Goal: Task Accomplishment & Management: Complete application form

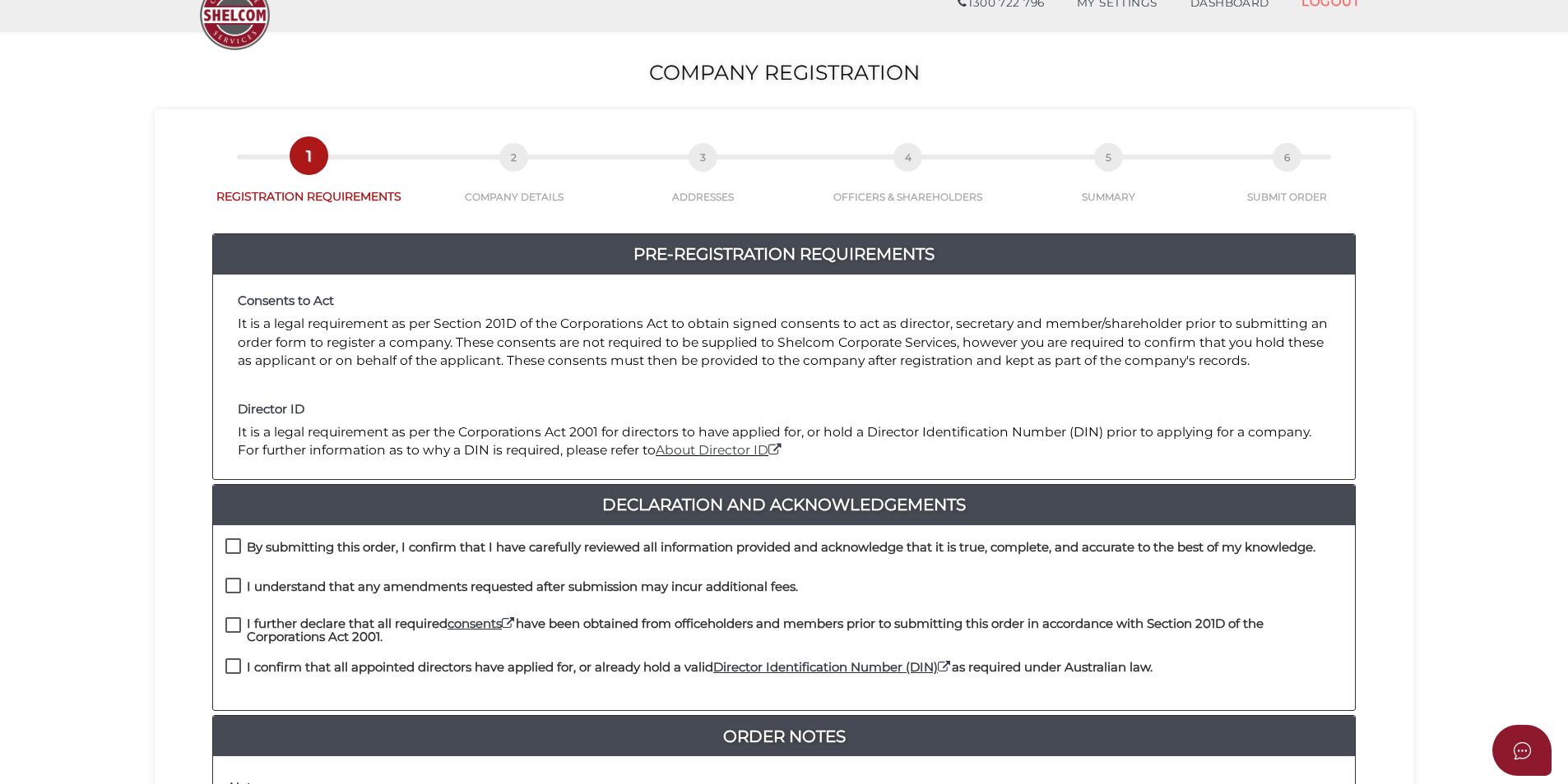
scroll to position [164, 0]
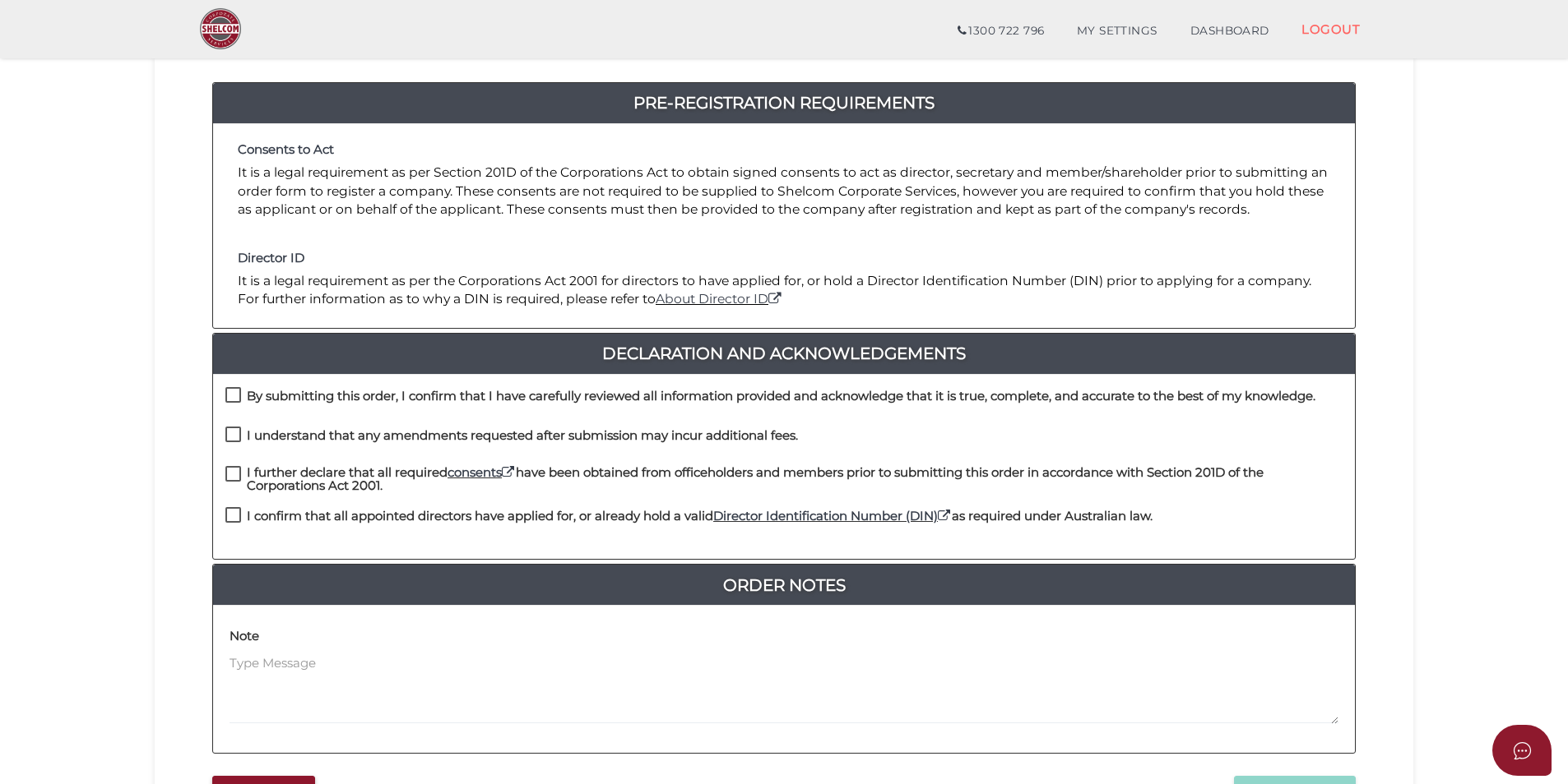
click at [242, 390] on label "By submitting this order, I confirm that I have carefully reviewed all informat…" at bounding box center [770, 400] width 1089 height 20
checkbox input "true"
click at [229, 434] on label "I understand that any amendments requested after submission may incur additiona…" at bounding box center [512, 439] width 572 height 20
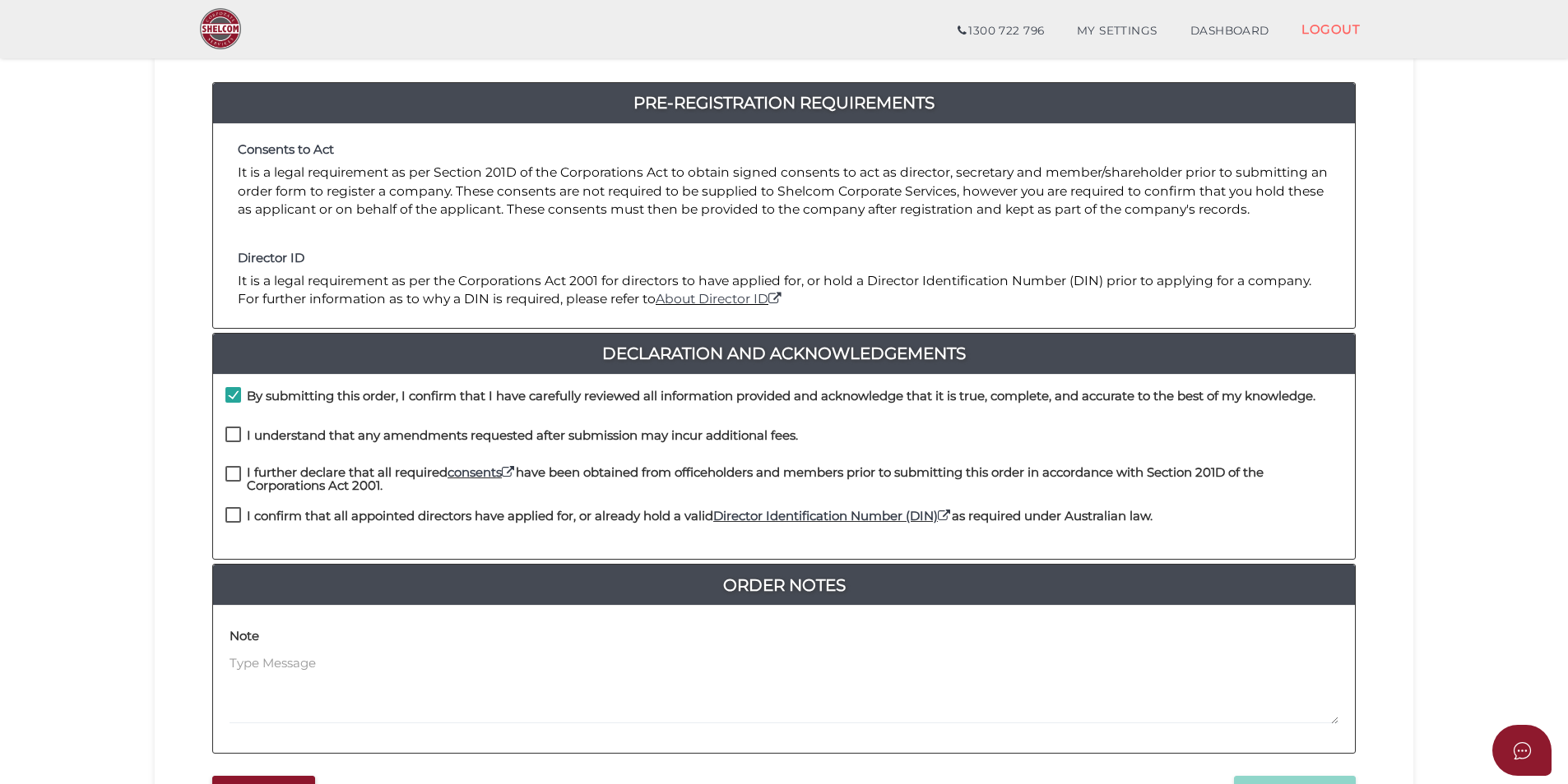
checkbox input "true"
click at [229, 473] on label "I further declare that all required consents have been obtained from officehold…" at bounding box center [784, 477] width 1117 height 20
checkbox input "true"
click at [233, 514] on label "I confirm that all appointed directors have applied for, or already hold a vali…" at bounding box center [689, 520] width 927 height 20
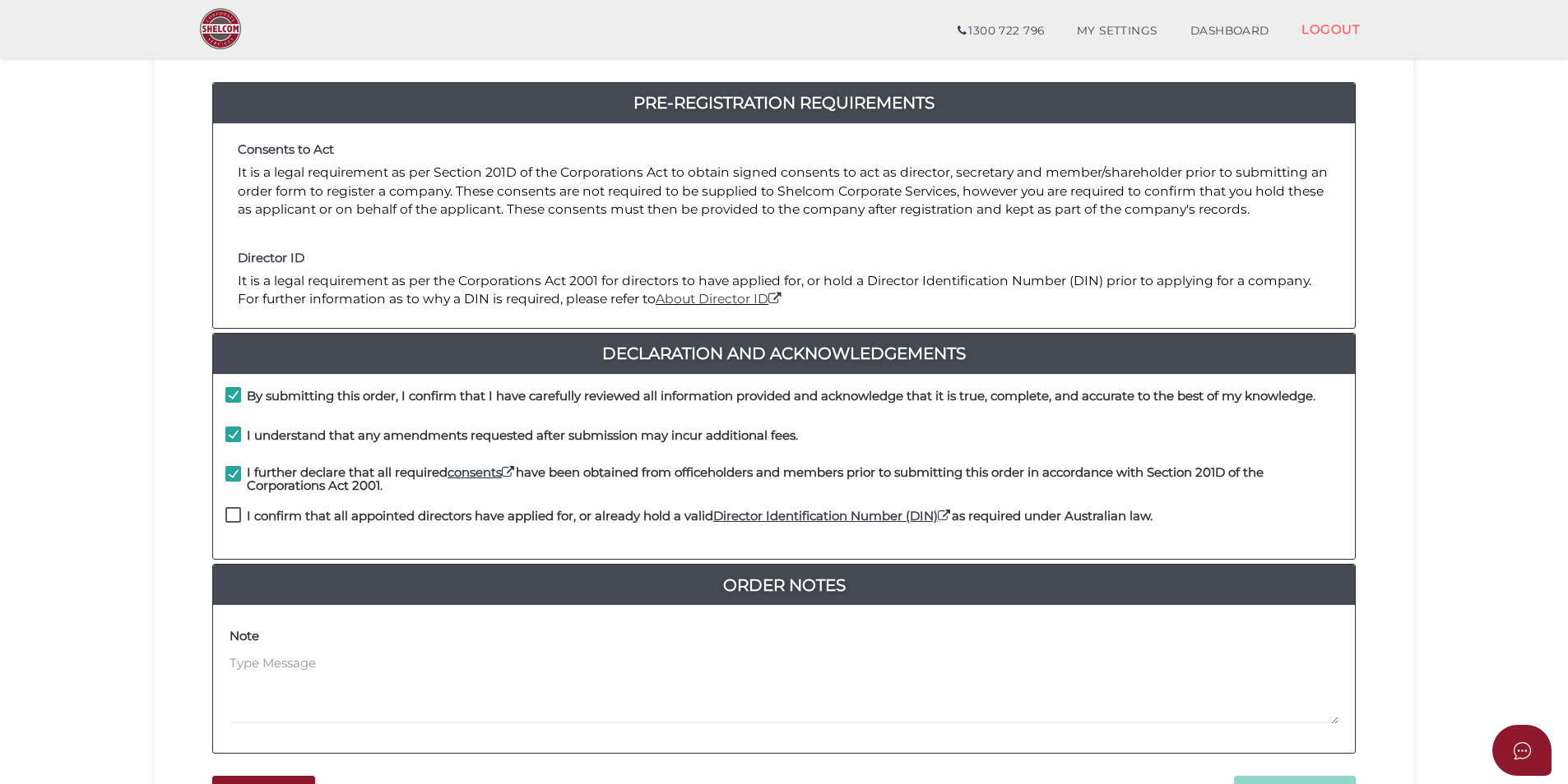
checkbox input "true"
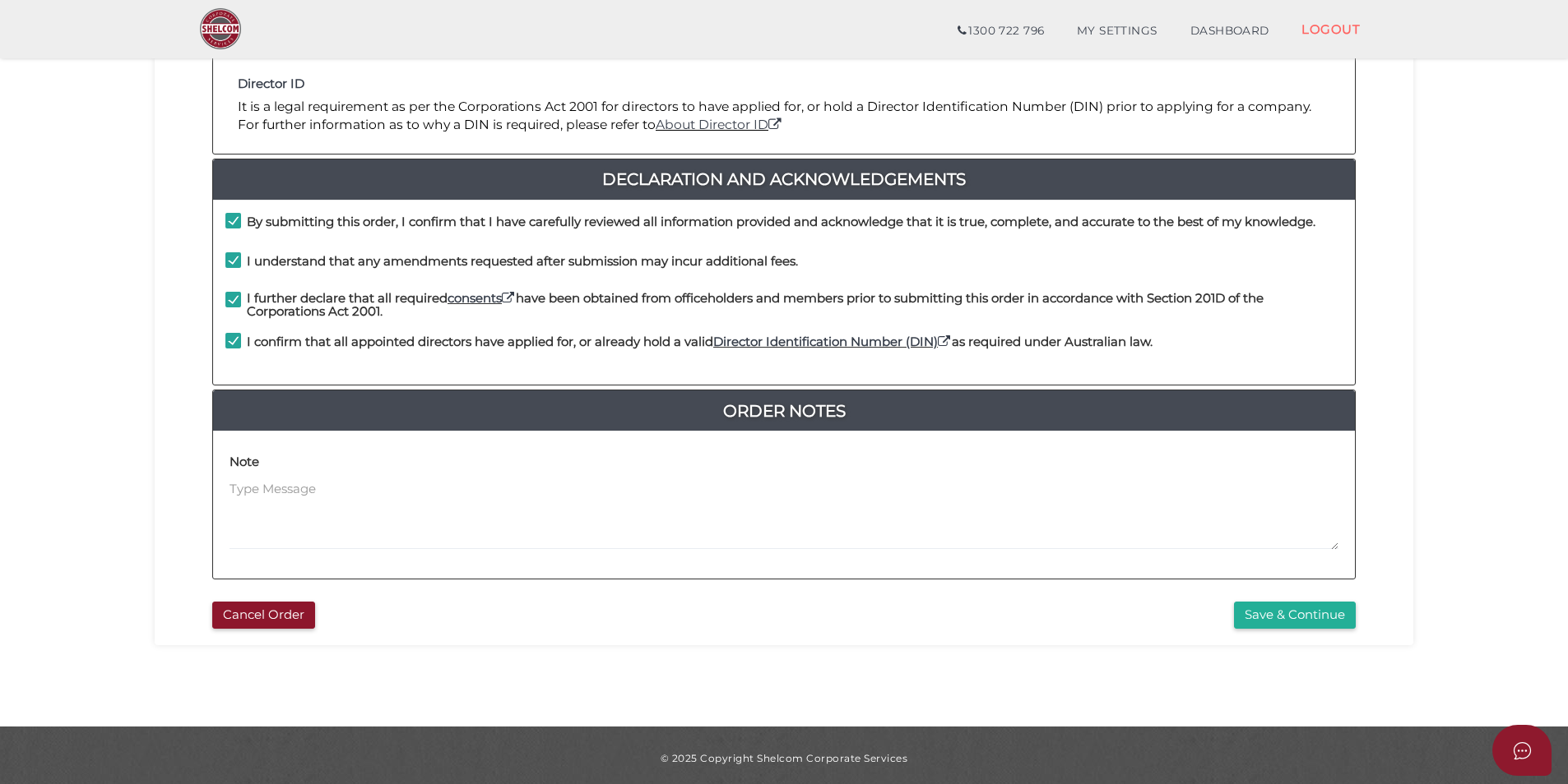
scroll to position [345, 0]
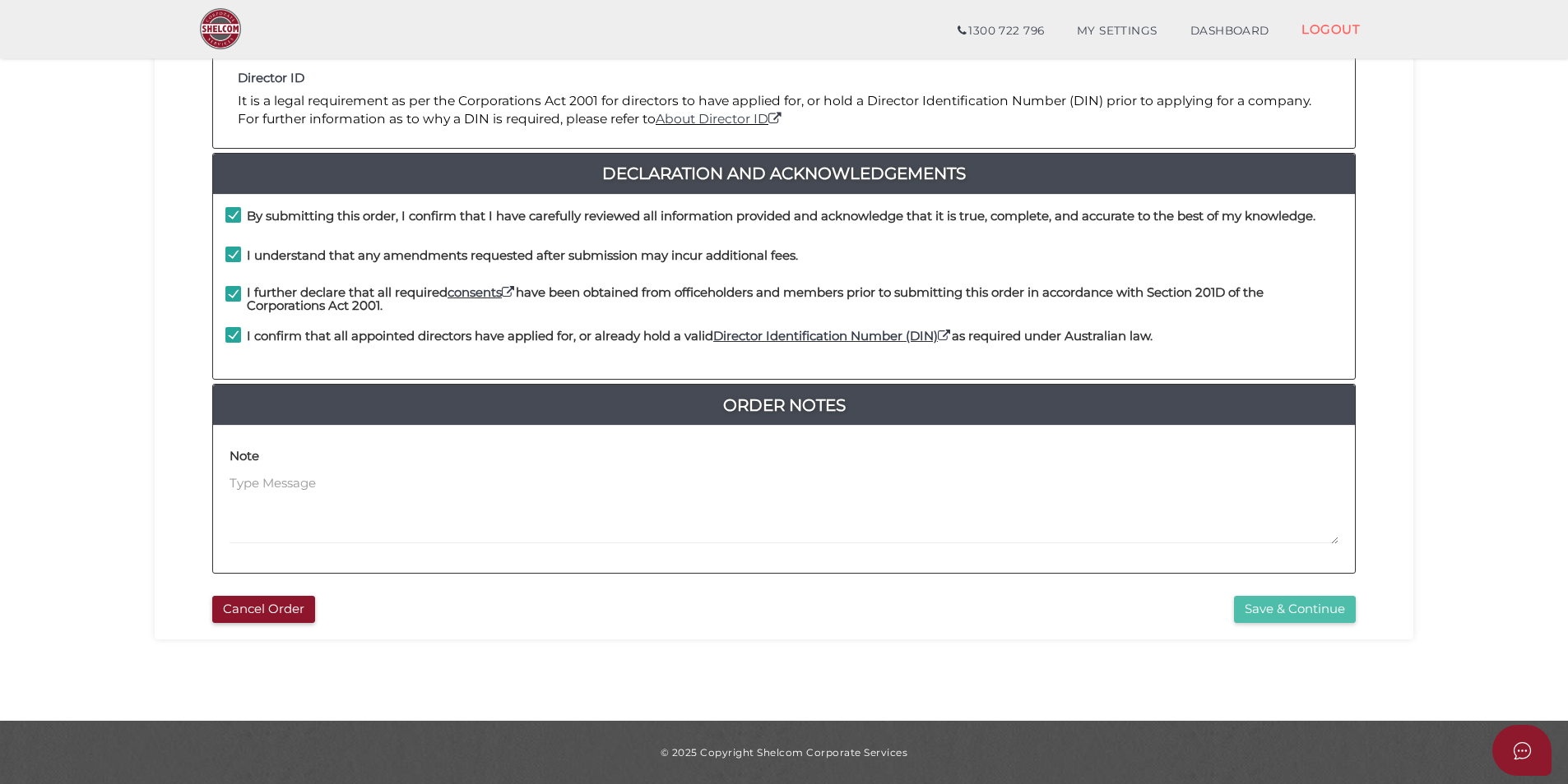
click at [1302, 617] on button "Save & Continue" at bounding box center [1294, 609] width 122 height 27
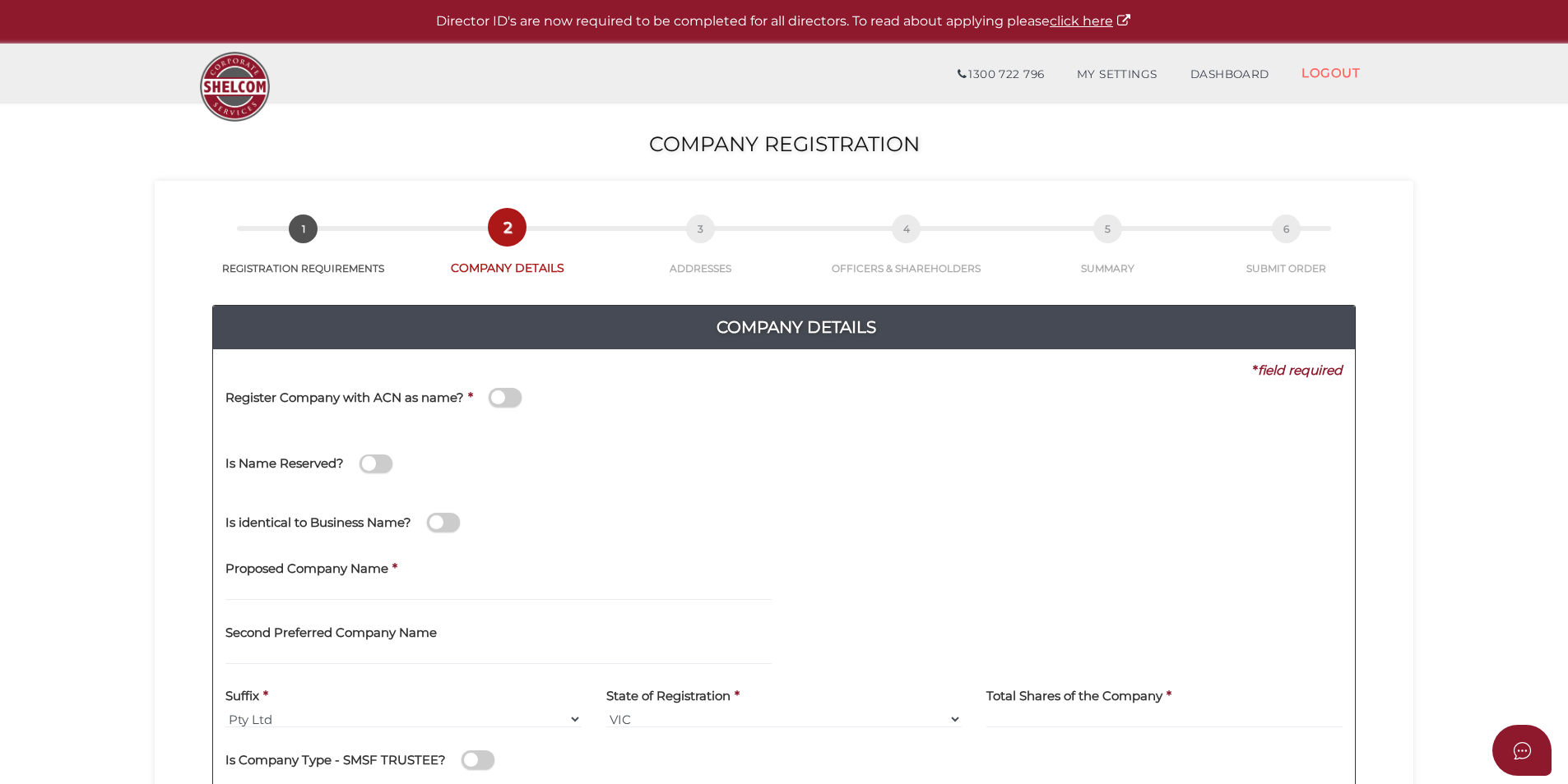
click at [496, 400] on span at bounding box center [505, 398] width 33 height 19
click at [0, 0] on input "checkbox" at bounding box center [0, 0] width 0 height 0
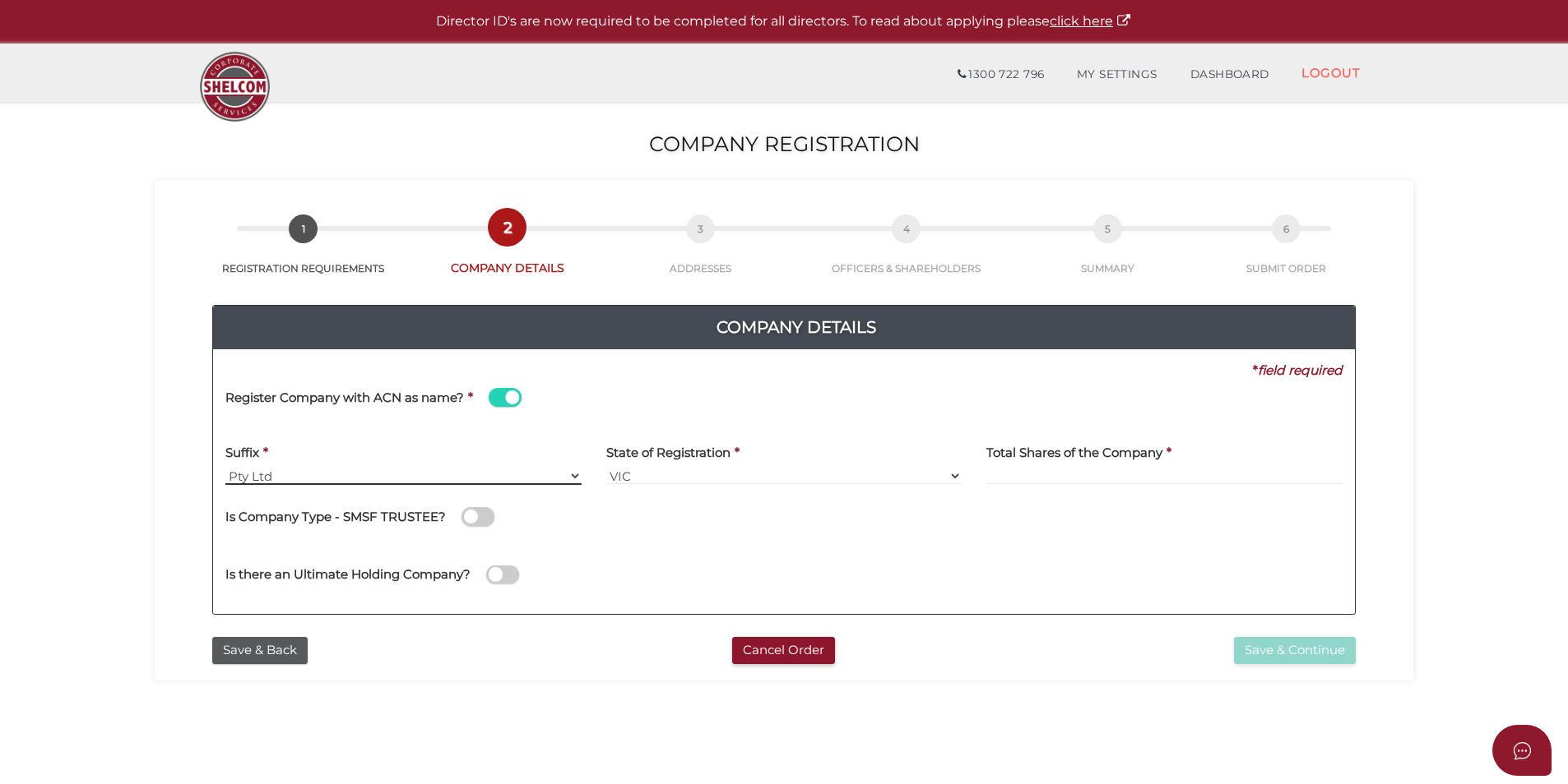
click at [233, 478] on select "Pty Ltd Pty Ltd Pty. Ltd. Pty Limited Proprietary Limited Proprietary Ltd" at bounding box center [404, 475] width 356 height 18
click at [617, 395] on div "Register Company with ACN as name? *" at bounding box center [511, 399] width 571 height 40
click at [1071, 473] on input at bounding box center [1164, 475] width 356 height 18
type input "12"
click at [1072, 473] on input "12" at bounding box center [1164, 475] width 356 height 18
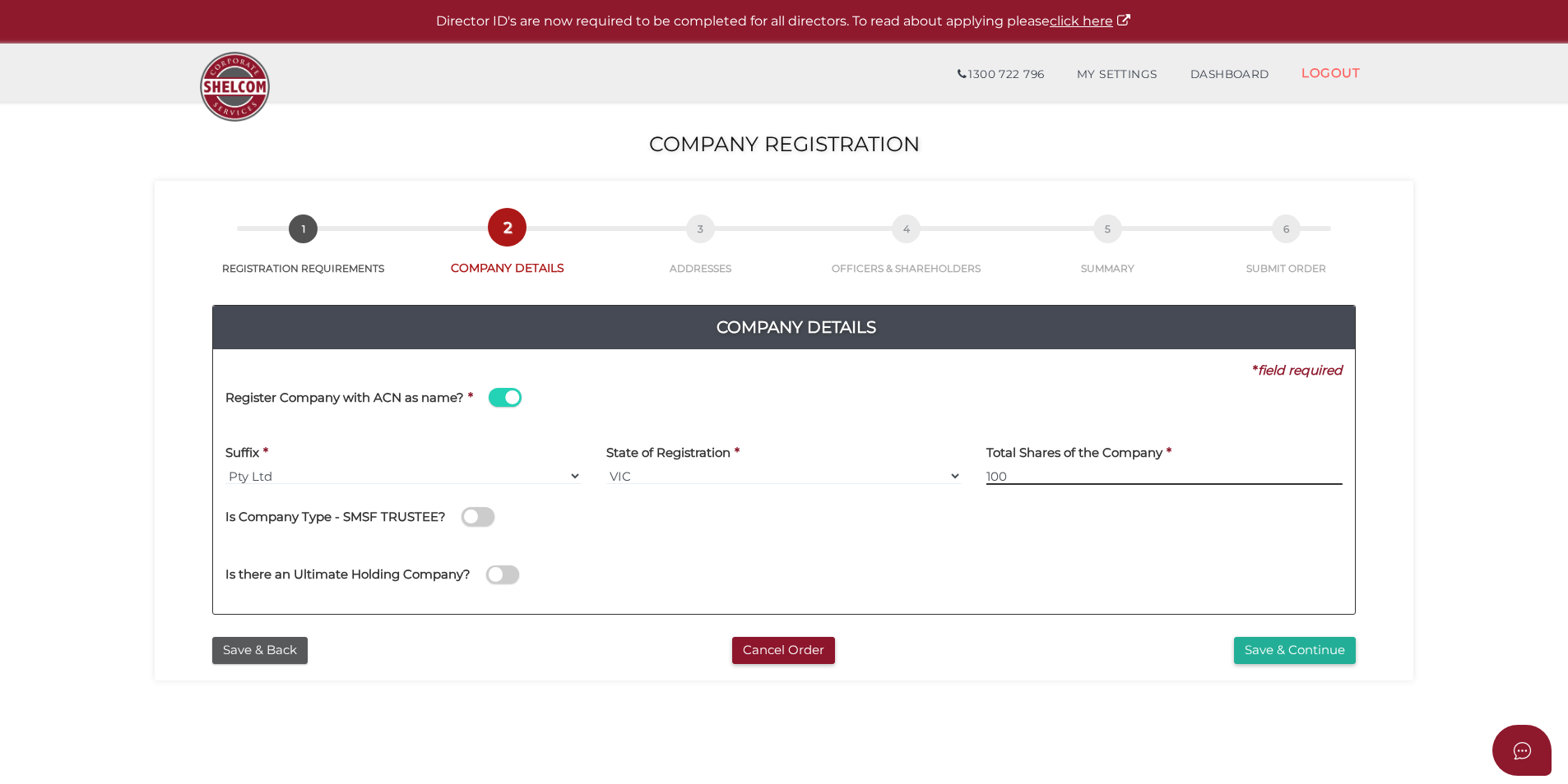
type input "100"
click at [1297, 657] on button "Save & Continue" at bounding box center [1294, 650] width 122 height 27
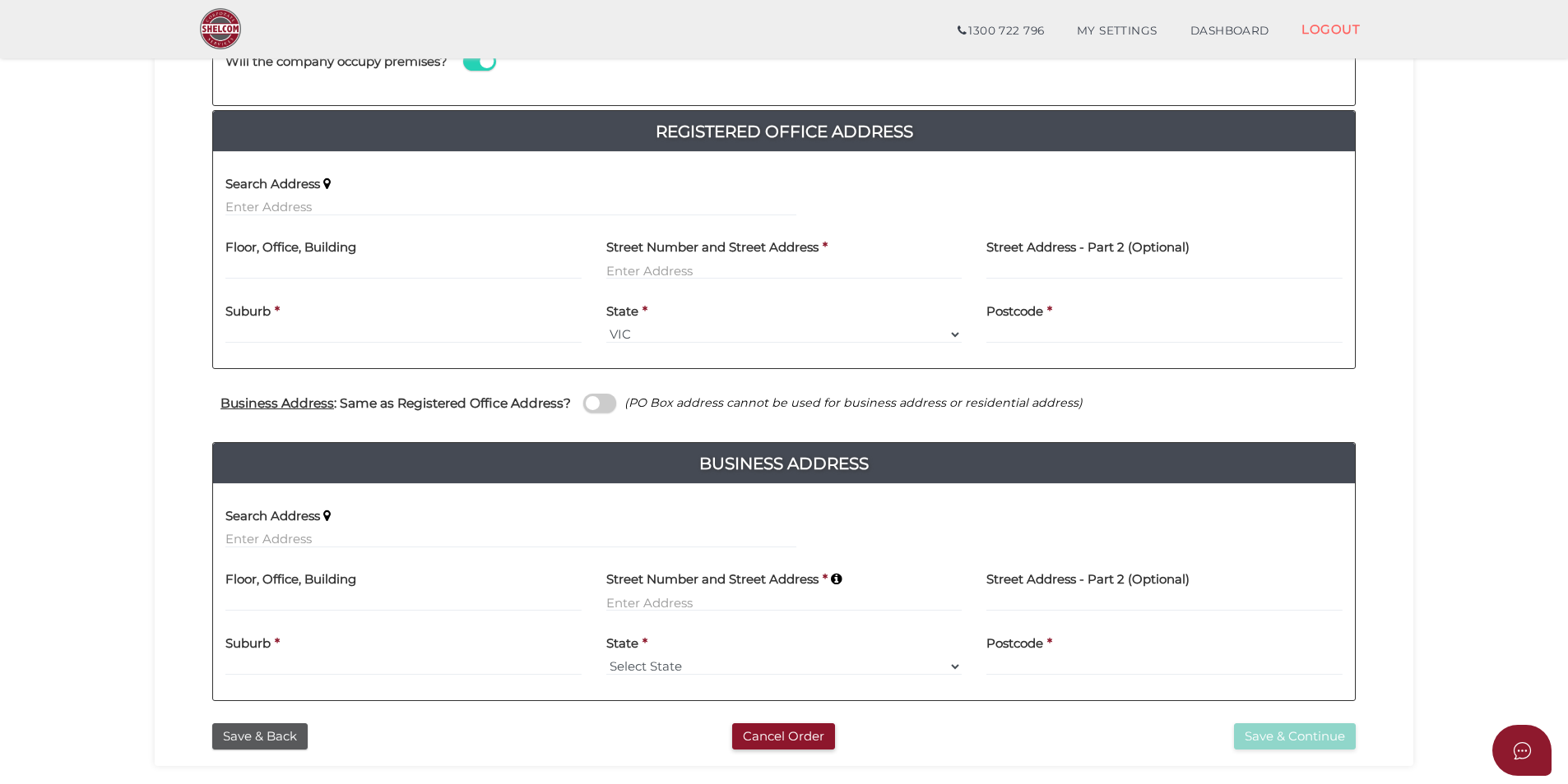
scroll to position [329, 0]
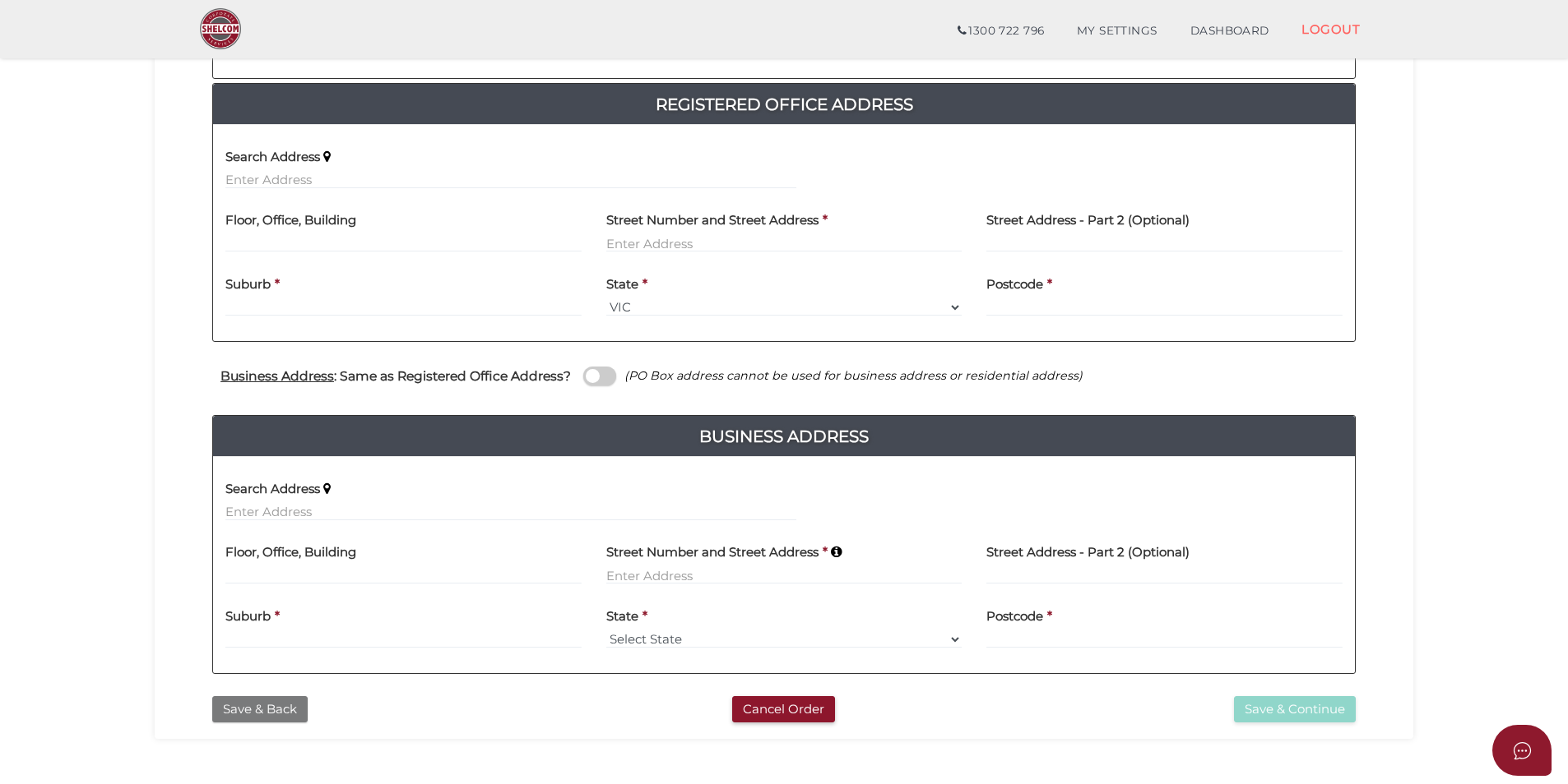
click at [244, 707] on button "Save & Back" at bounding box center [260, 710] width 95 height 27
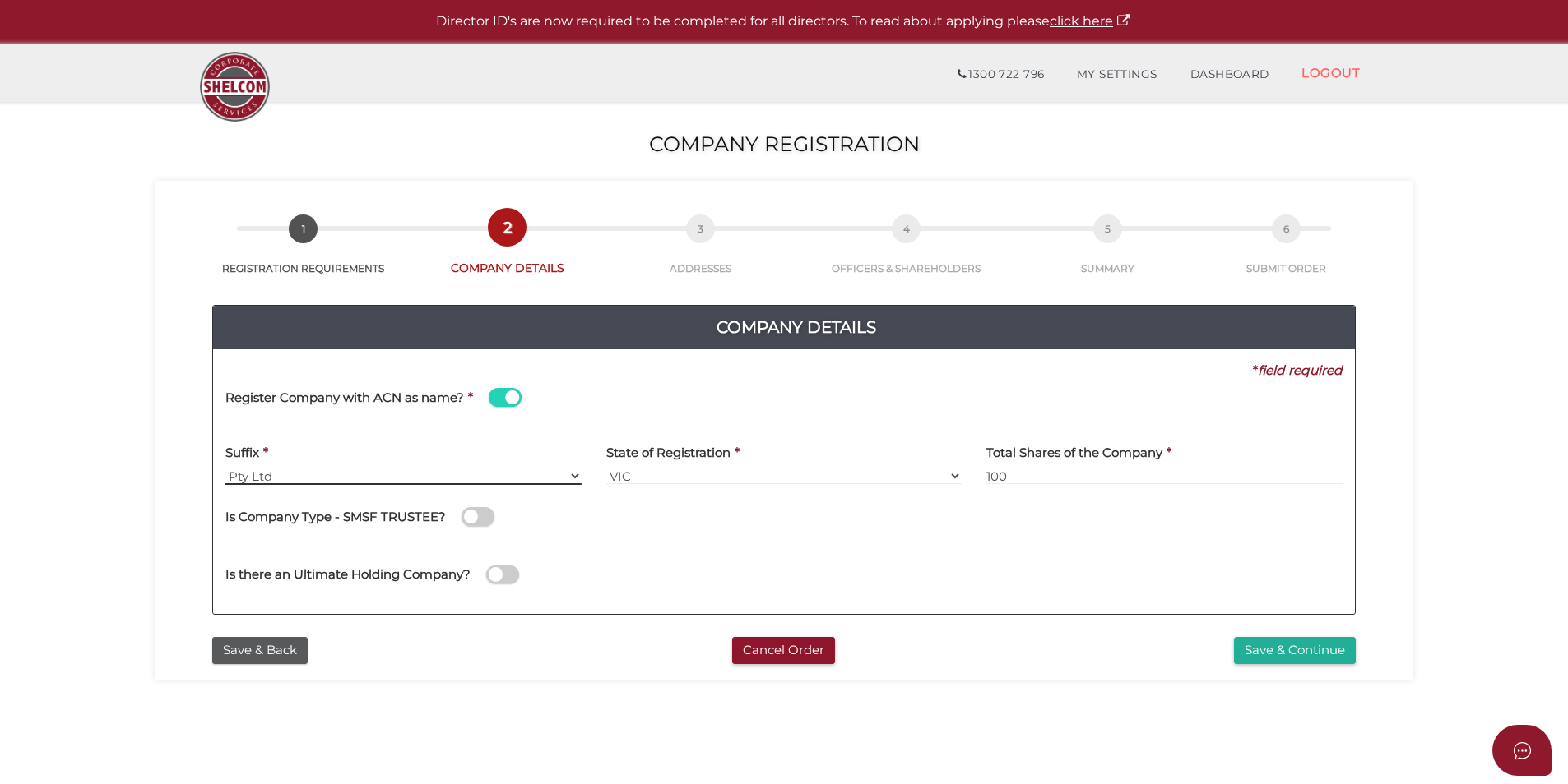
click at [247, 478] on select "Pty Ltd Pty Ltd Pty. Ltd. Pty Limited Proprietary Limited Proprietary Ltd" at bounding box center [404, 475] width 356 height 18
click at [289, 648] on button "Save & Back" at bounding box center [260, 650] width 95 height 27
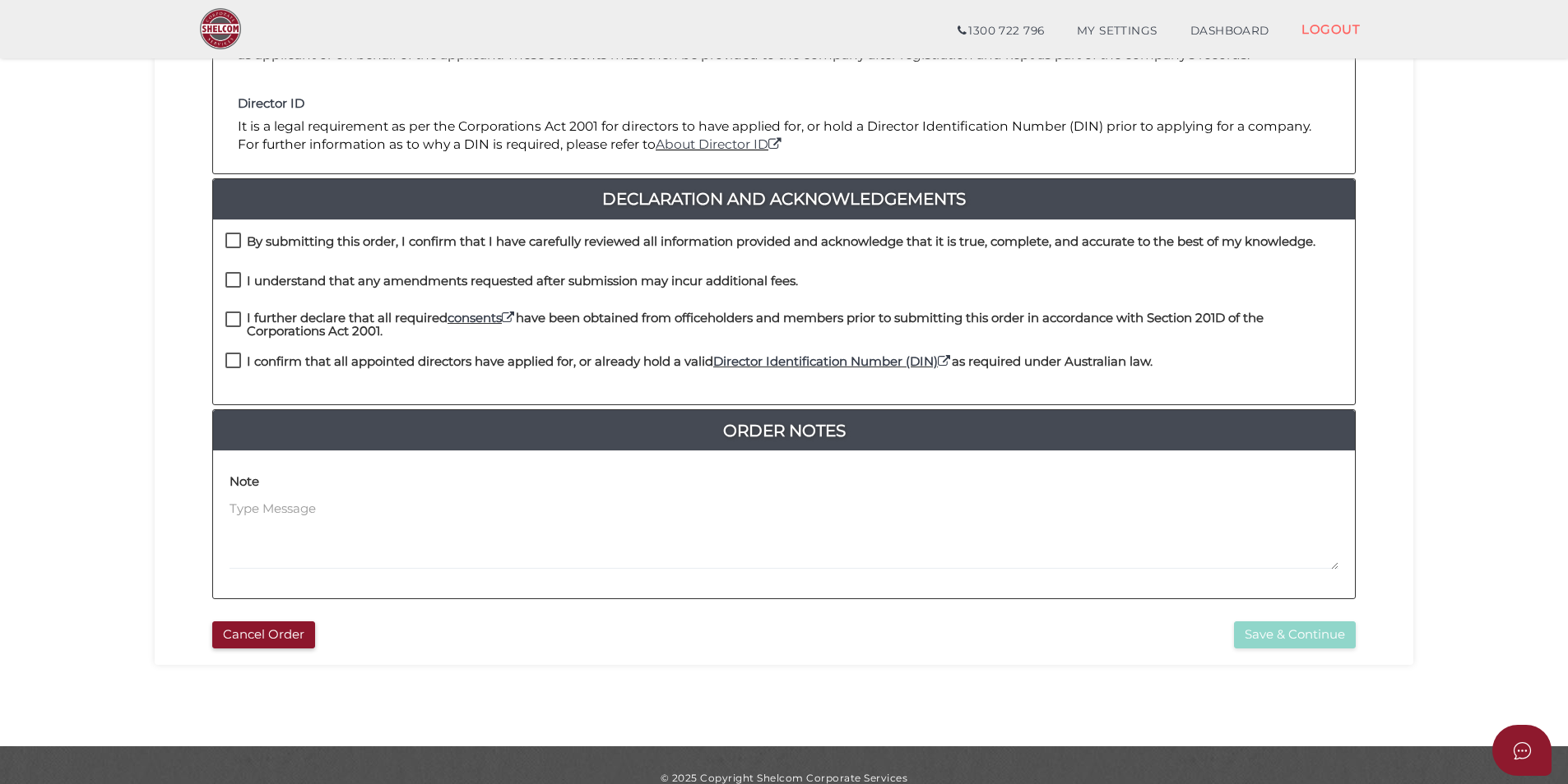
scroll to position [329, 0]
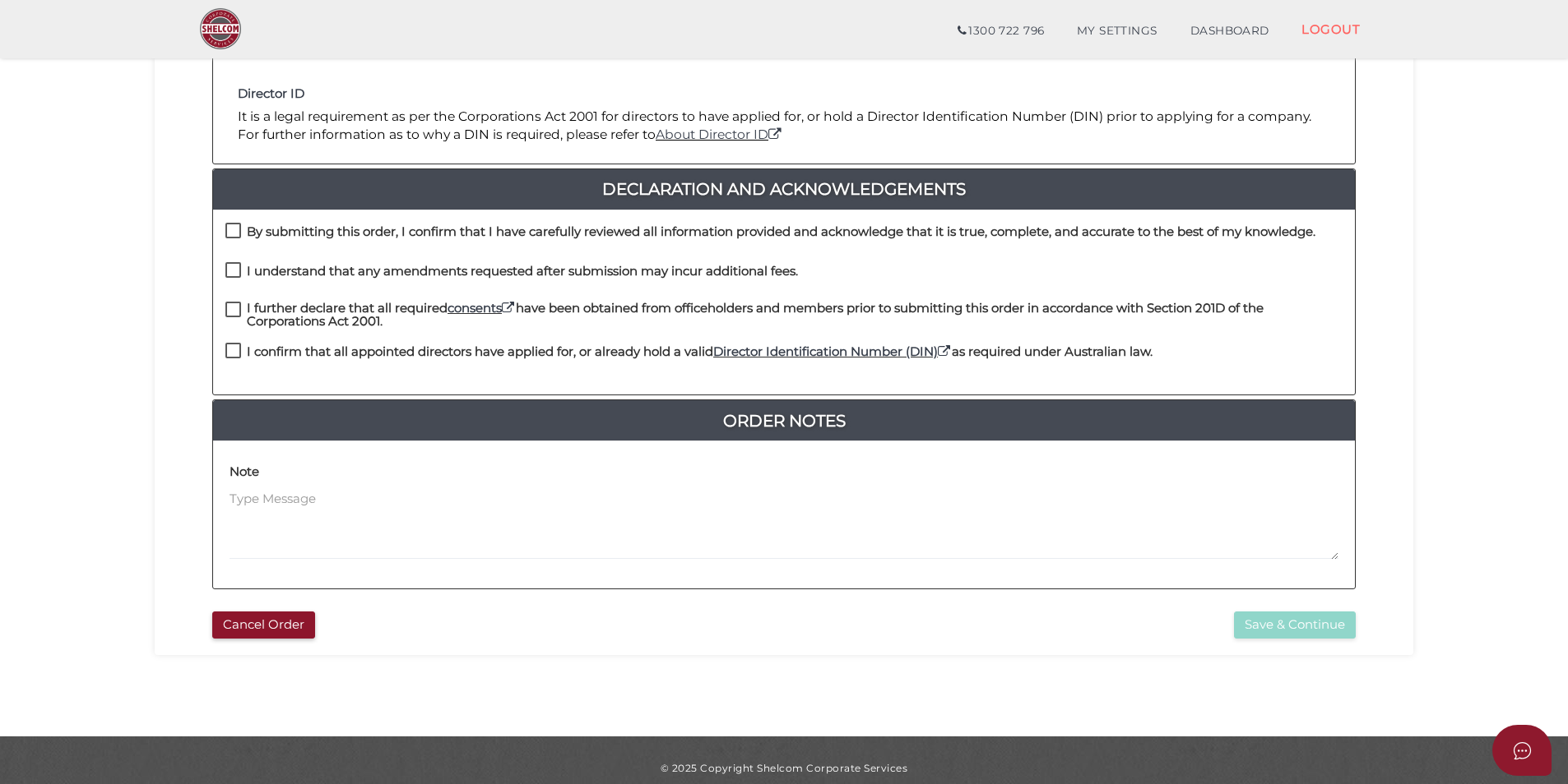
click at [233, 235] on label "By submitting this order, I confirm that I have carefully reviewed all informat…" at bounding box center [770, 236] width 1089 height 20
checkbox input "true"
click at [235, 266] on label "I understand that any amendments requested after submission may incur additiona…" at bounding box center [512, 275] width 572 height 20
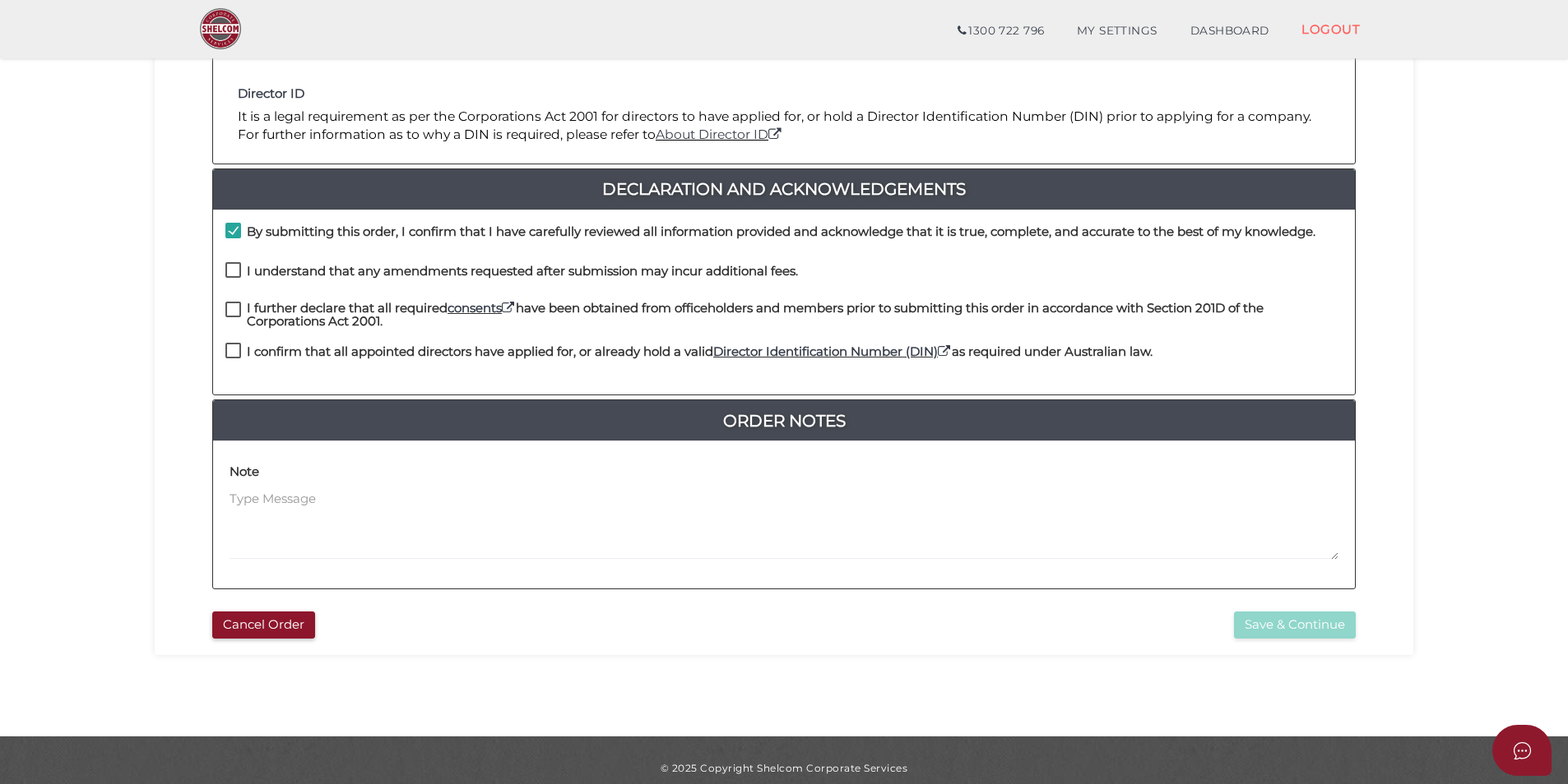
checkbox input "true"
click at [232, 307] on label "I further declare that all required consents have been obtained from officehold…" at bounding box center [784, 312] width 1117 height 20
checkbox input "true"
click at [233, 335] on div "I further declare that all required consents have been obtained from officehold…" at bounding box center [784, 322] width 1141 height 42
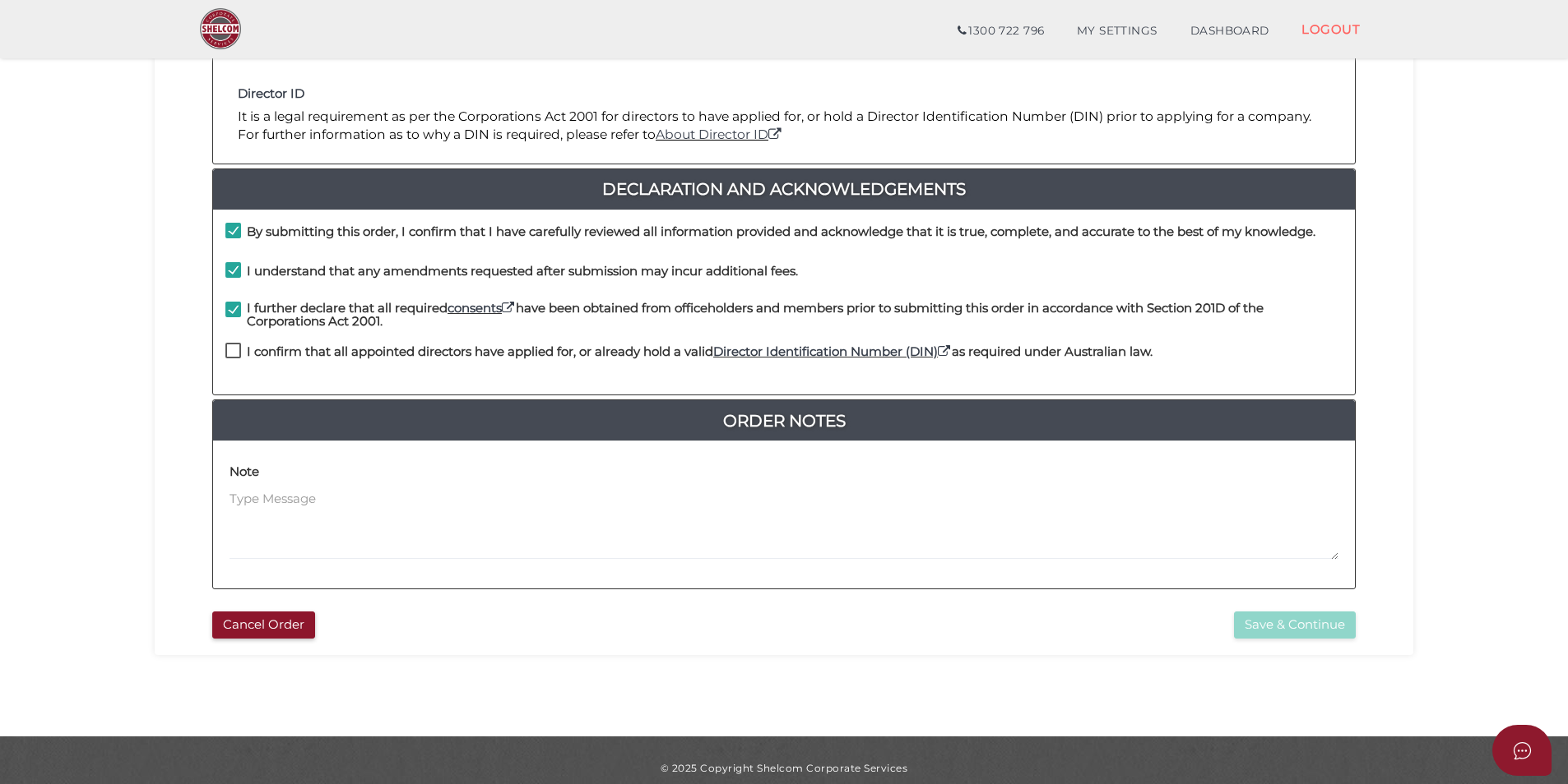
click at [233, 348] on label "I confirm that all appointed directors have applied for, or already hold a vali…" at bounding box center [689, 356] width 927 height 20
checkbox input "true"
click at [1279, 627] on button "Save & Continue" at bounding box center [1294, 625] width 122 height 27
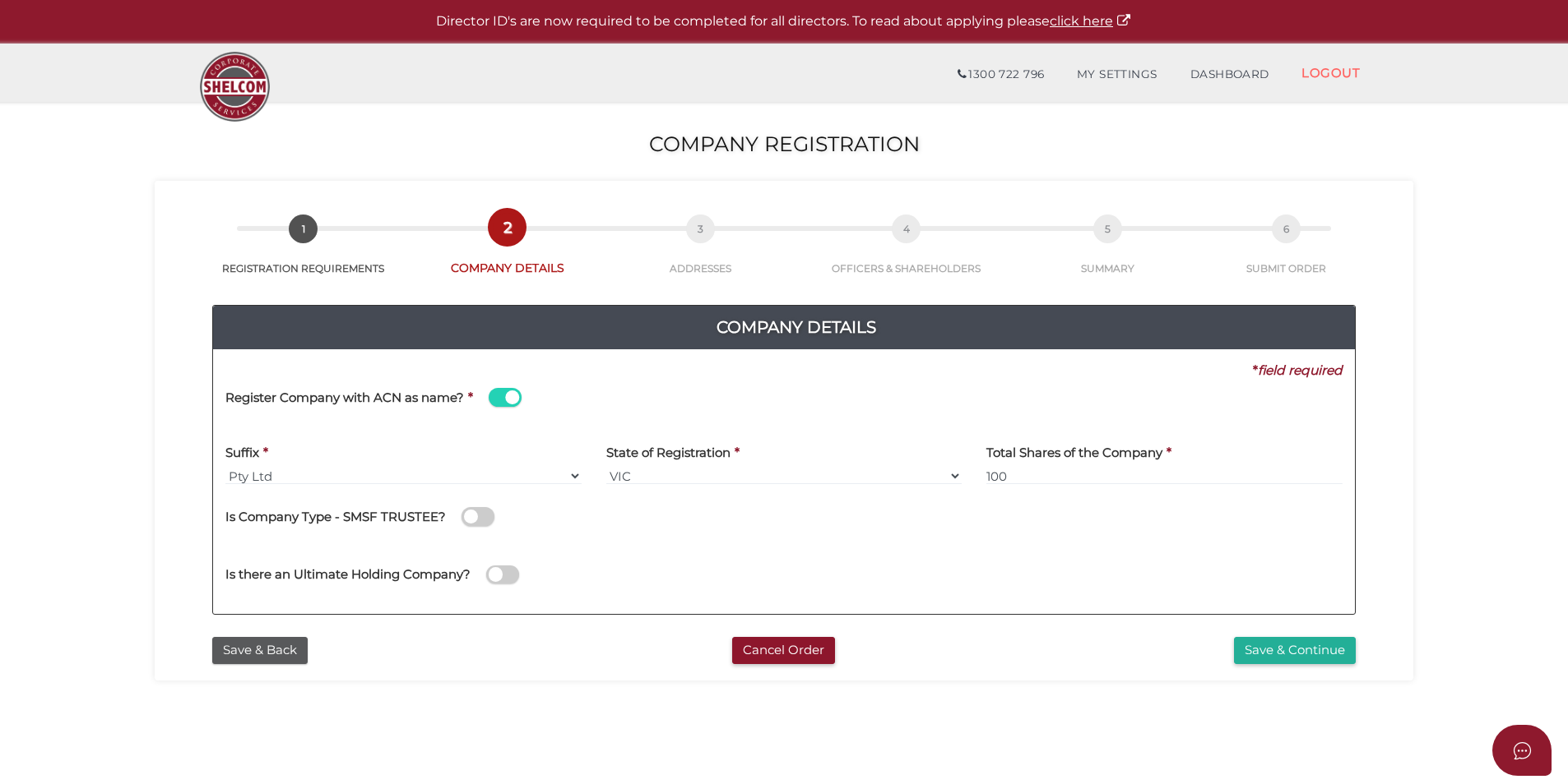
click at [306, 454] on div "Suffix * Pty Ltd Pty Ltd Pty. Ltd. Pty Limited Proprietary Limited Proprietary …" at bounding box center [404, 460] width 356 height 52
click at [514, 396] on span at bounding box center [505, 398] width 33 height 19
click at [0, 0] on input "checkbox" at bounding box center [0, 0] width 0 height 0
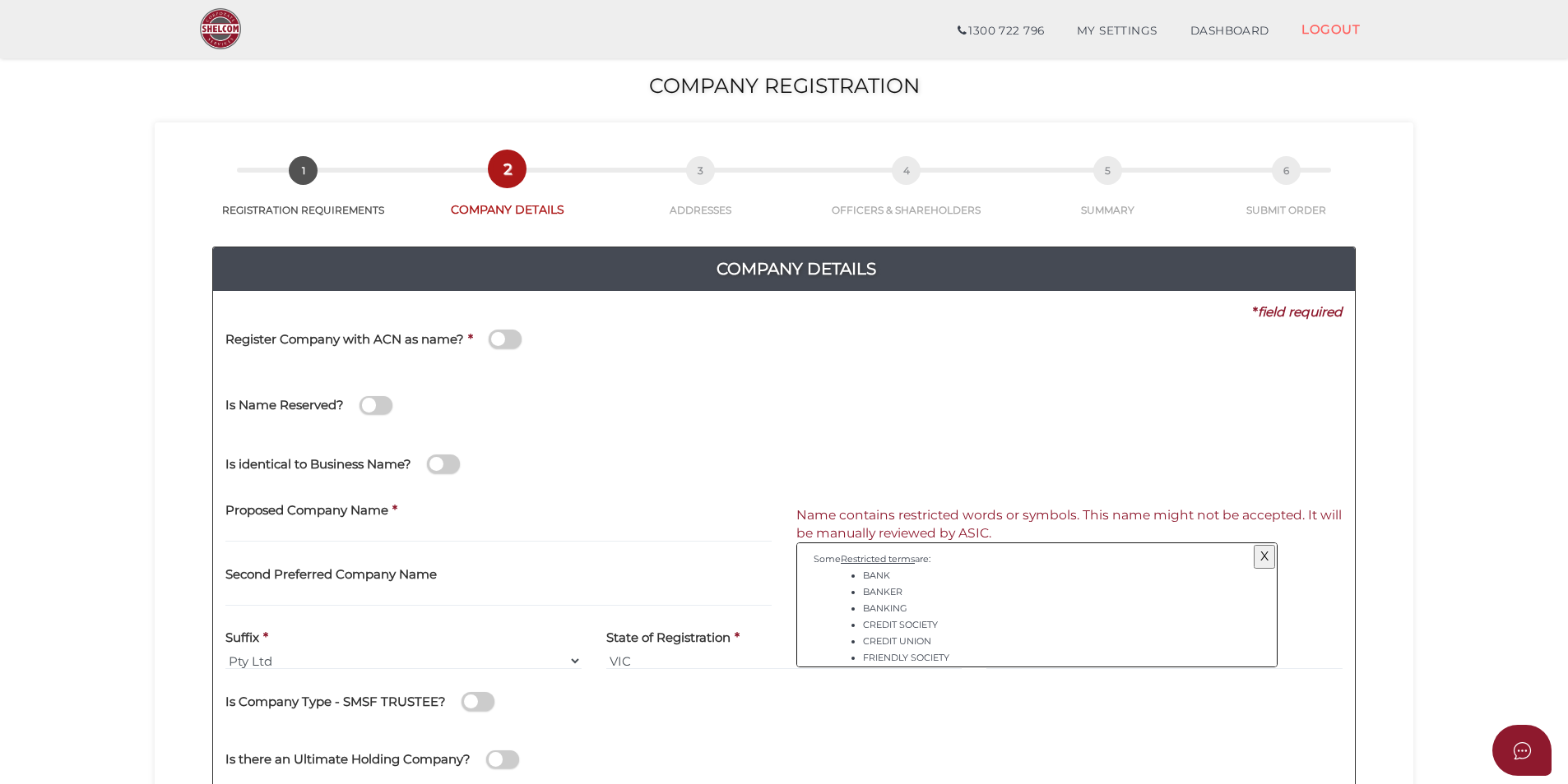
scroll to position [83, 0]
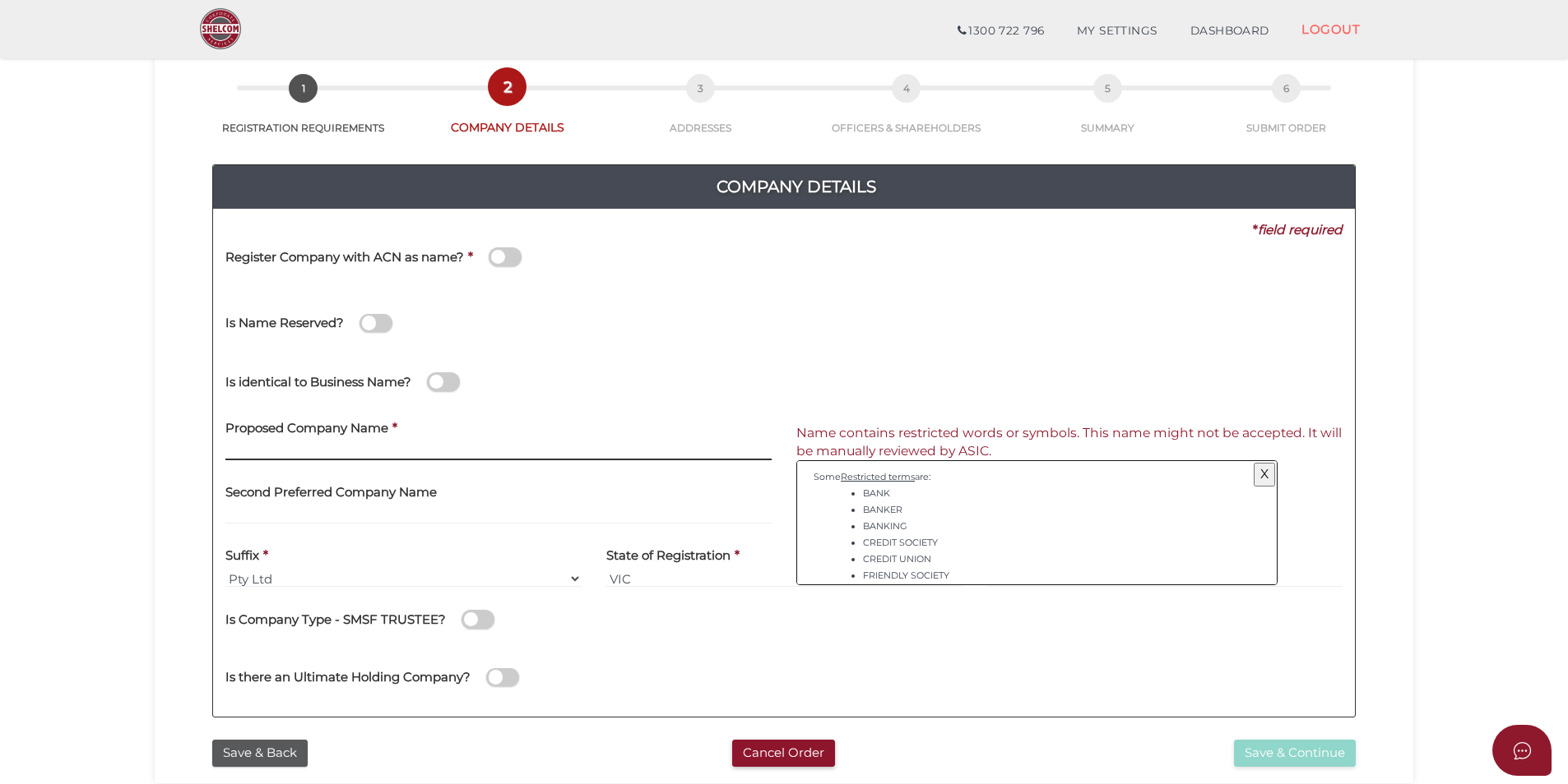
click at [315, 449] on input "text" at bounding box center [498, 451] width 546 height 18
click at [434, 385] on span at bounding box center [443, 381] width 33 height 19
click at [0, 0] on input "checkbox" at bounding box center [0, 0] width 0 height 0
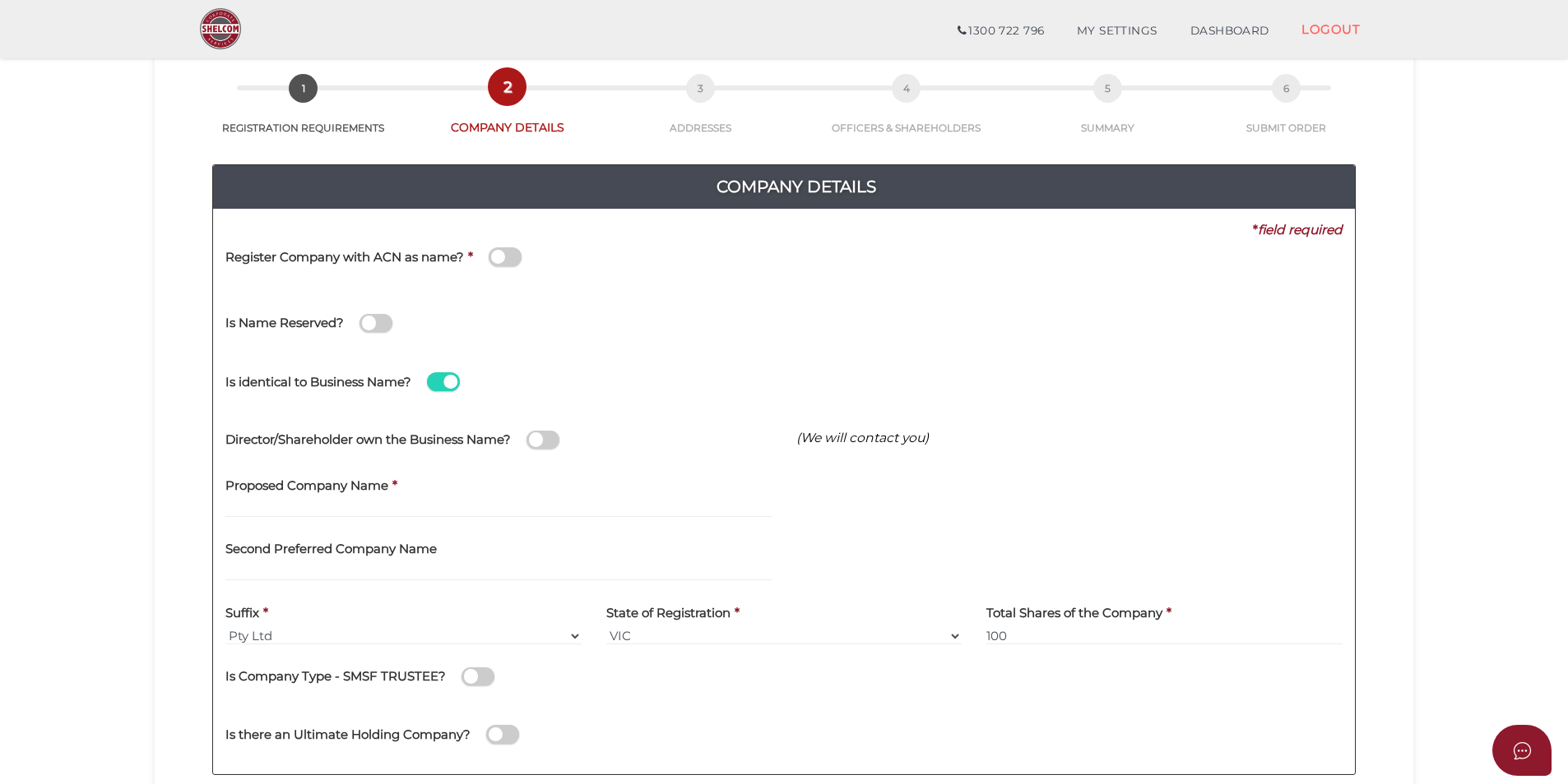
click at [536, 440] on span at bounding box center [543, 440] width 33 height 19
click at [0, 0] on input "checkbox" at bounding box center [0, 0] width 0 height 0
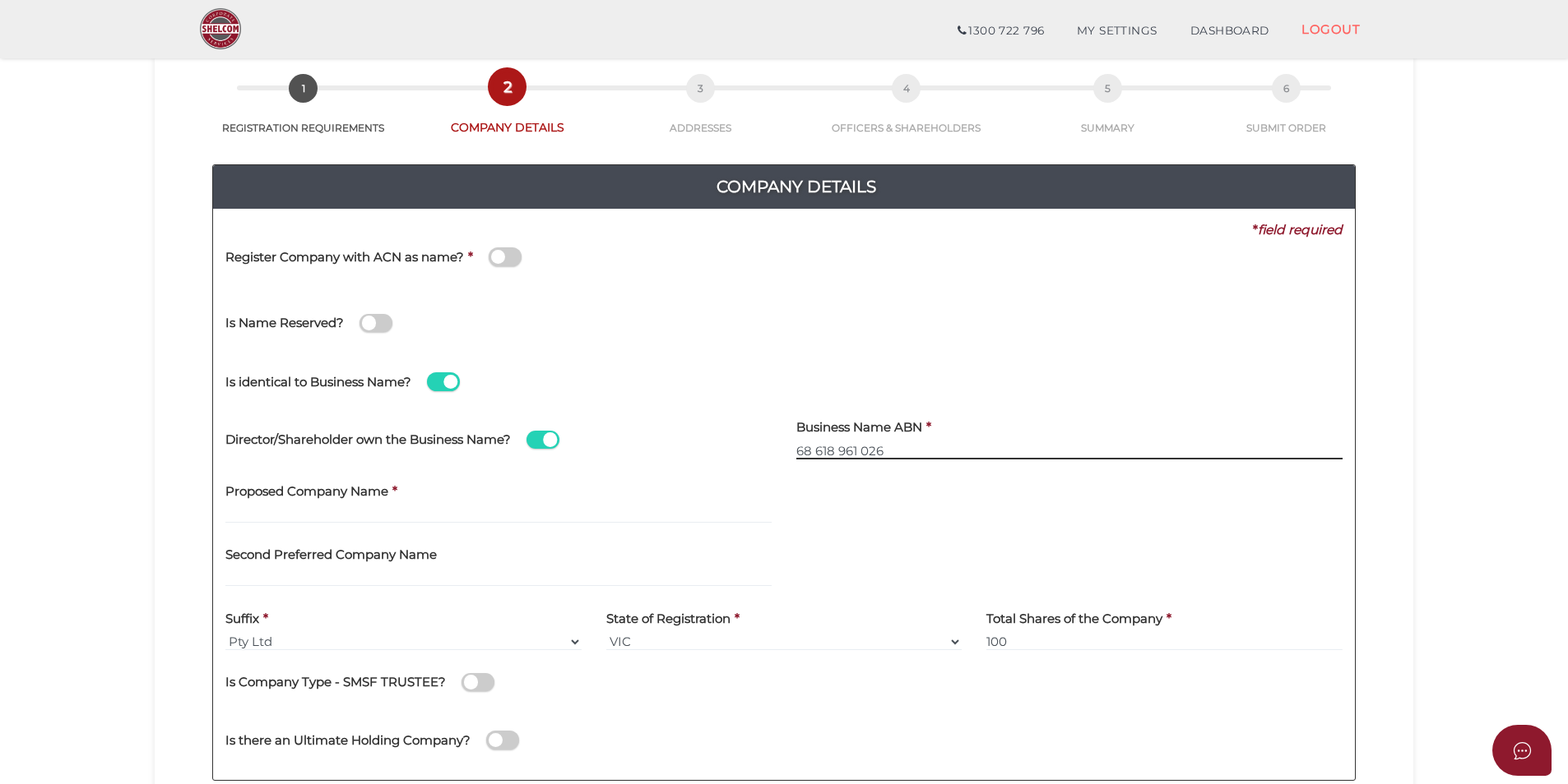
type input "68 618 961 026"
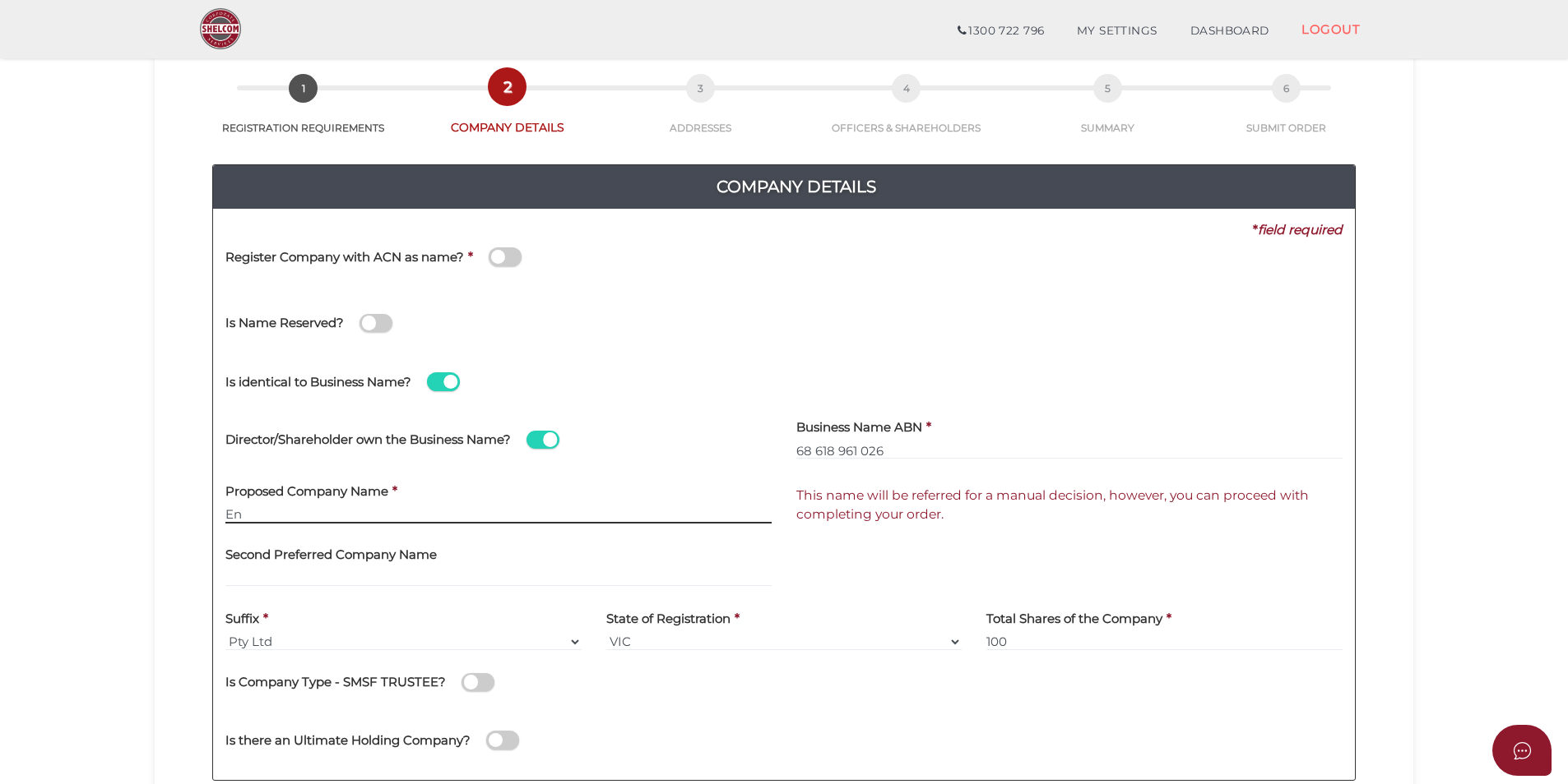
click at [252, 517] on input "En" at bounding box center [498, 514] width 546 height 18
type input "Entiques Pty Ltd"
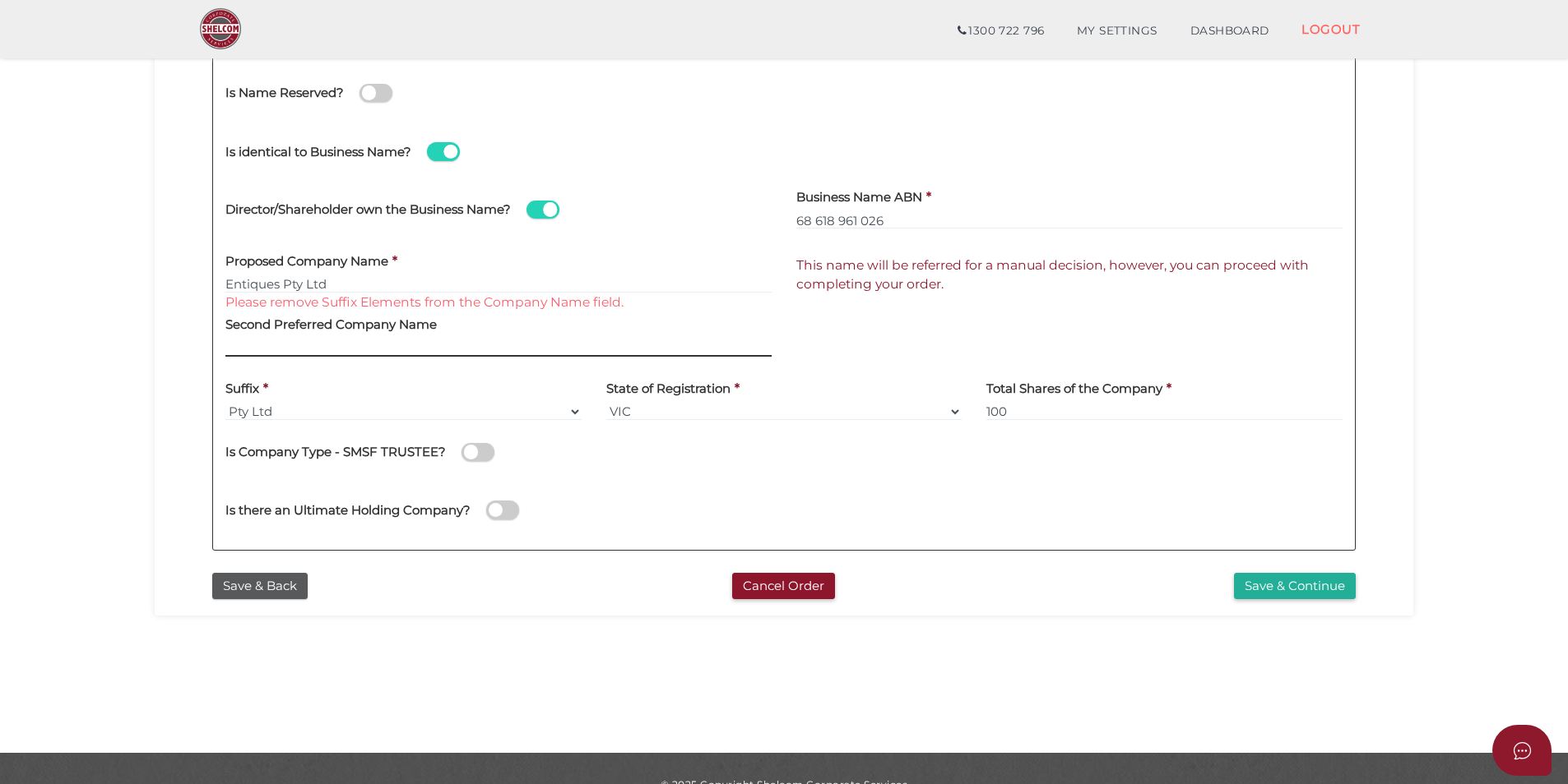
scroll to position [329, 0]
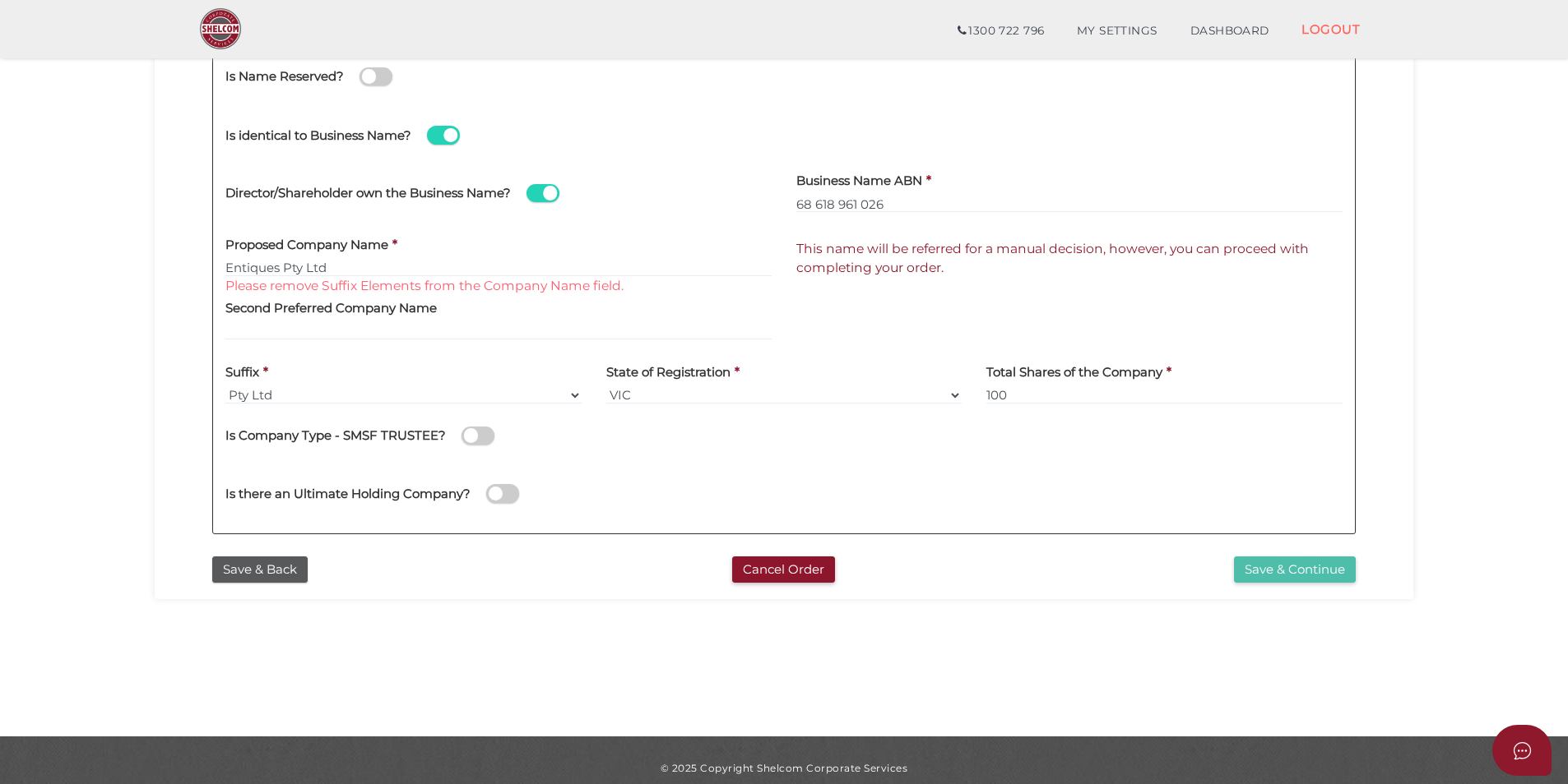
click at [1281, 564] on button "Save & Continue" at bounding box center [1294, 570] width 122 height 27
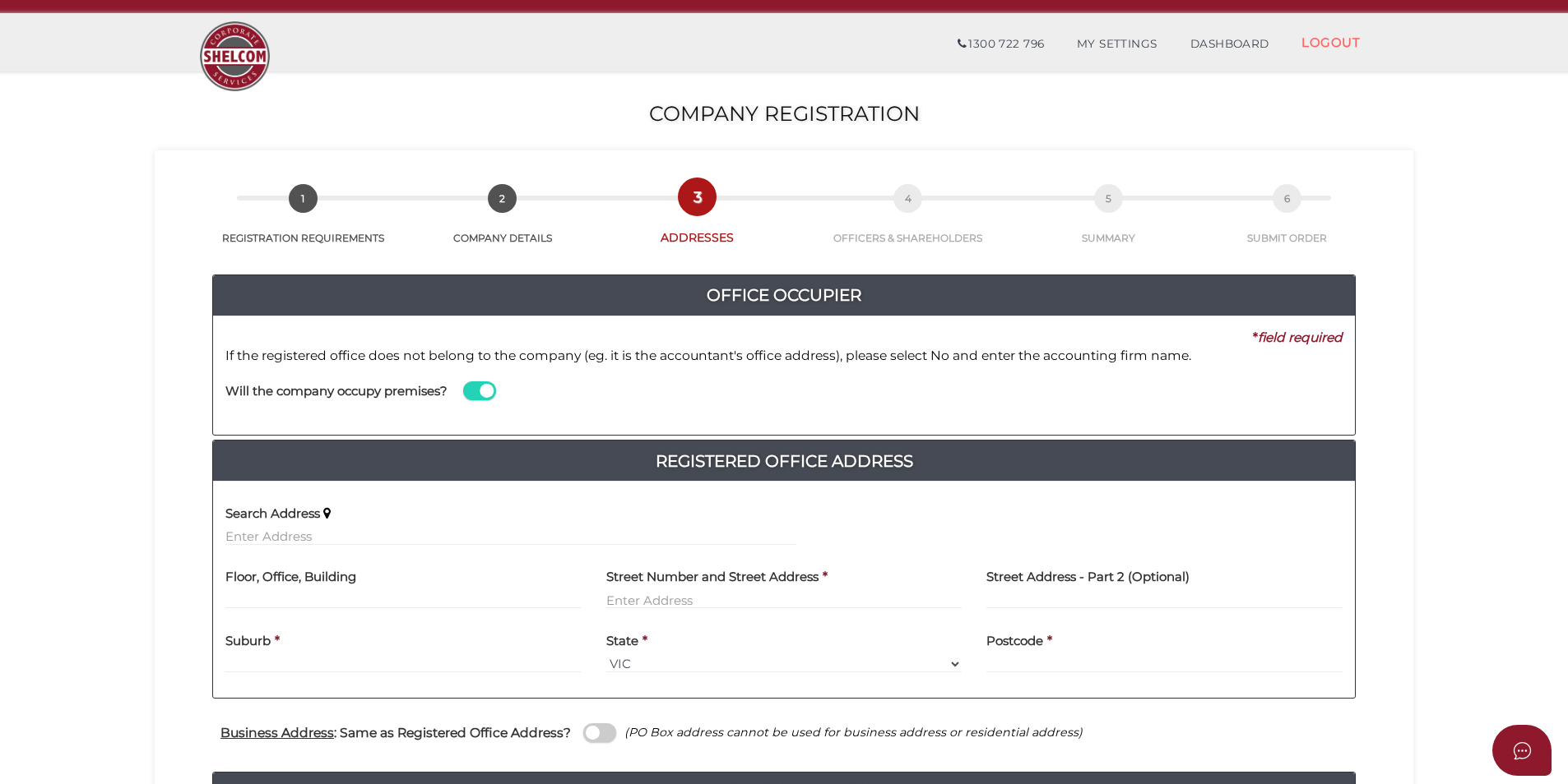
scroll to position [83, 0]
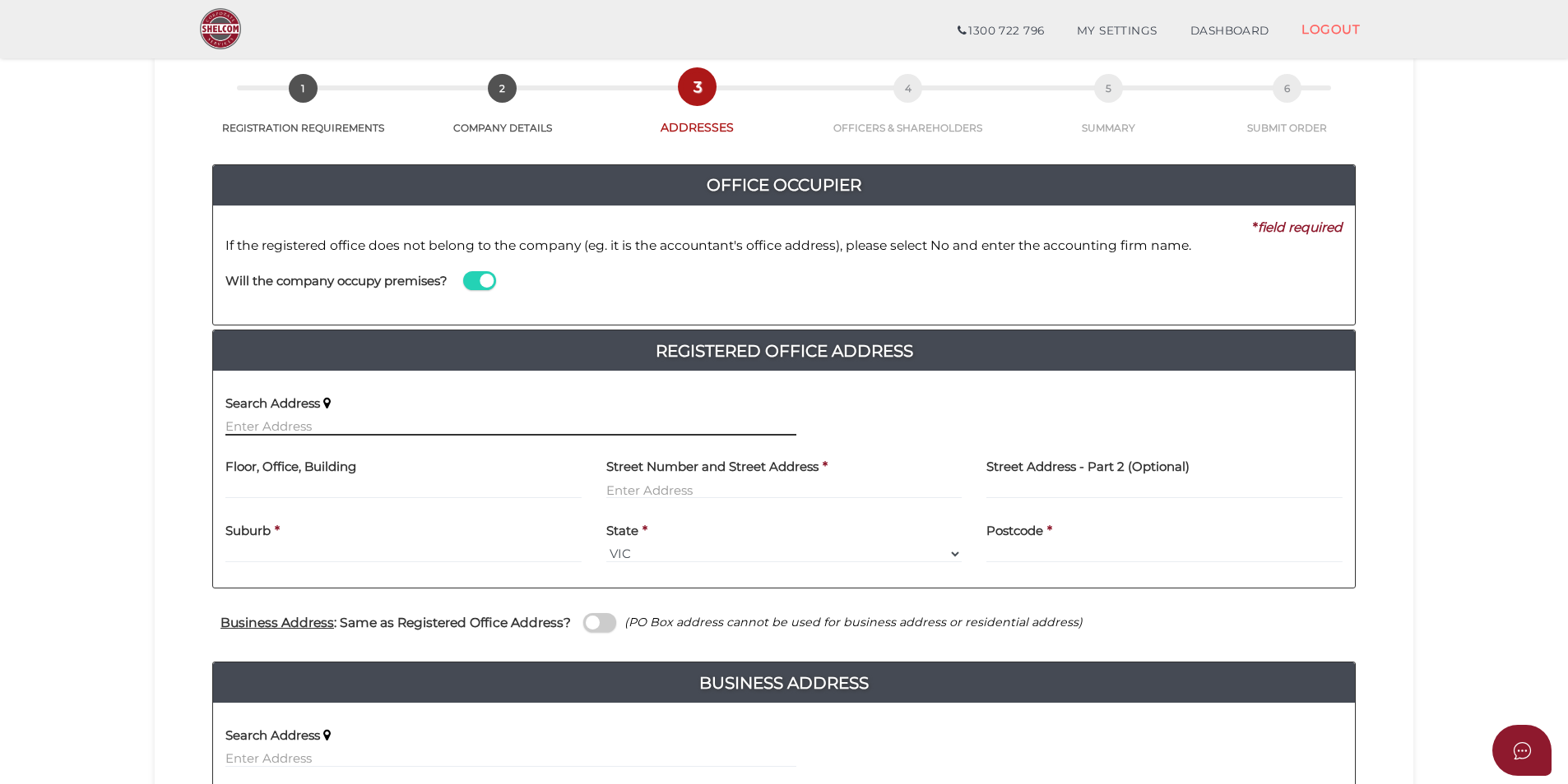
click at [251, 426] on input "text" at bounding box center [511, 426] width 571 height 18
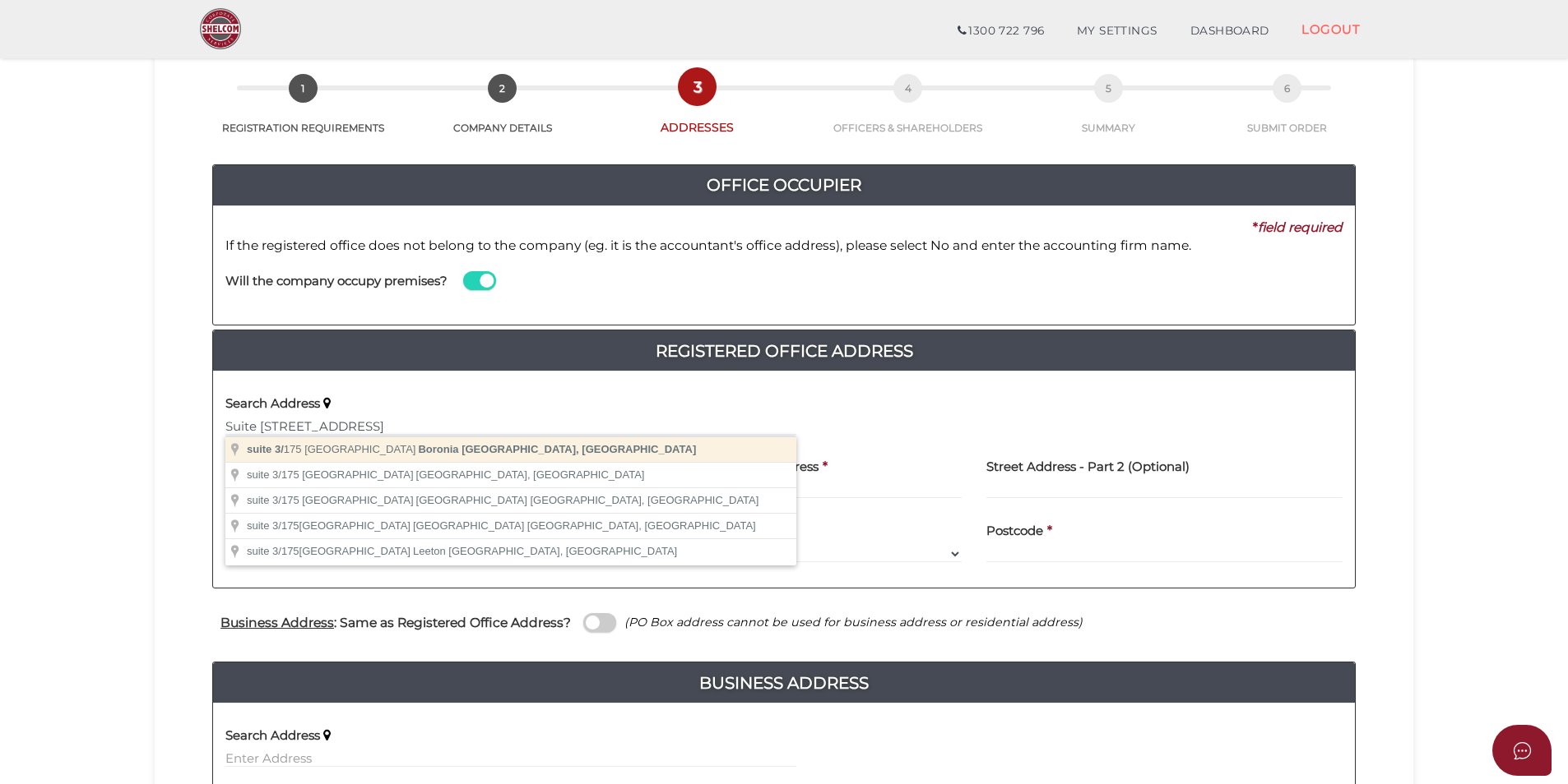
type input "[STREET_ADDRESS]"
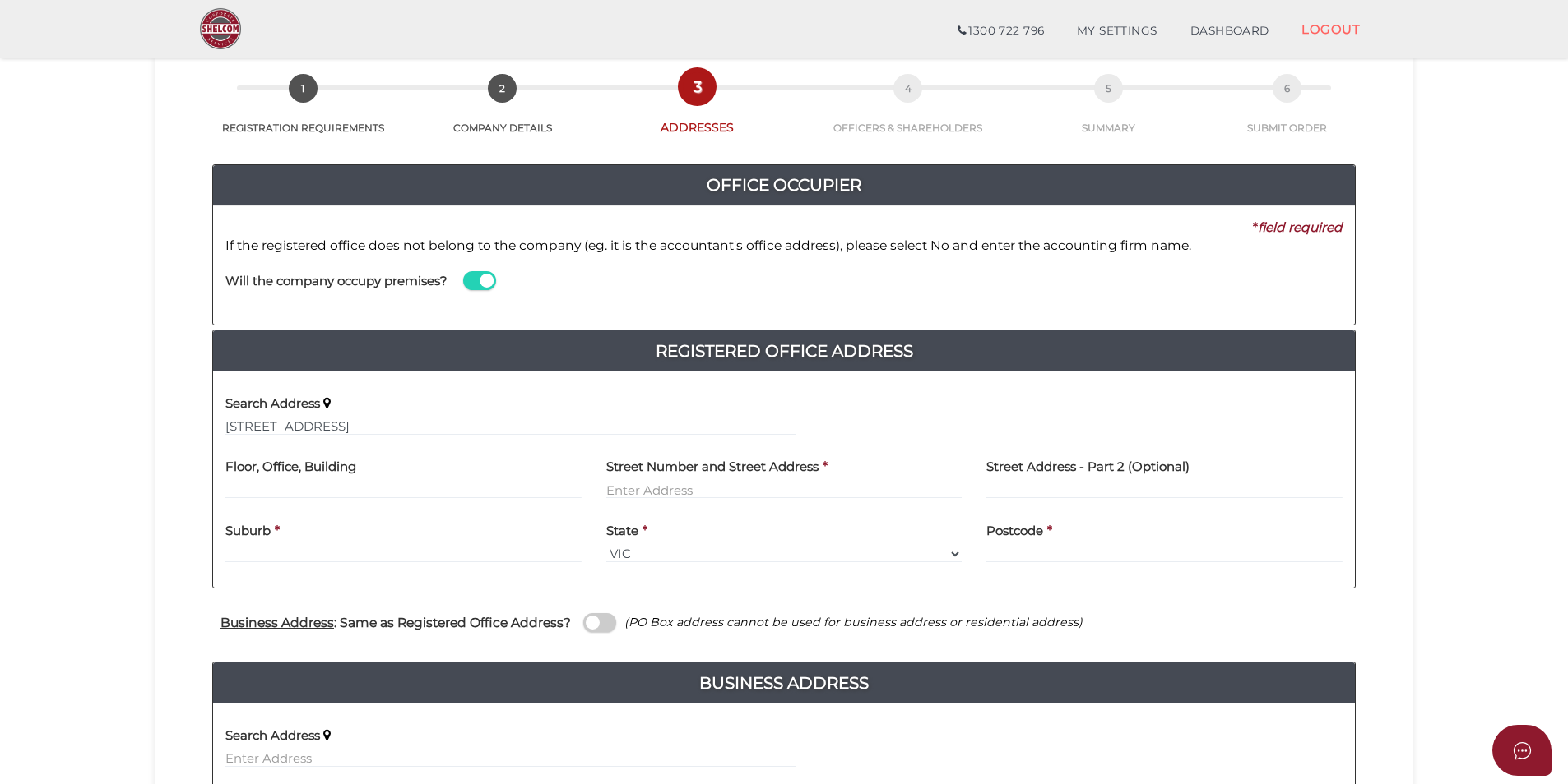
type input "suite 3"
type input "[STREET_ADDRESS]"
type input "Boronia"
select select "VIC"
type input "3155"
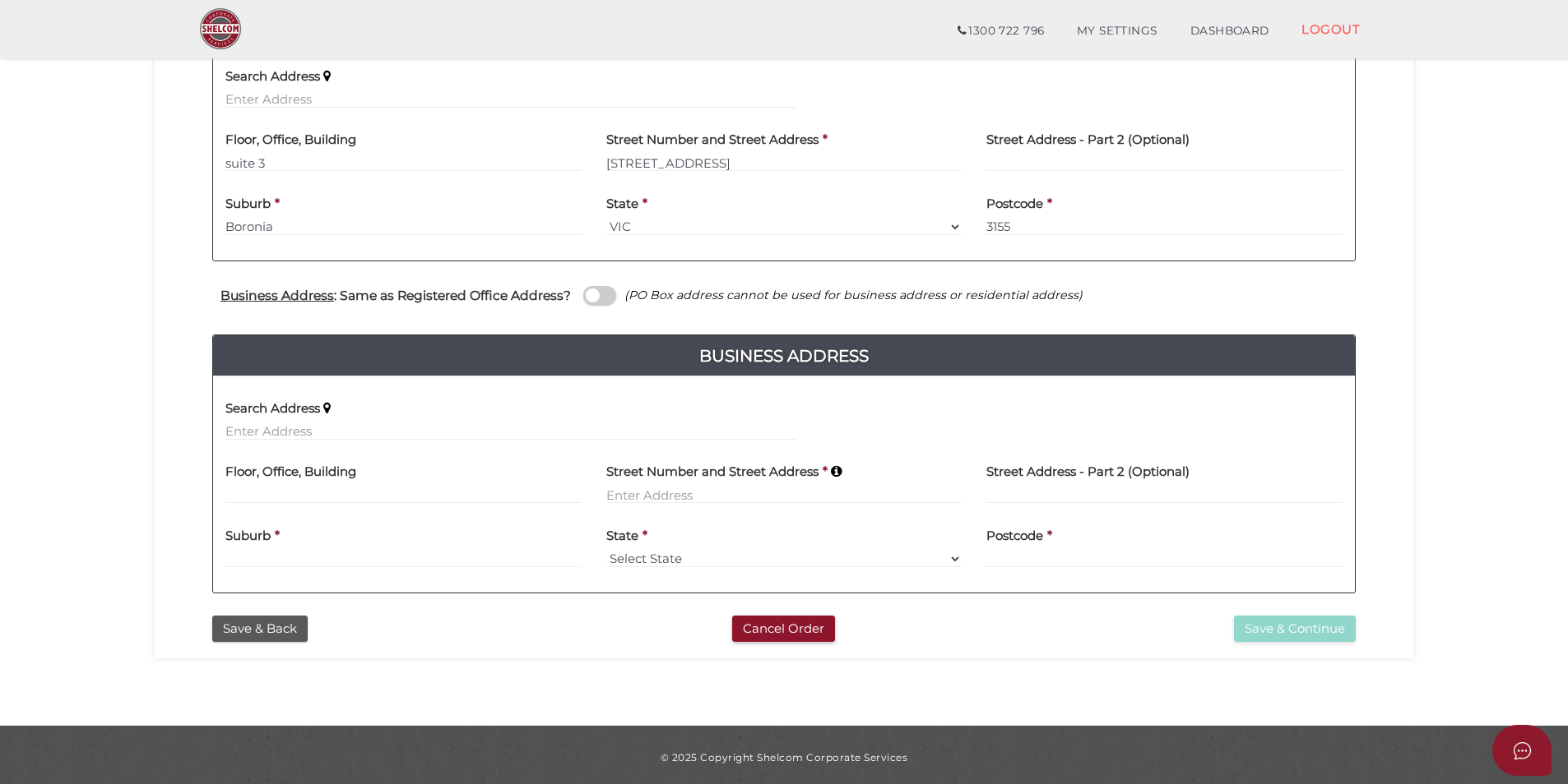
scroll to position [411, 0]
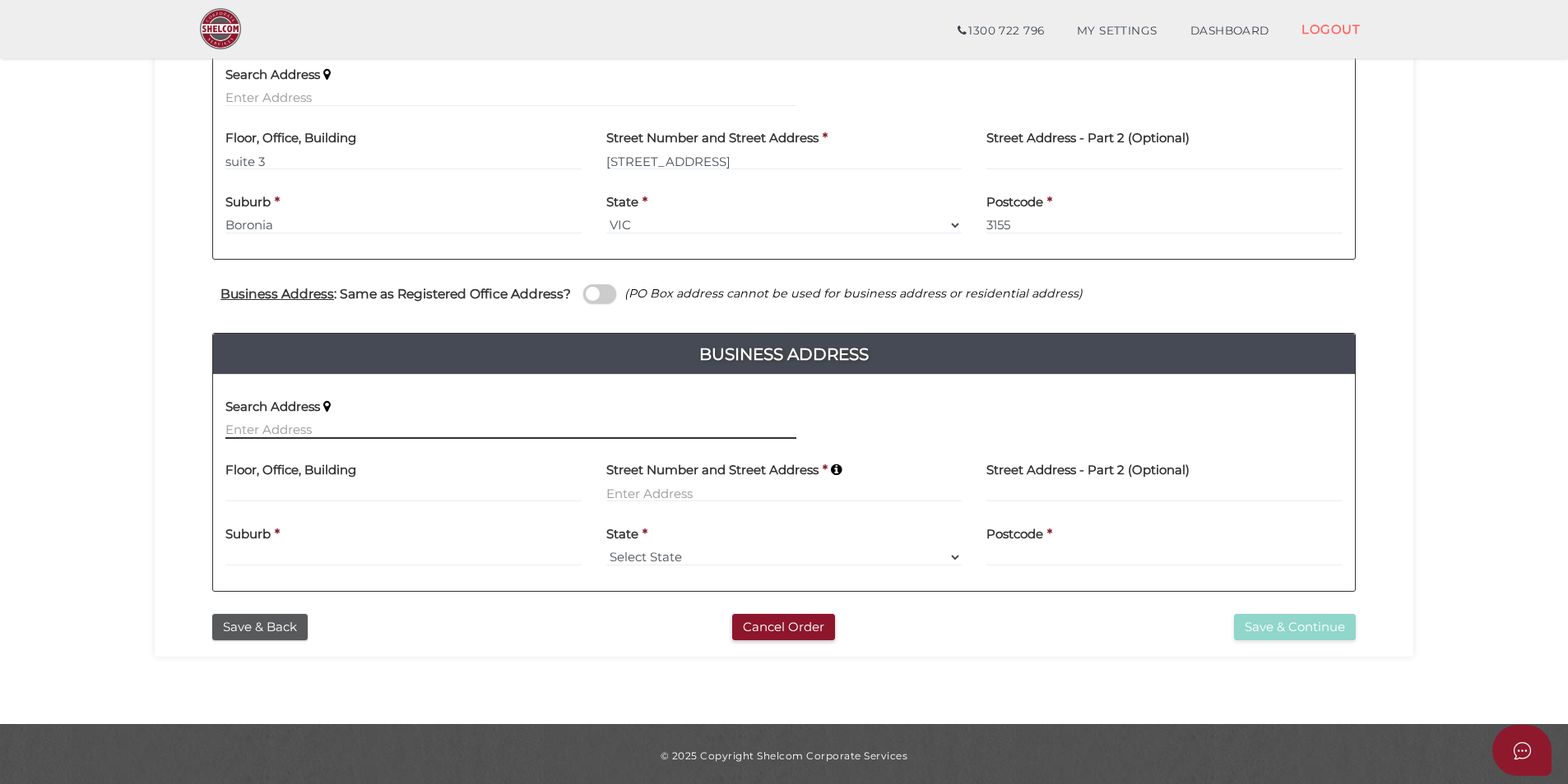
click at [293, 421] on input "text" at bounding box center [511, 429] width 571 height 18
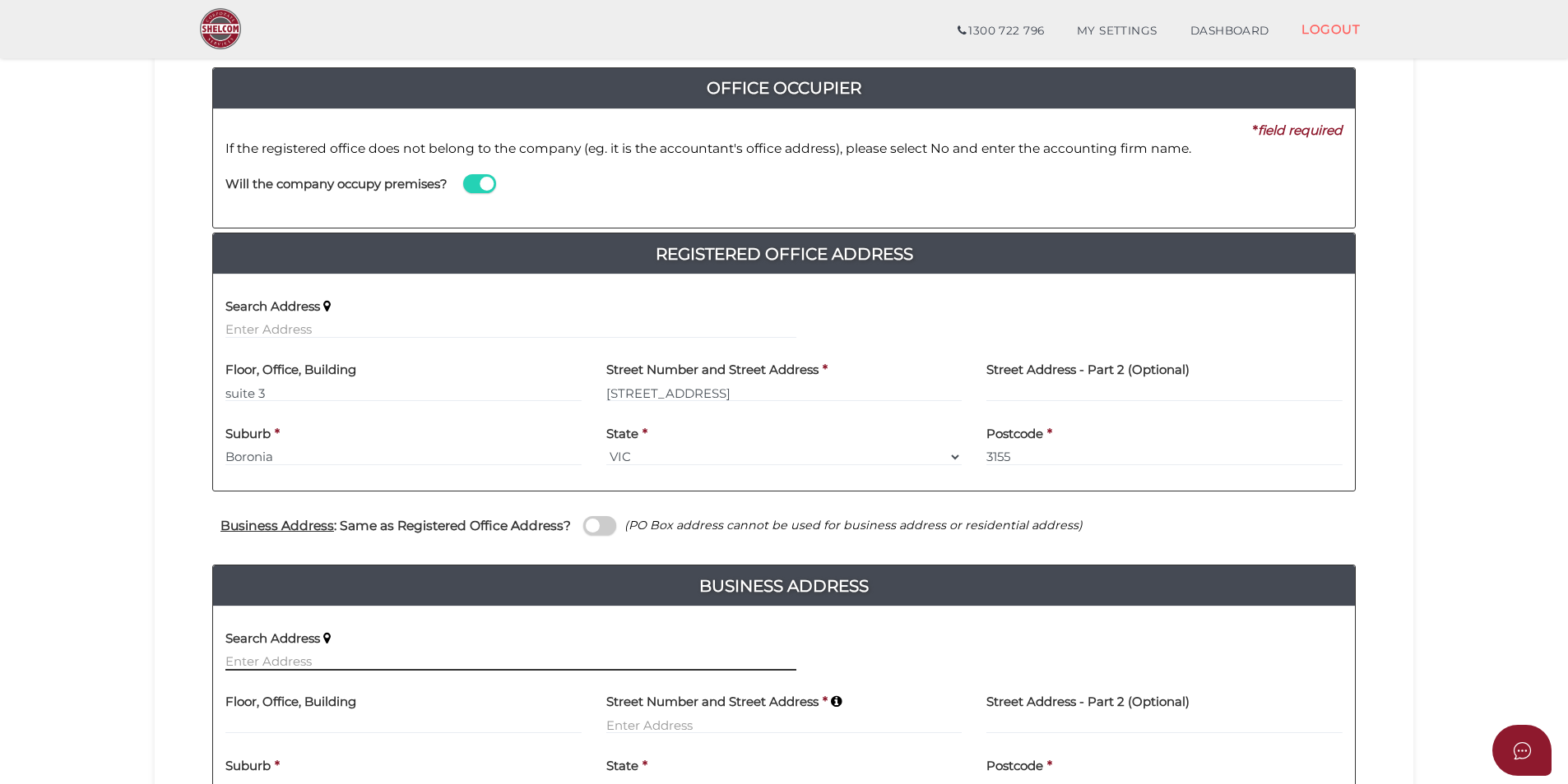
scroll to position [164, 0]
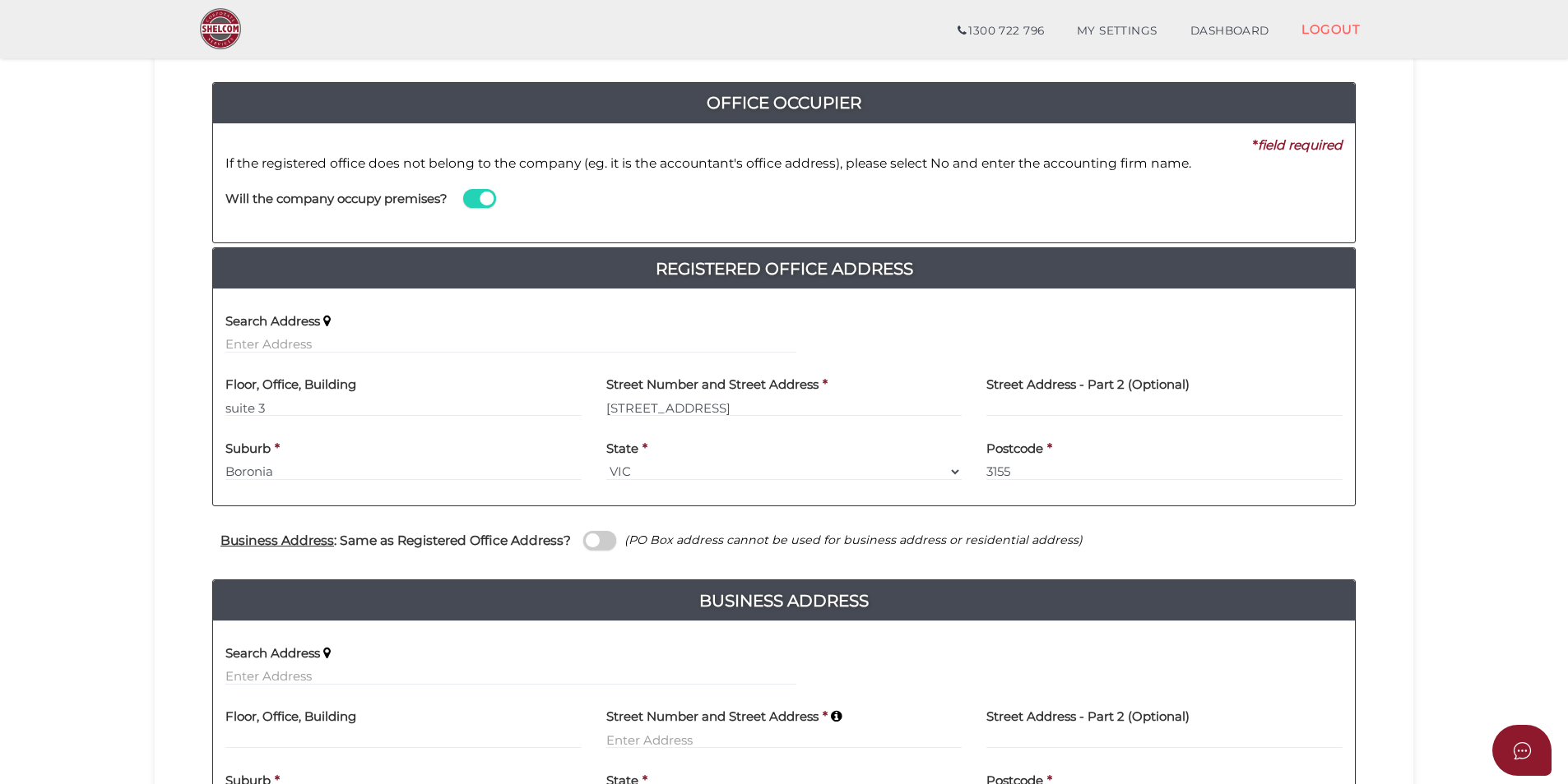
click at [584, 537] on span at bounding box center [600, 541] width 33 height 19
click at [0, 0] on input "checkbox" at bounding box center [0, 0] width 0 height 0
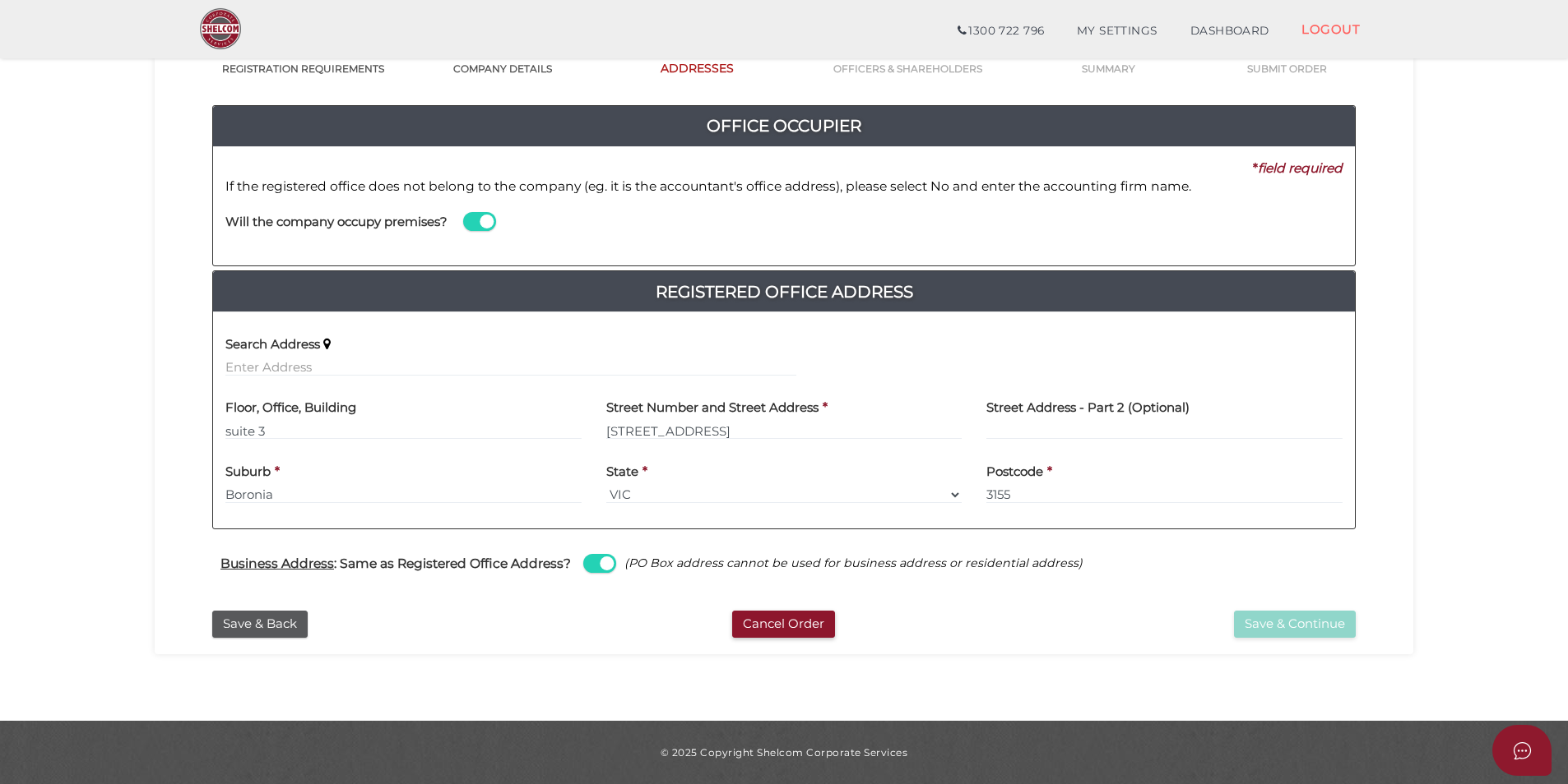
scroll to position [141, 0]
click at [600, 563] on span at bounding box center [600, 564] width 33 height 19
click at [0, 0] on input "checkbox" at bounding box center [0, 0] width 0 height 0
select select
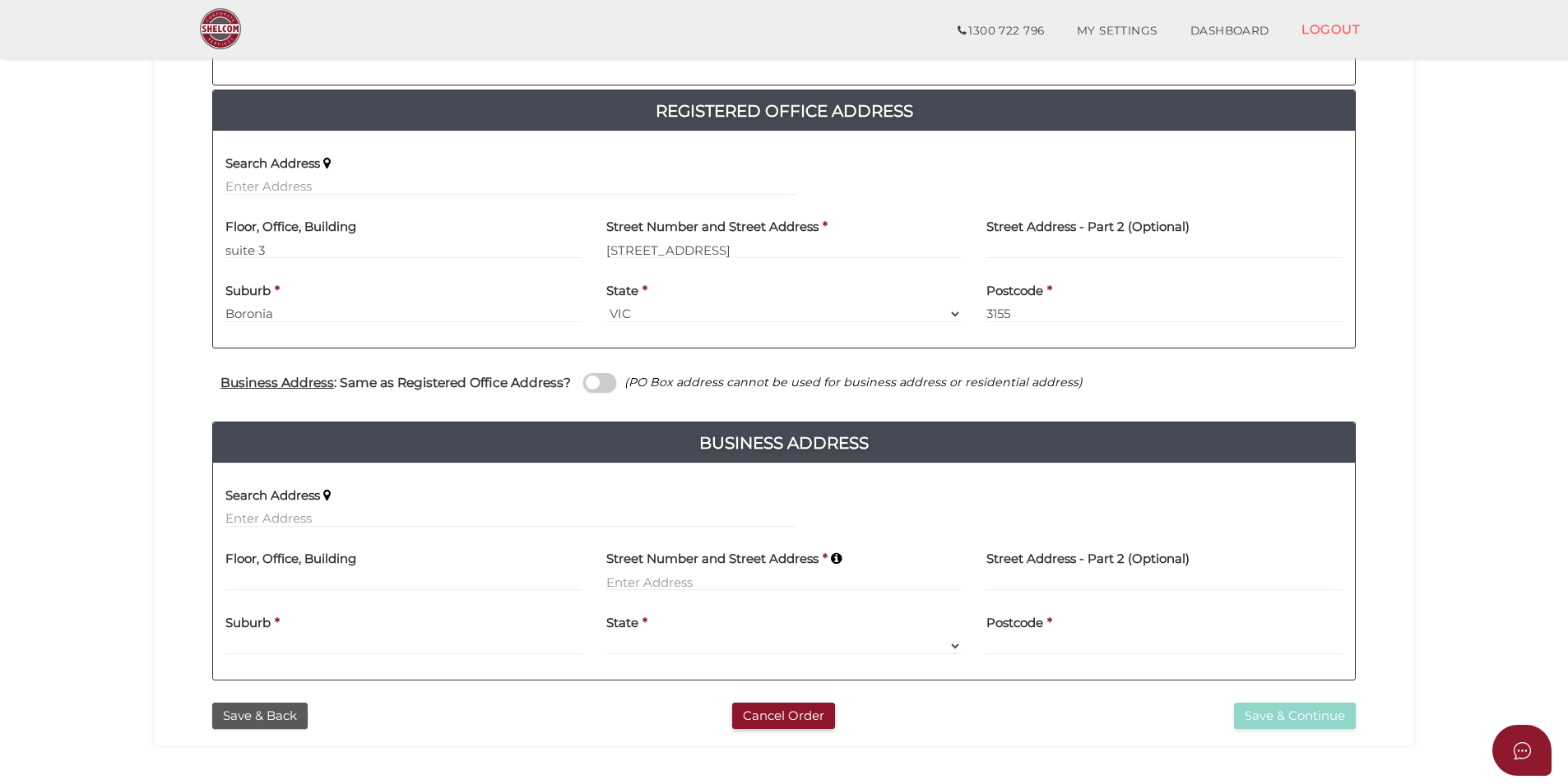
scroll to position [329, 0]
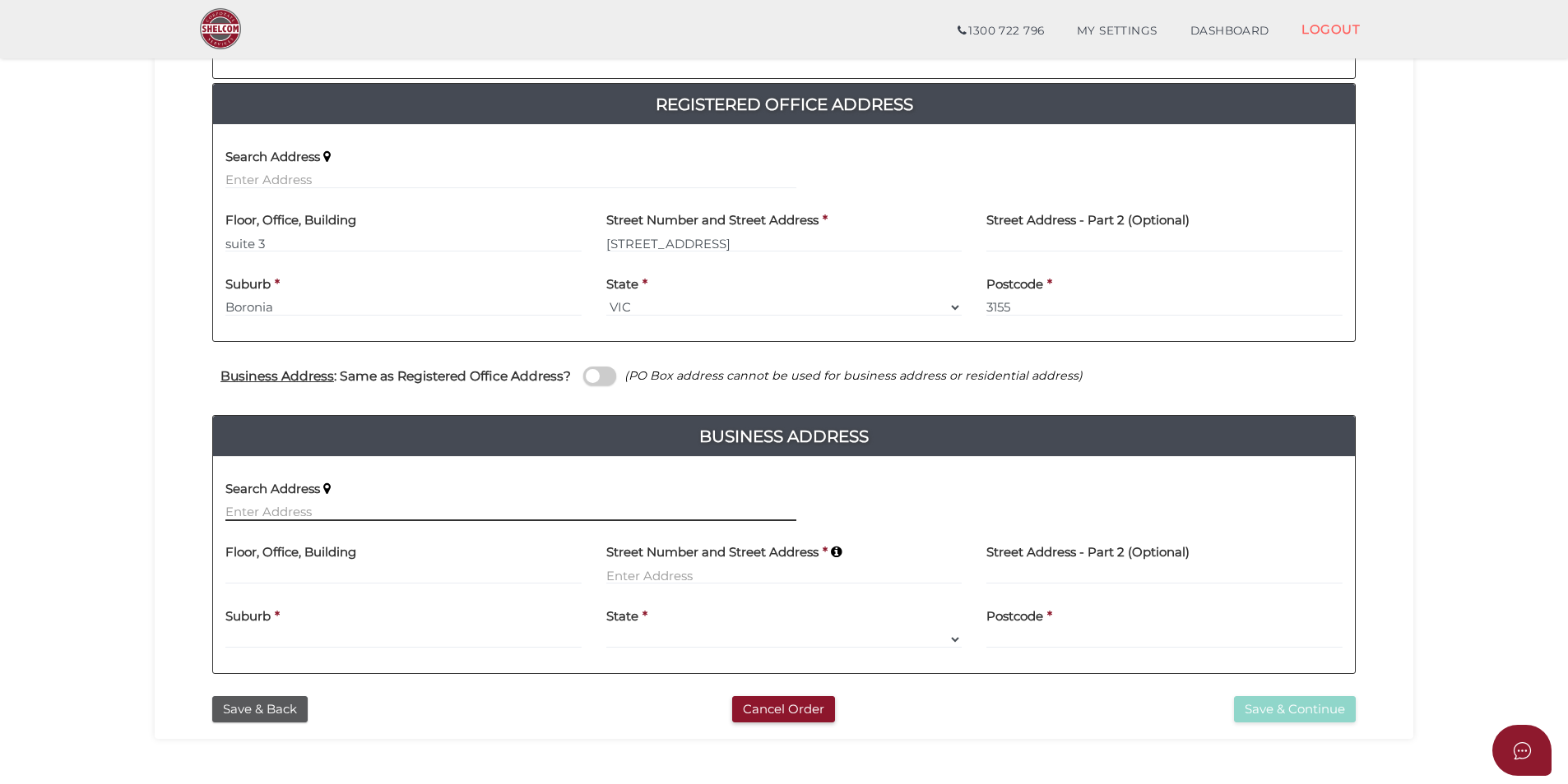
click at [347, 503] on input "text" at bounding box center [511, 512] width 571 height 18
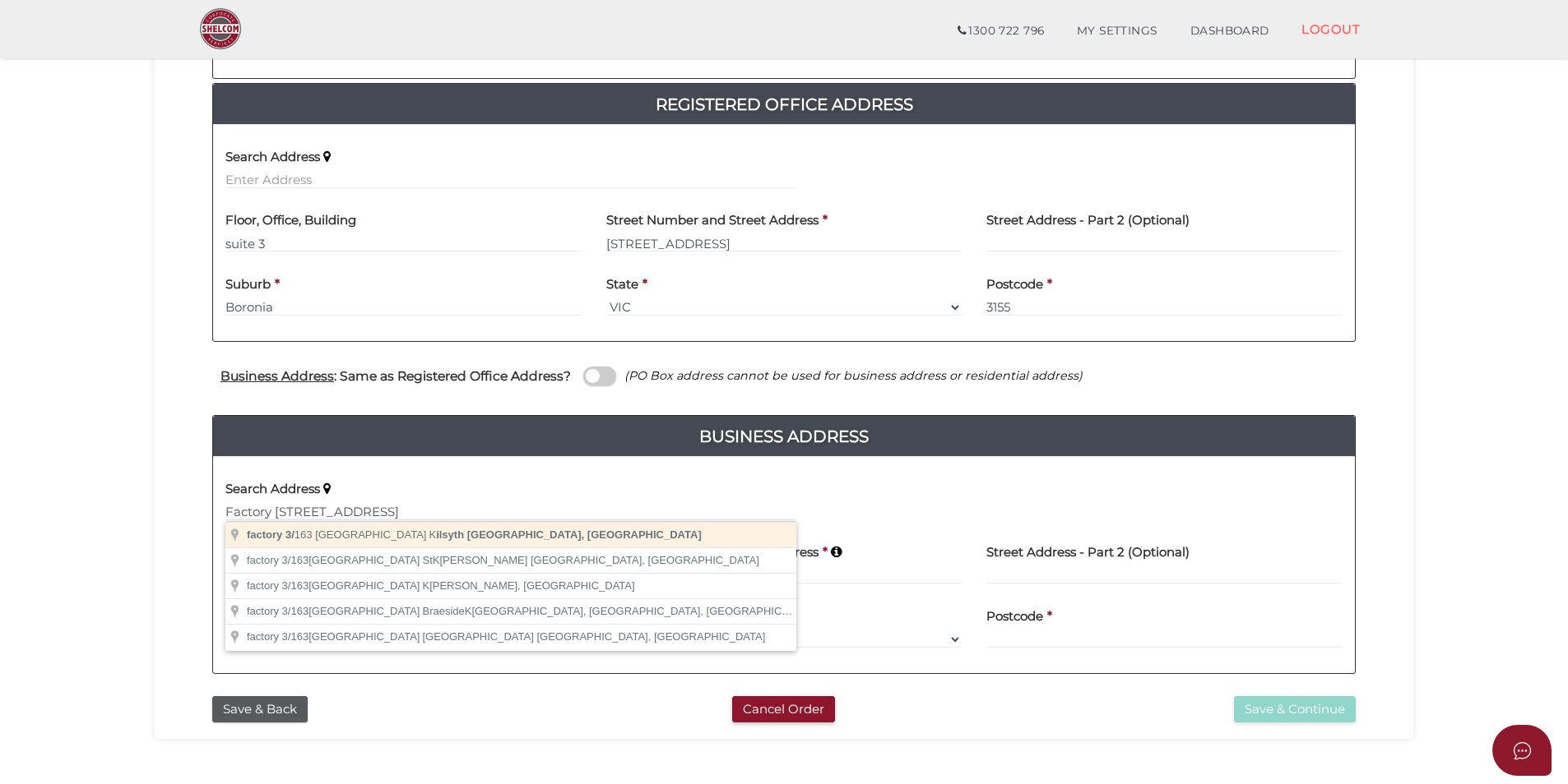
type input "factory 3/163 Canterbury Road, Kilsyth VIC, Australia"
type input "factory 3"
type input "163 Canterbury Road"
type input "Kilsyth"
select select "VIC"
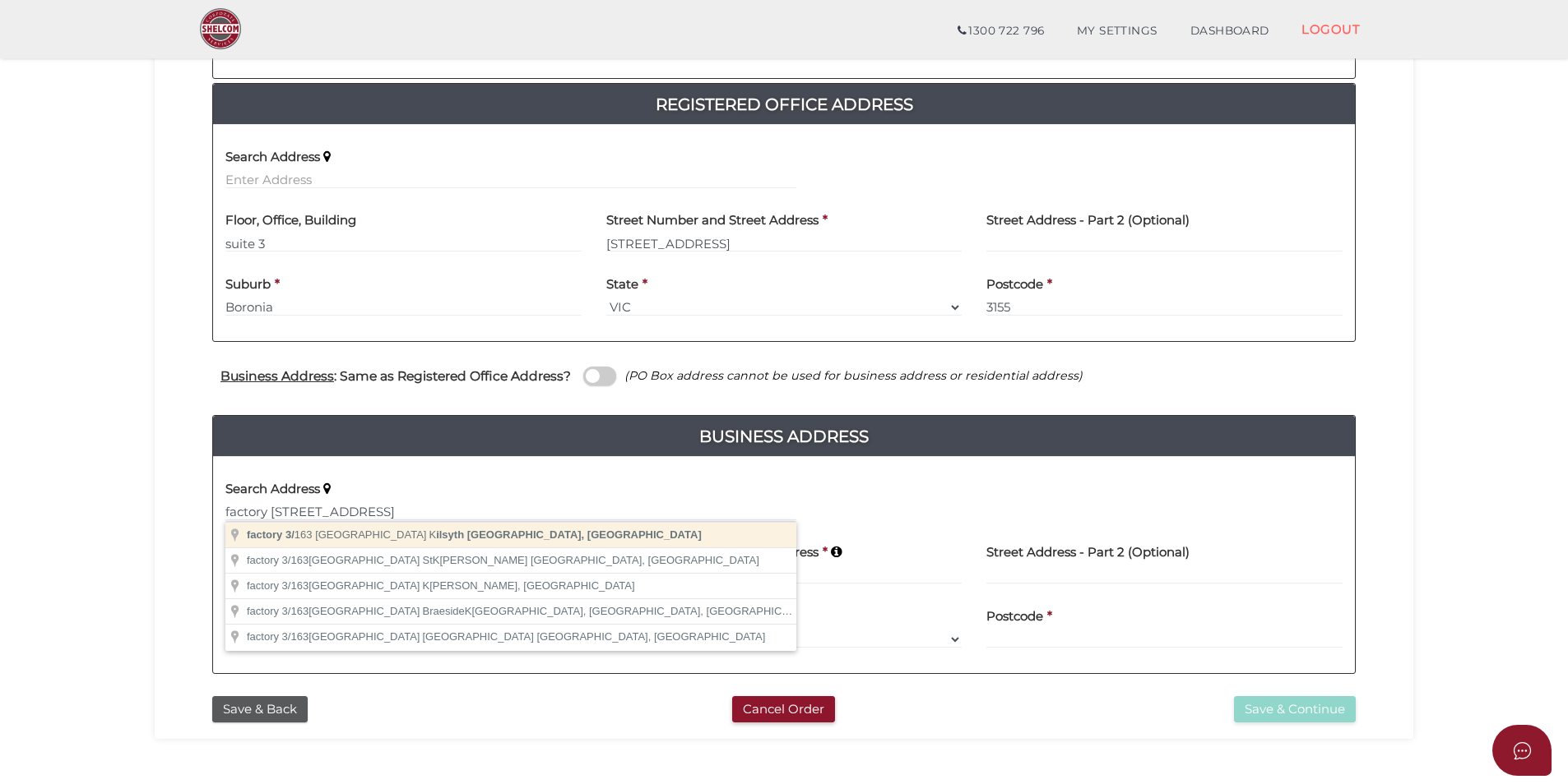
type input "3137"
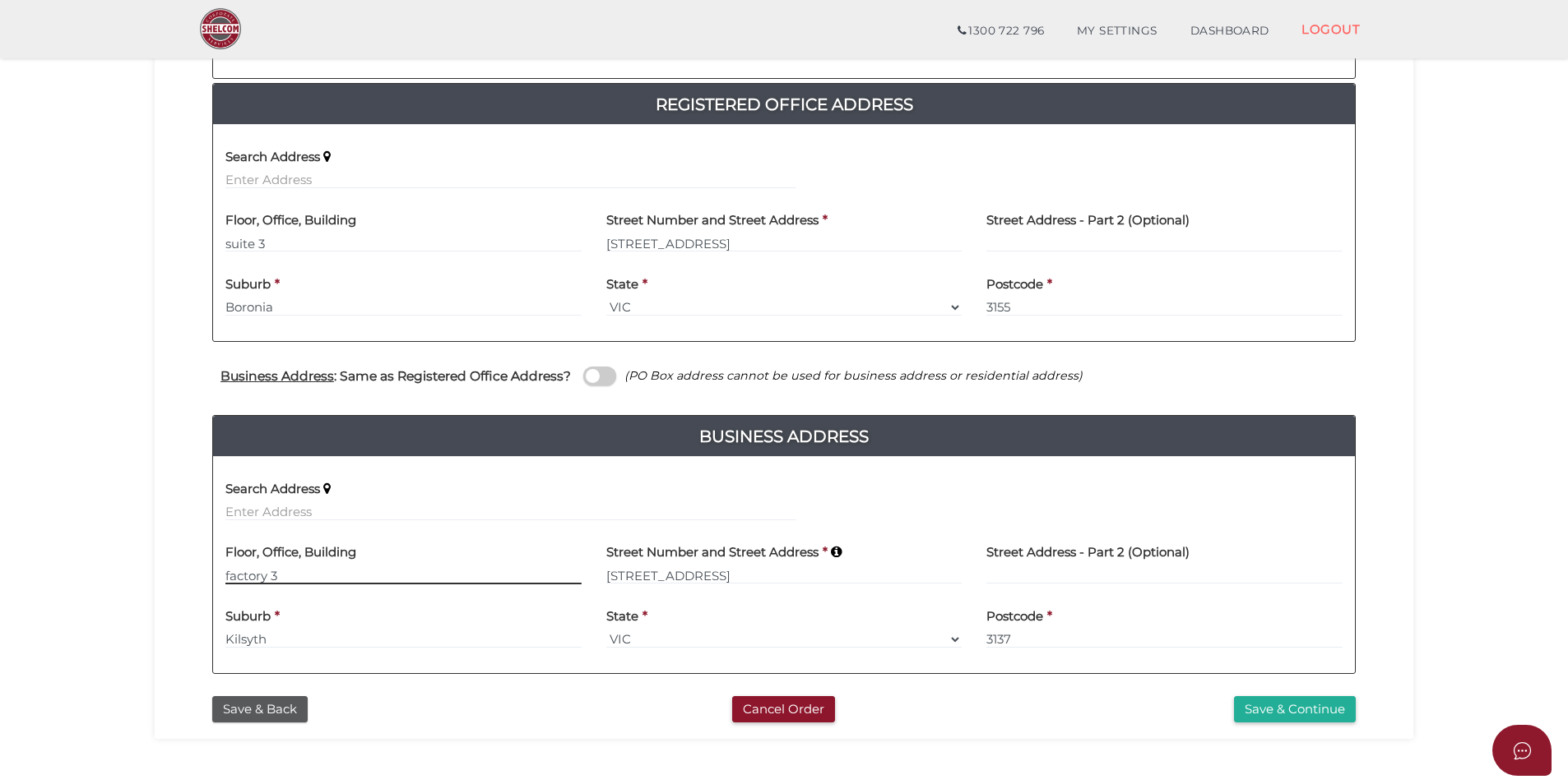
click at [226, 573] on input "factory 3" at bounding box center [404, 575] width 356 height 18
type input "Factory 3"
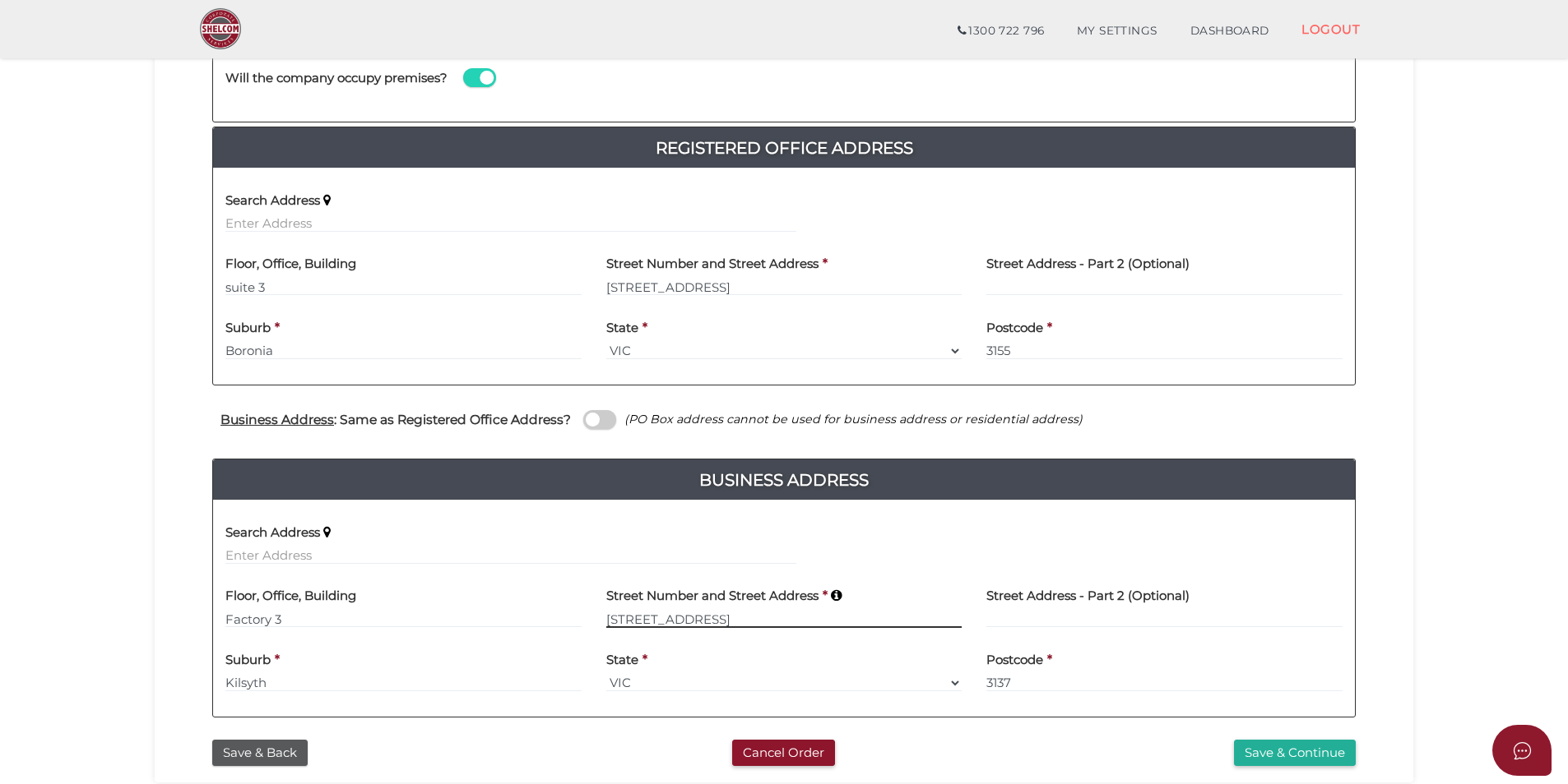
scroll to position [164, 0]
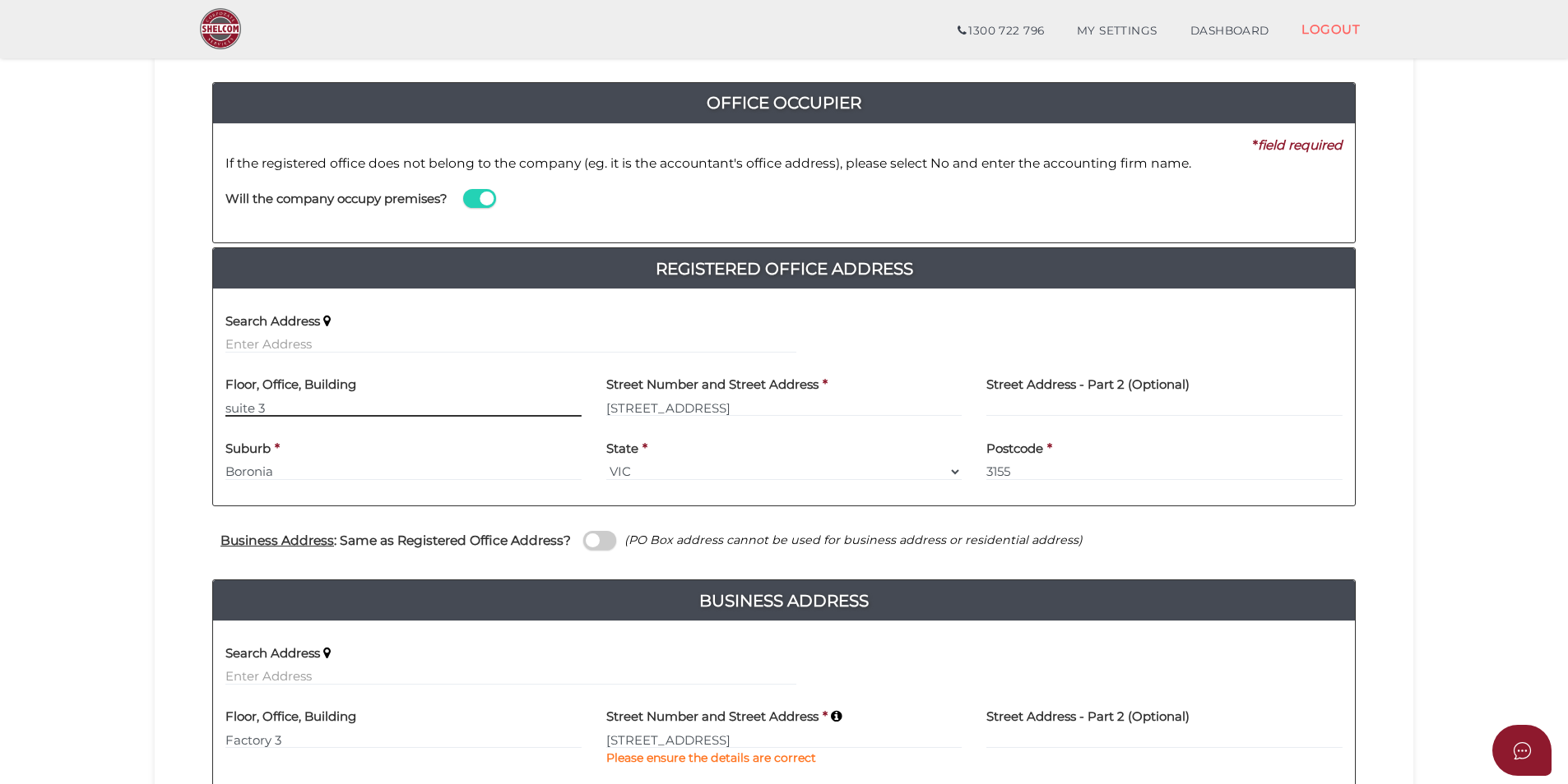
click at [238, 409] on input "suite 3" at bounding box center [404, 407] width 356 height 18
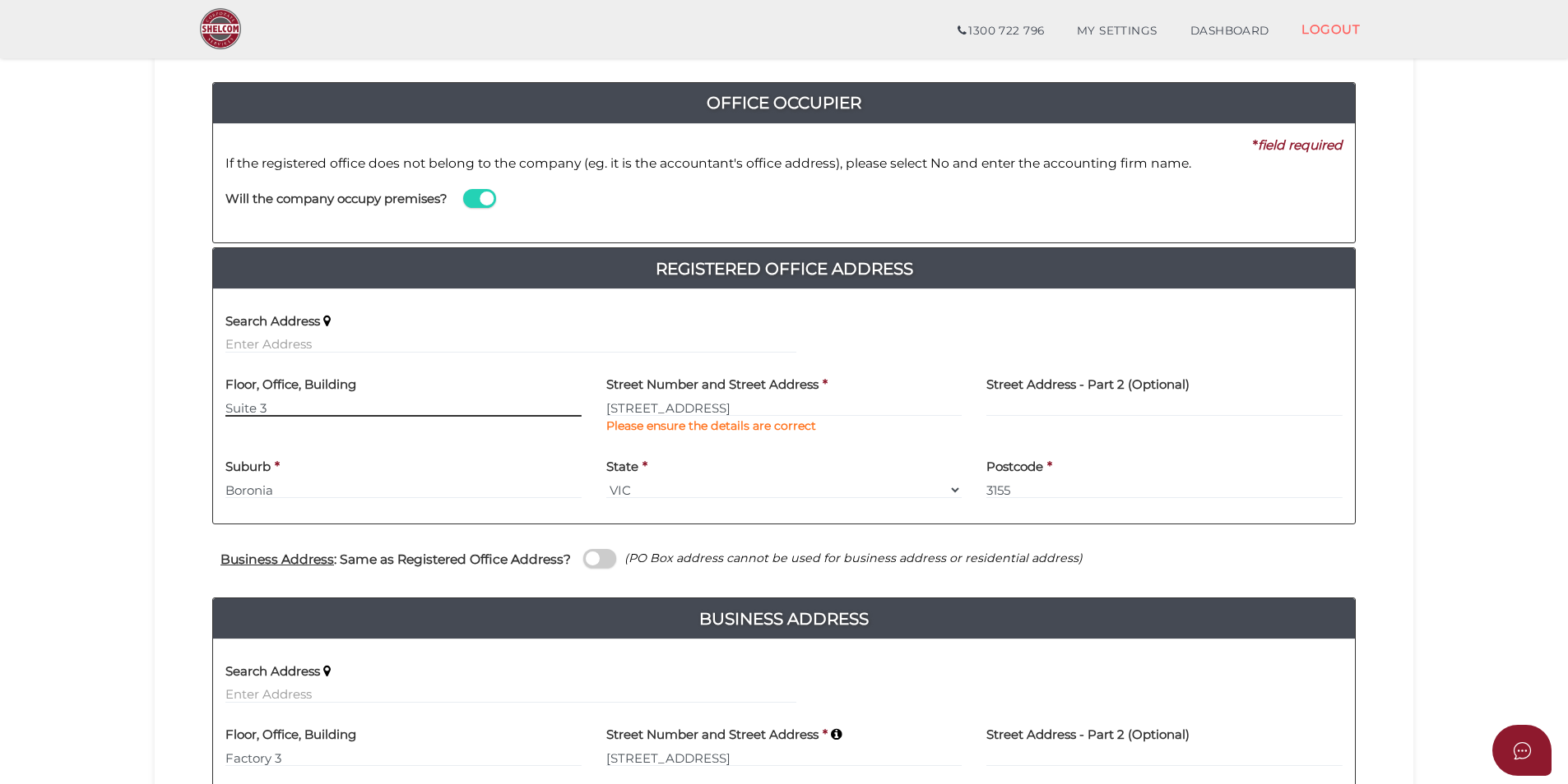
type input "Suite 3"
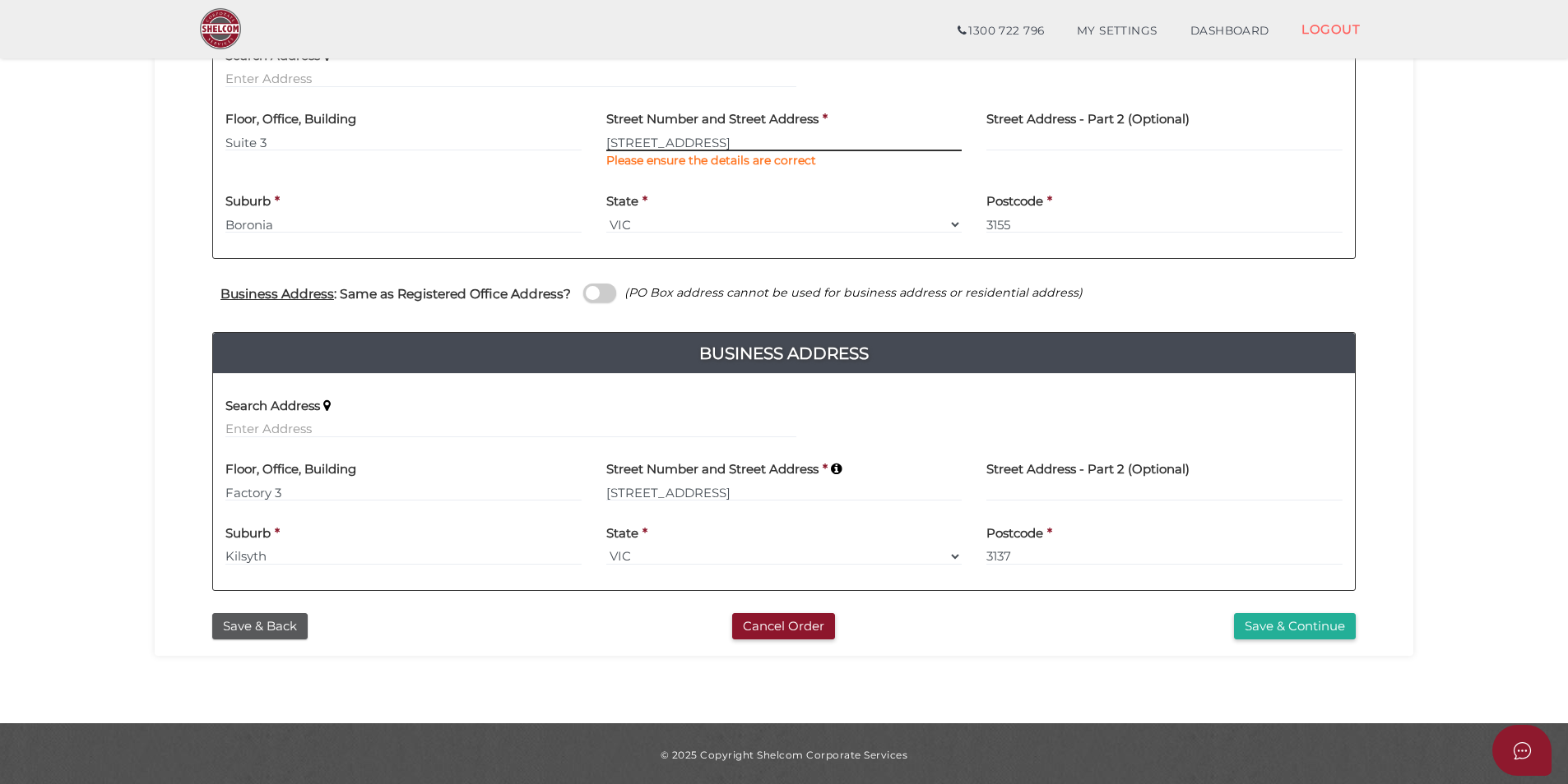
scroll to position [432, 0]
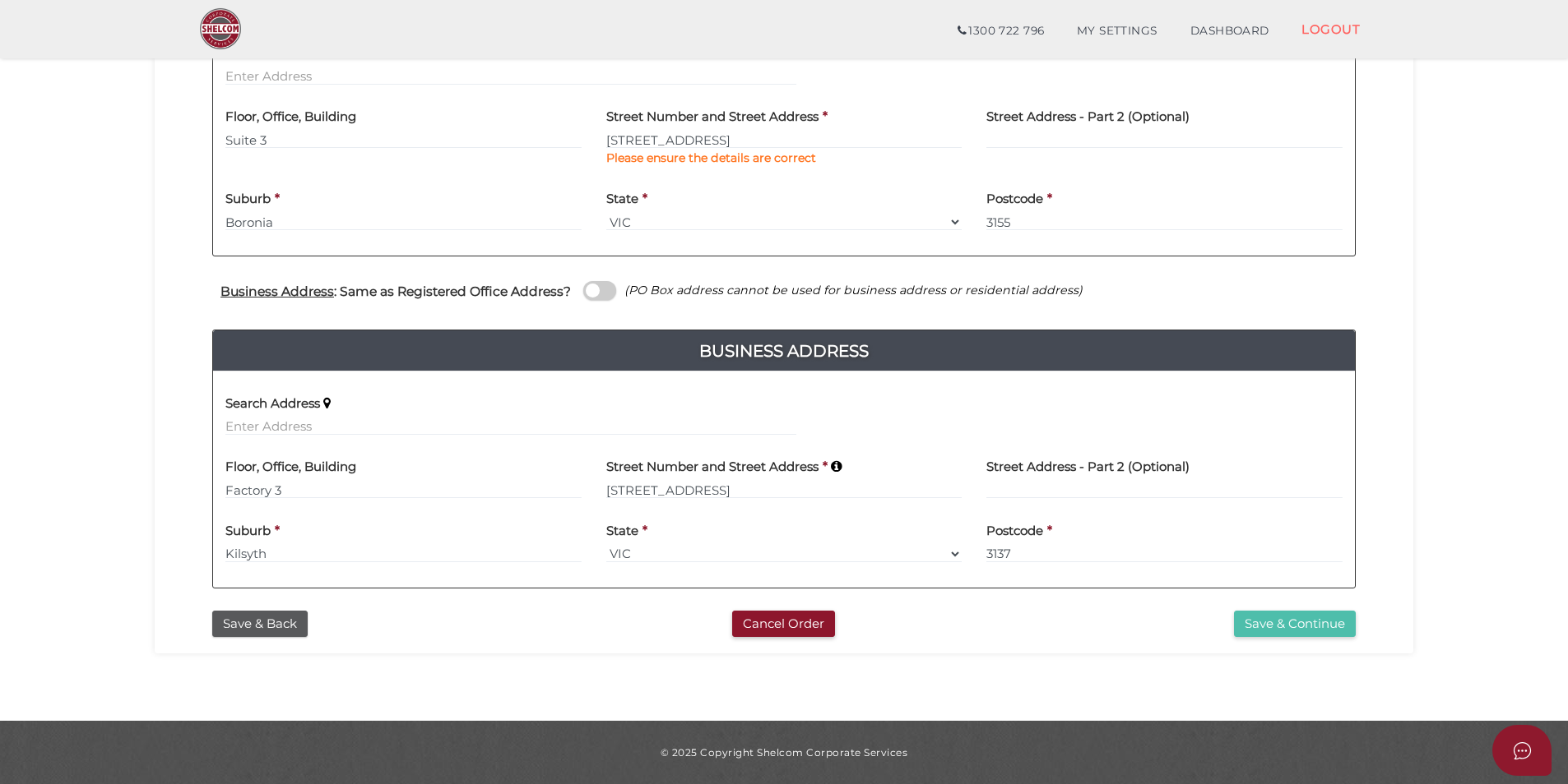
click at [1282, 627] on button "Save & Continue" at bounding box center [1294, 624] width 122 height 27
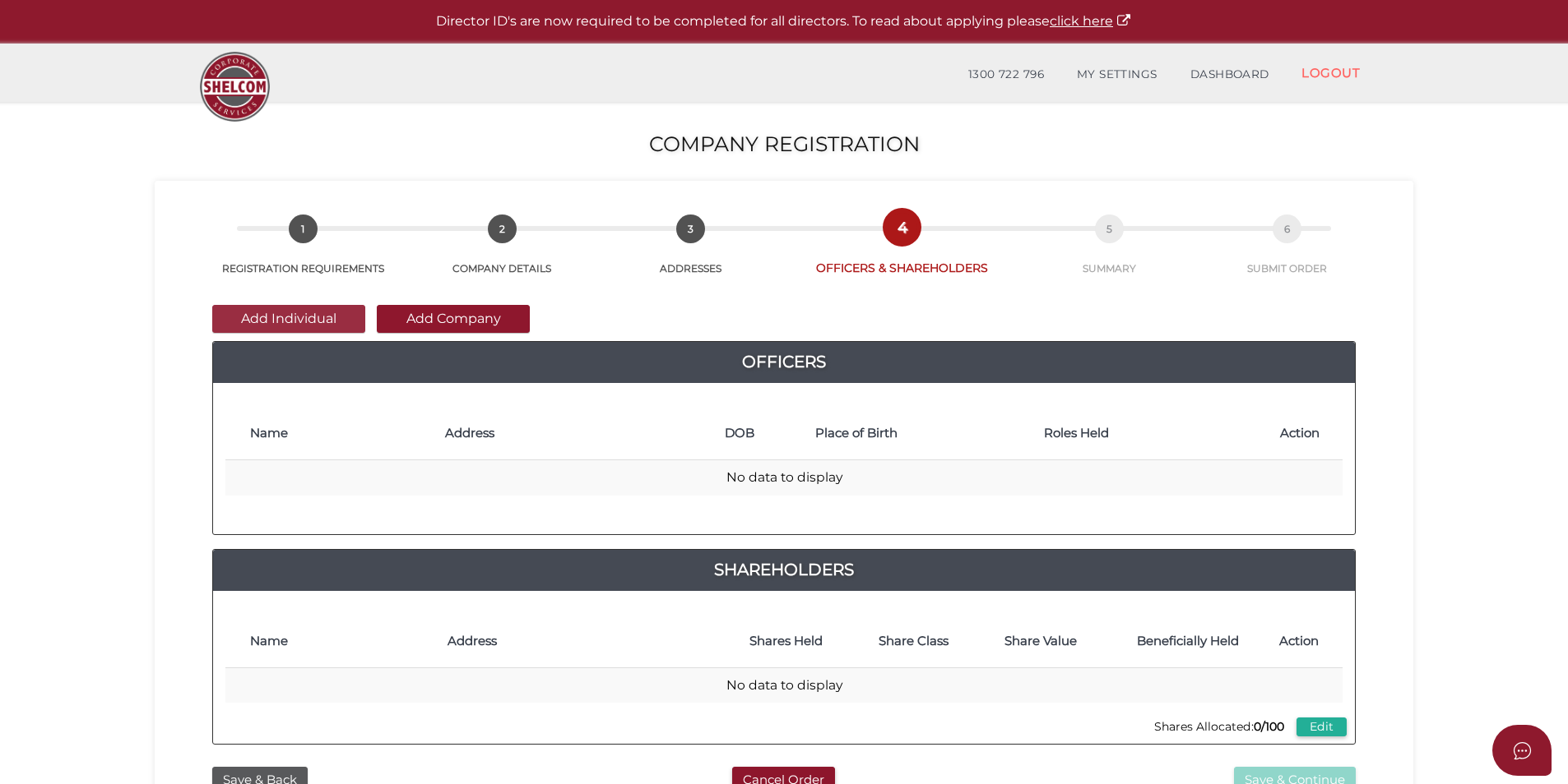
click at [261, 312] on button "Add Individual" at bounding box center [289, 318] width 153 height 28
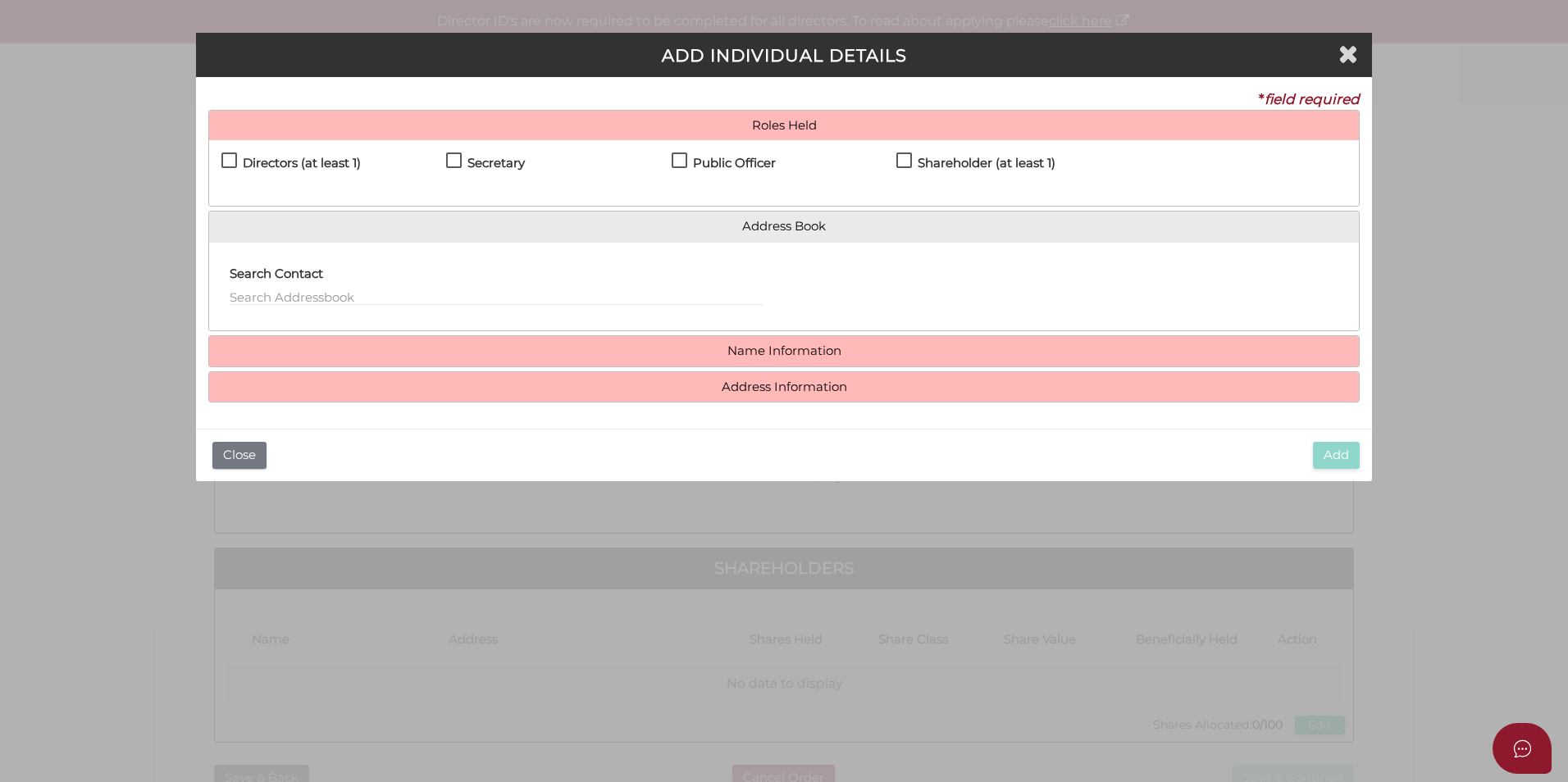
click at [228, 160] on label "Directors (at least 1)" at bounding box center [291, 166] width 139 height 20
click at [455, 159] on label "Secretary" at bounding box center [485, 166] width 79 height 20
checkbox input "true"
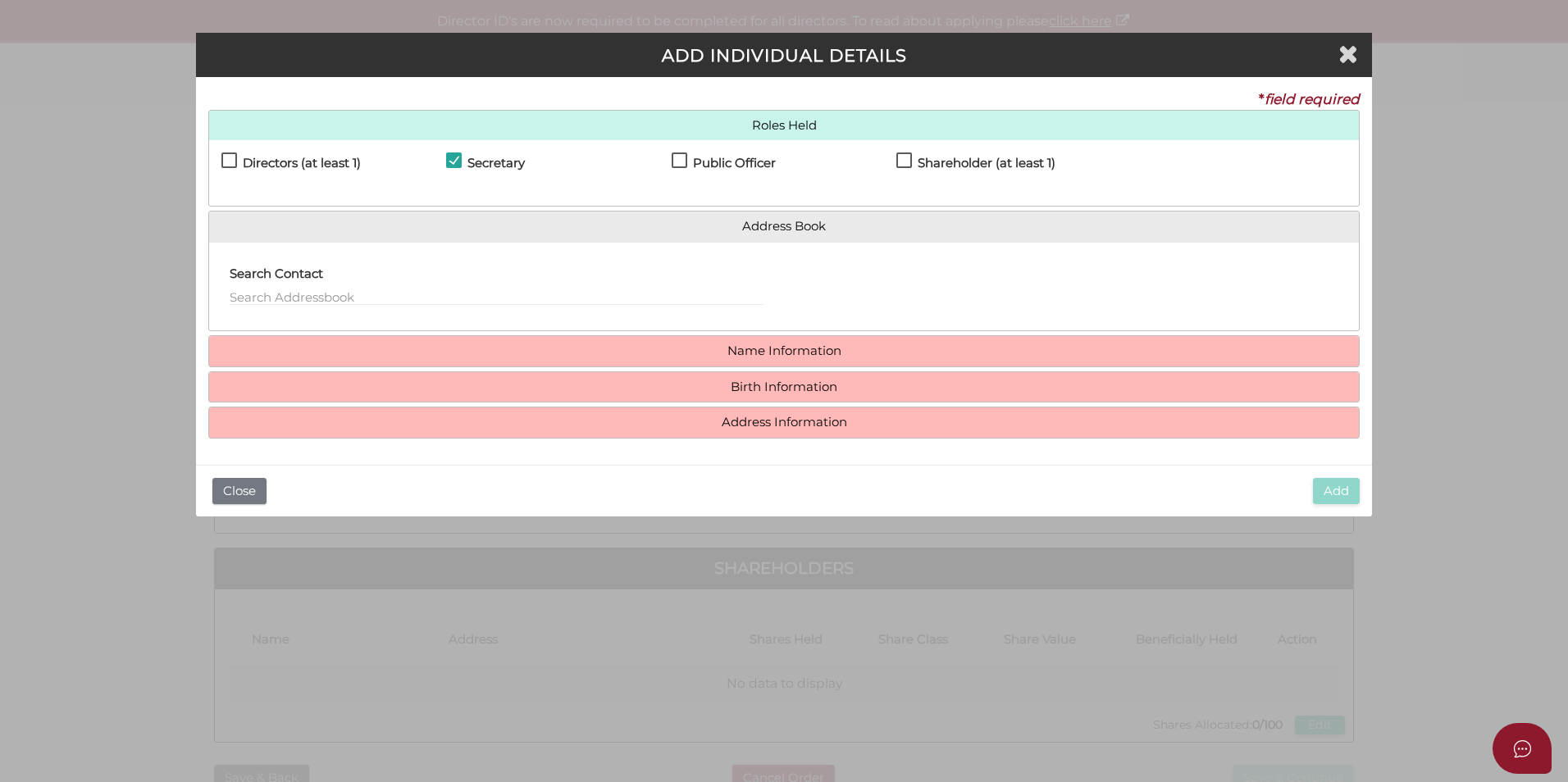
click at [677, 156] on label "Public Officer" at bounding box center [724, 166] width 104 height 20
checkbox input "true"
click at [904, 159] on label "Shareholder (at least 1)" at bounding box center [975, 166] width 159 height 20
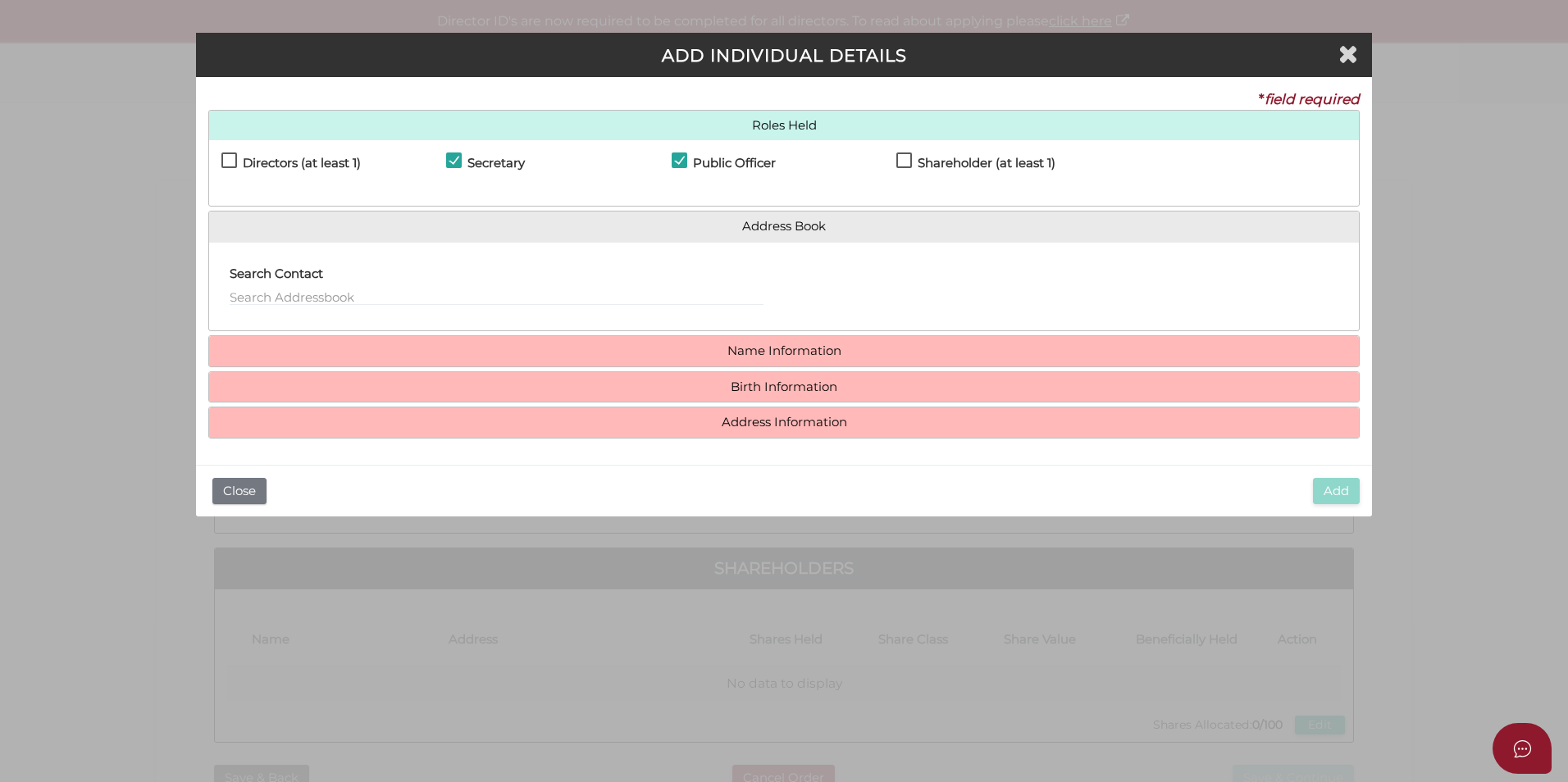
checkbox input "true"
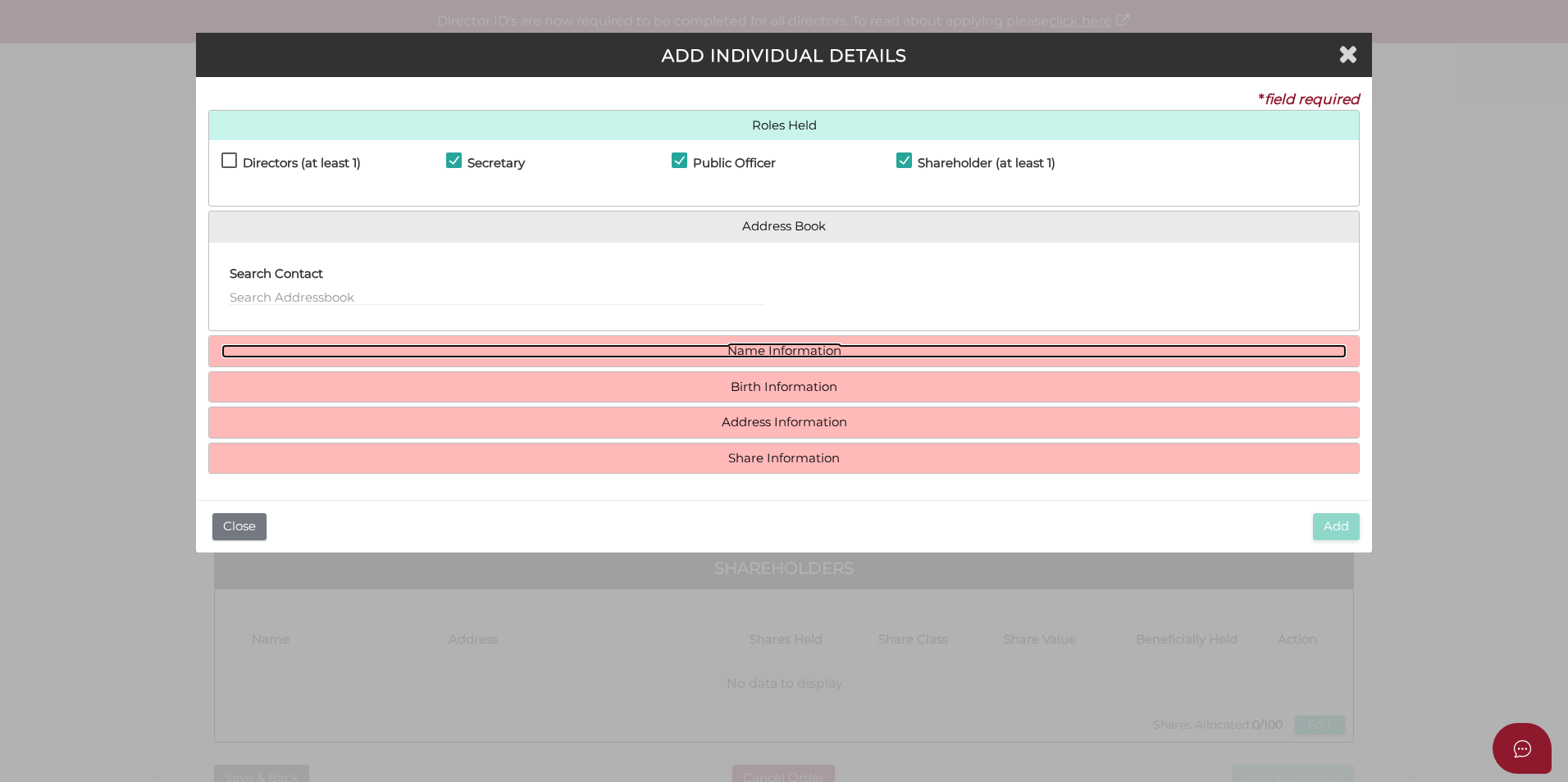
click at [711, 354] on link "Name Information" at bounding box center [784, 352] width 1125 height 14
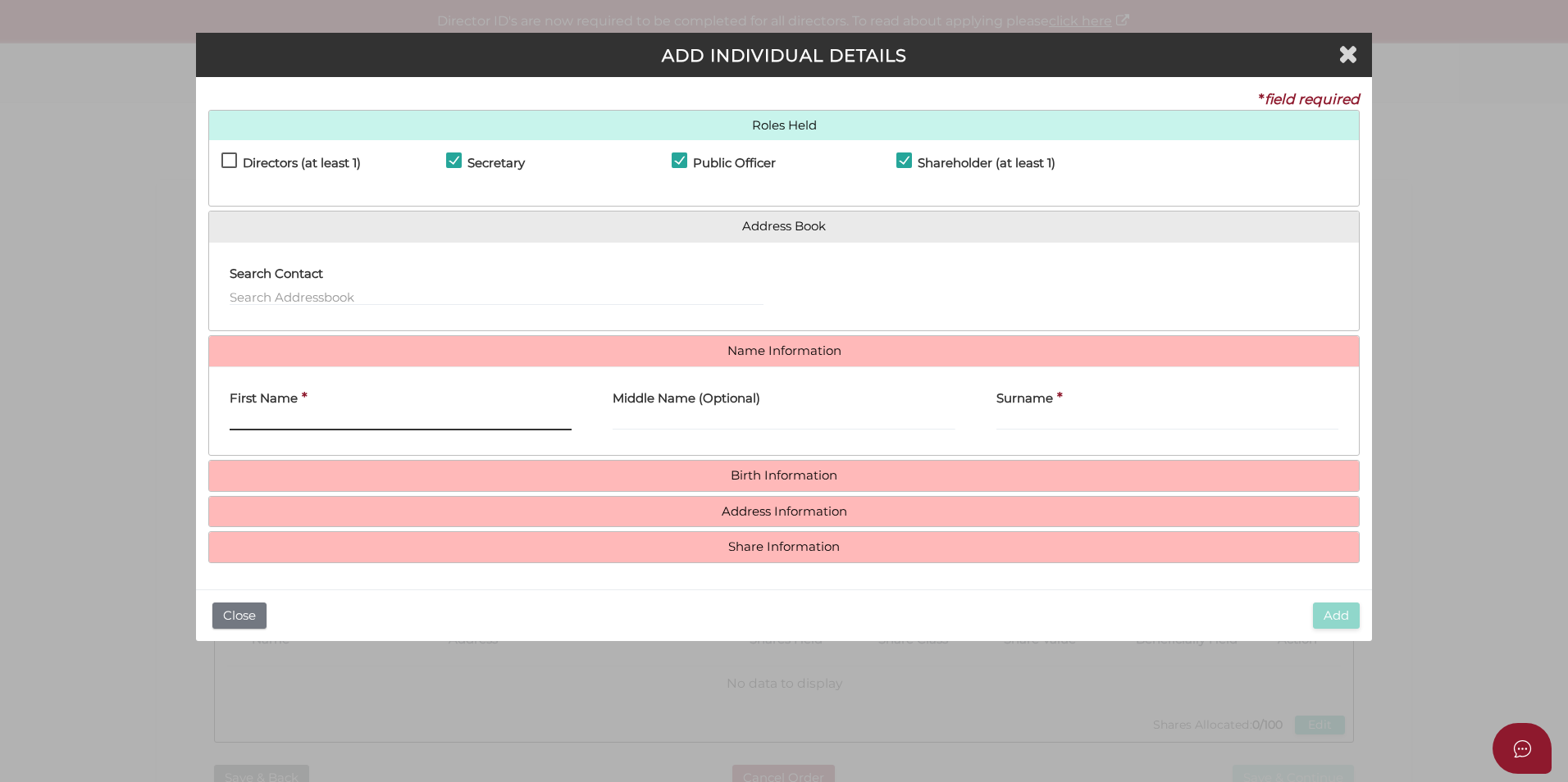
click at [297, 414] on input "First Name" at bounding box center [400, 421] width 342 height 18
type input "Artem"
type input "A"
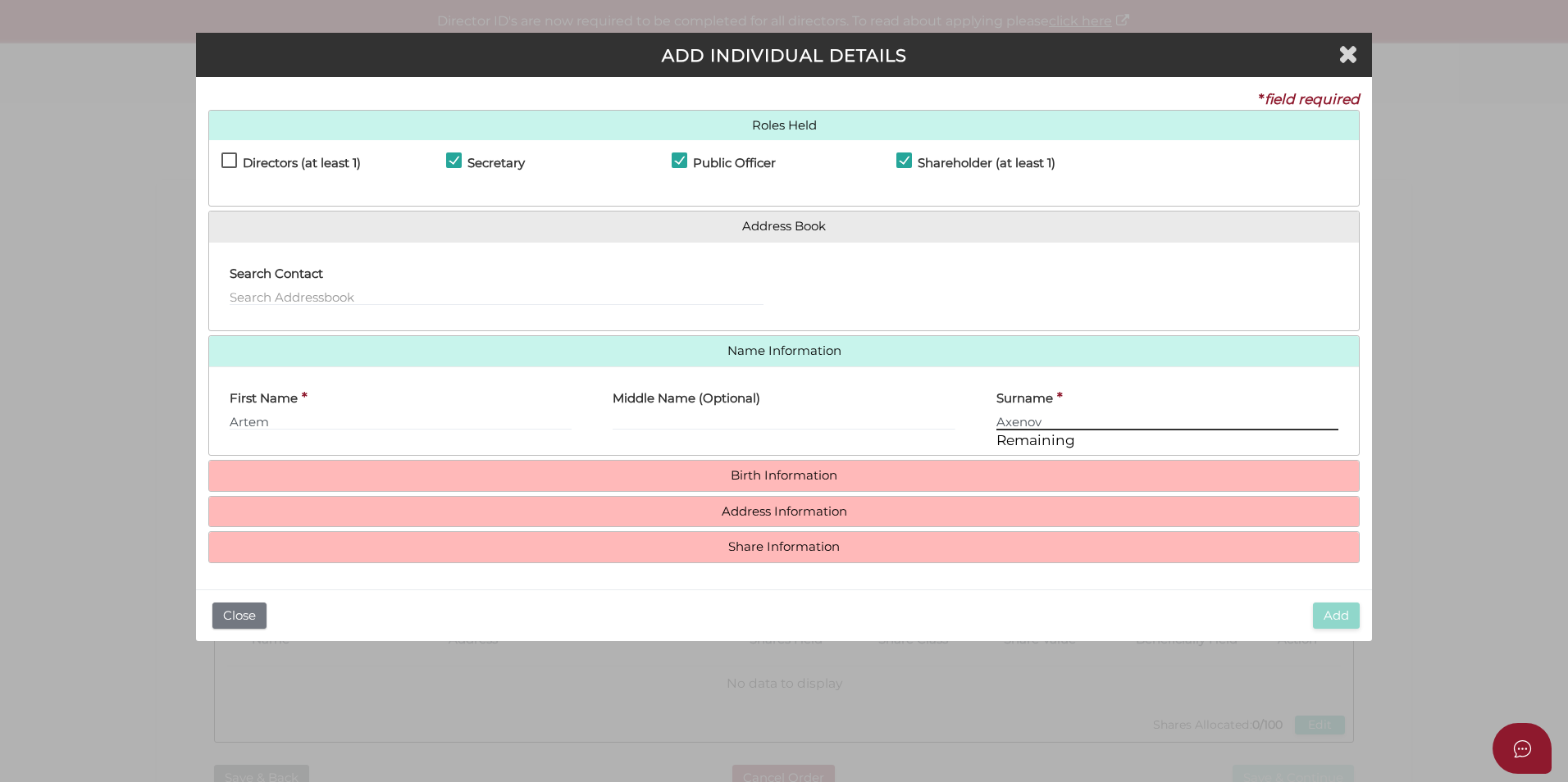
type input "Axenov"
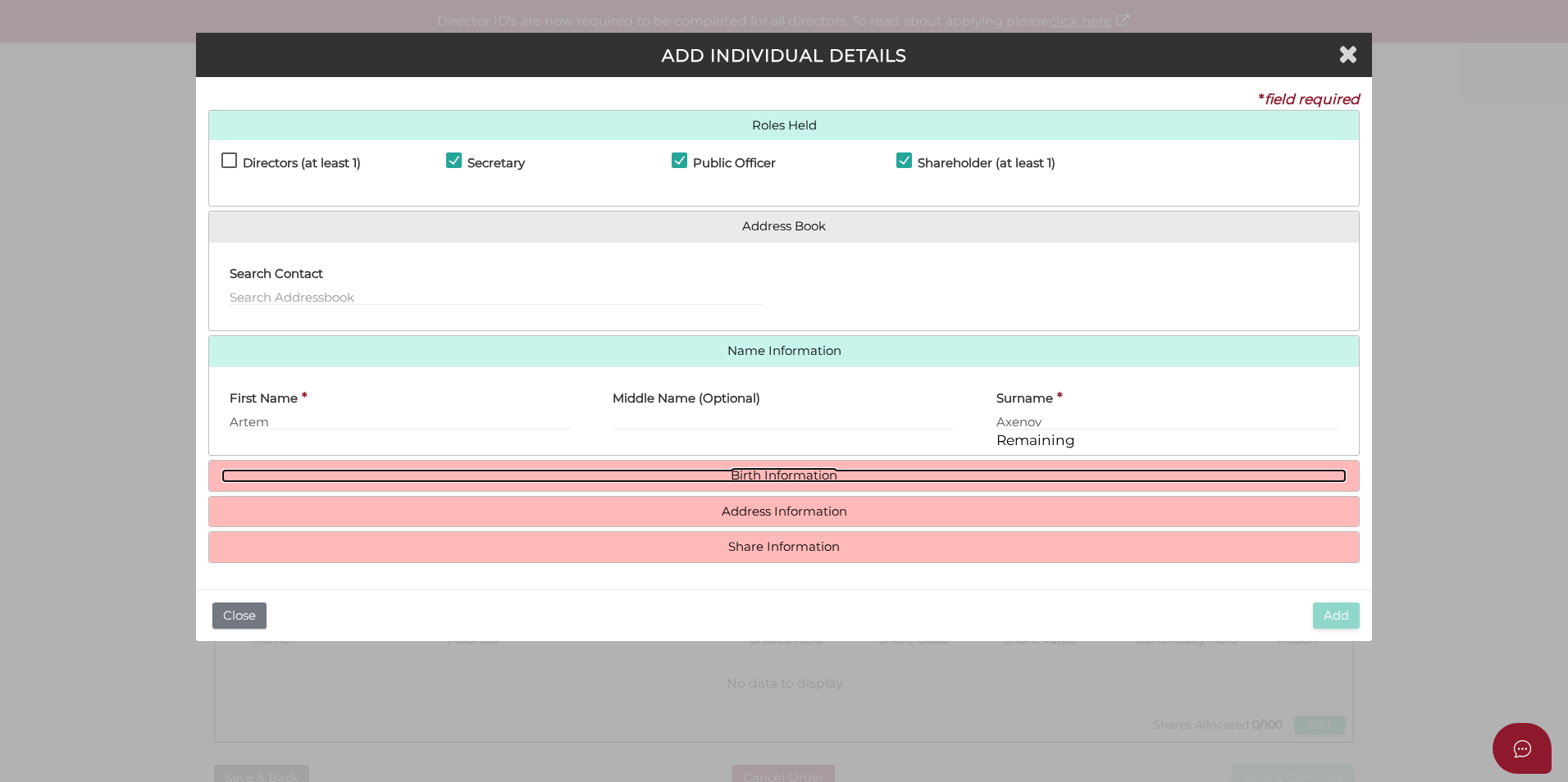
click at [640, 471] on link "Birth Information" at bounding box center [784, 475] width 1125 height 14
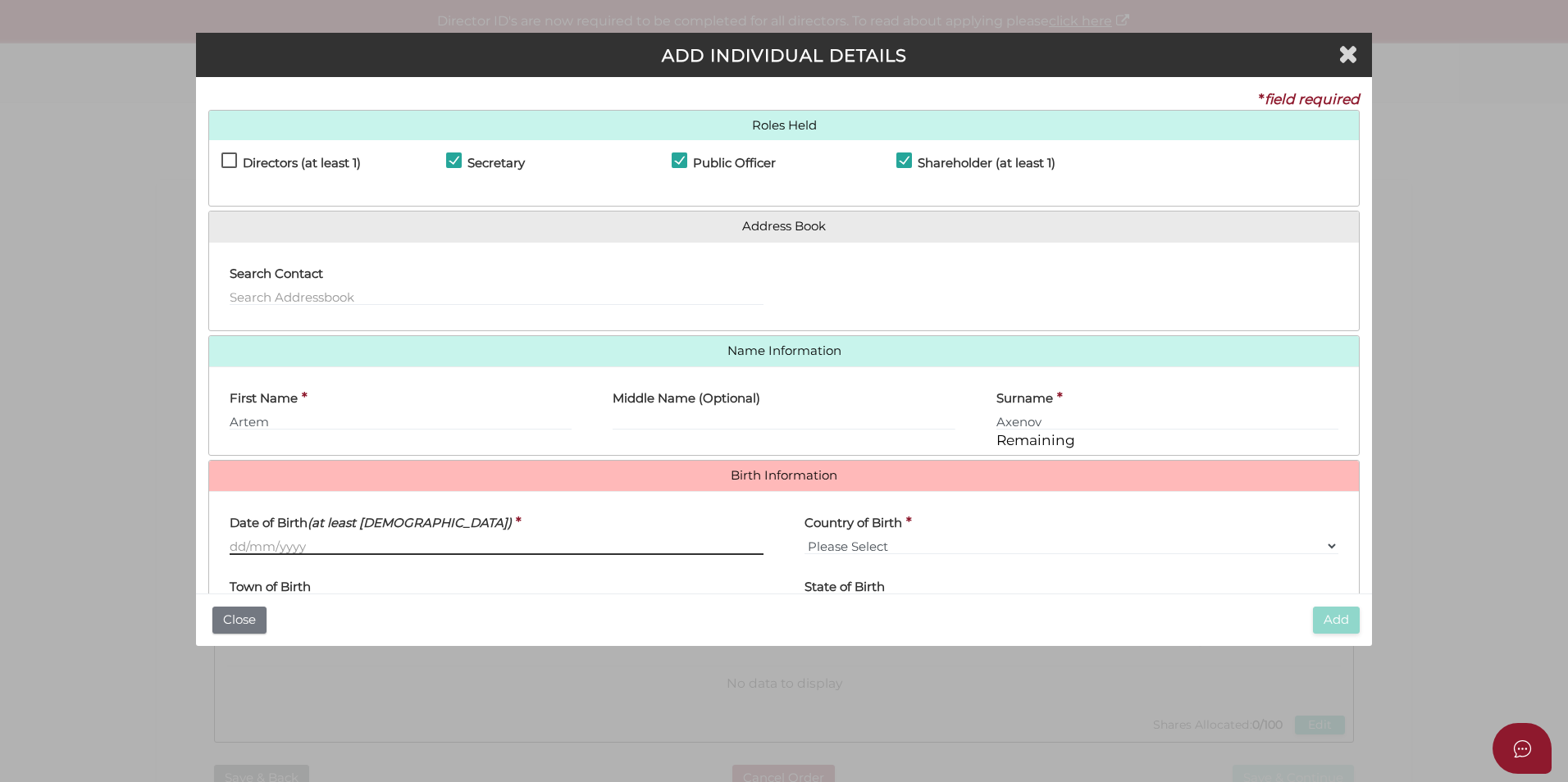
click at [321, 553] on input "Date of Birth (at least 18 years old)" at bounding box center [496, 546] width 534 height 18
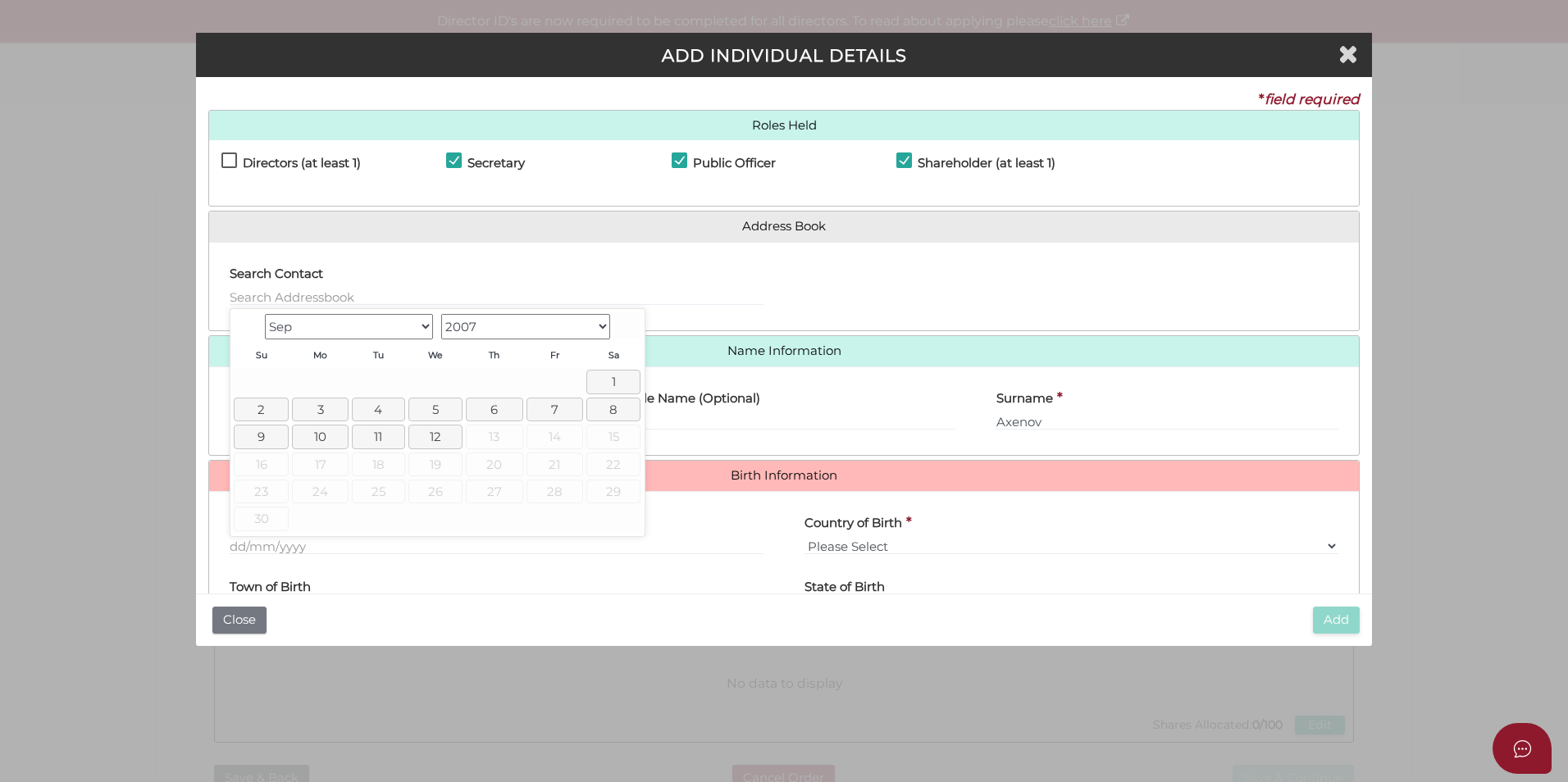
click at [576, 328] on select "1900 1901 1902 1903 1904 1905 1906 1907 1908 1909 1910 1911 1912 1913 1914 1915…" at bounding box center [526, 327] width 169 height 25
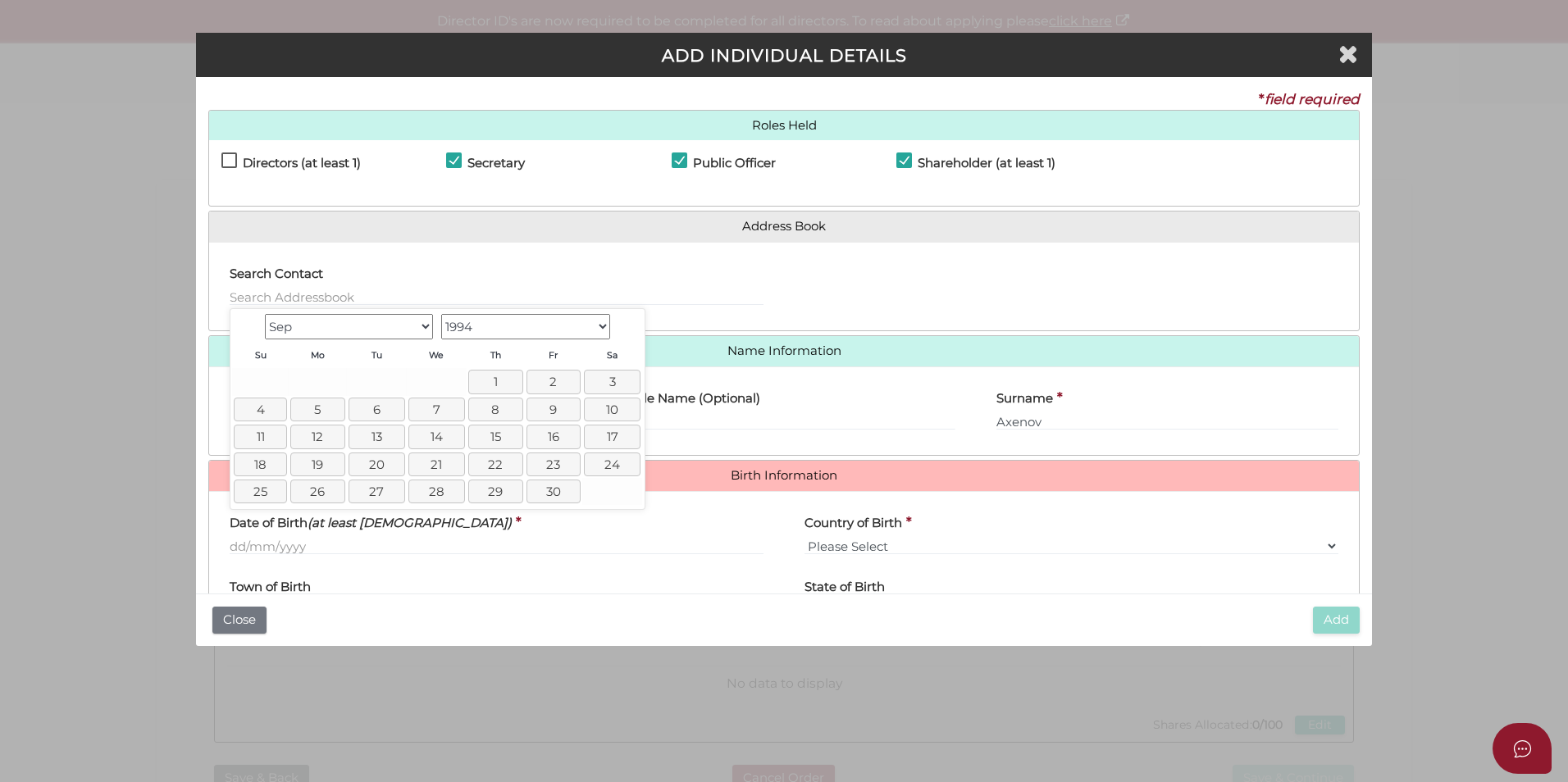
click at [428, 323] on select "Jan Feb Mar Apr May Jun Jul Aug Sep Oct Nov Dec" at bounding box center [349, 327] width 169 height 25
click at [490, 459] on link "24" at bounding box center [497, 464] width 57 height 24
type input "[DATE]"
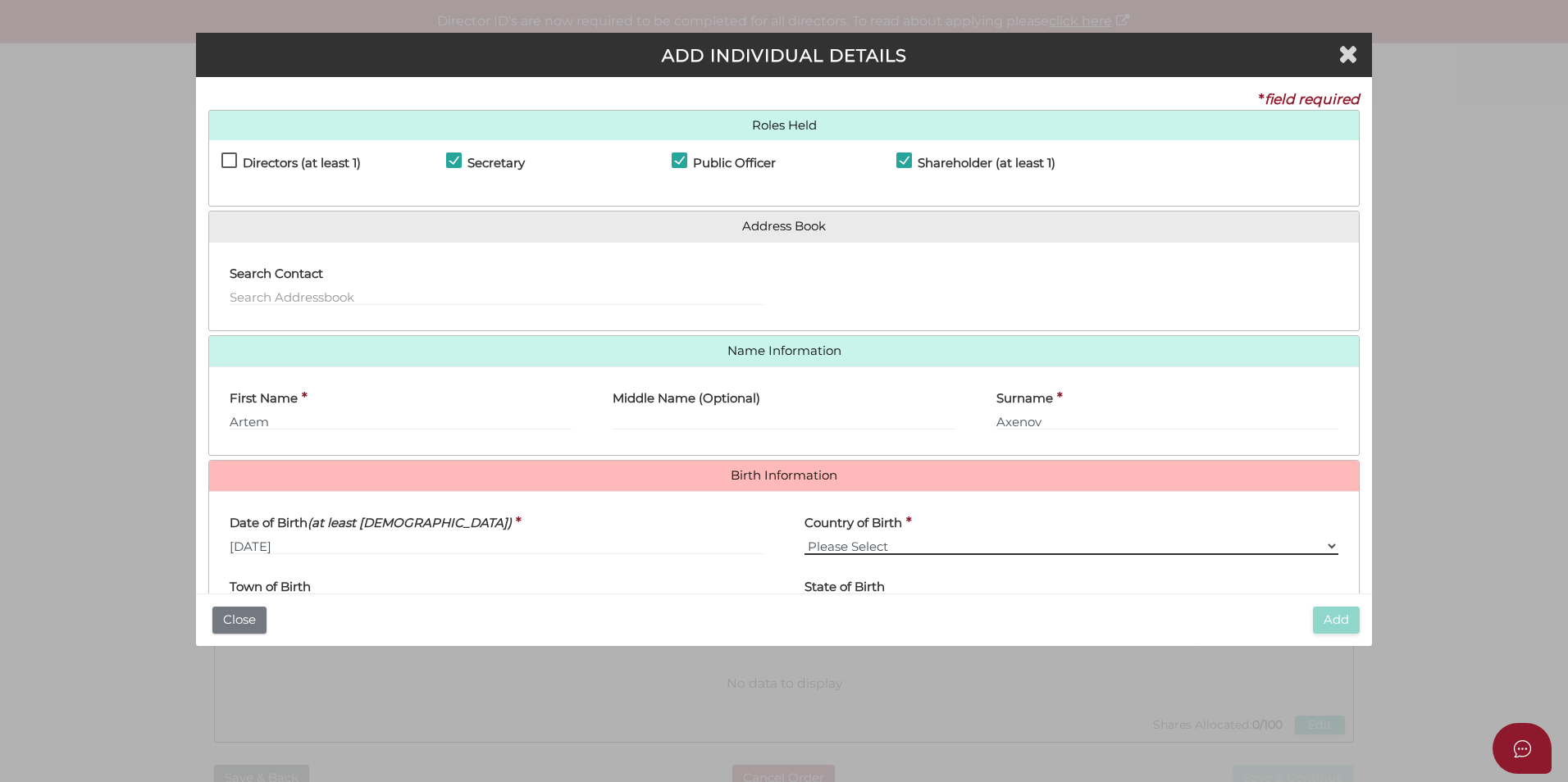
click at [871, 549] on select "Please Select v Australia Afghanistan Albania Algeria American Samoa Andorra An…" at bounding box center [1071, 546] width 534 height 18
click at [858, 543] on select "Please Select v Australia Afghanistan Albania Algeria American Samoa Andorra An…" at bounding box center [1071, 546] width 534 height 18
select select "Russian Federation"
click at [804, 537] on select "Please Select v Australia Afghanistan Albania Algeria American Samoa Andorra An…" at bounding box center [1071, 546] width 534 height 18
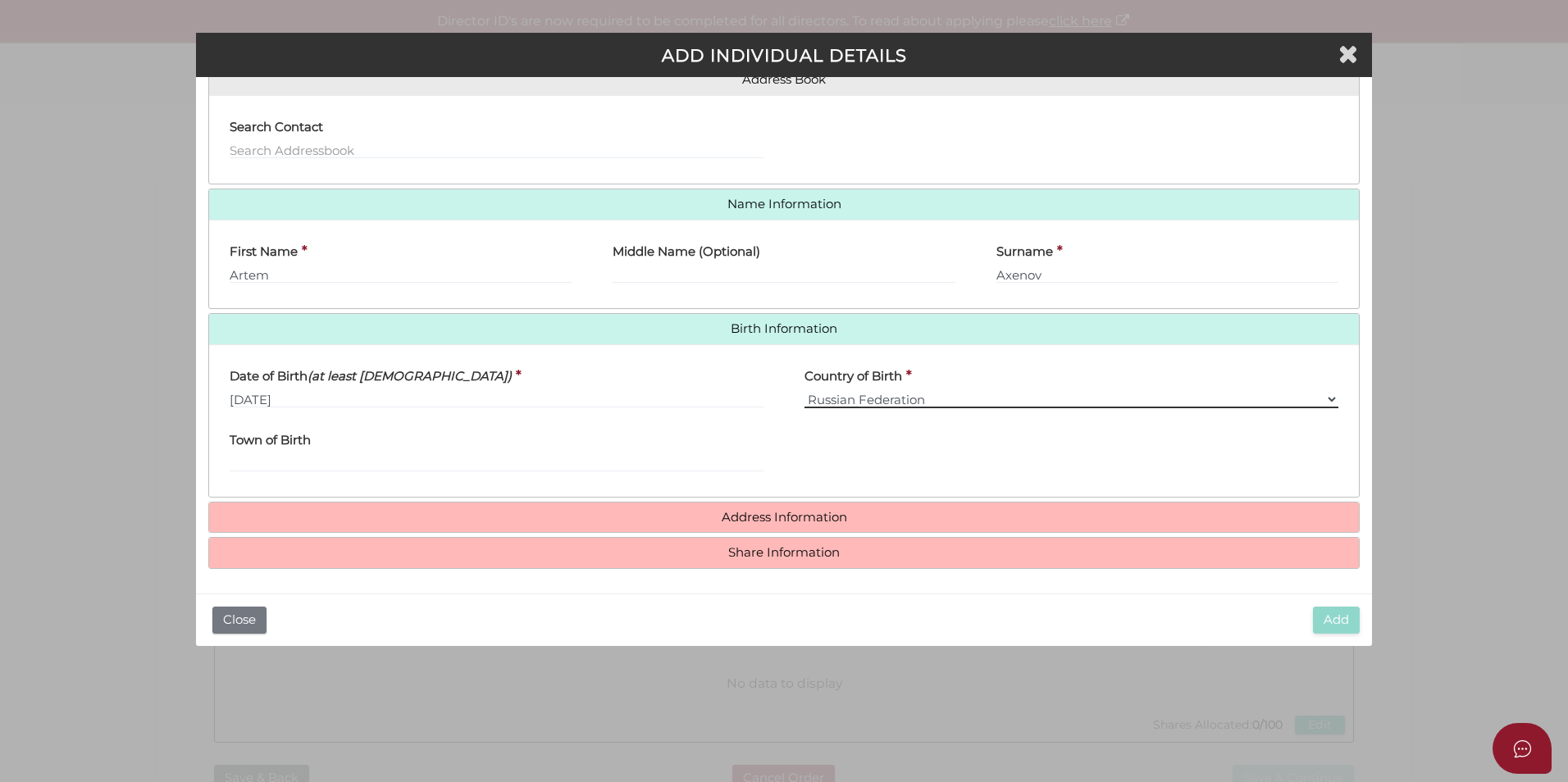
scroll to position [149, 0]
click at [274, 454] on input "Town of Birth" at bounding box center [496, 461] width 534 height 18
click at [241, 456] on input "Town of Birth" at bounding box center [496, 461] width 534 height 18
paste input "Novosibirsk"
type input "Novosibirsk"
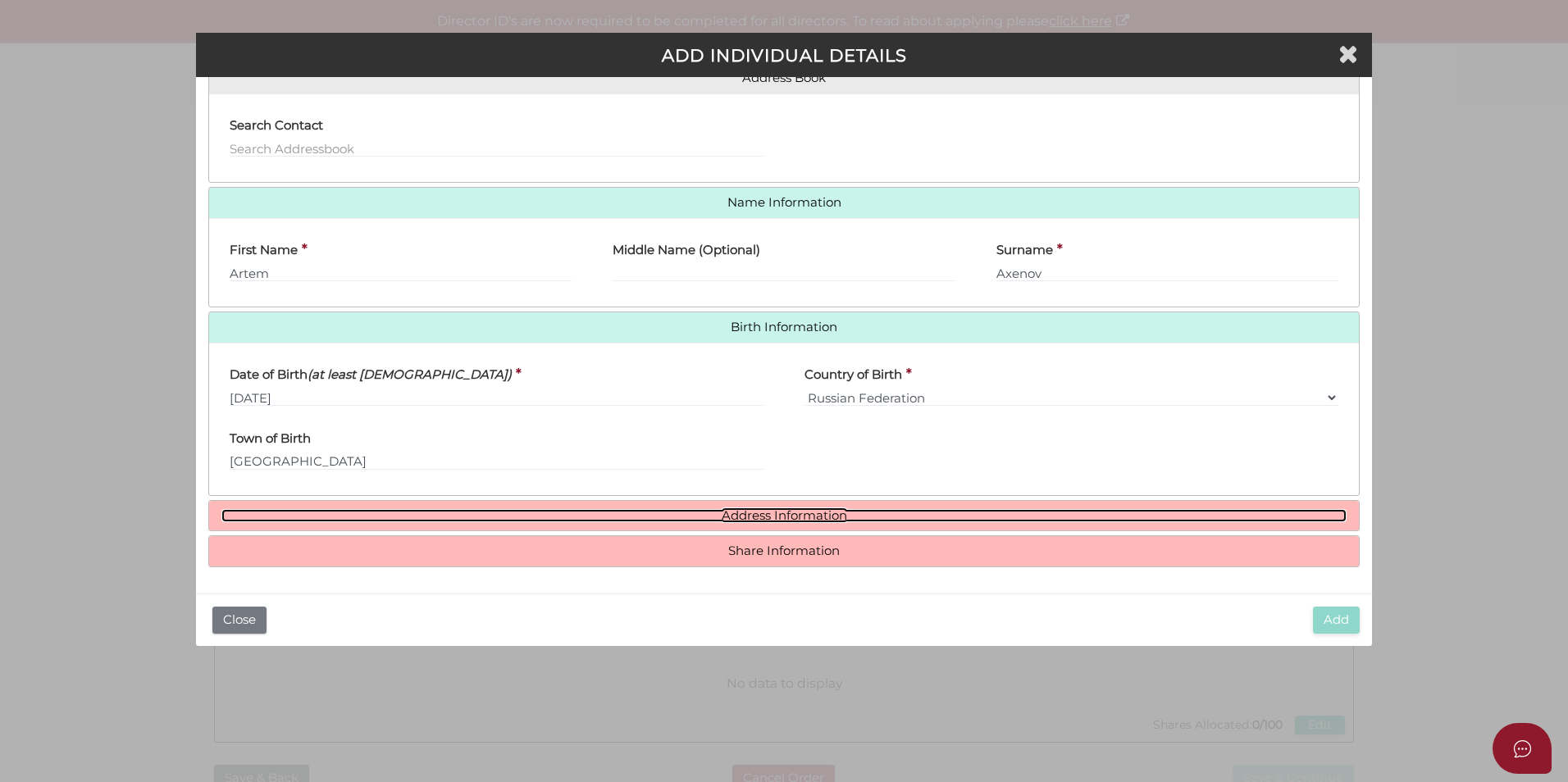
click at [789, 516] on link "Address Information" at bounding box center [784, 516] width 1125 height 14
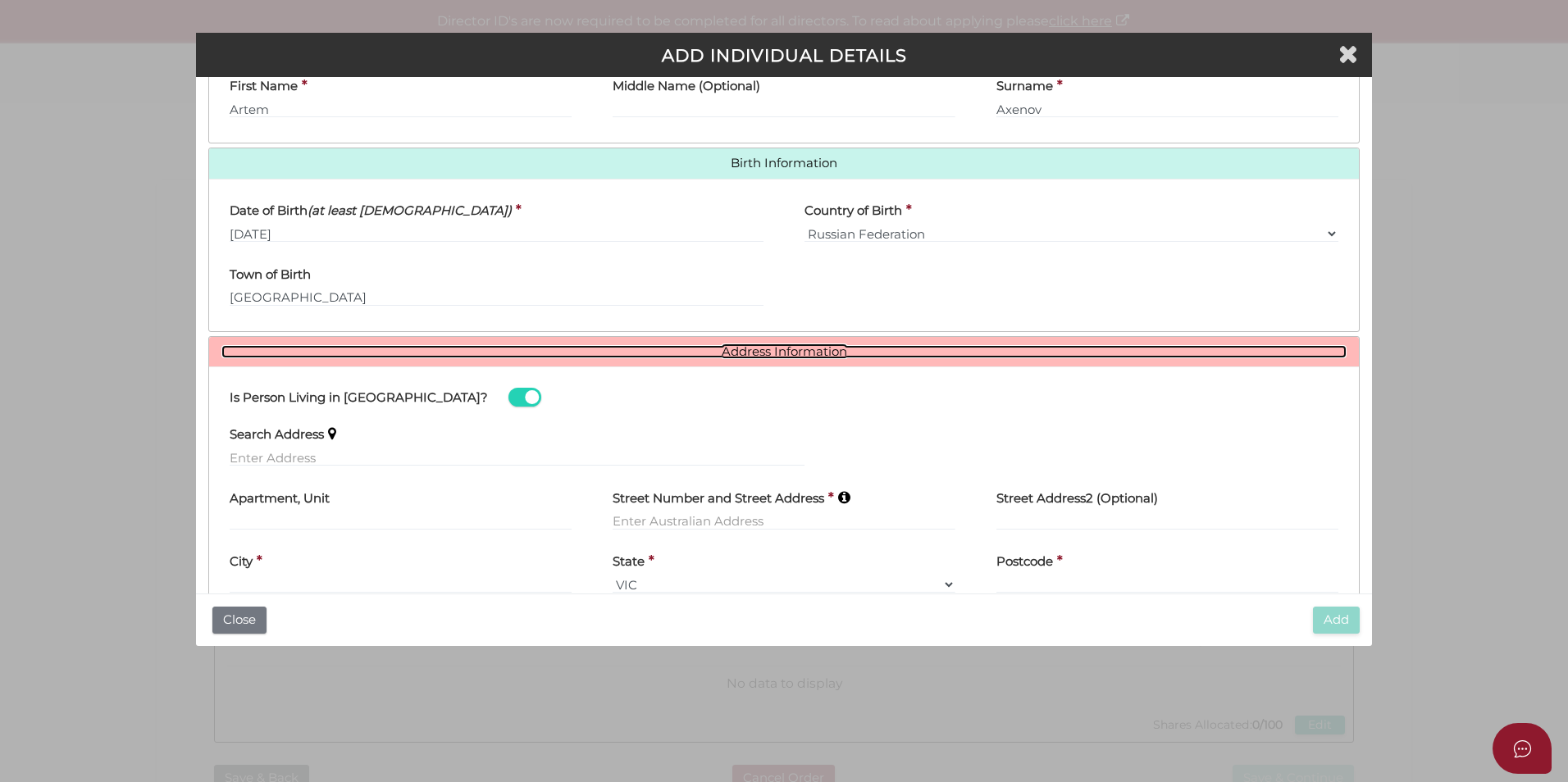
scroll to position [394, 0]
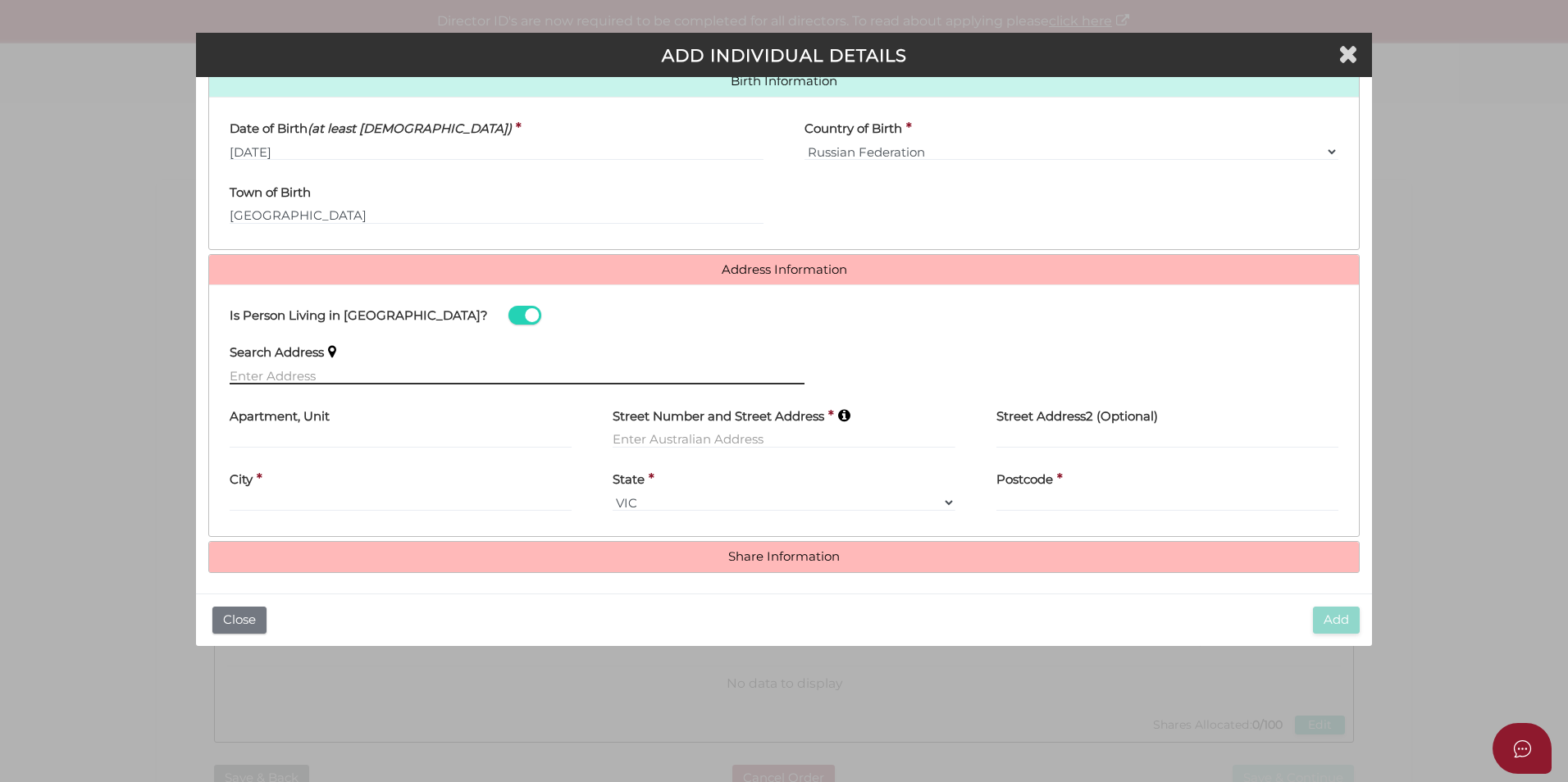
click at [250, 378] on input "text" at bounding box center [516, 375] width 575 height 18
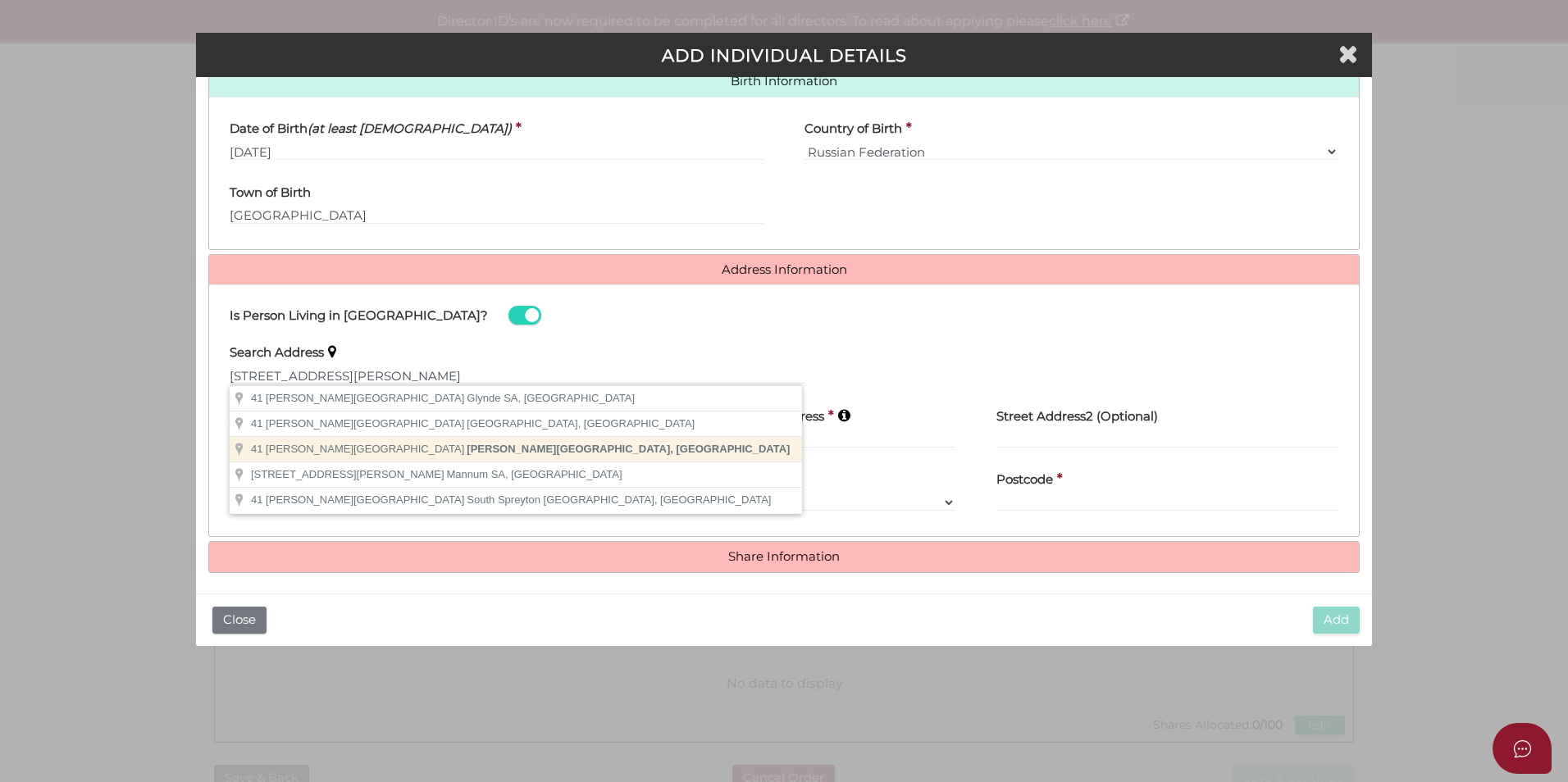
type input "41 Warnes Road, Mitcham VIC, Australia"
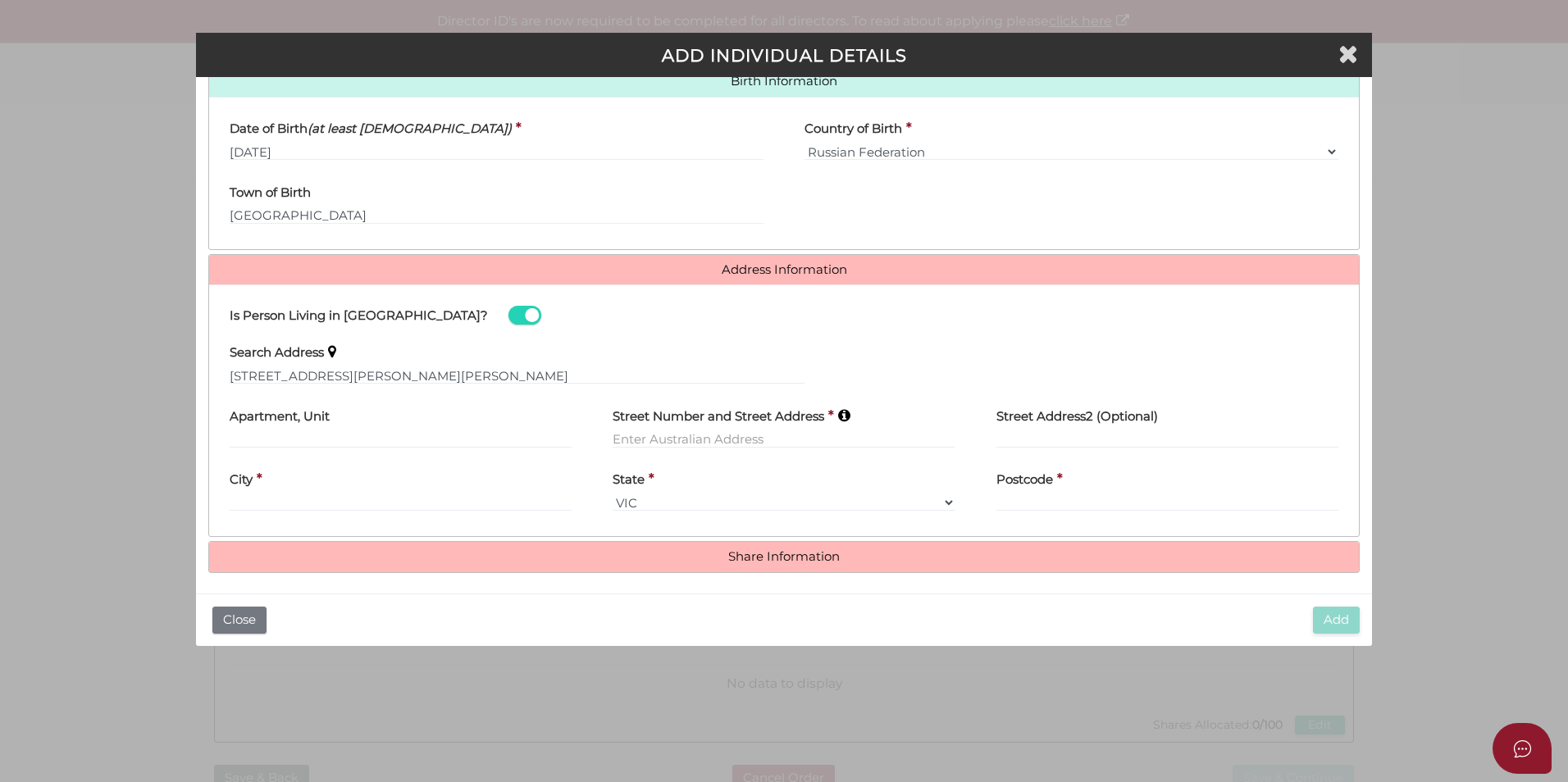
type input "41 Warnes Road"
type input "Mitcham"
select select "VIC"
type input "3132"
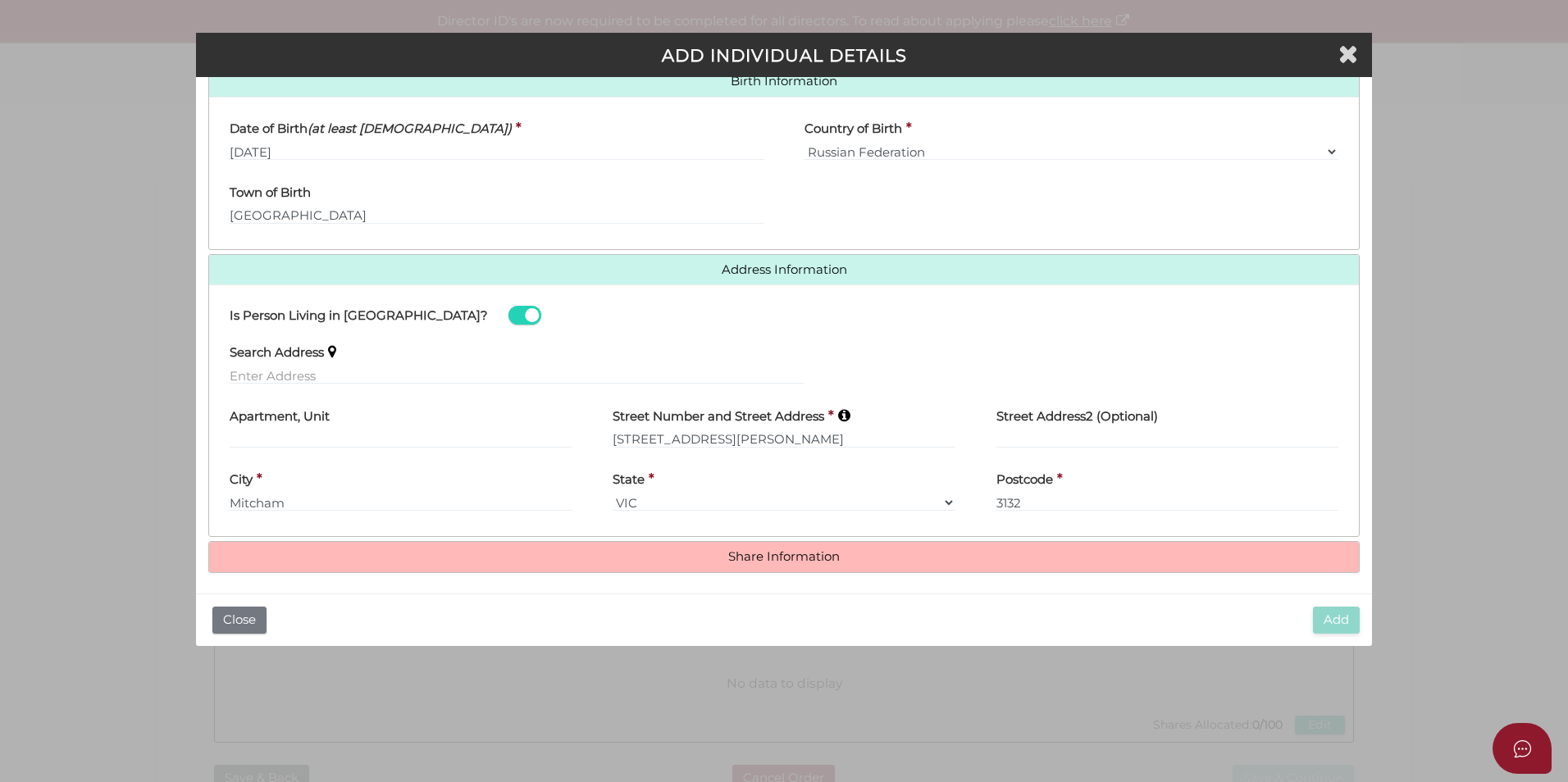
scroll to position [400, 0]
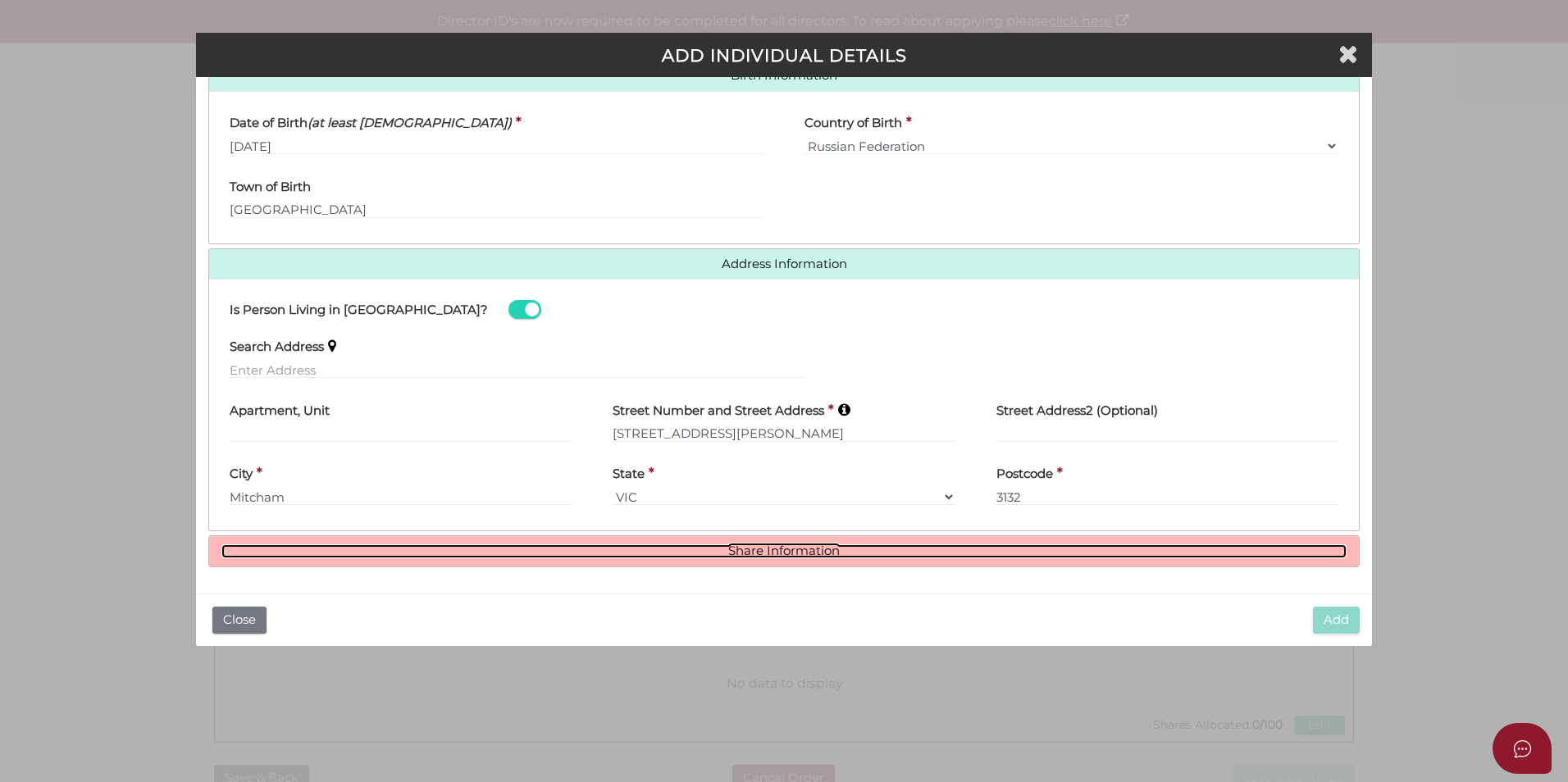
click at [751, 551] on link "Share Information" at bounding box center [784, 551] width 1125 height 14
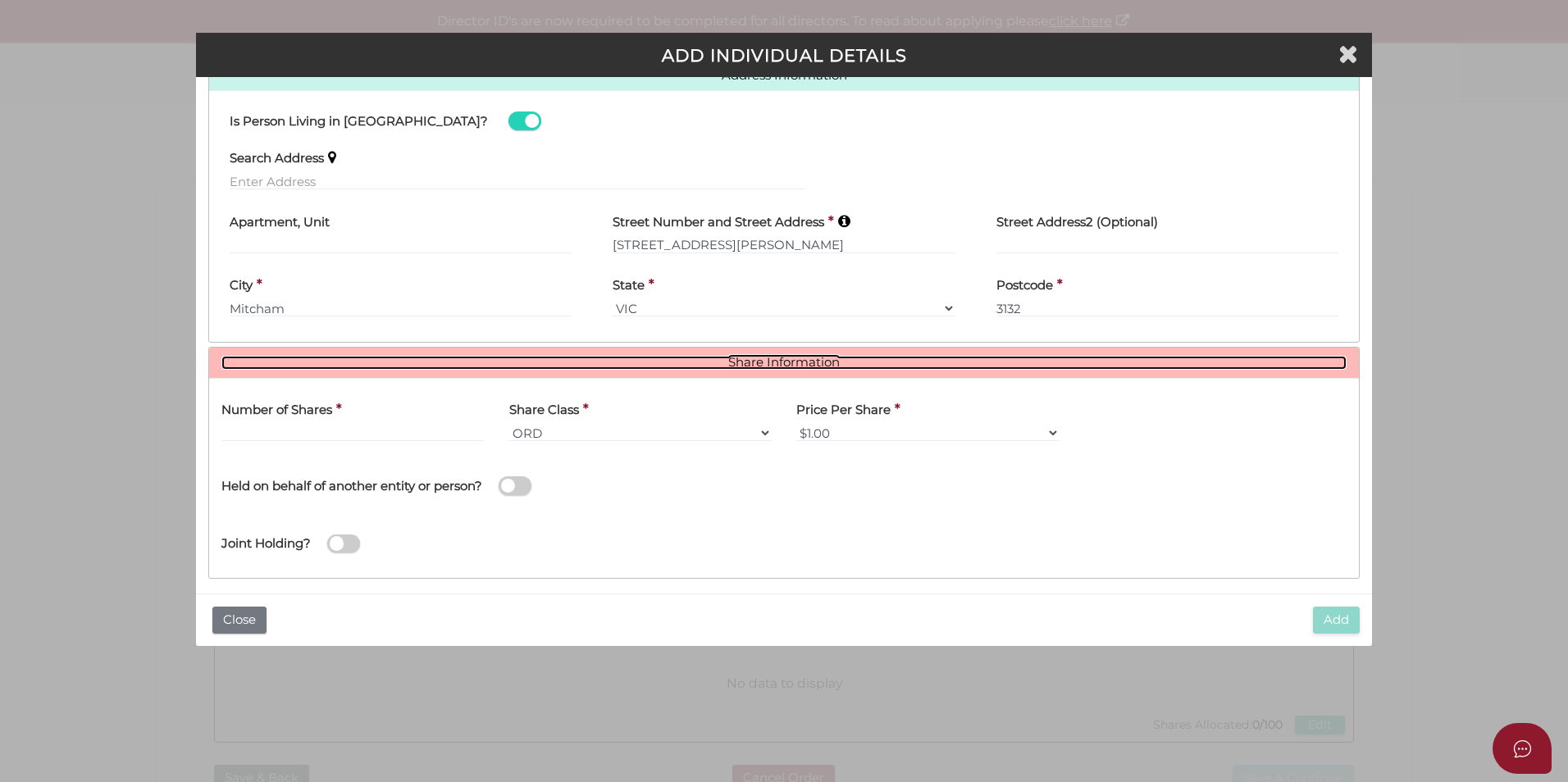
scroll to position [600, 0]
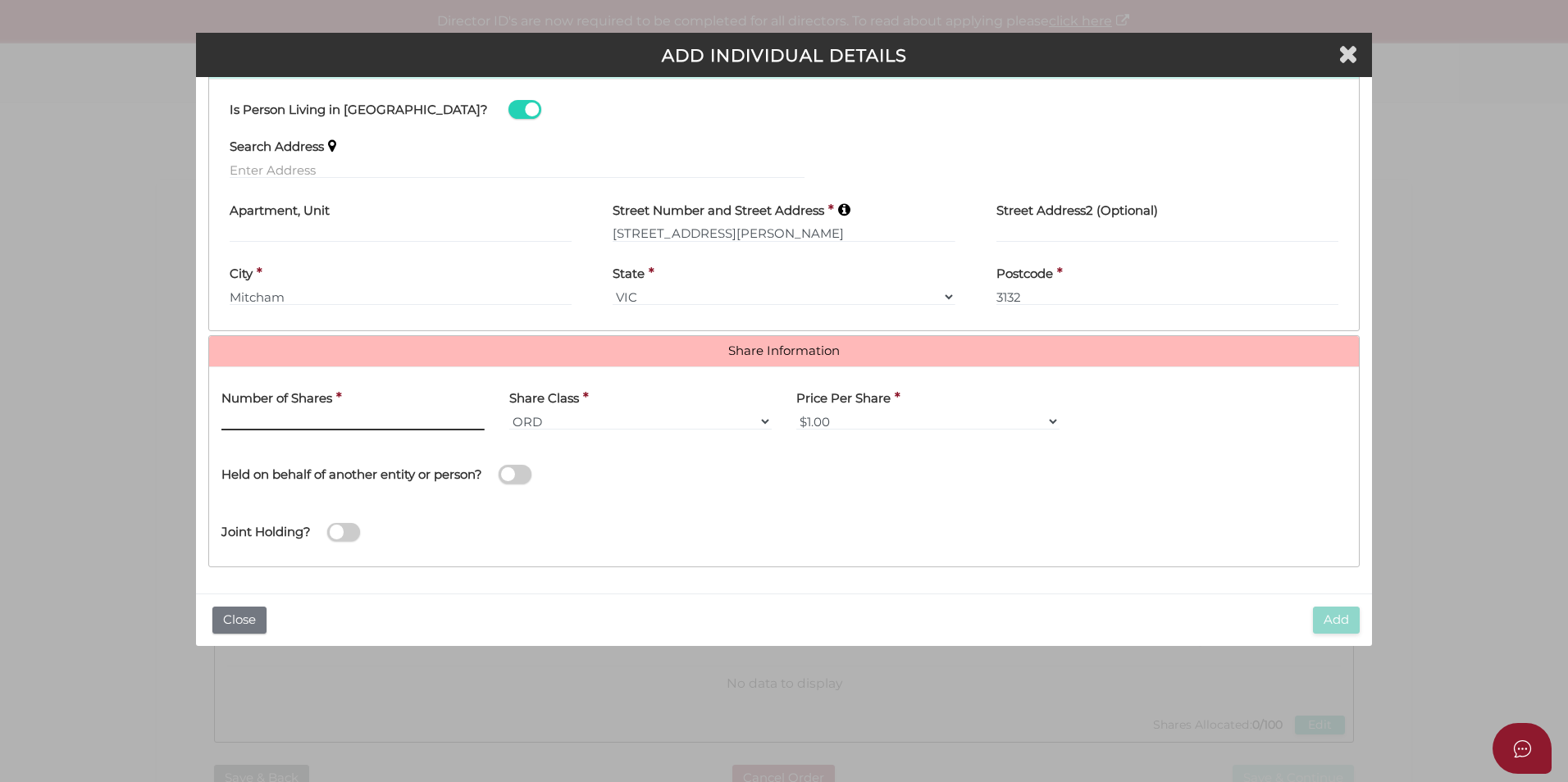
click at [315, 418] on input "text" at bounding box center [353, 421] width 263 height 18
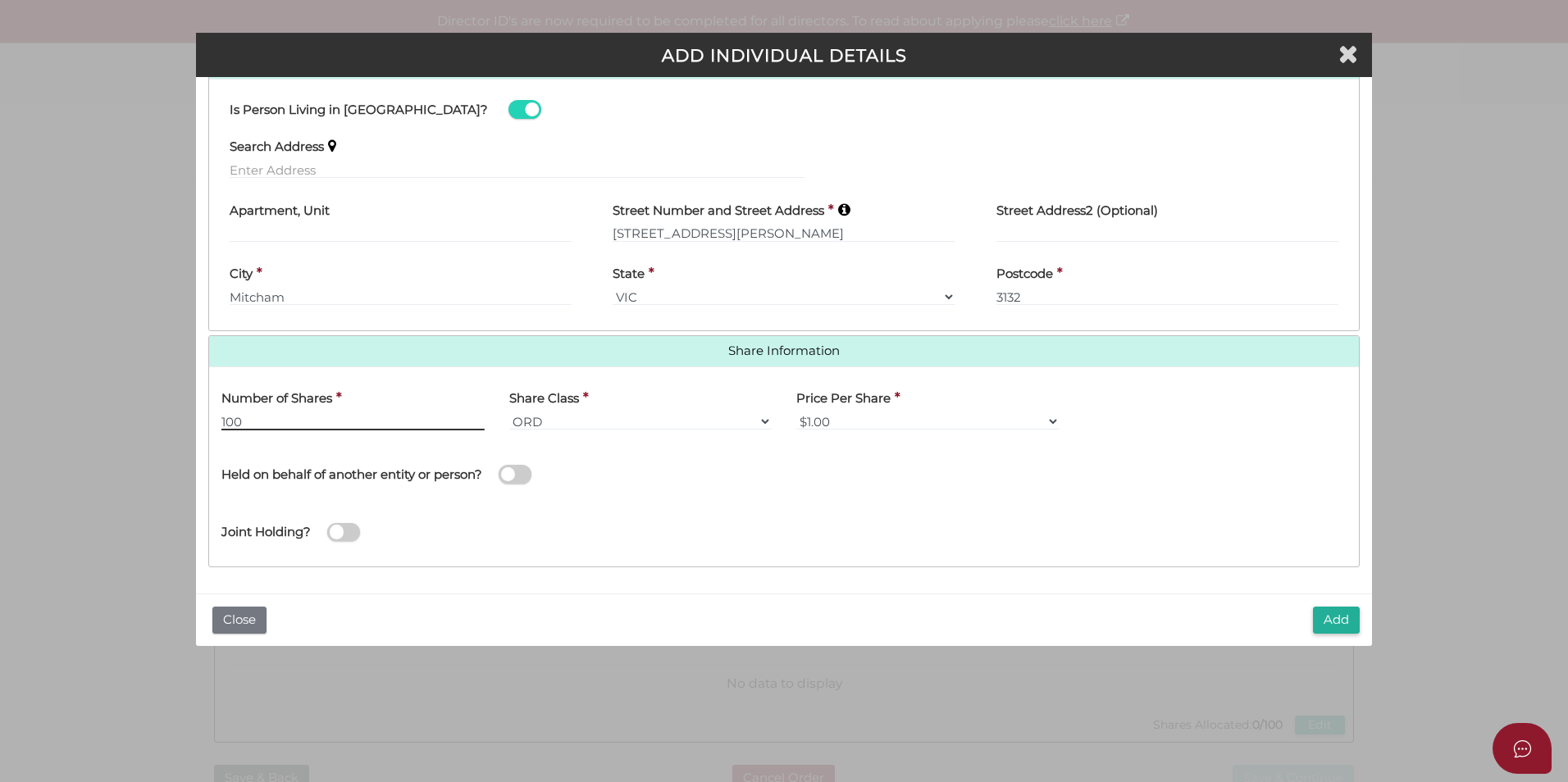
click at [315, 418] on input "100" at bounding box center [353, 421] width 263 height 18
type input "1"
click at [315, 418] on input "20" at bounding box center [353, 421] width 263 height 18
type input "2"
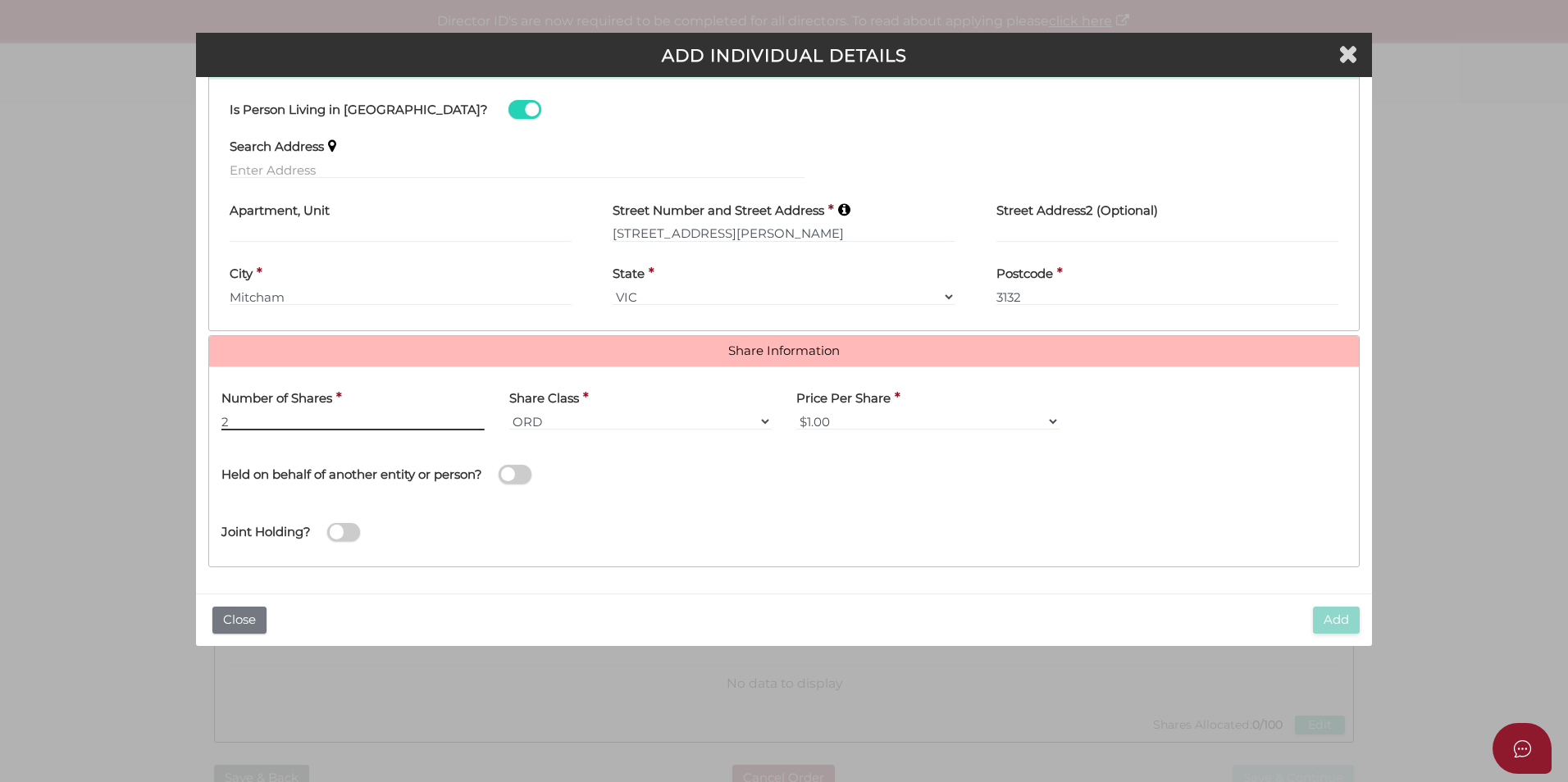
type input "20"
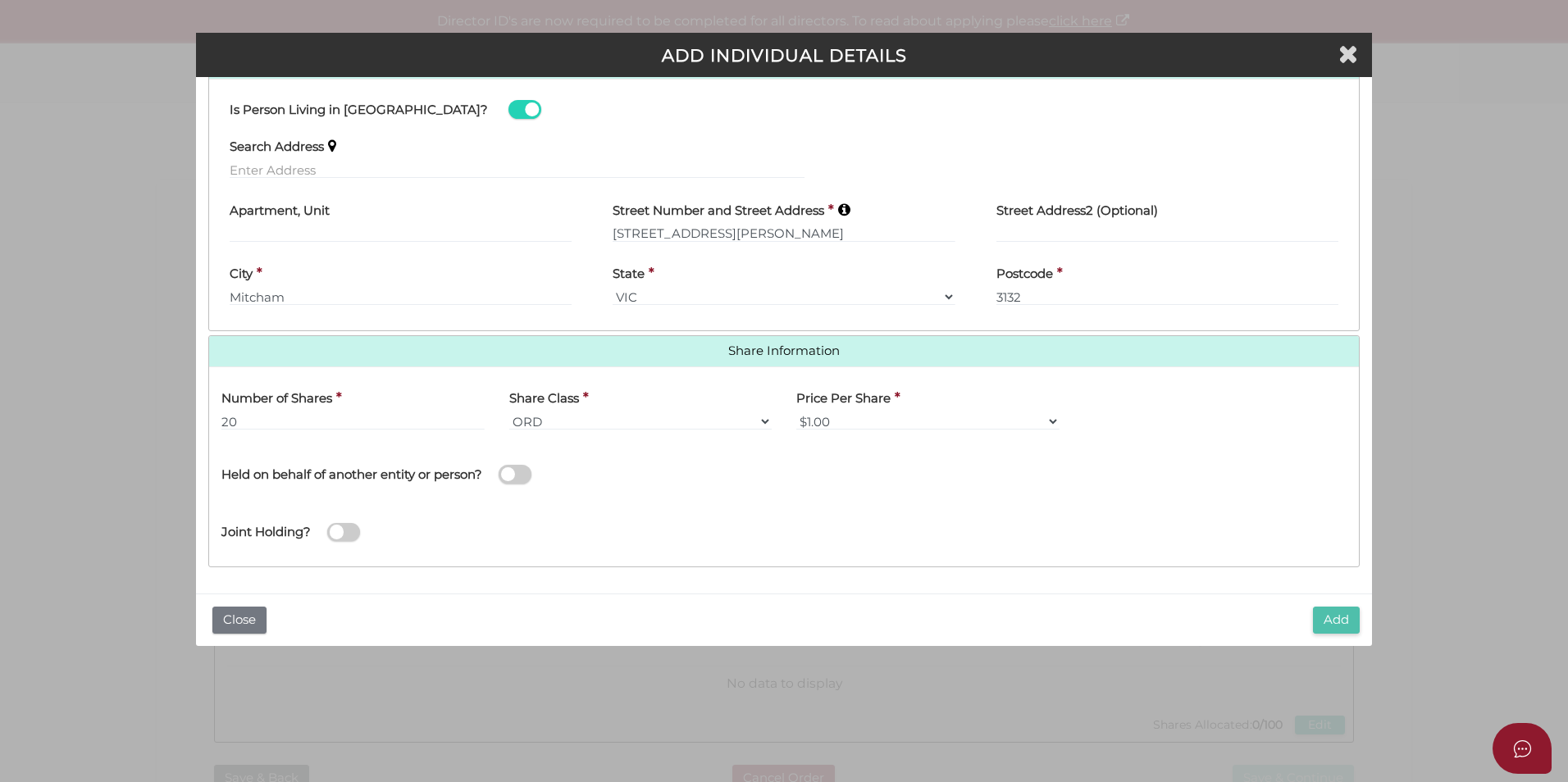
click at [1320, 624] on button "Add" at bounding box center [1336, 621] width 47 height 27
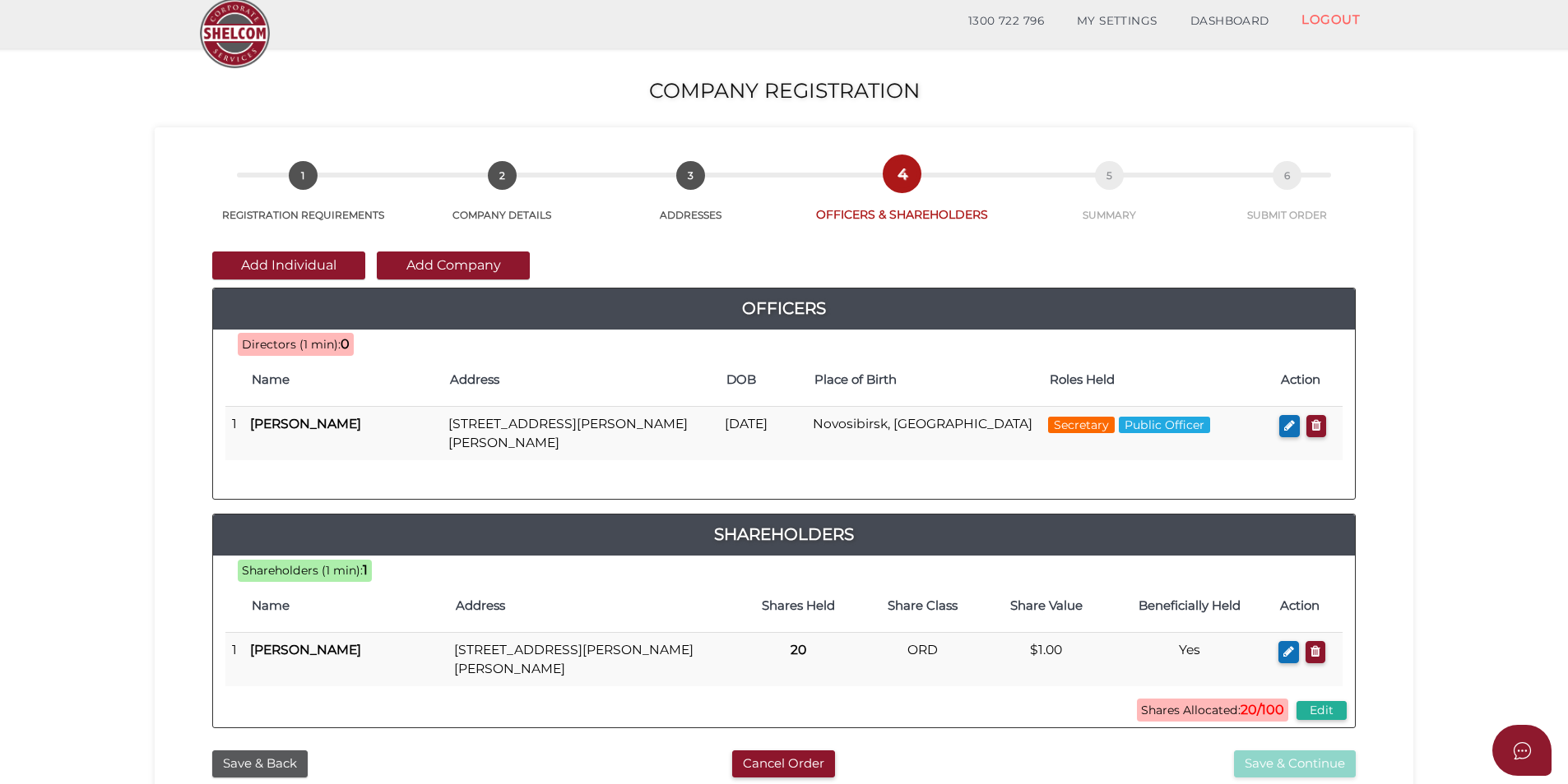
scroll to position [83, 0]
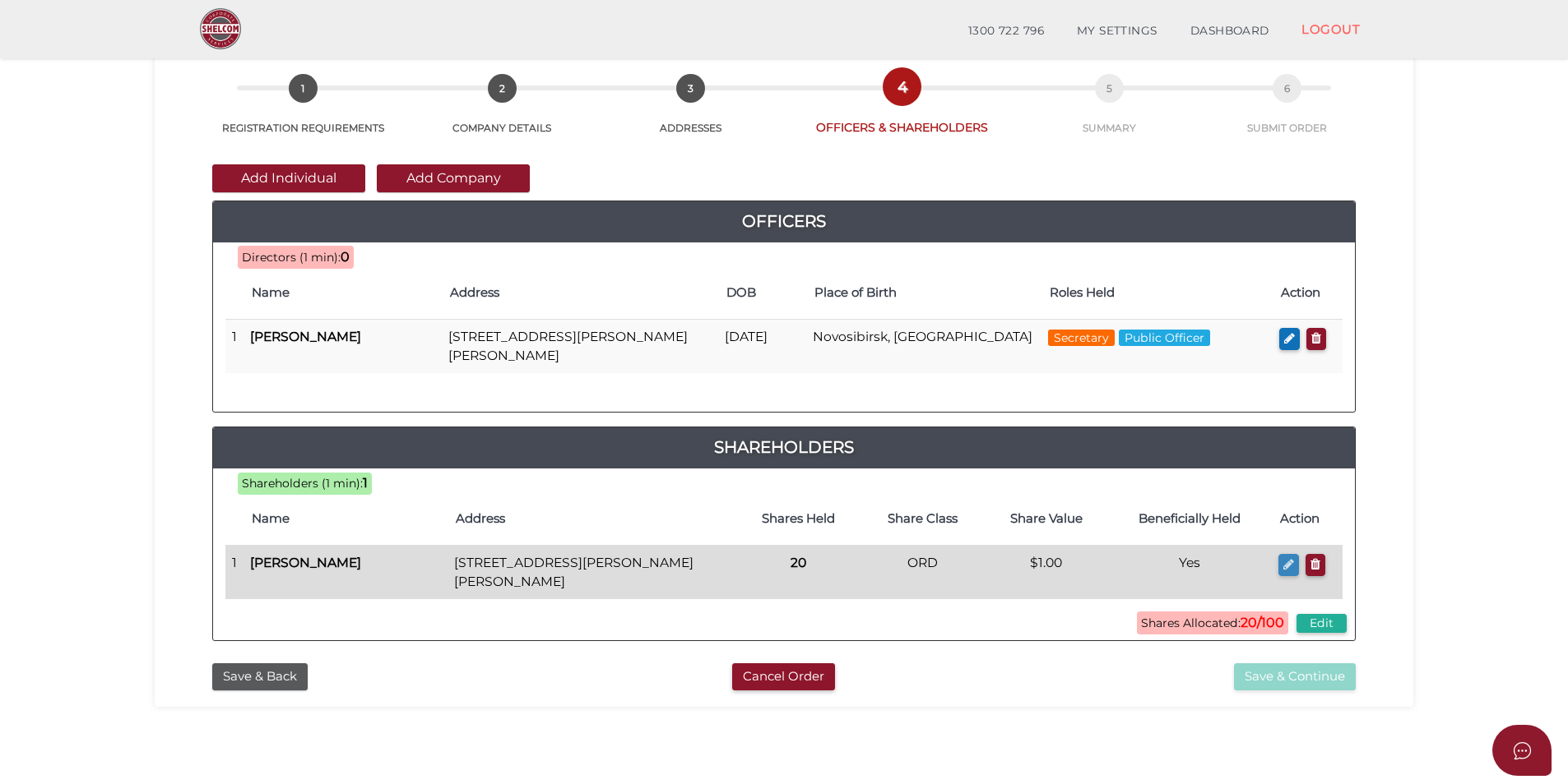
click at [1283, 563] on icon "button" at bounding box center [1288, 564] width 11 height 12
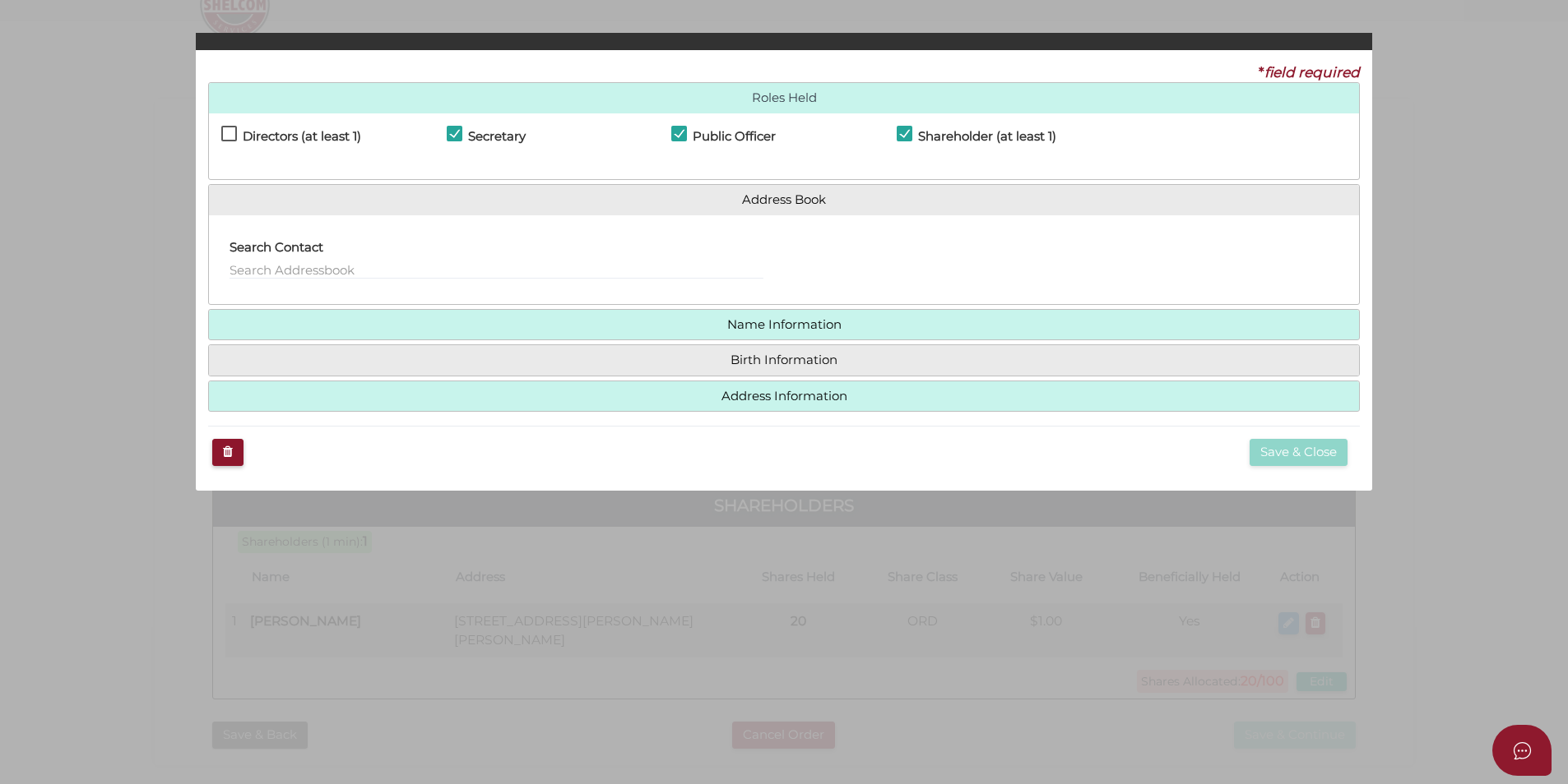
checkbox input "true"
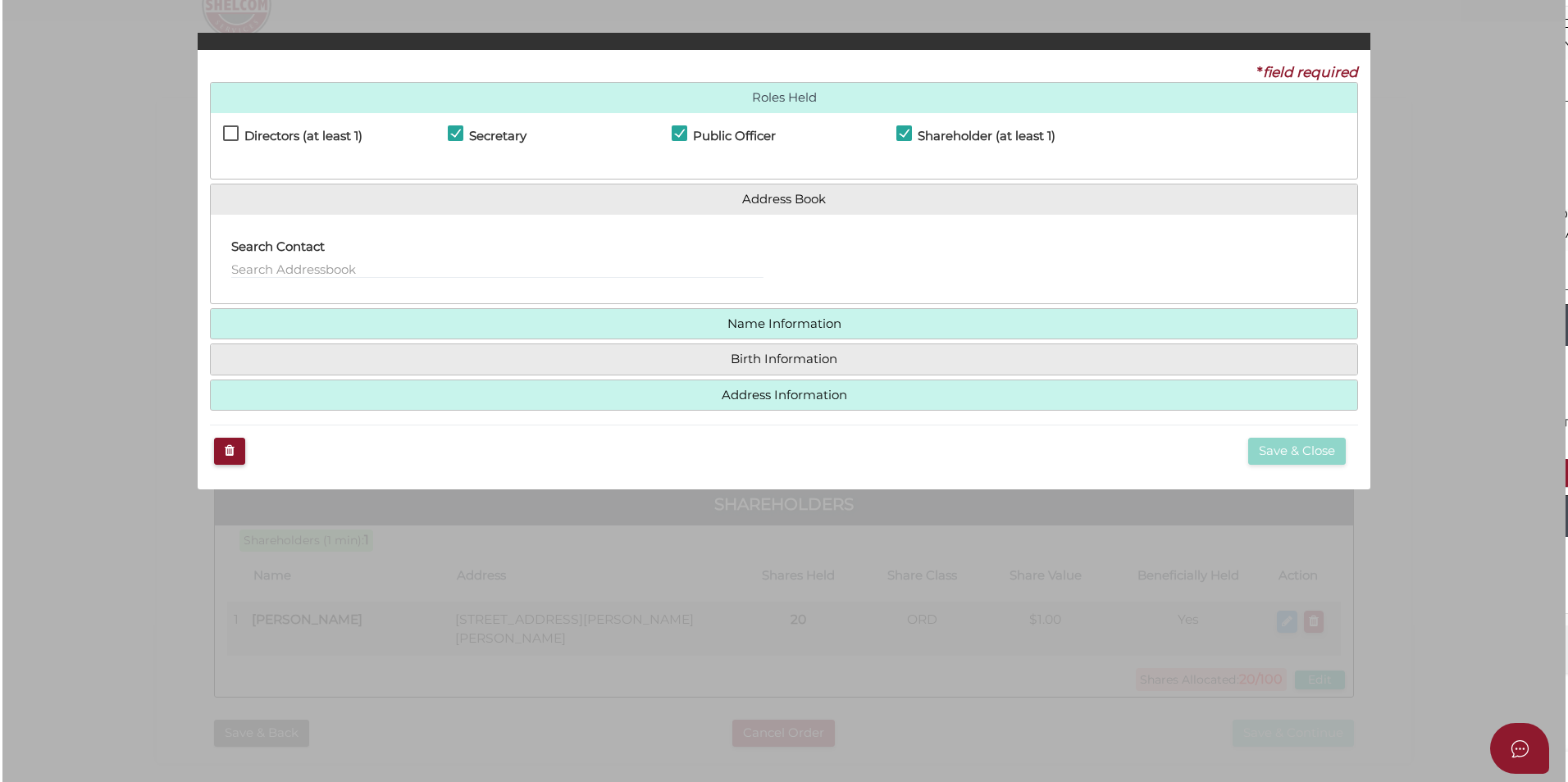
scroll to position [0, 0]
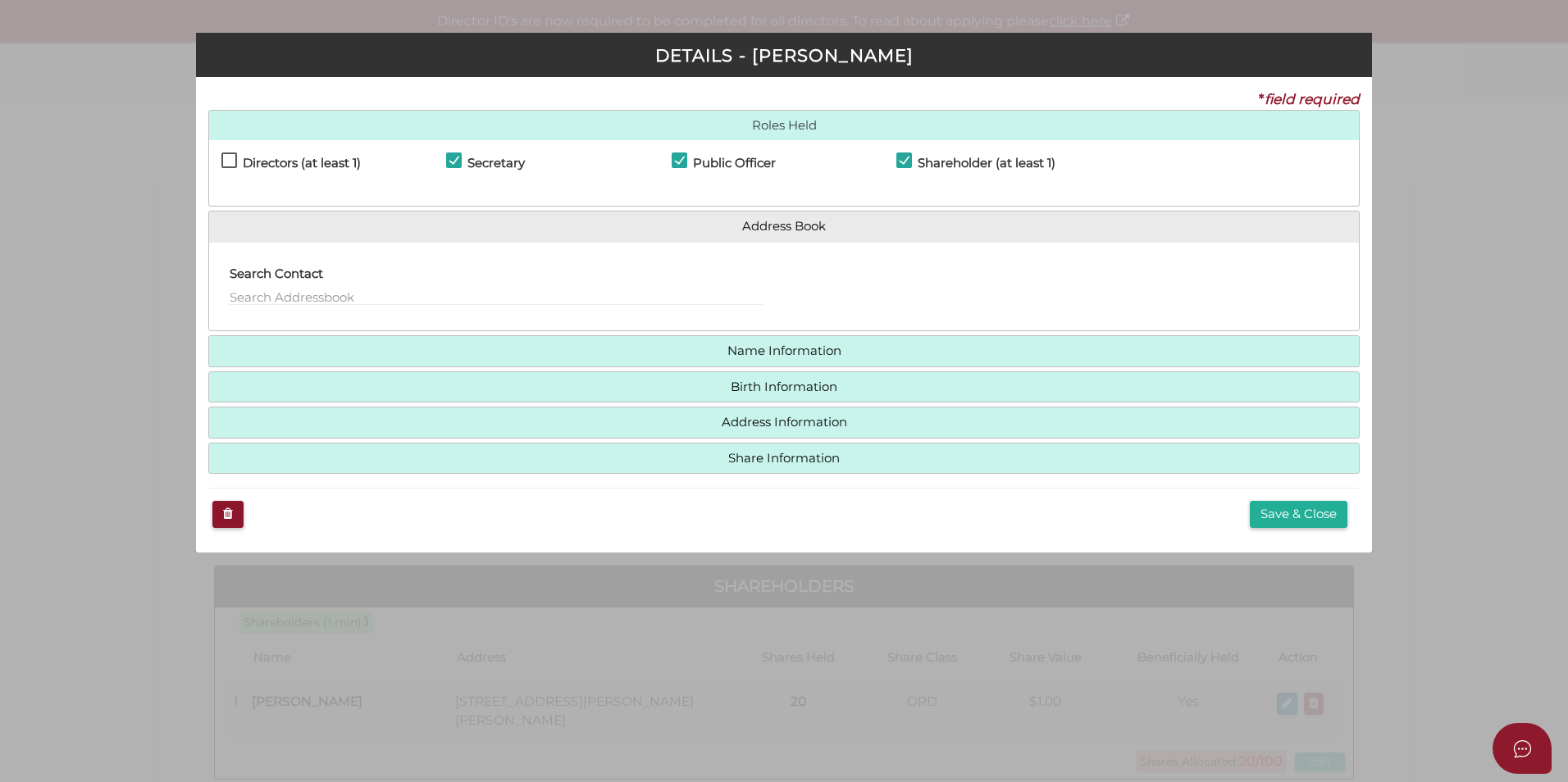
click at [233, 160] on label "Directors (at least 1)" at bounding box center [291, 166] width 139 height 20
checkbox input "true"
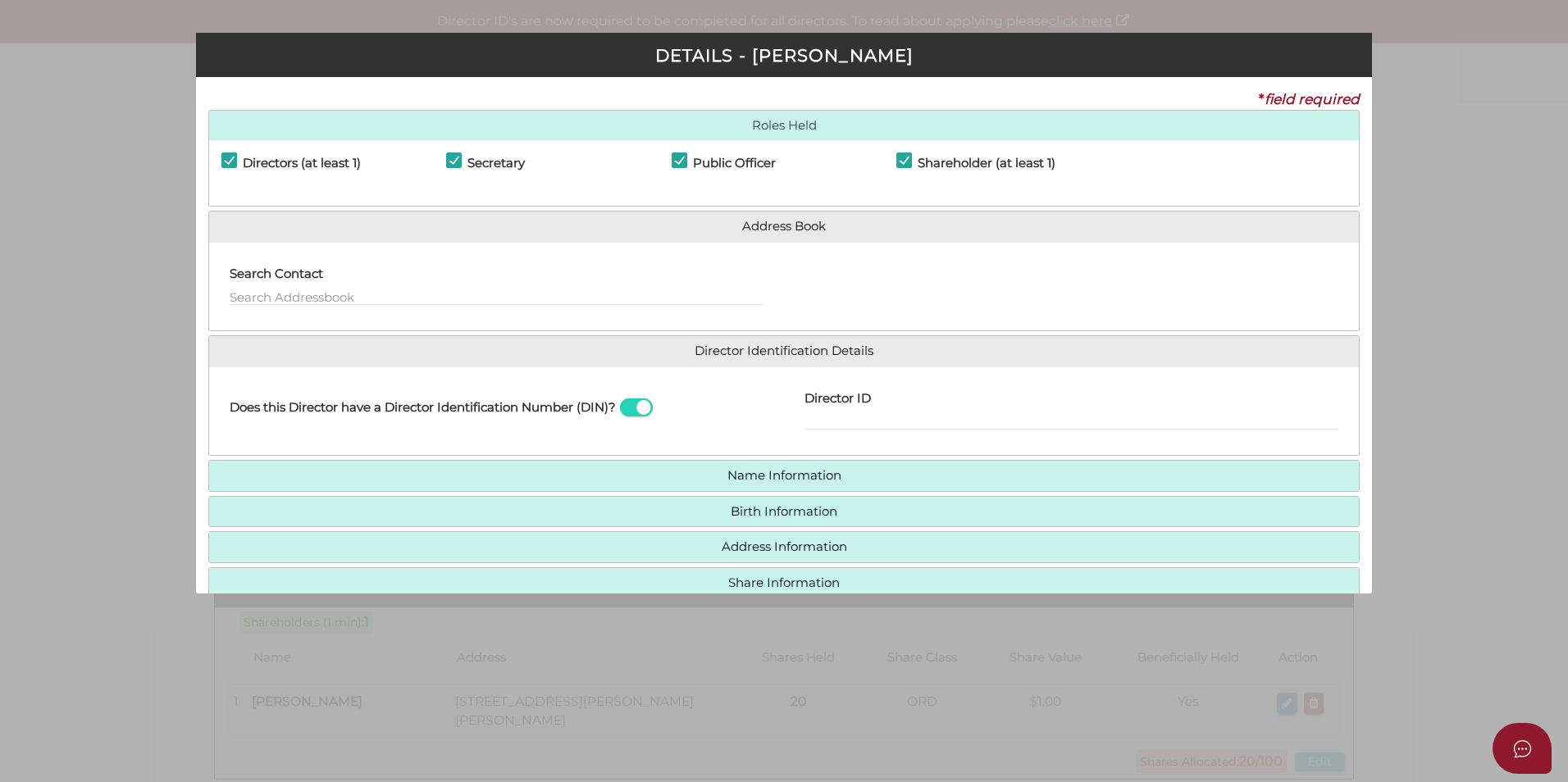
scroll to position [82, 0]
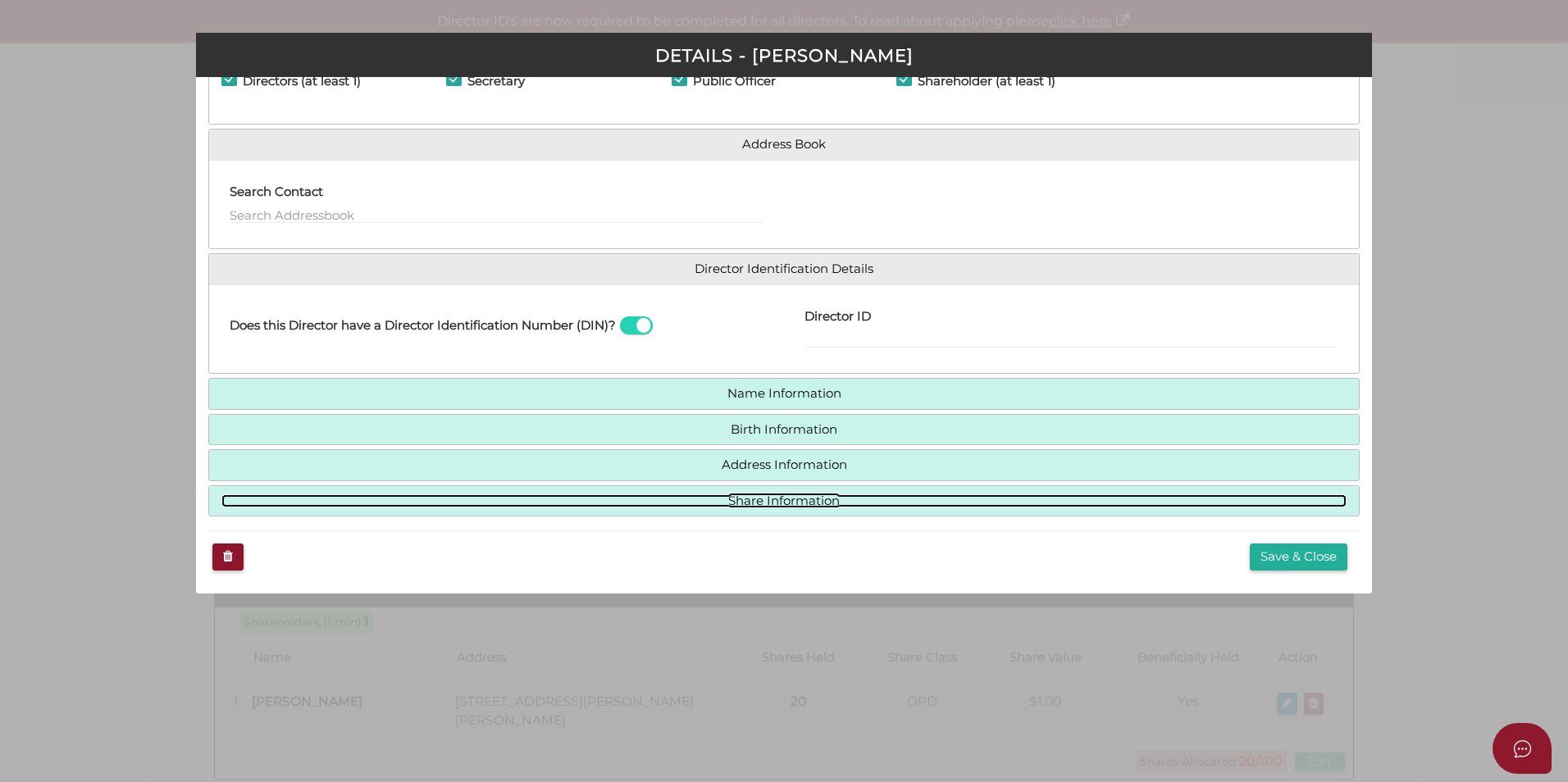
click at [769, 504] on link "Share Information" at bounding box center [784, 501] width 1125 height 14
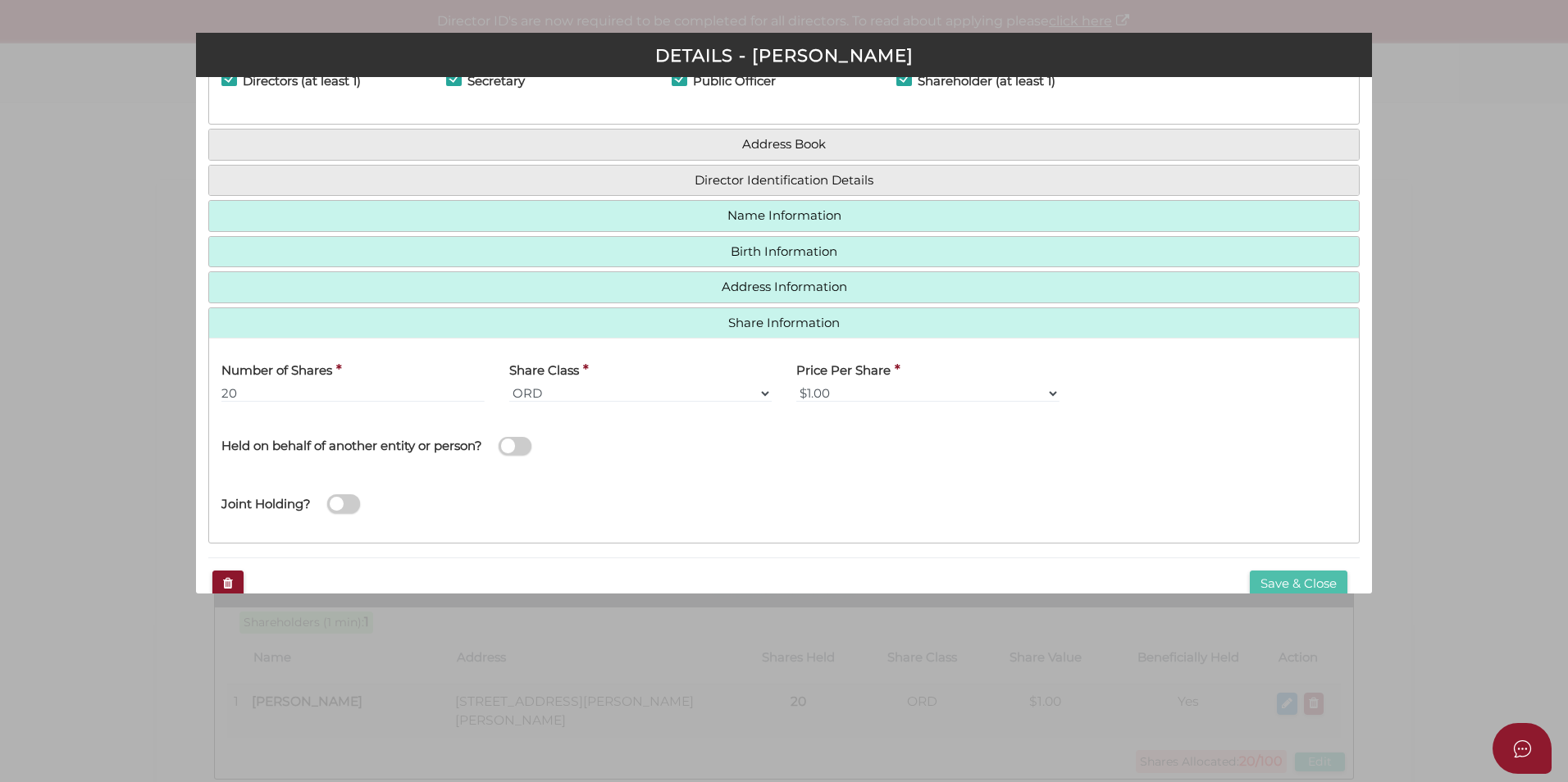
click at [1301, 580] on button "Save & Close" at bounding box center [1299, 584] width 98 height 27
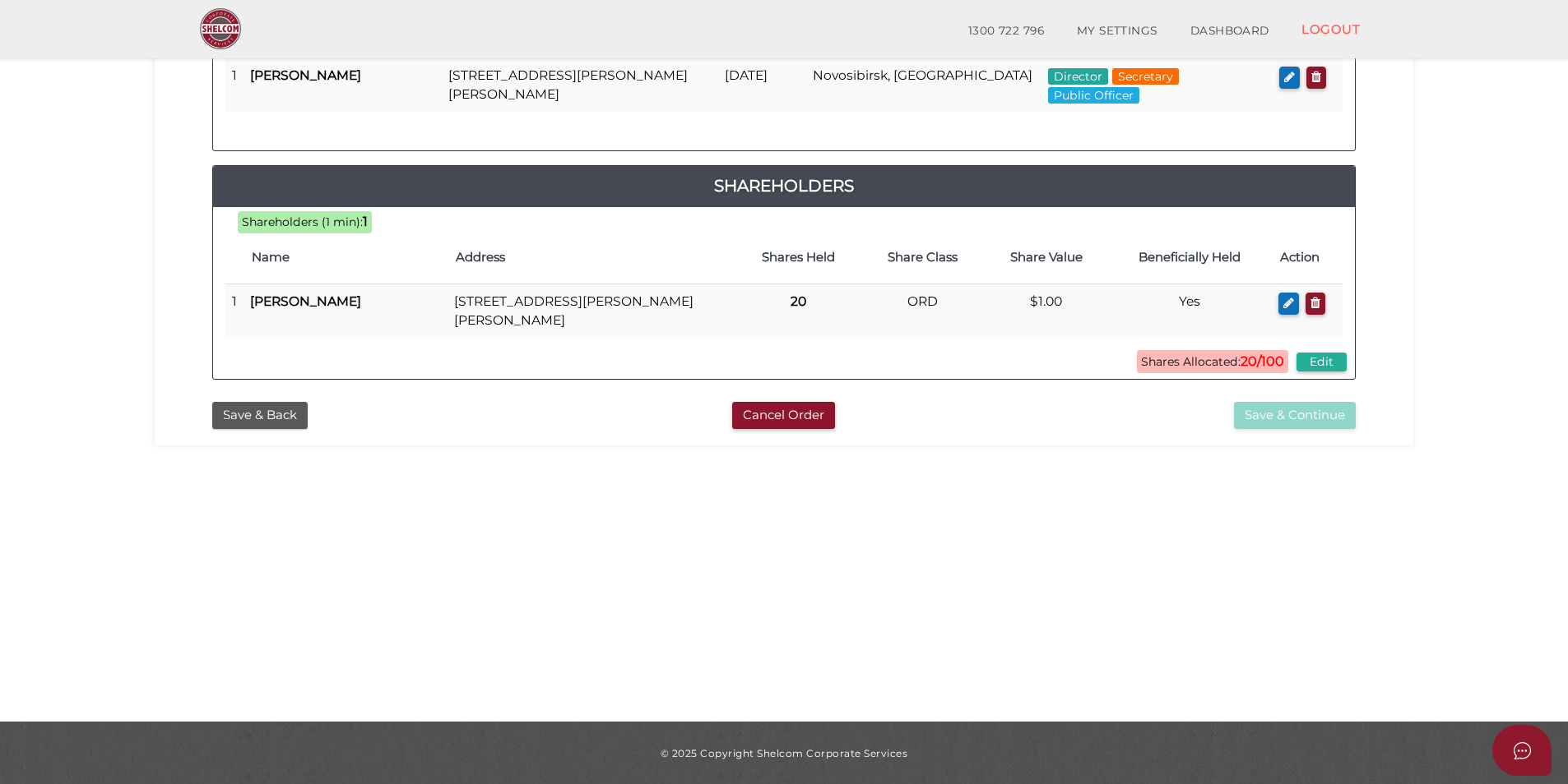
scroll to position [345, 0]
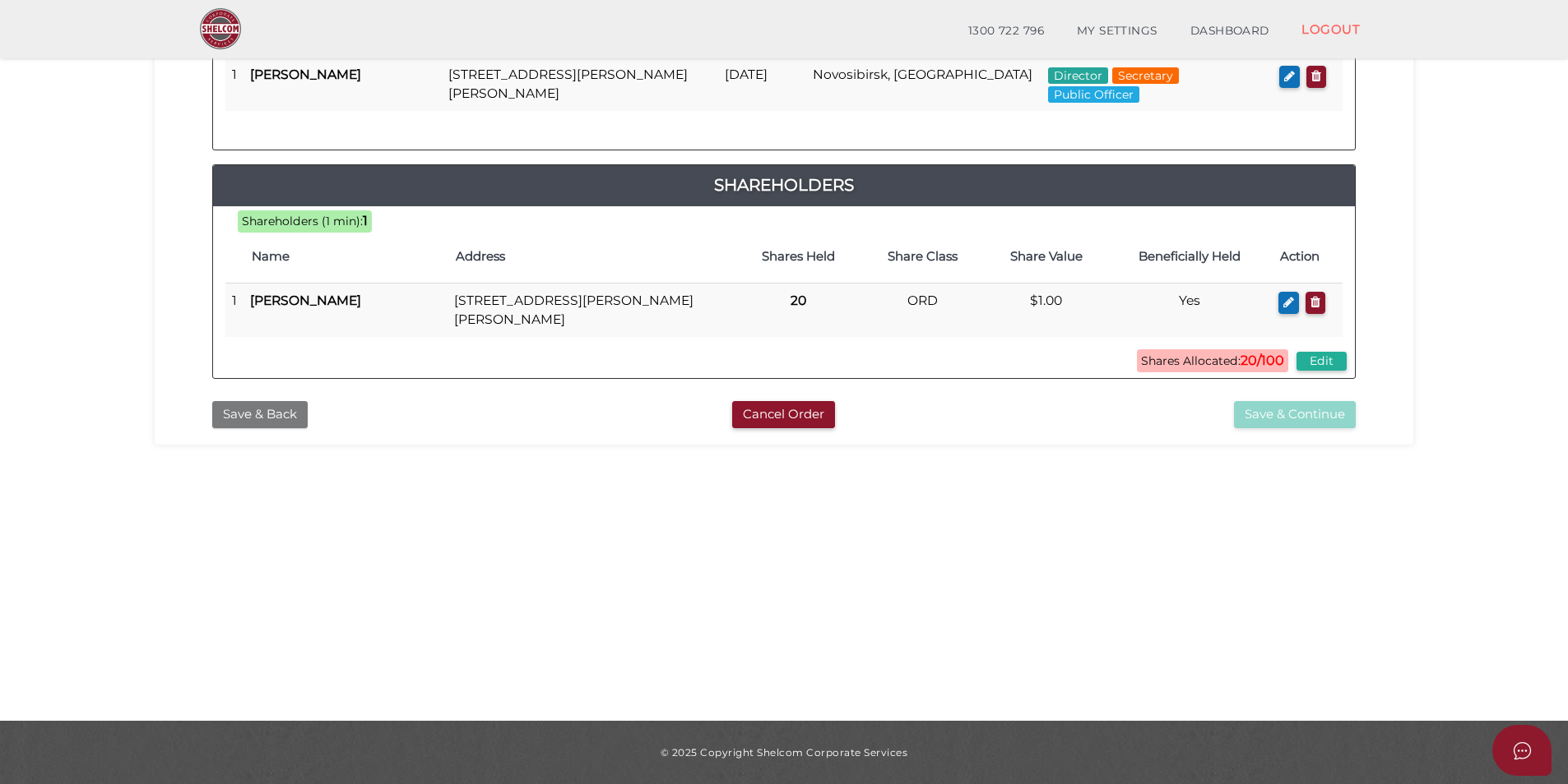
click at [246, 409] on button "Save & Back" at bounding box center [260, 415] width 95 height 27
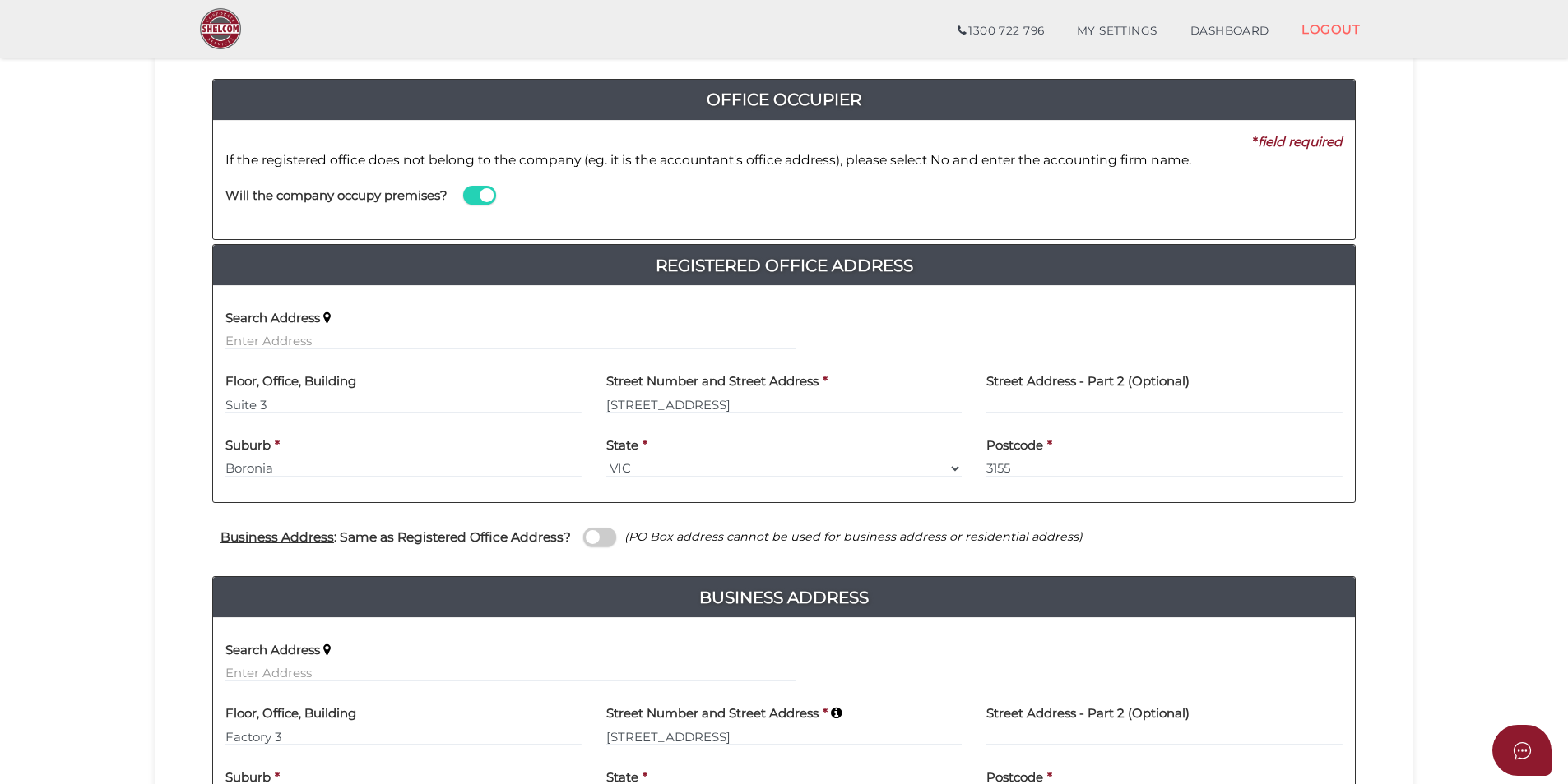
scroll to position [415, 0]
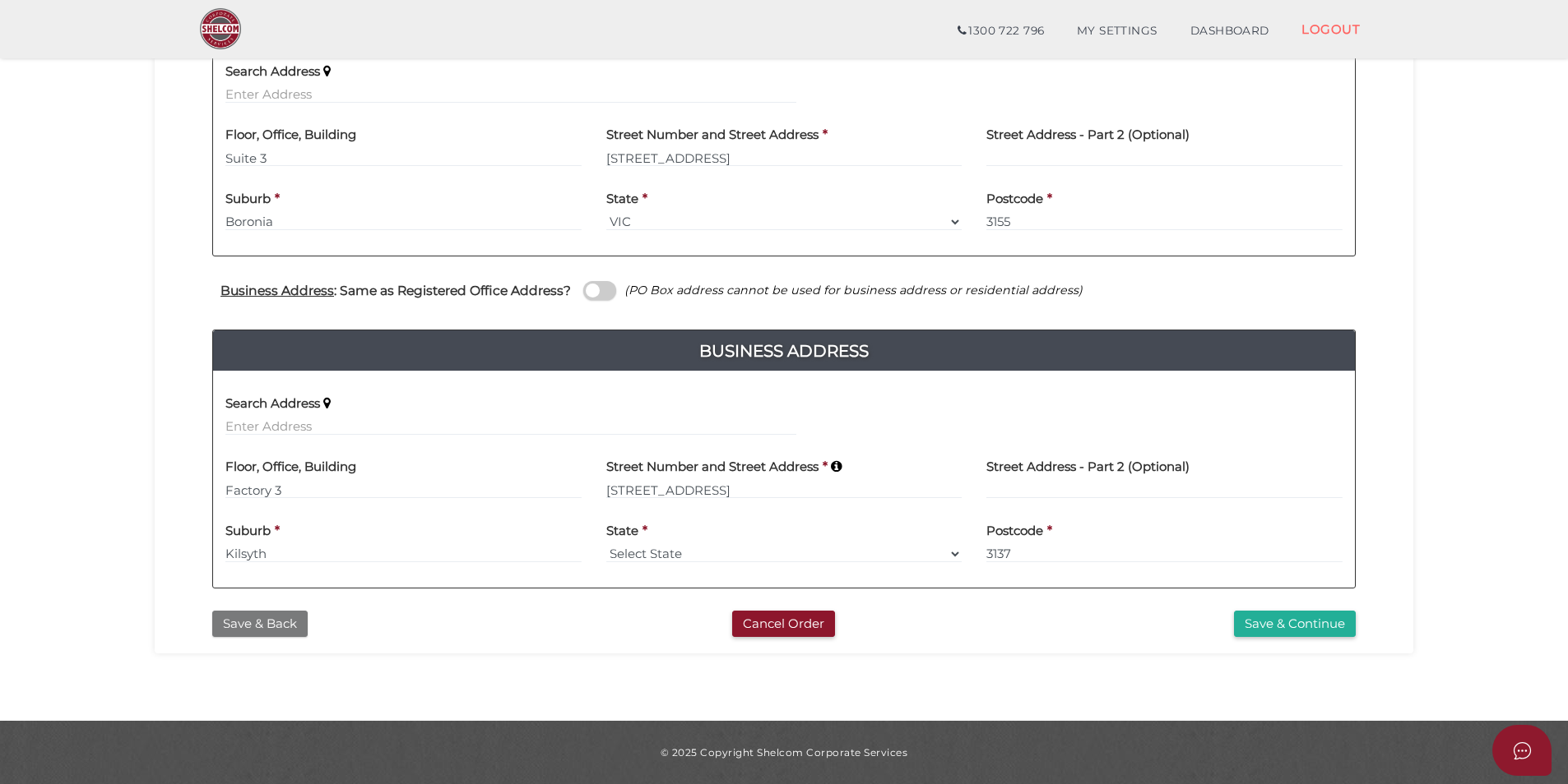
click at [273, 620] on button "Save & Back" at bounding box center [260, 624] width 95 height 27
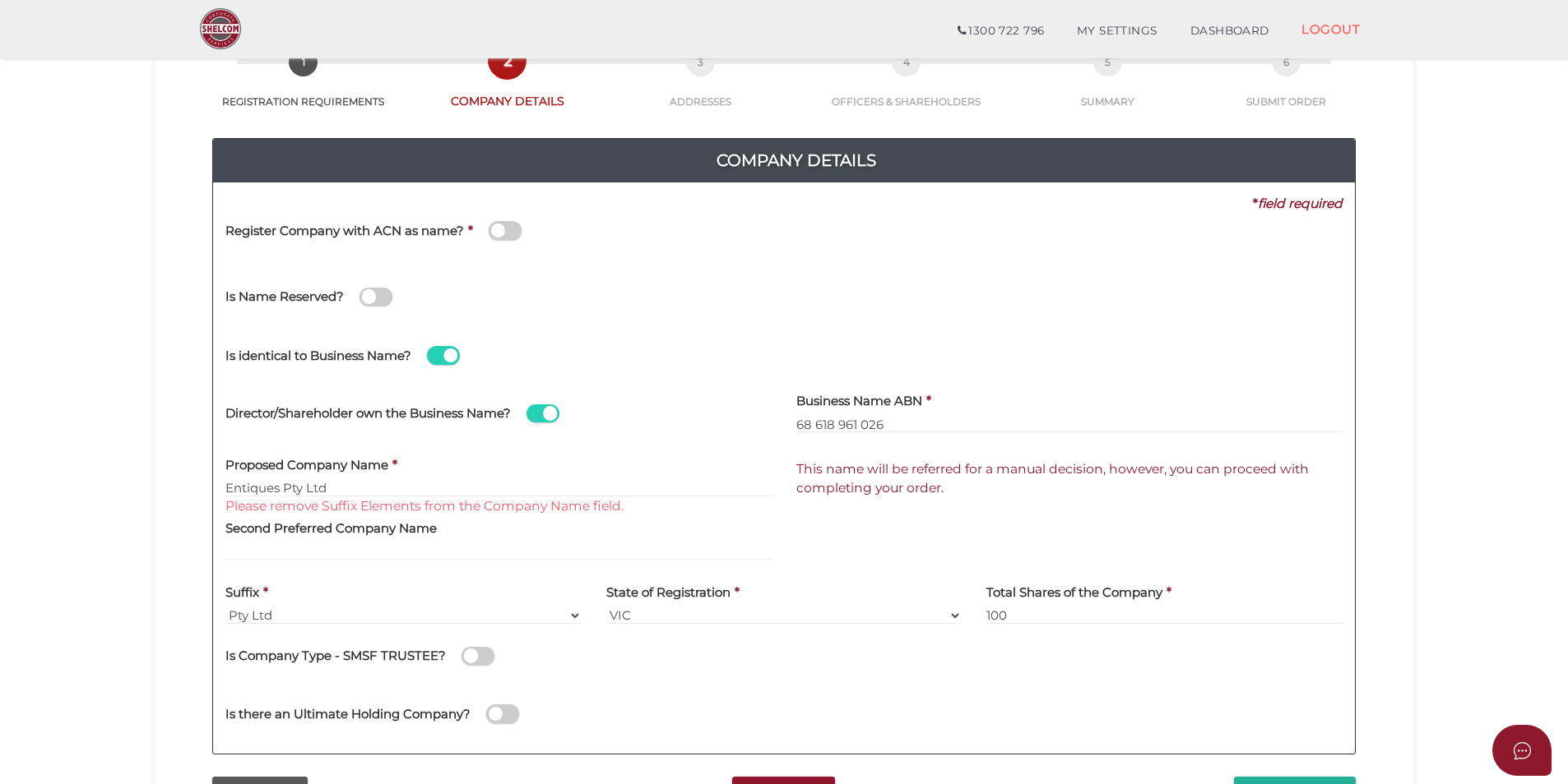
scroll to position [164, 0]
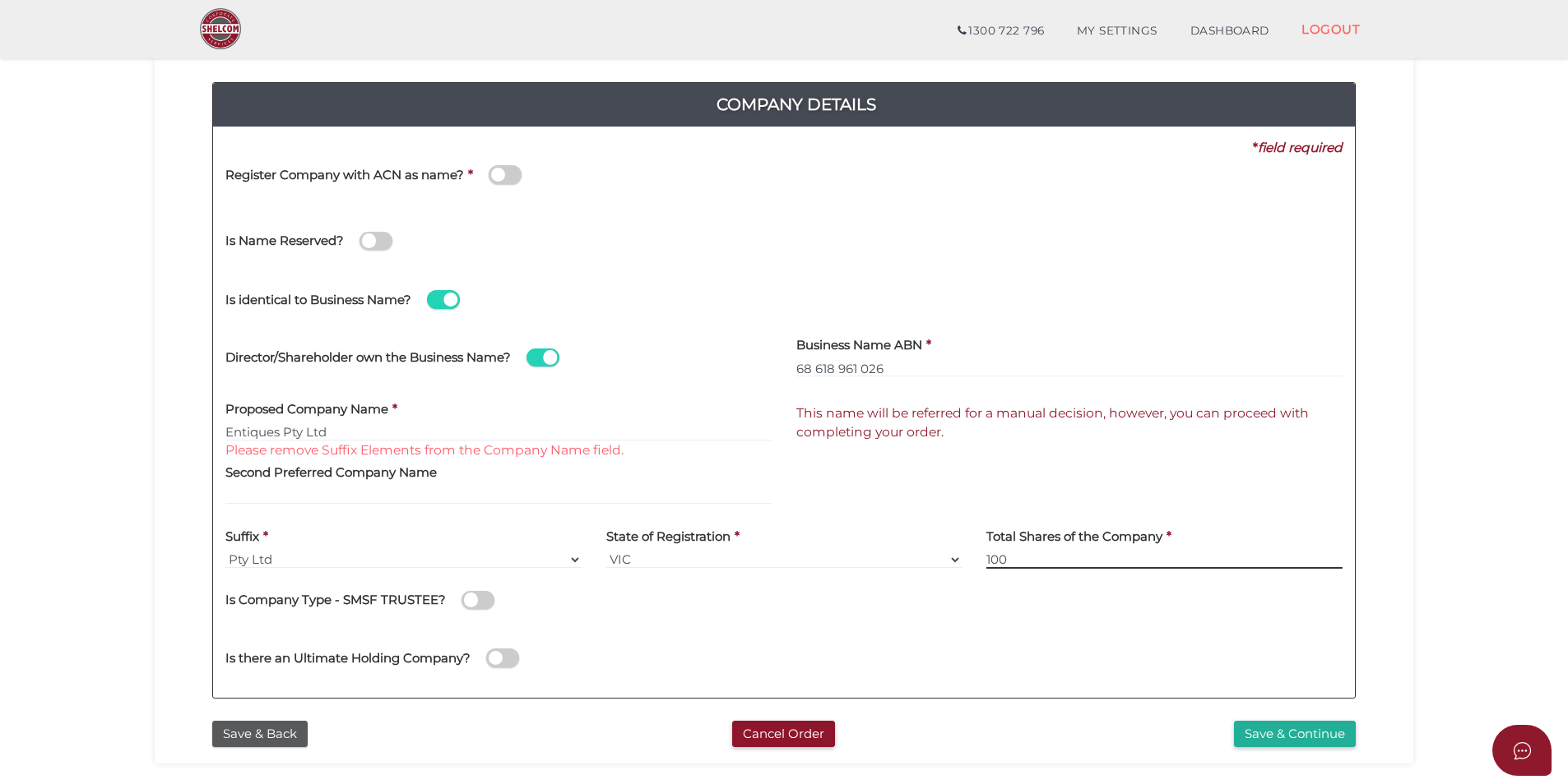
click at [1053, 567] on input "100" at bounding box center [1164, 559] width 356 height 18
type input "1"
type input "20"
click at [1255, 730] on button "Save & Continue" at bounding box center [1294, 735] width 122 height 27
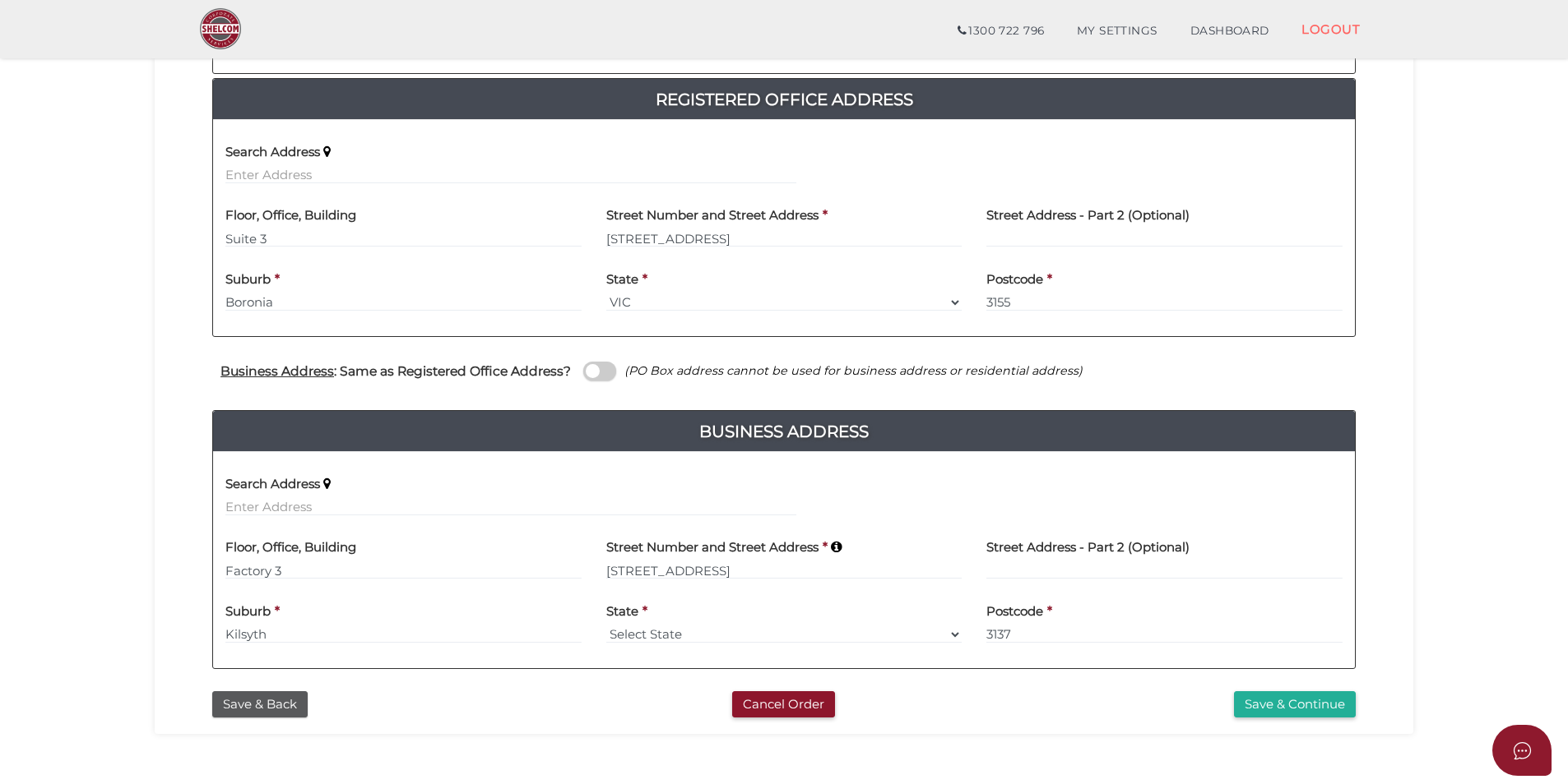
scroll to position [415, 0]
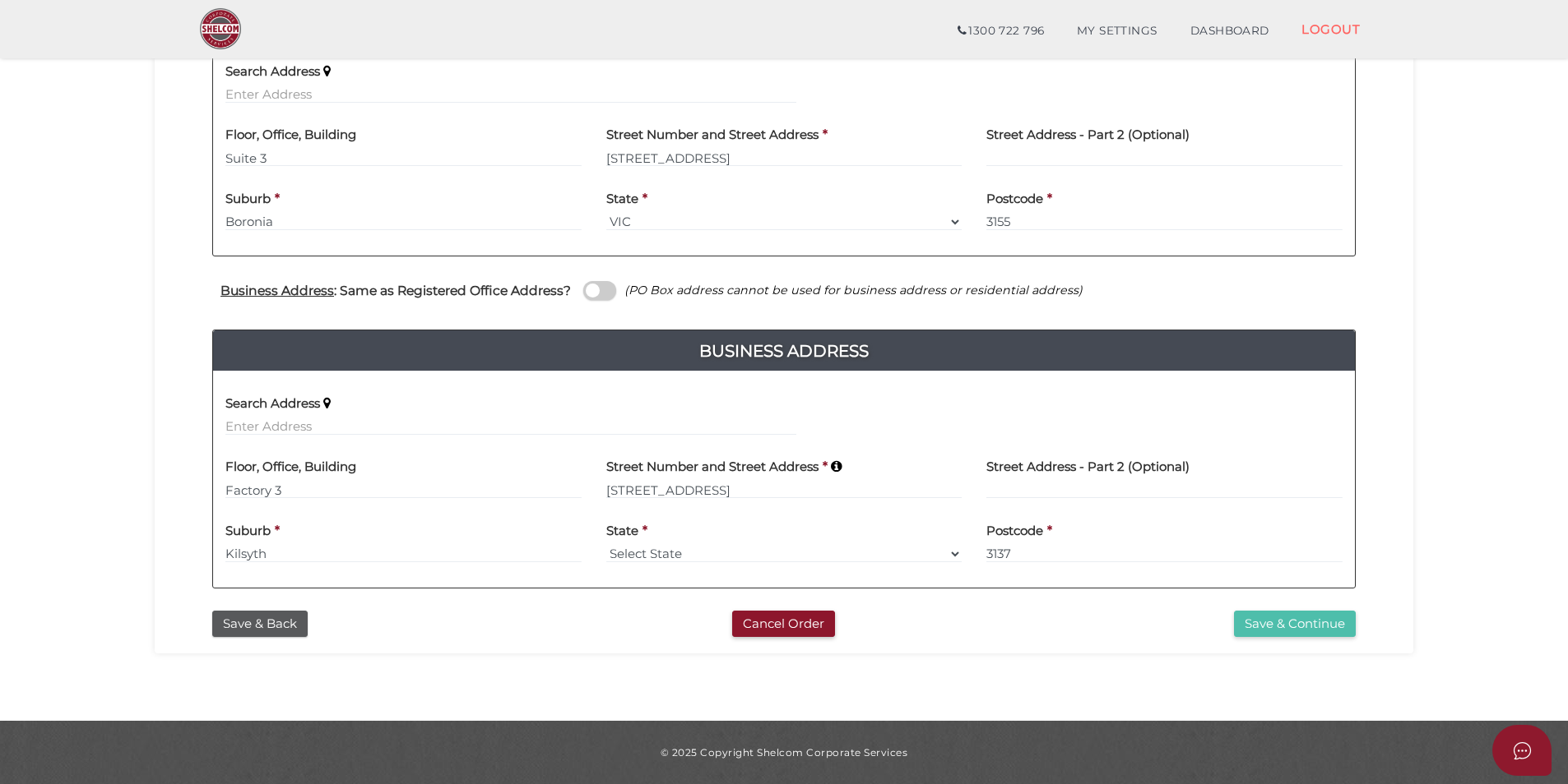
click at [1278, 621] on button "Save & Continue" at bounding box center [1294, 624] width 122 height 27
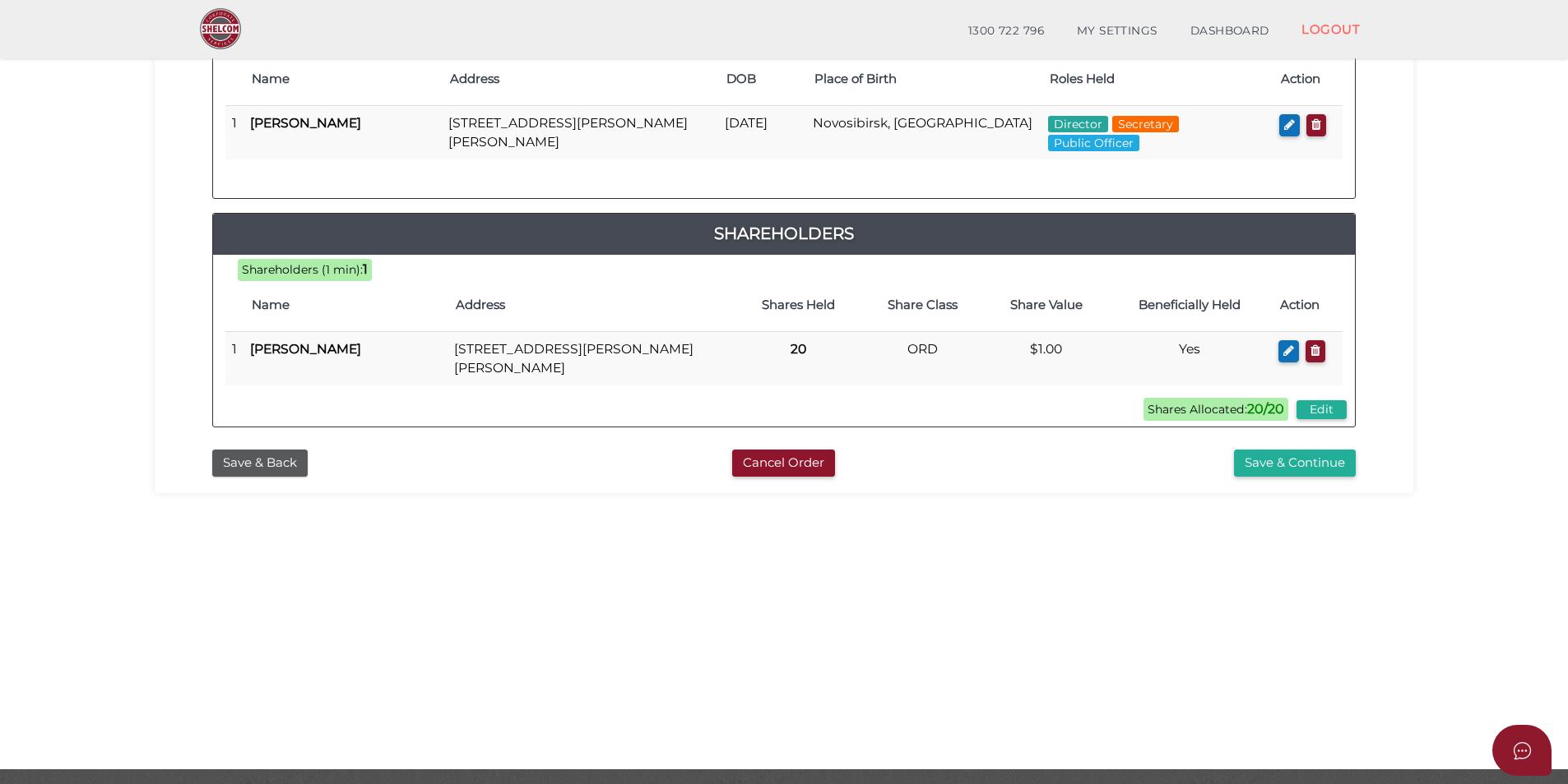
scroll to position [345, 0]
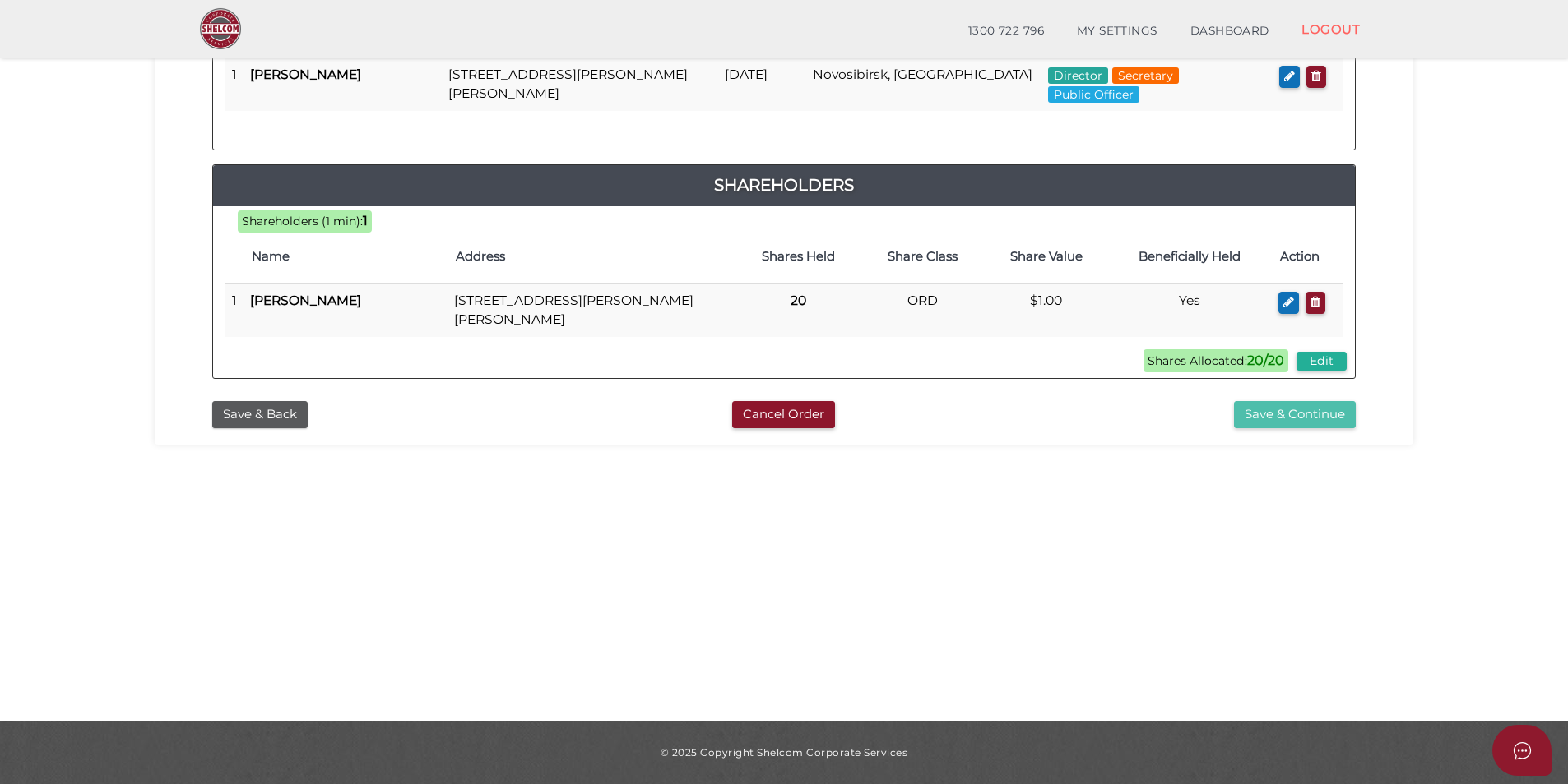
click at [1310, 413] on button "Save & Continue" at bounding box center [1294, 415] width 122 height 27
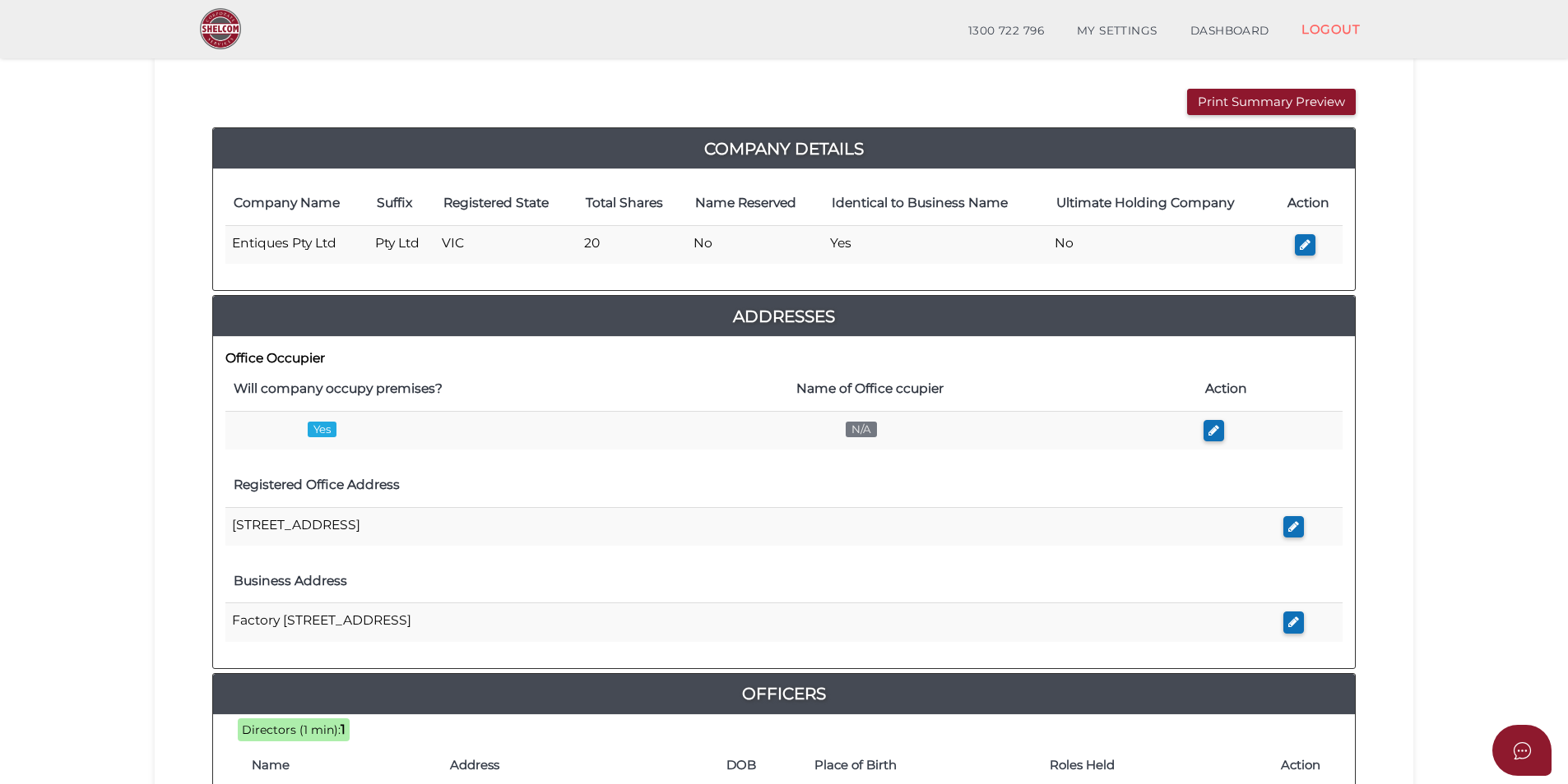
scroll to position [164, 0]
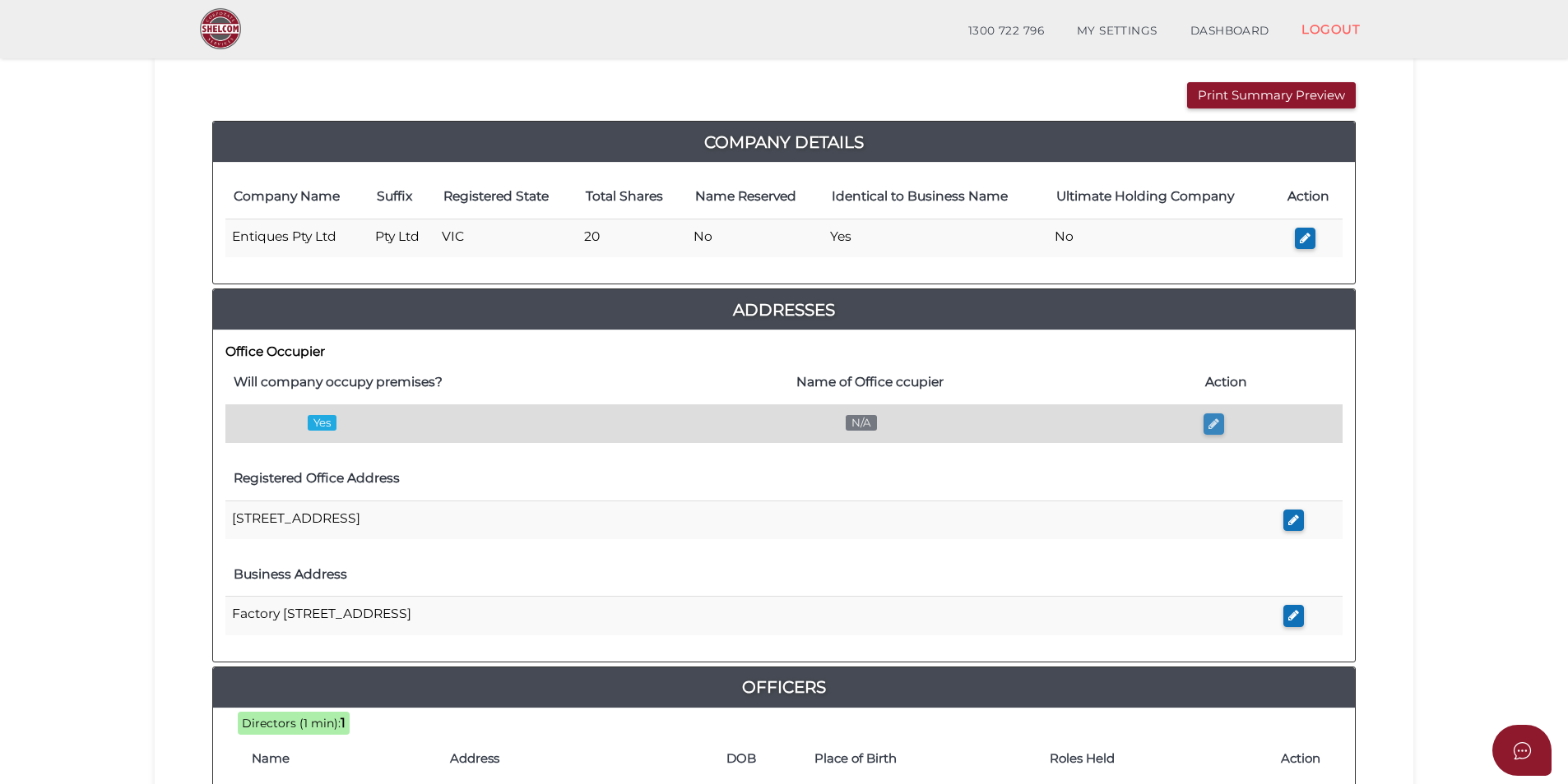
click at [1214, 425] on icon "button" at bounding box center [1214, 424] width 11 height 12
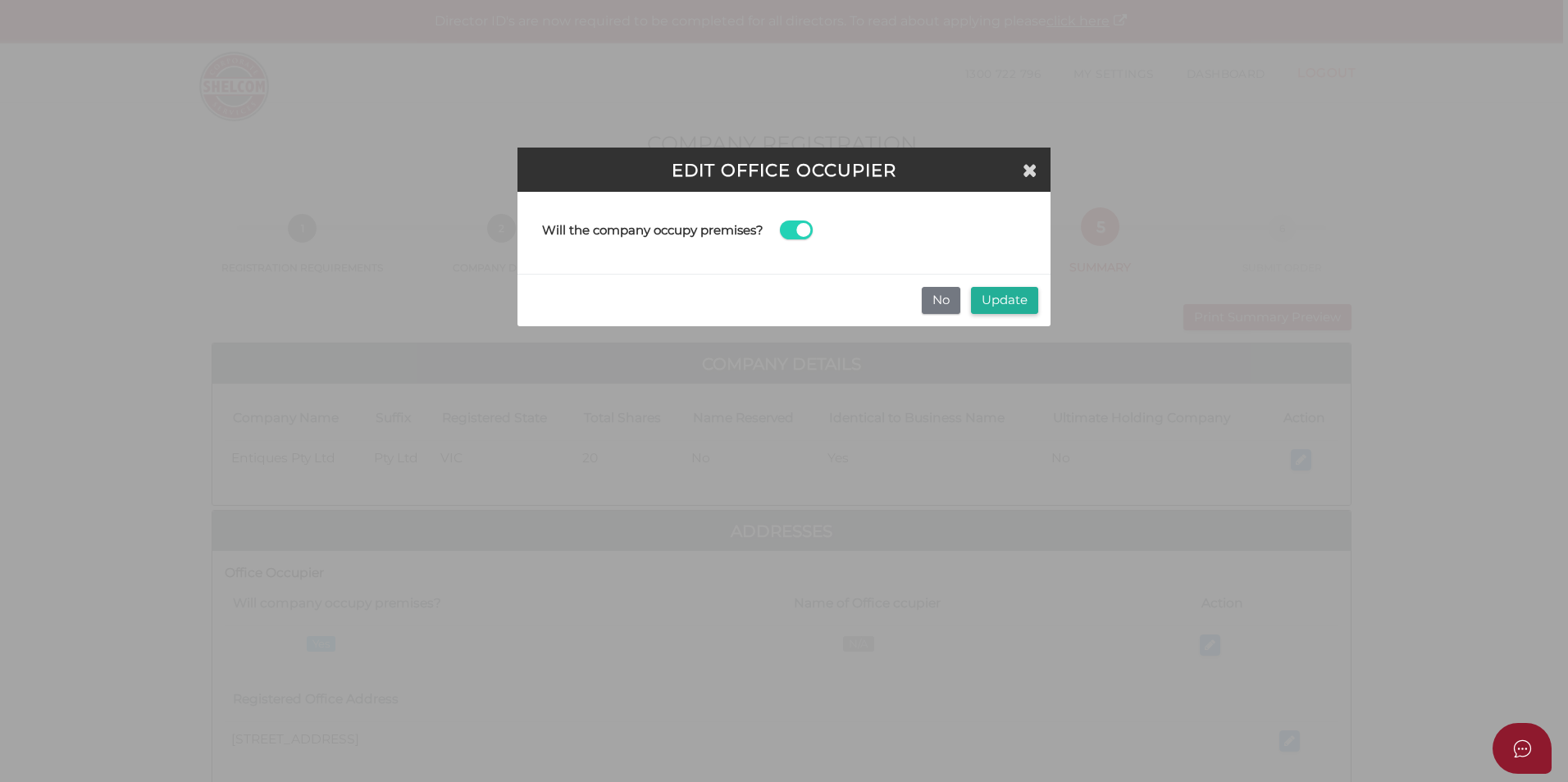
click at [803, 234] on span at bounding box center [796, 230] width 33 height 19
click at [0, 0] on input "checkbox" at bounding box center [0, 0] width 0 height 0
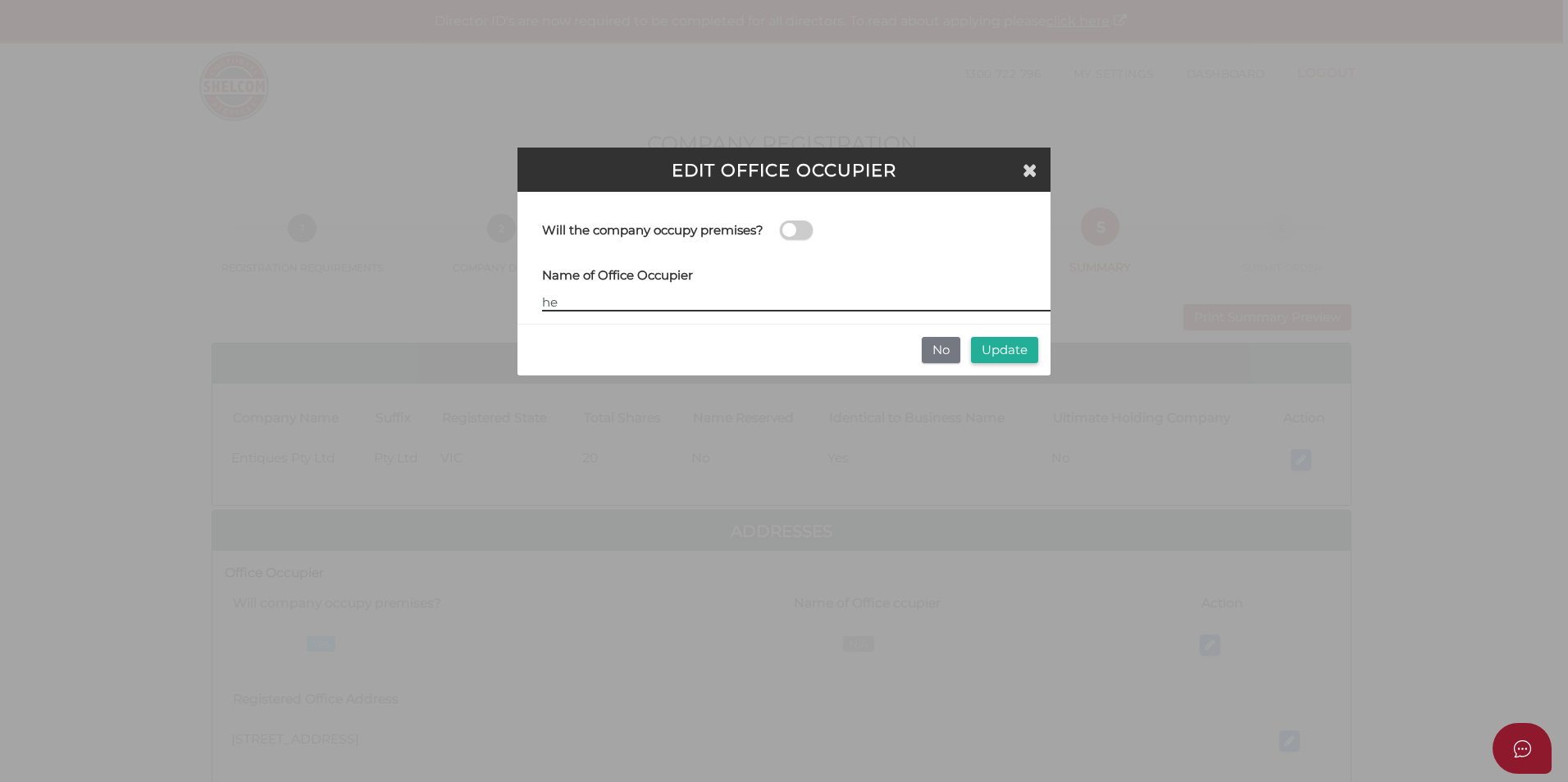
type input "h"
type input "hE"
click at [713, 298] on input "hE" at bounding box center [796, 302] width 509 height 18
click at [632, 295] on input "hE" at bounding box center [796, 302] width 509 height 18
type input "h"
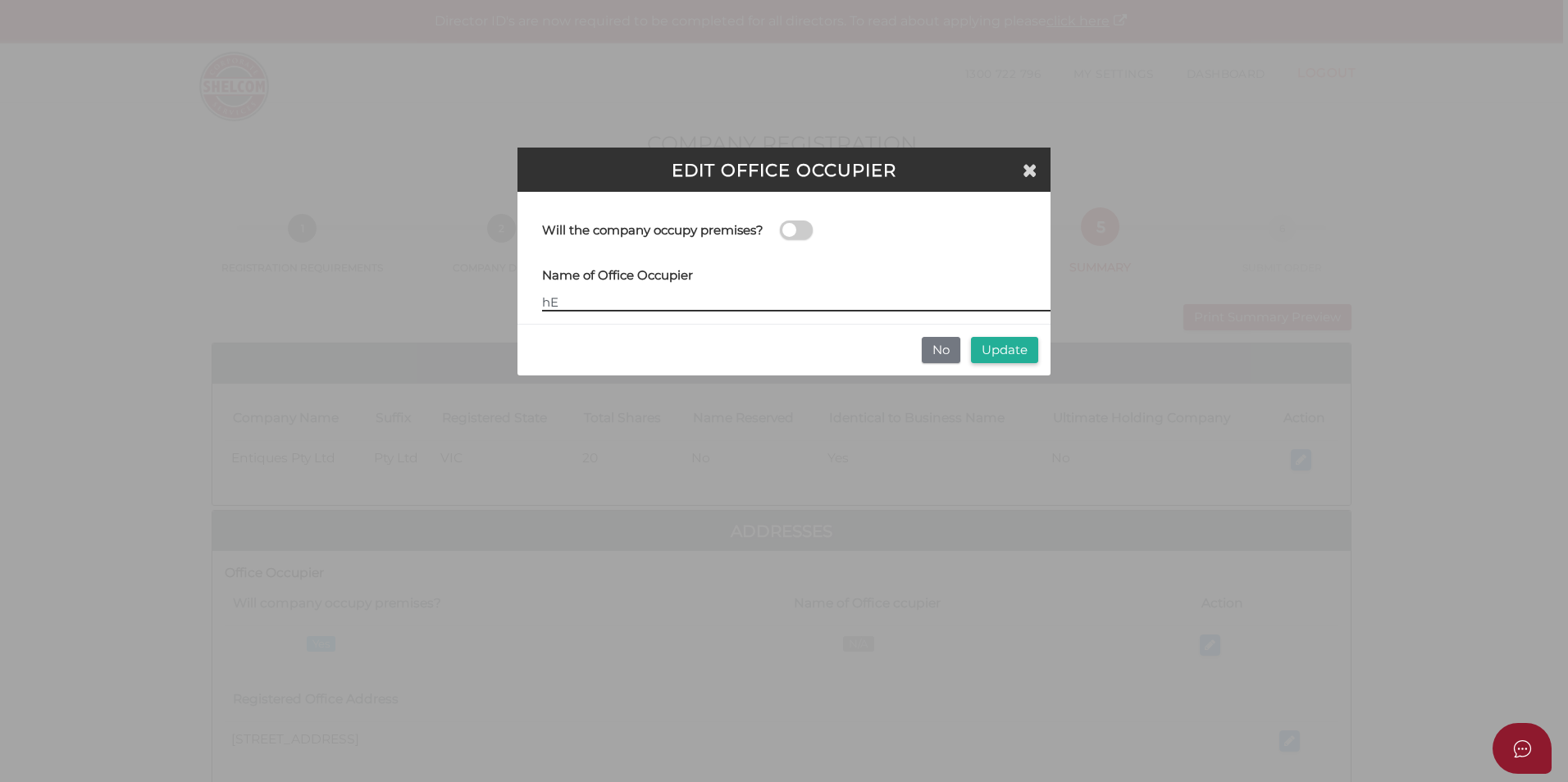
type input "h"
type input "Henderson Walsh Pty Ltd"
click at [1001, 353] on button "Update" at bounding box center [1004, 351] width 67 height 27
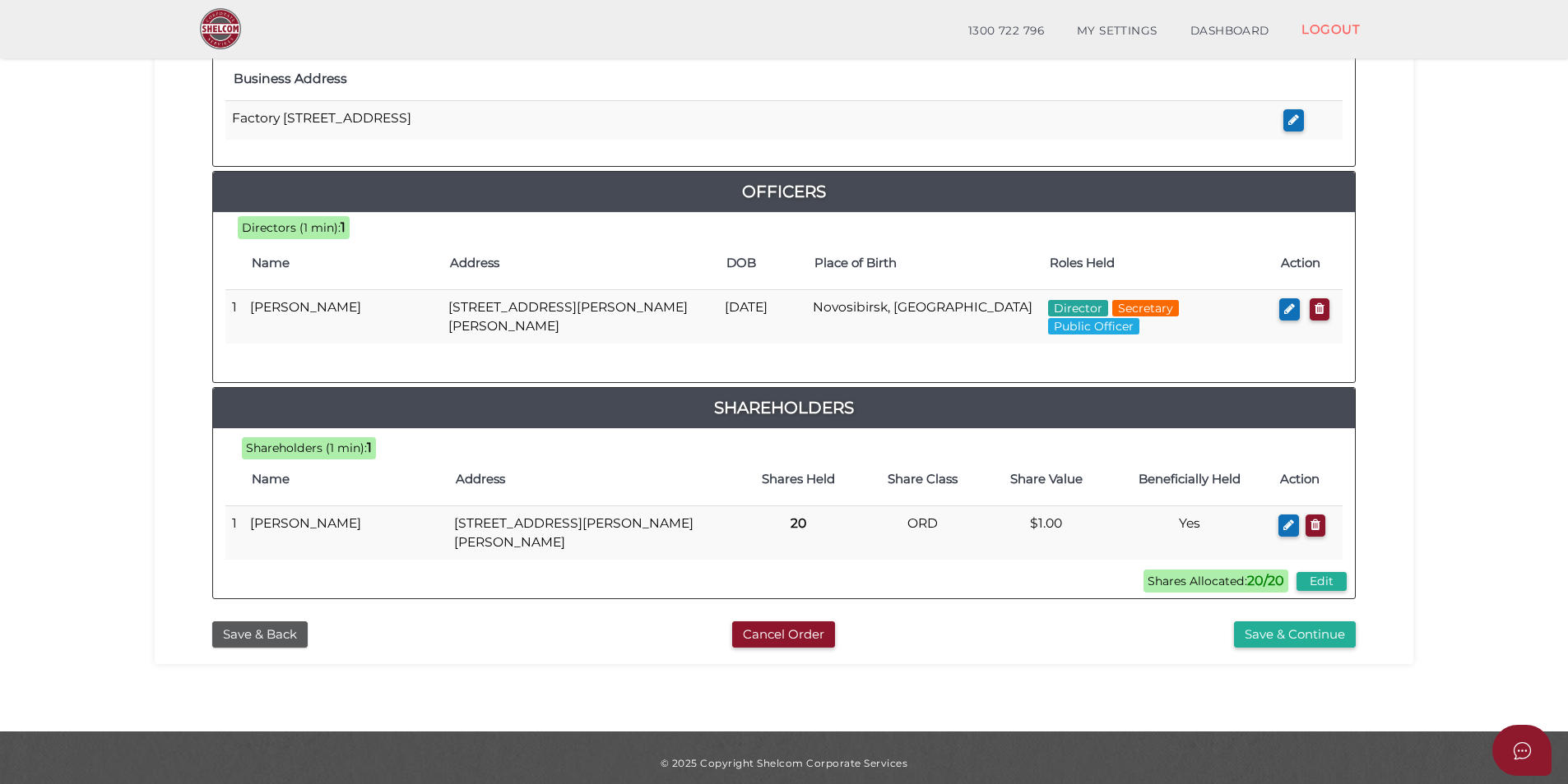
scroll to position [671, 0]
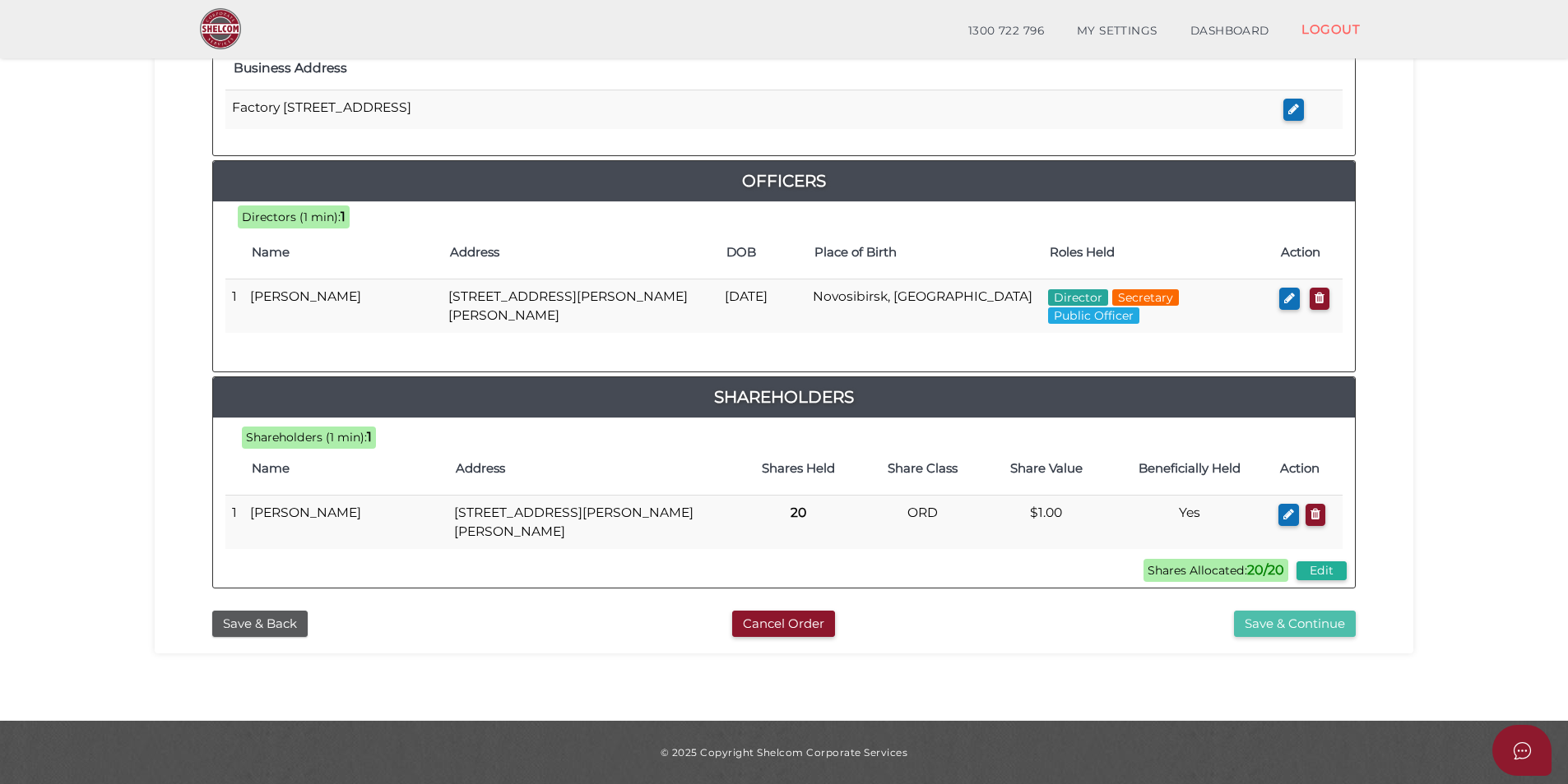
click at [1295, 622] on button "Save & Continue" at bounding box center [1294, 624] width 122 height 27
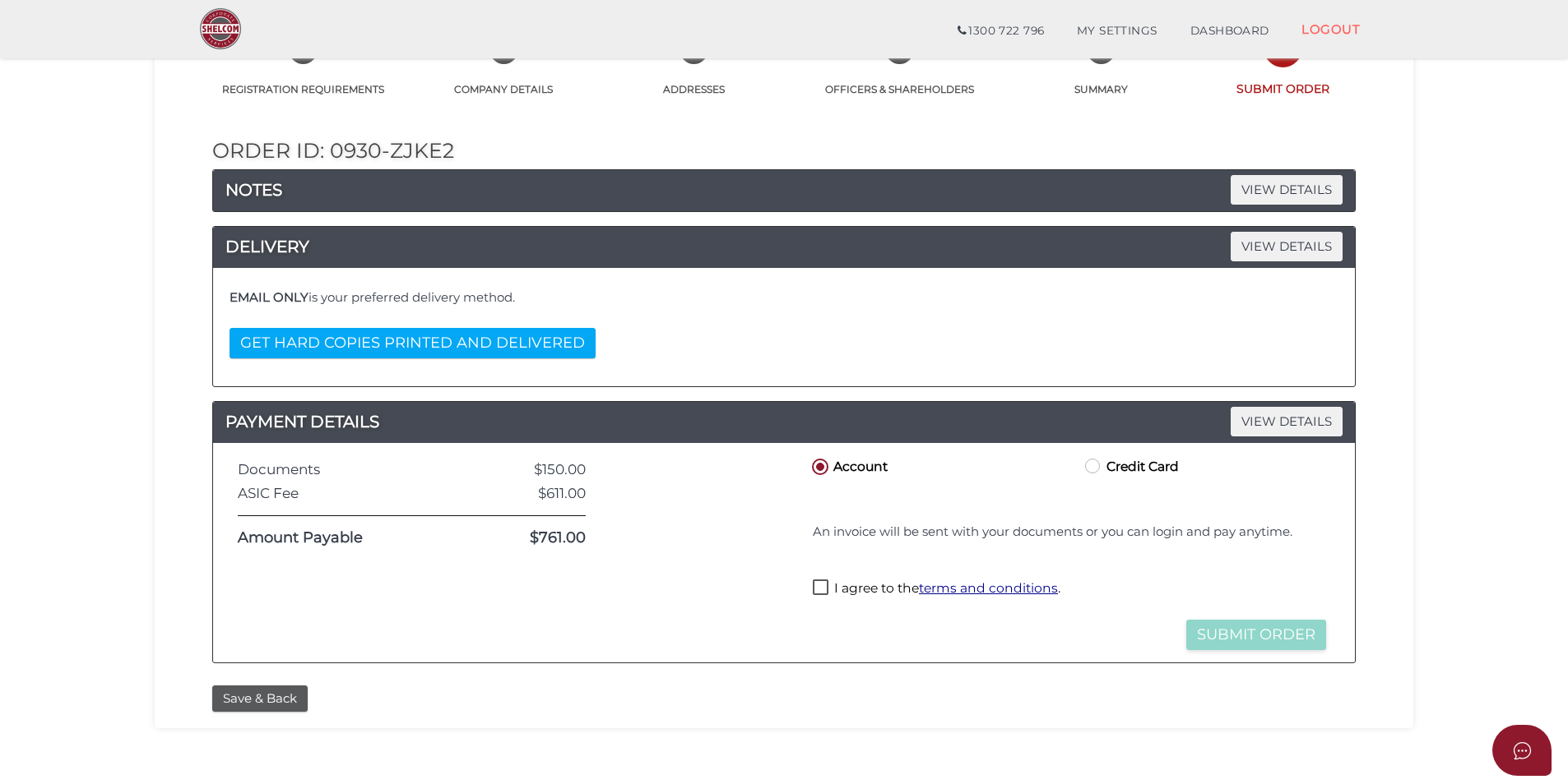
scroll to position [164, 0]
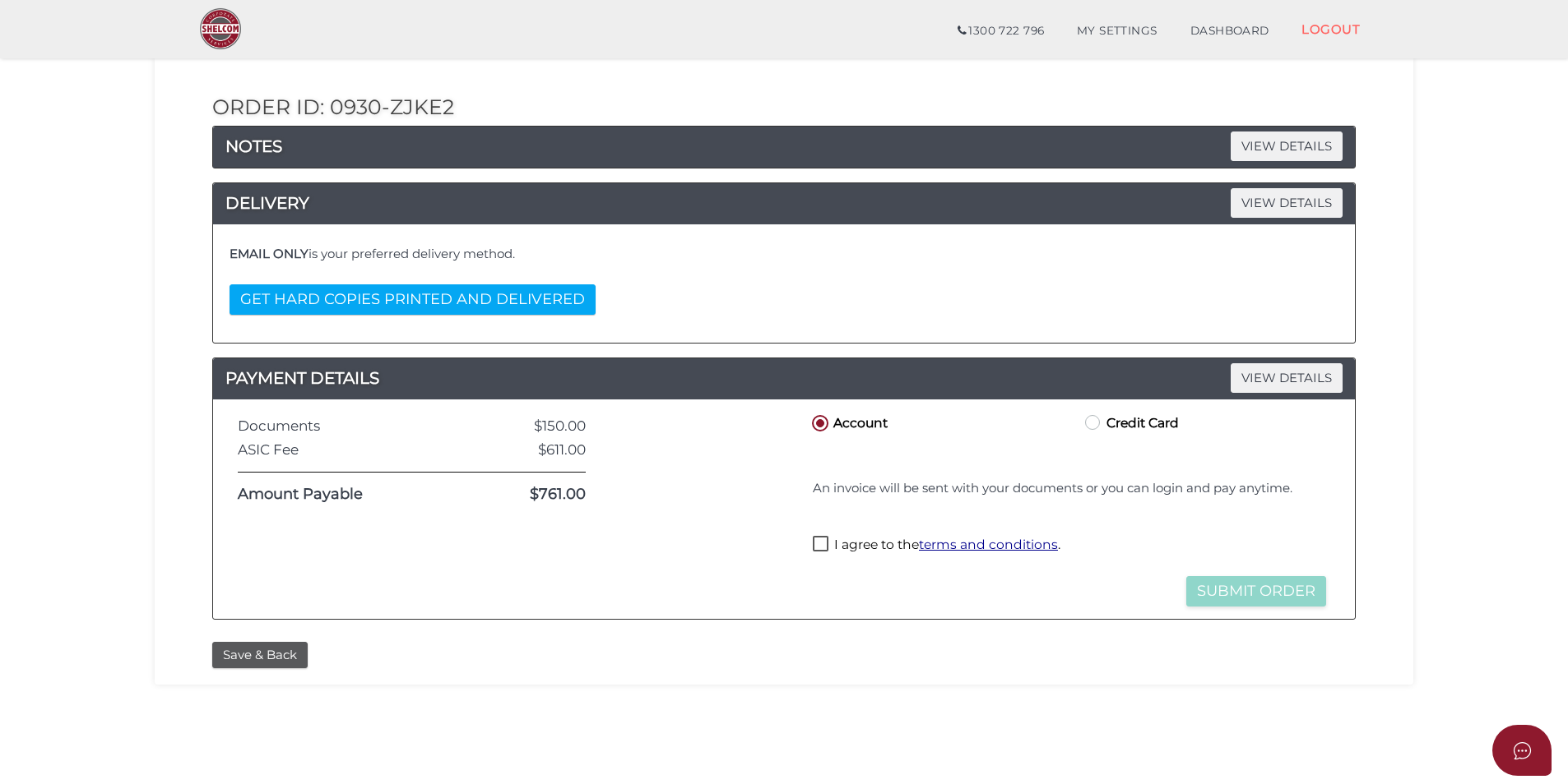
click at [816, 542] on label "I agree to the terms and conditions ." at bounding box center [936, 547] width 248 height 20
checkbox input "true"
click at [1243, 587] on button "Submit Order" at bounding box center [1255, 592] width 140 height 31
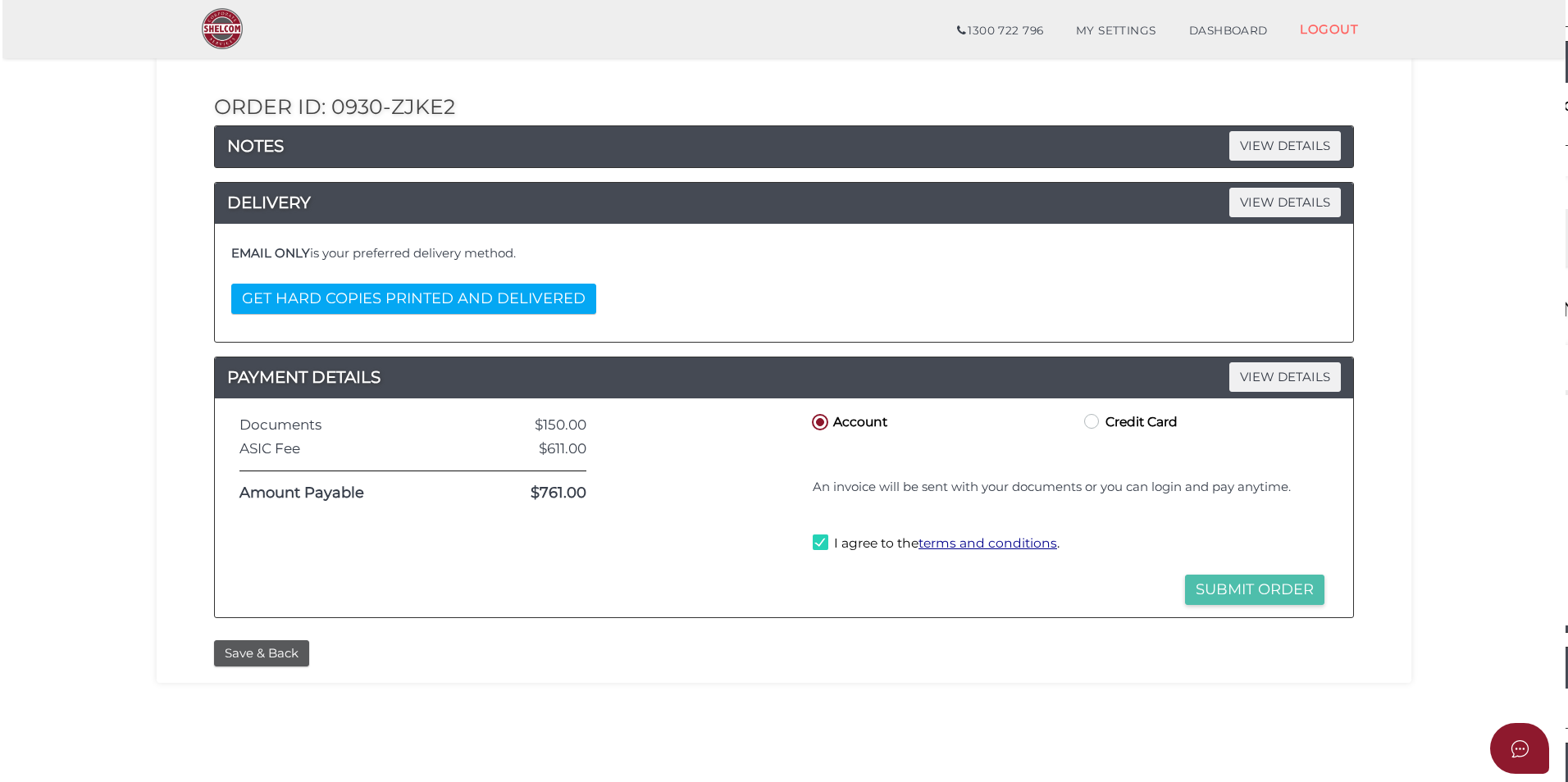
scroll to position [0, 0]
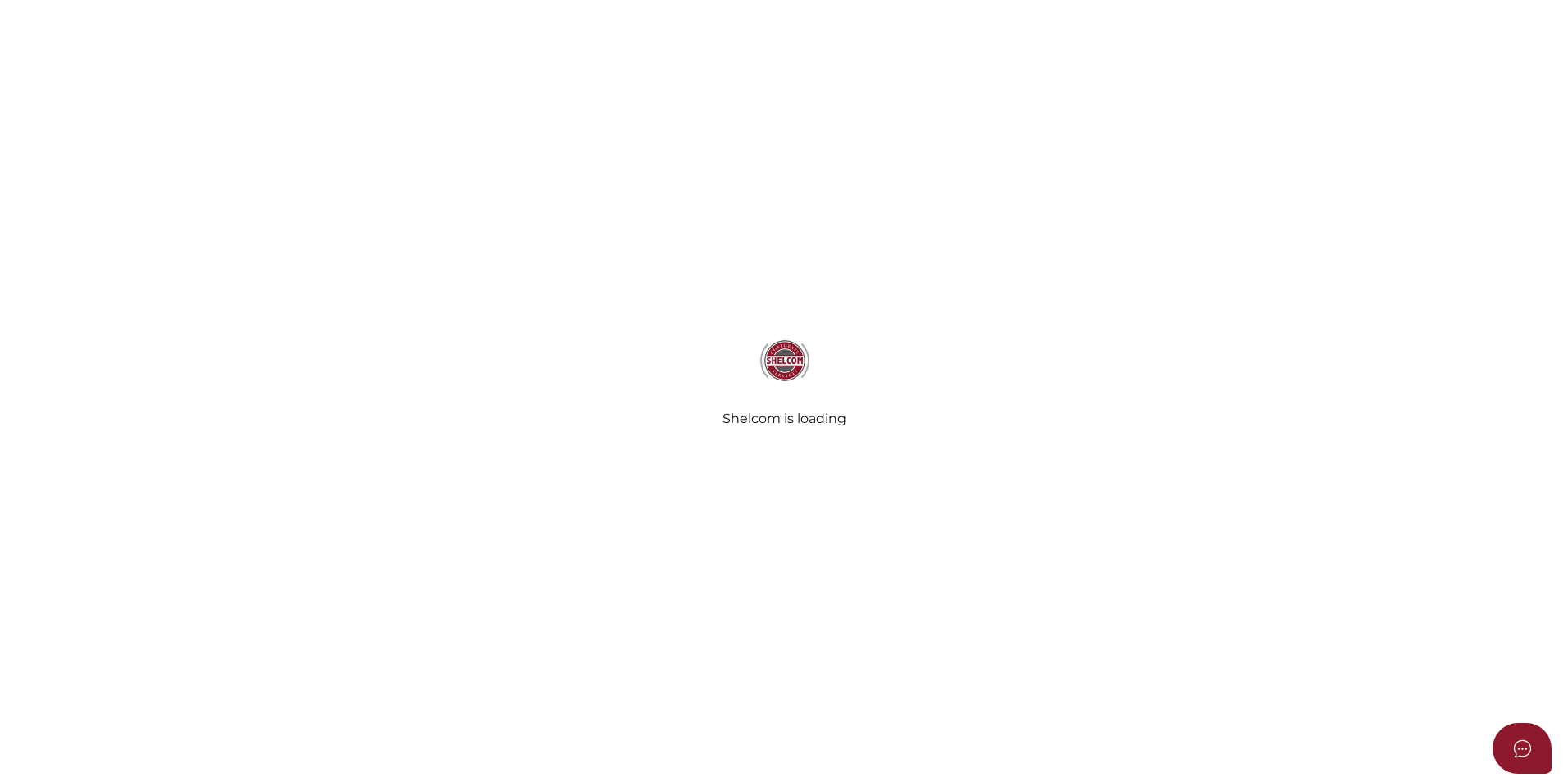
select select
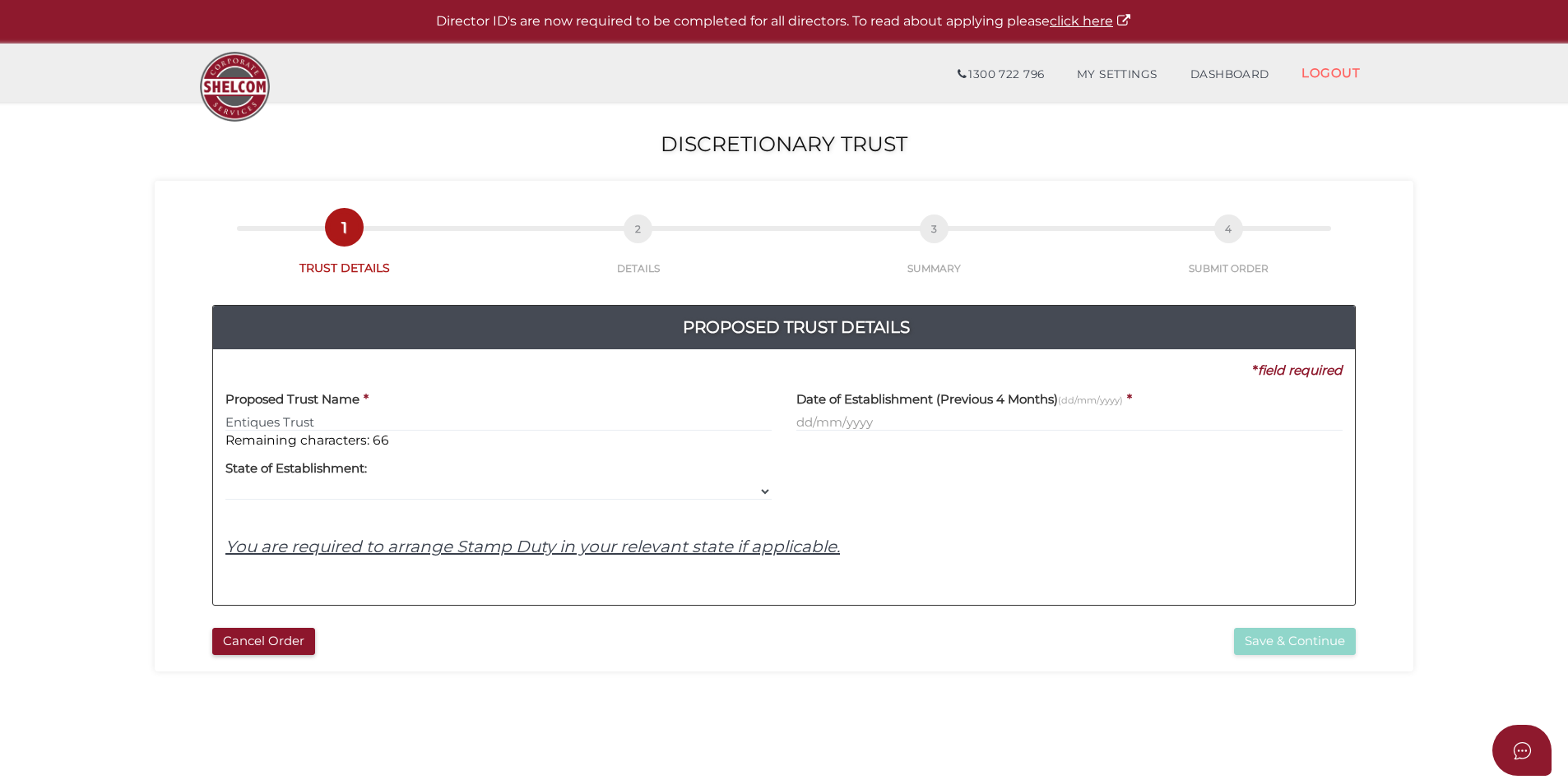
type input "Entiques Trust"
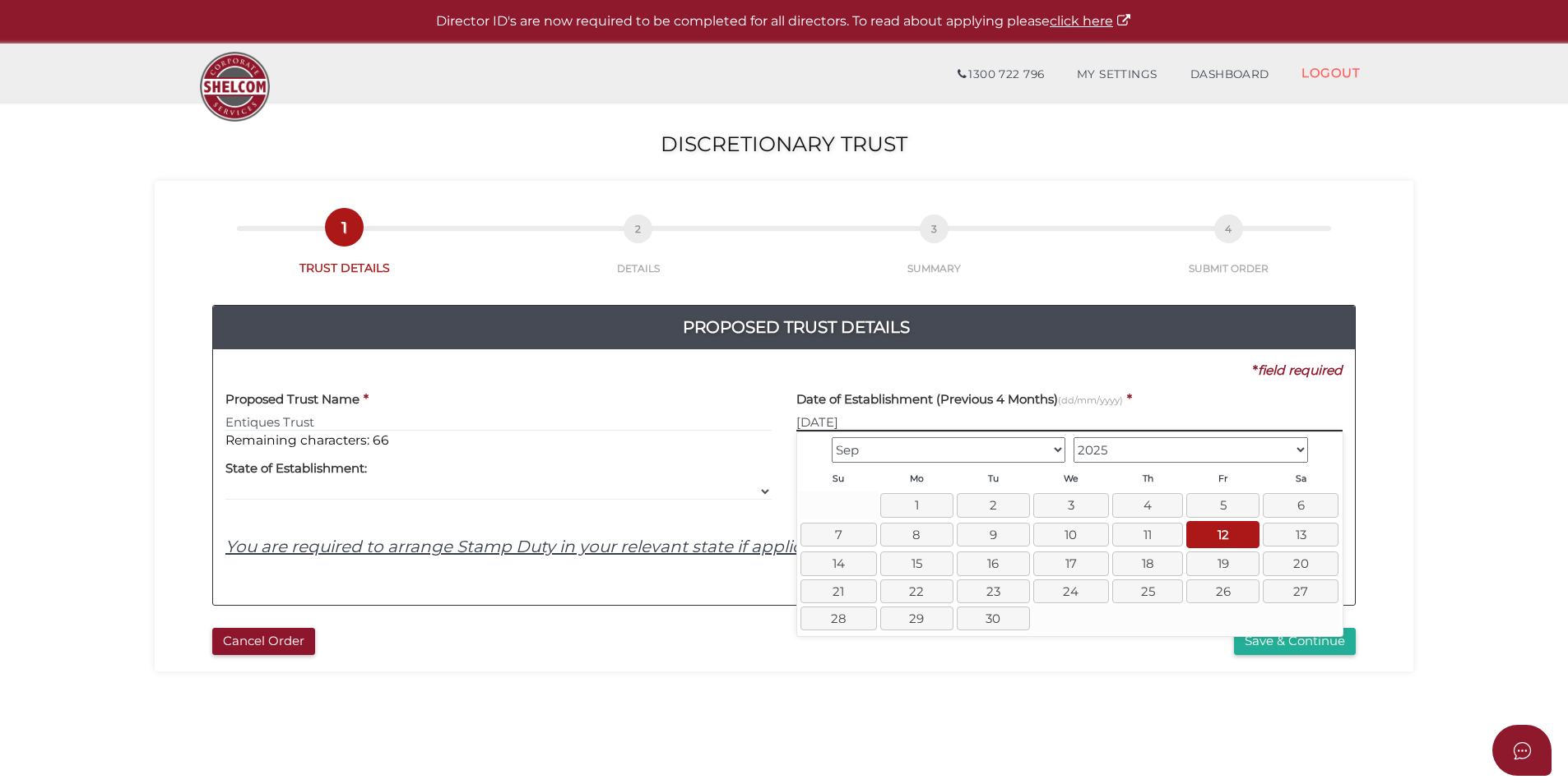
type input "12/09/2025"
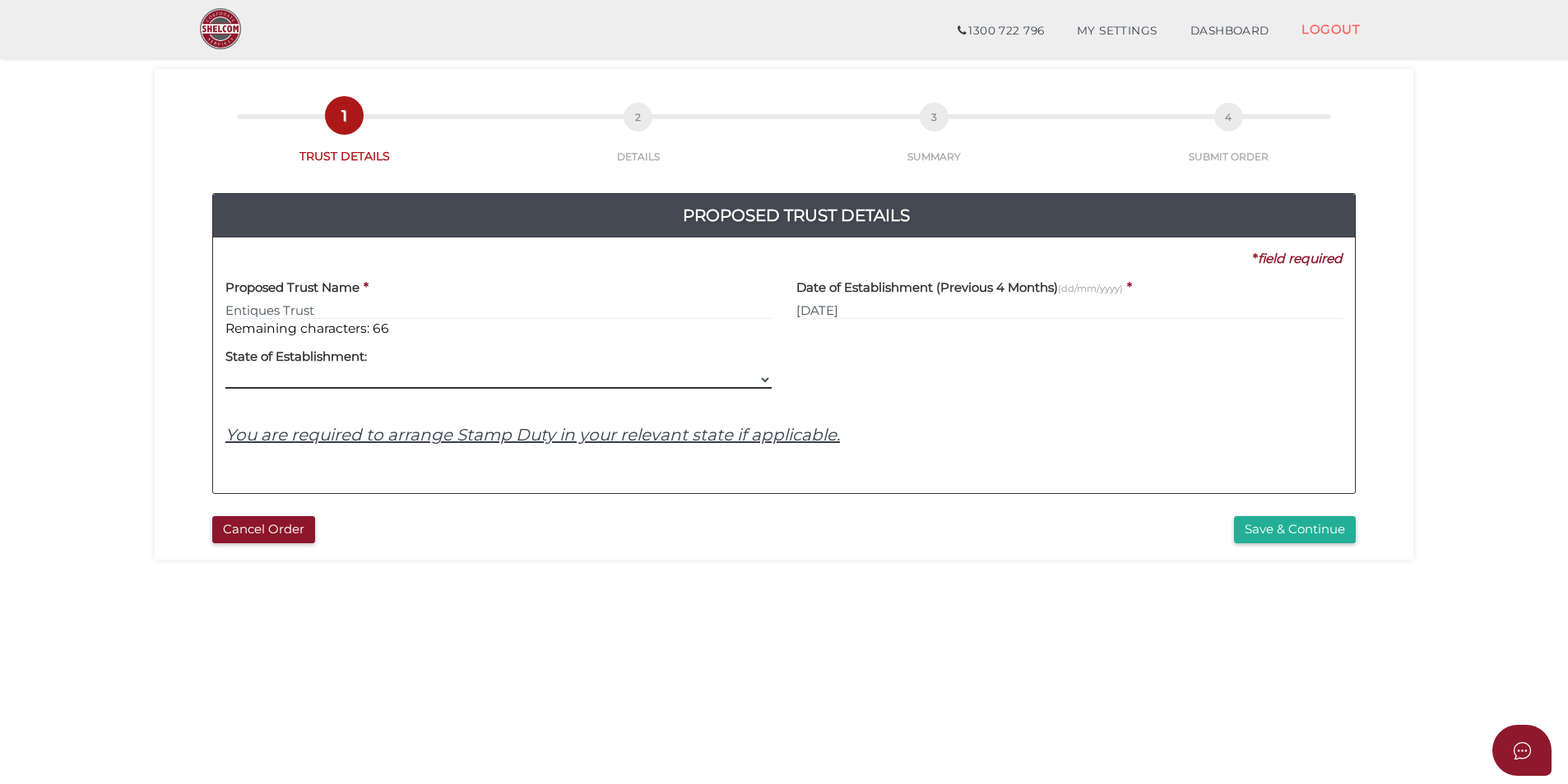
scroll to position [83, 0]
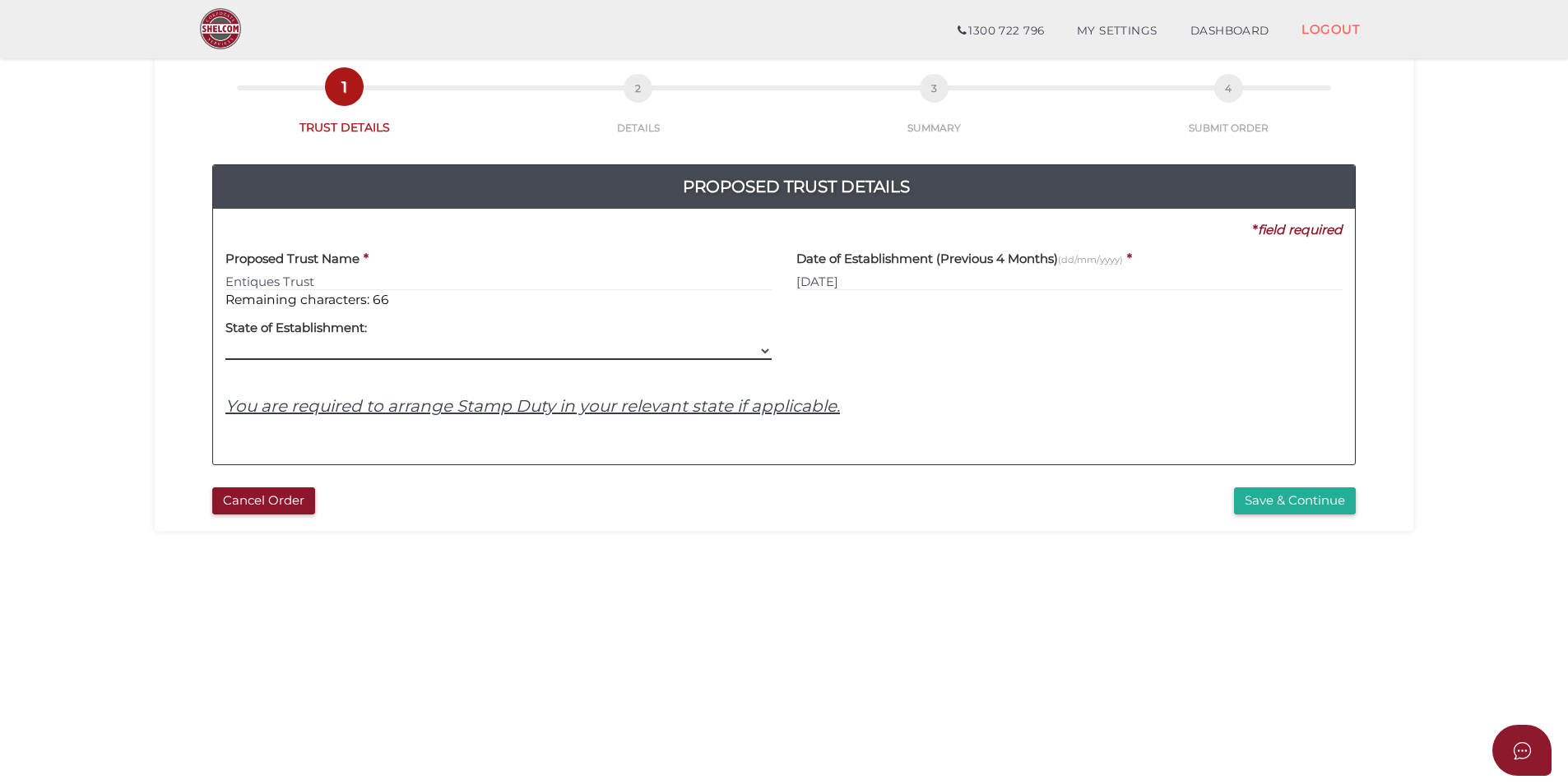
click at [506, 358] on select "VIC ACT NSW NT QLD TAS WA SA" at bounding box center [498, 351] width 546 height 18
select select "VIC"
click at [226, 342] on select "VIC ACT NSW NT QLD TAS WA SA" at bounding box center [498, 351] width 546 height 18
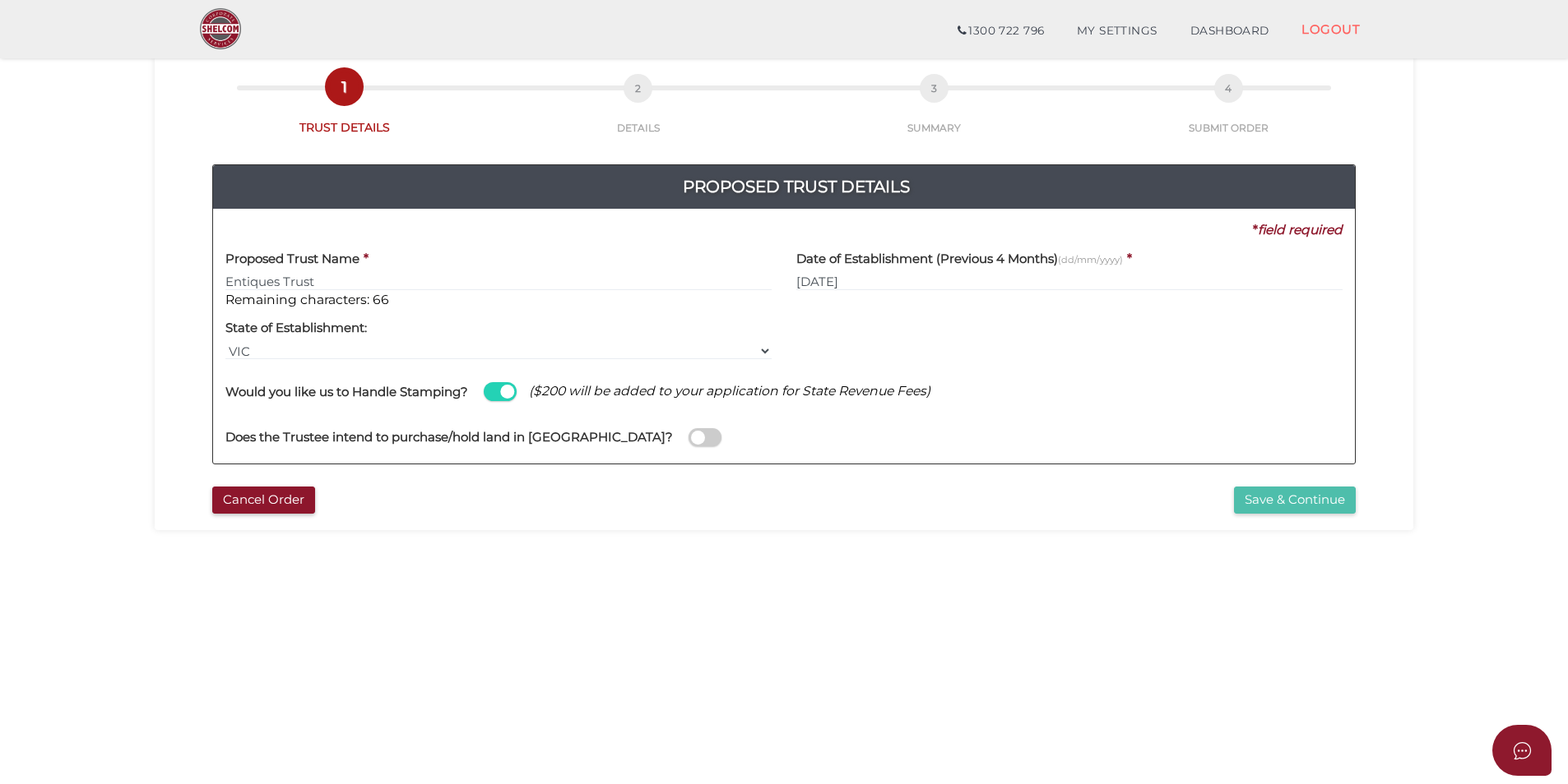
click at [1306, 499] on button "Save & Continue" at bounding box center [1294, 501] width 122 height 27
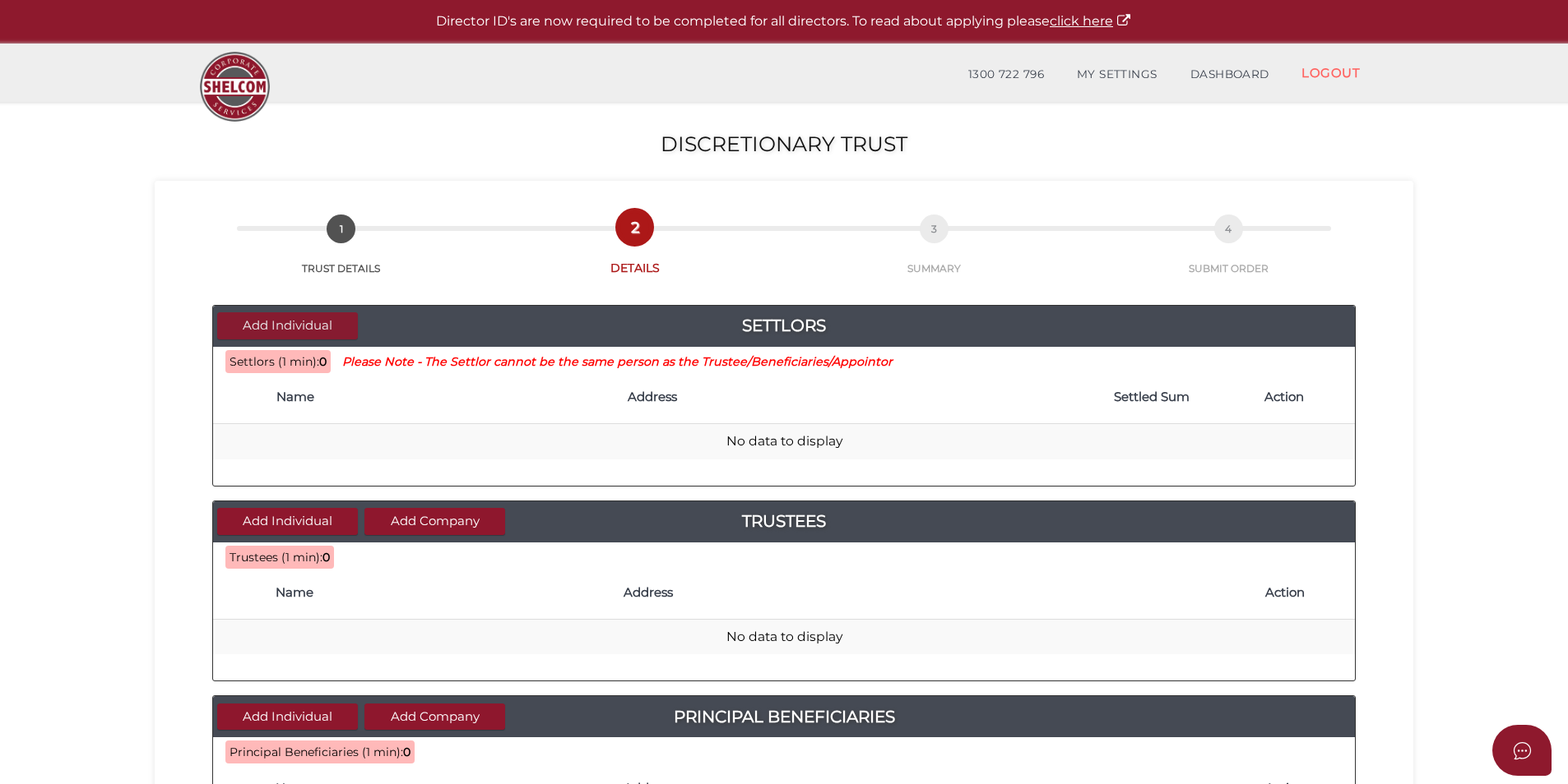
click at [288, 329] on button "Add Individual" at bounding box center [287, 326] width 141 height 27
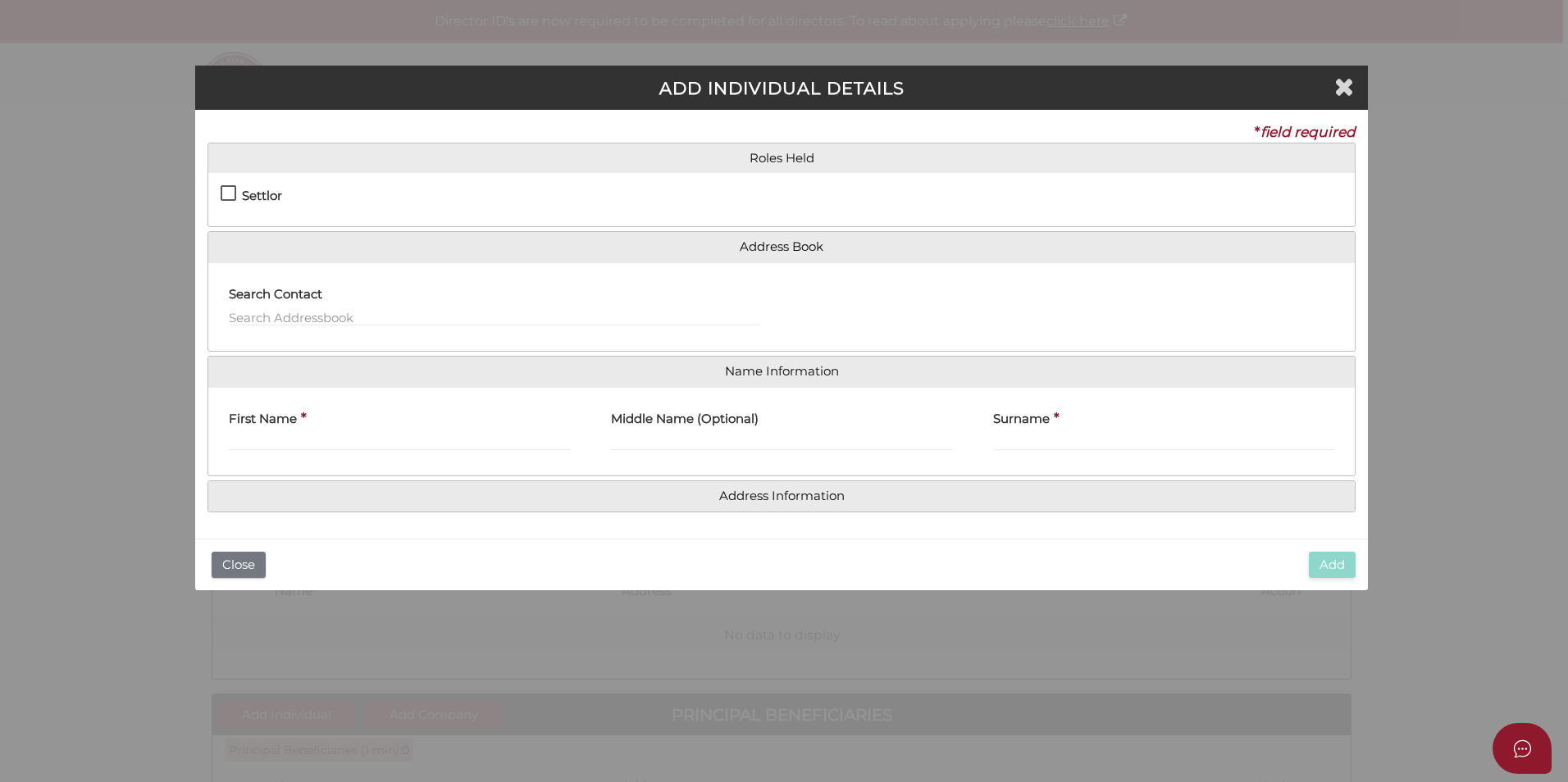
click at [223, 189] on label "Settlor" at bounding box center [251, 200] width 61 height 20
checkbox input "true"
type input "10"
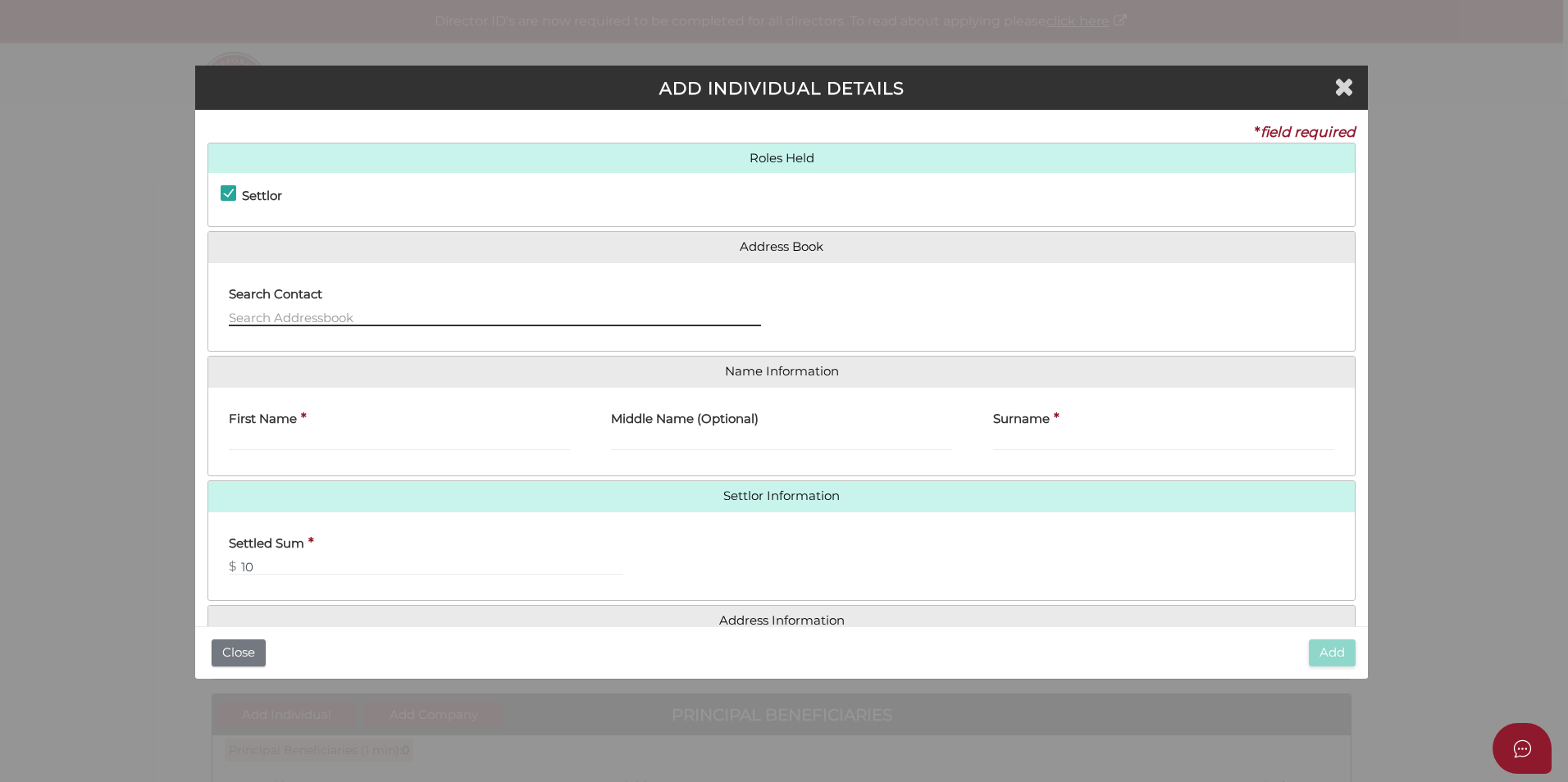
click at [307, 320] on input "text" at bounding box center [494, 317] width 533 height 18
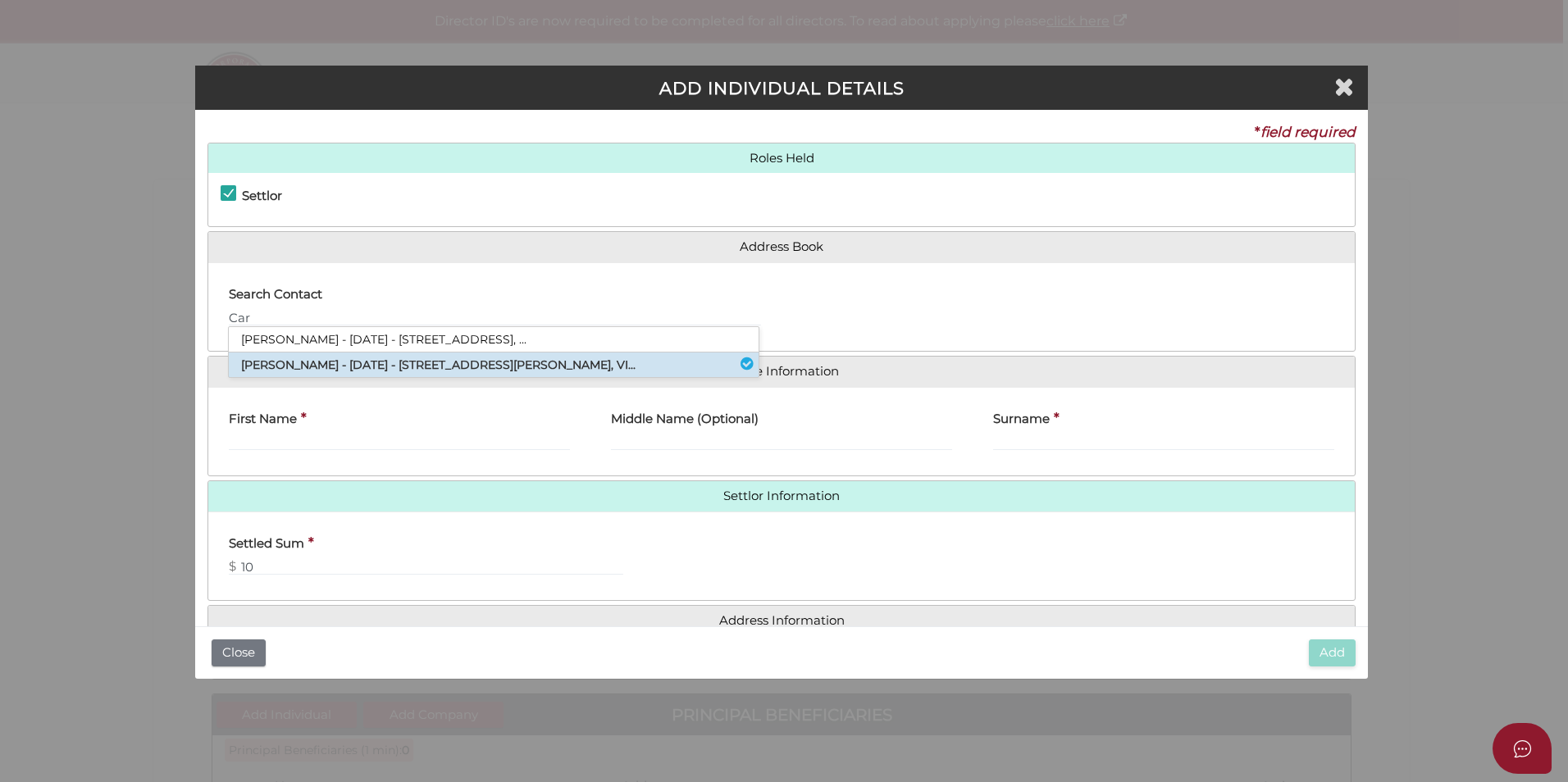
click at [321, 366] on li "Caroline Janice Walsh - 05/09/1978 - 30 Mont Albert Road, Ferntree Gully, VI..." at bounding box center [494, 364] width 530 height 25
type input "[PERSON_NAME]"
type input "Janice"
type input "Walsh"
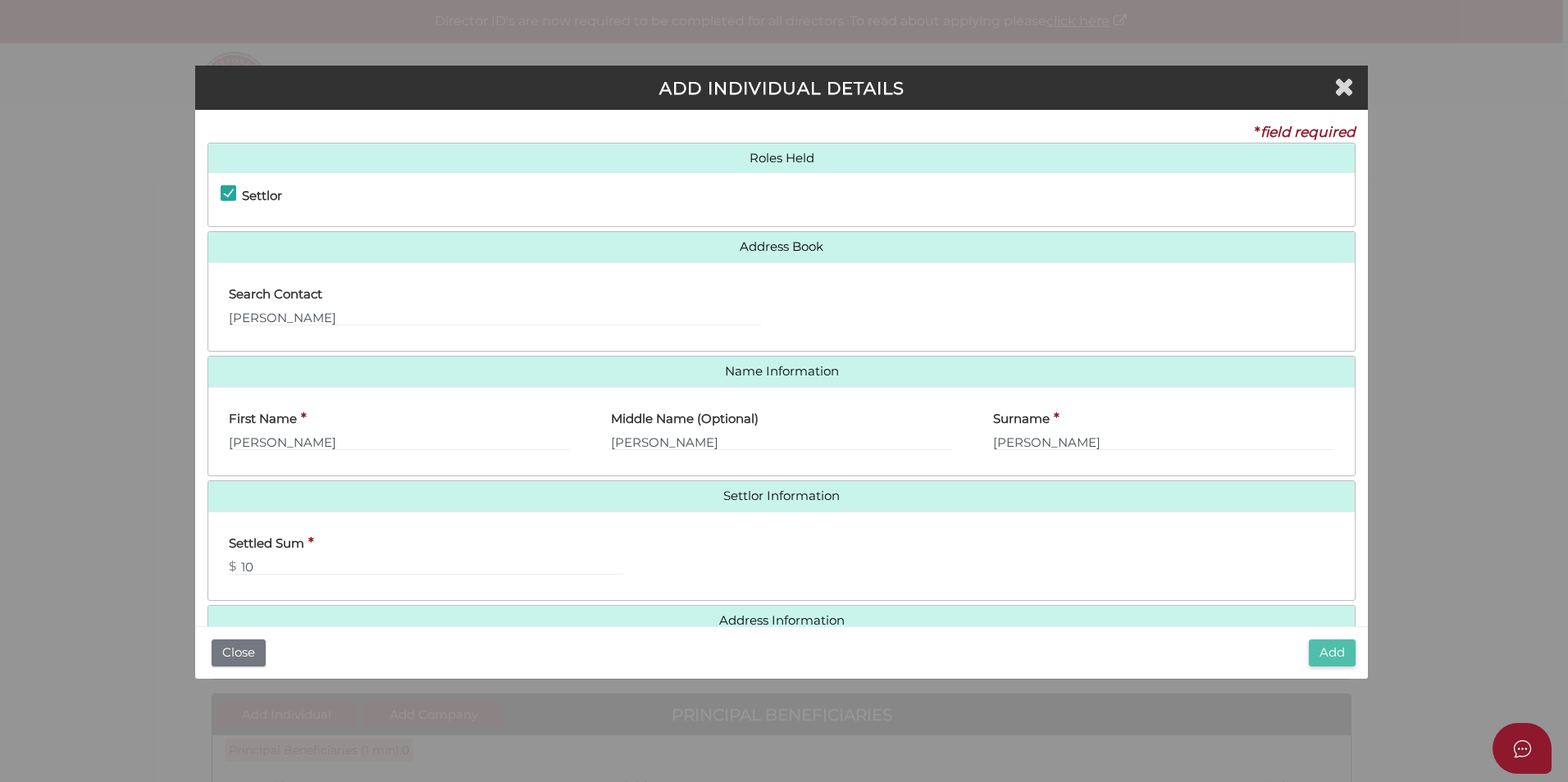
click at [1331, 662] on button "Add" at bounding box center [1332, 653] width 47 height 27
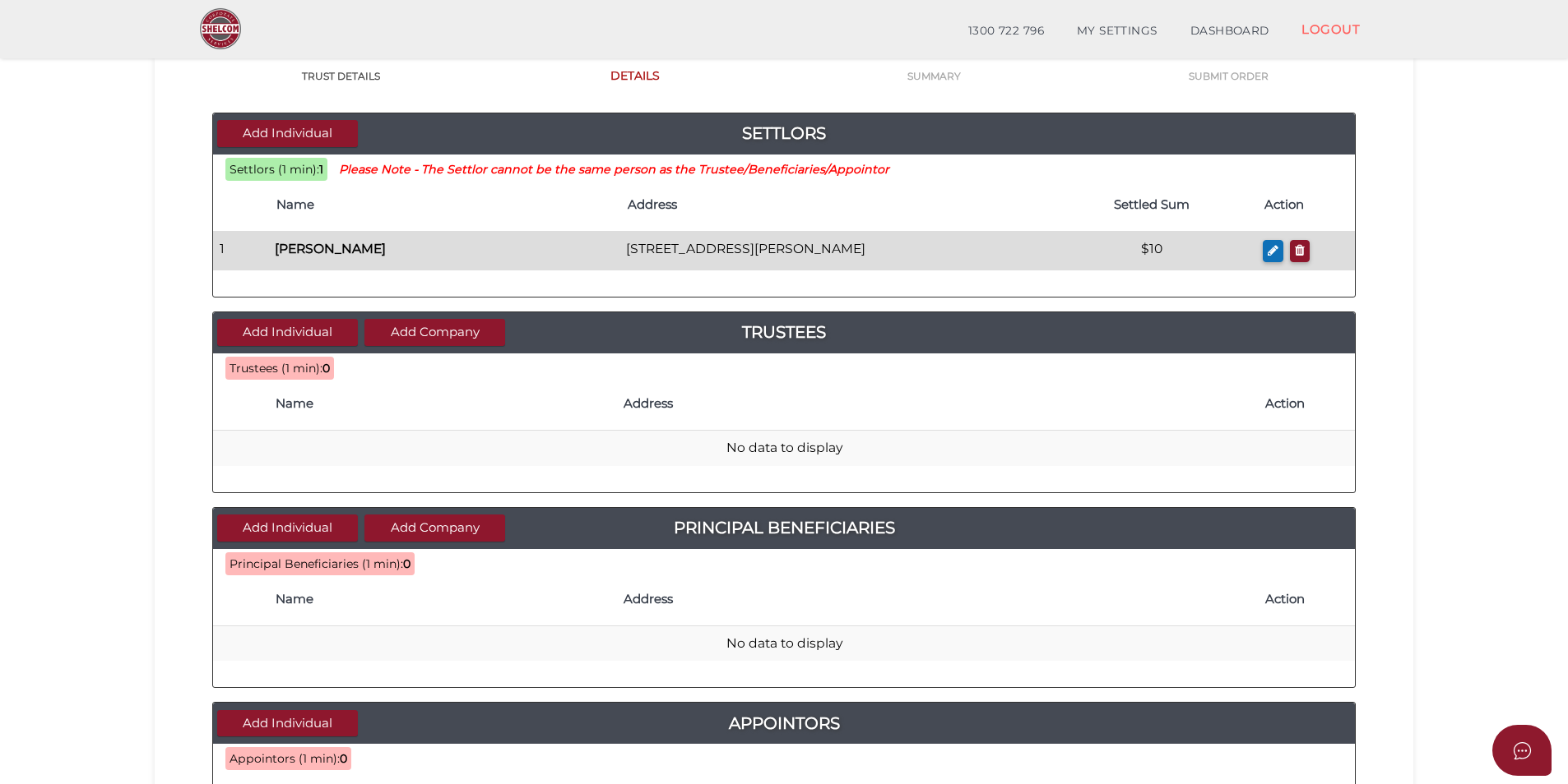
scroll to position [164, 0]
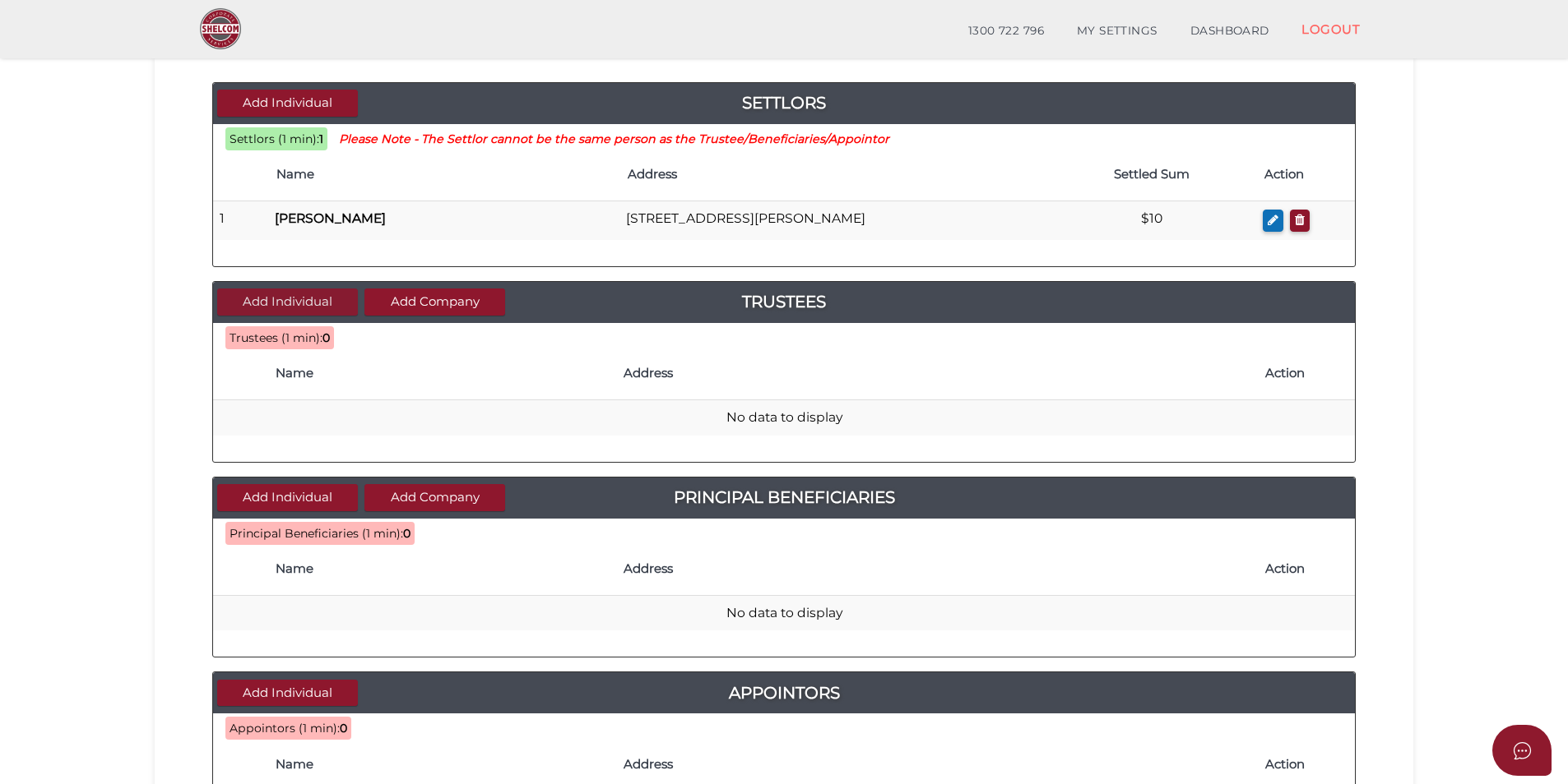
click at [291, 296] on button "Add Individual" at bounding box center [287, 302] width 141 height 27
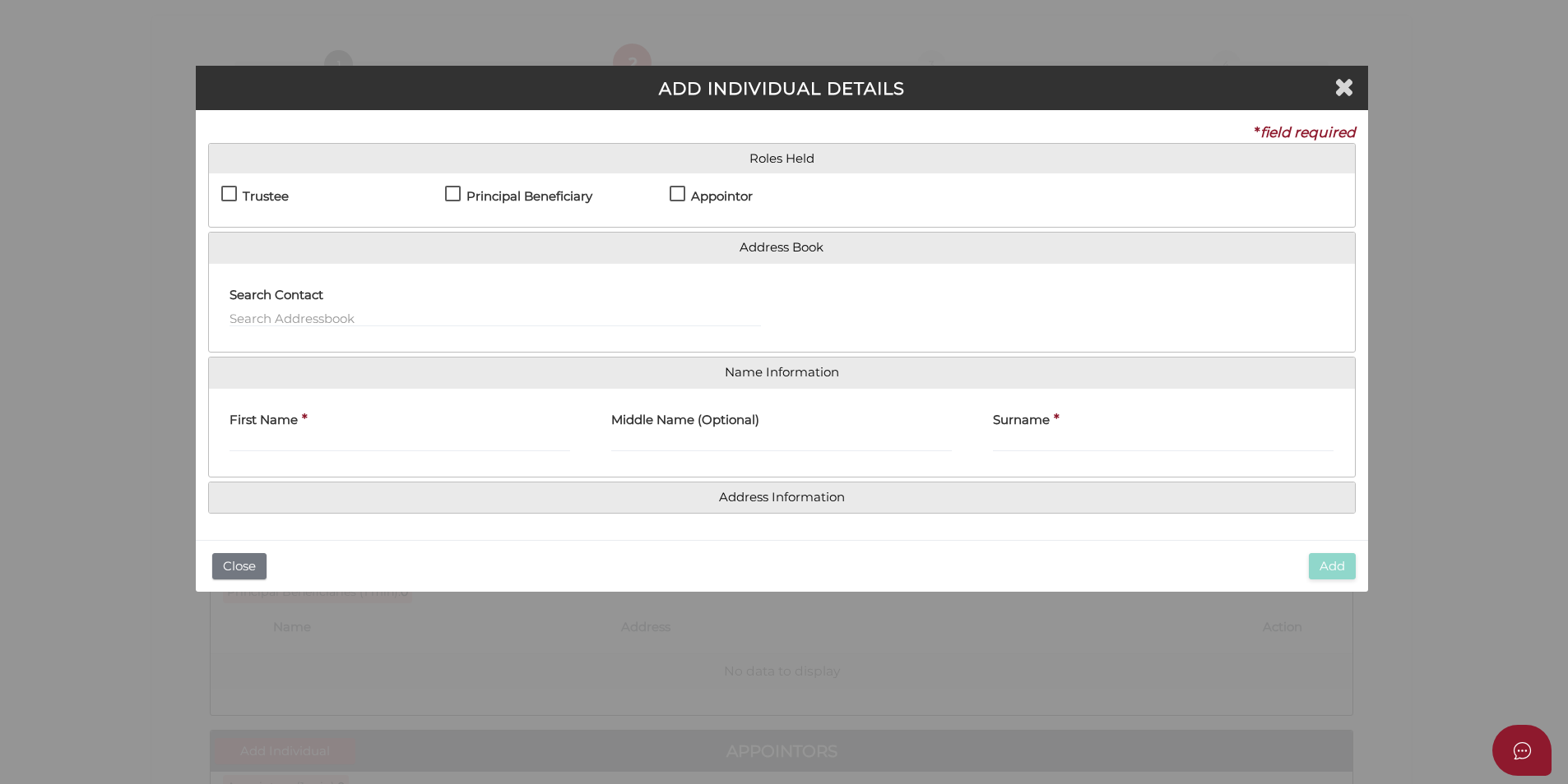
scroll to position [0, 0]
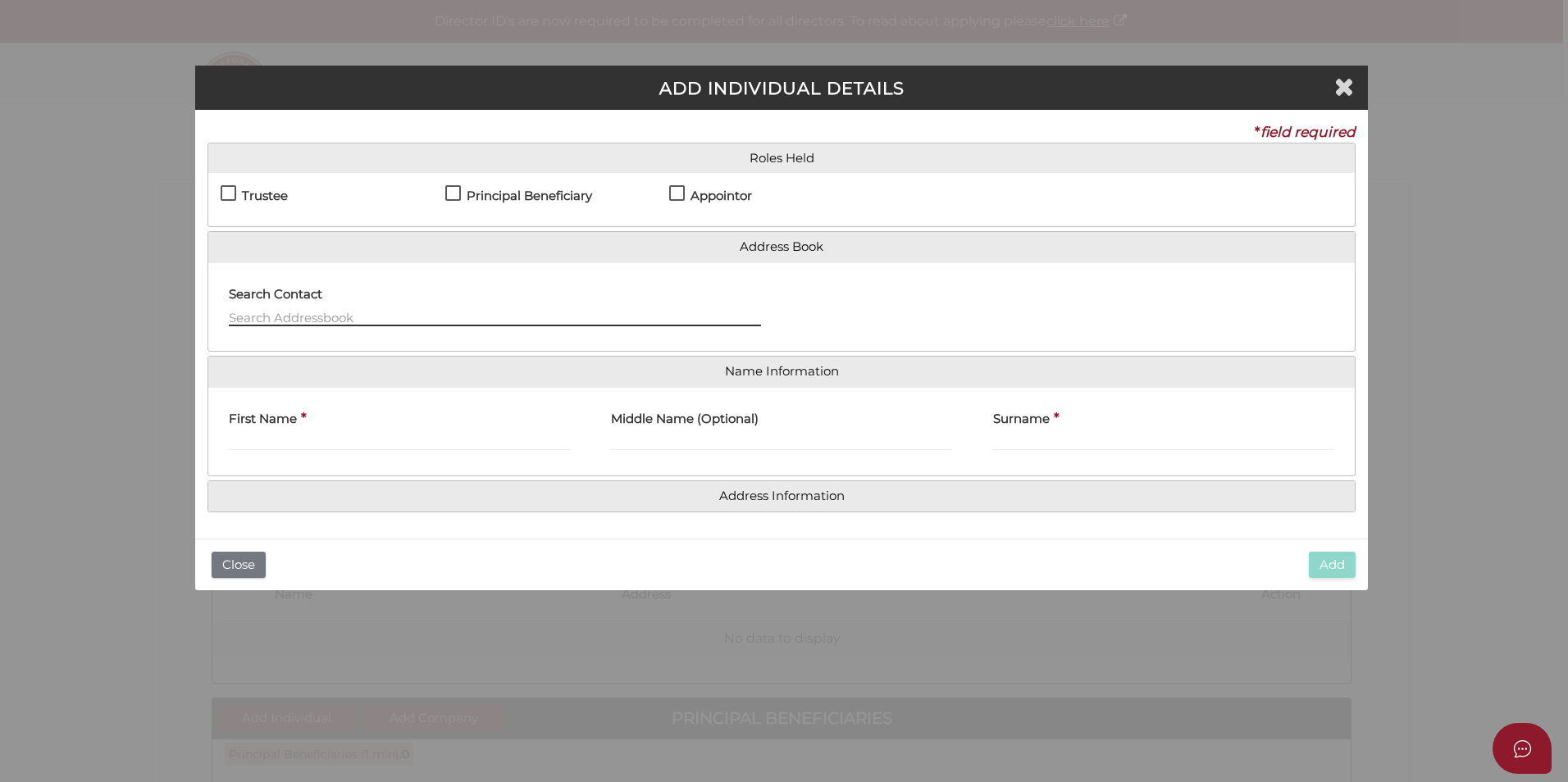
click at [270, 318] on input "text" at bounding box center [494, 317] width 533 height 18
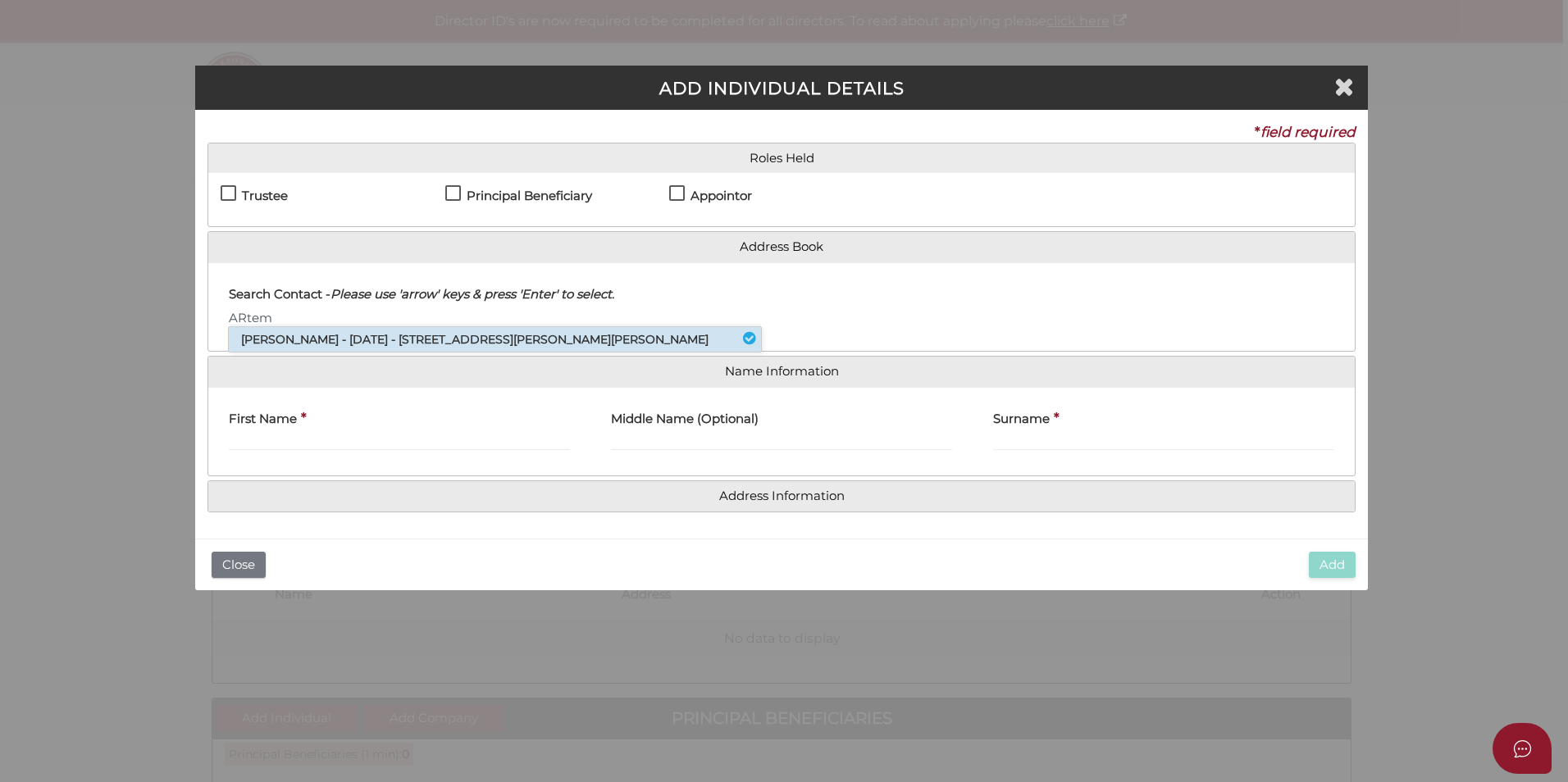
click at [282, 335] on li "[PERSON_NAME] - [DATE] - [STREET_ADDRESS][PERSON_NAME][PERSON_NAME]" at bounding box center [494, 339] width 533 height 25
type input "Artem"
type input "Axenov"
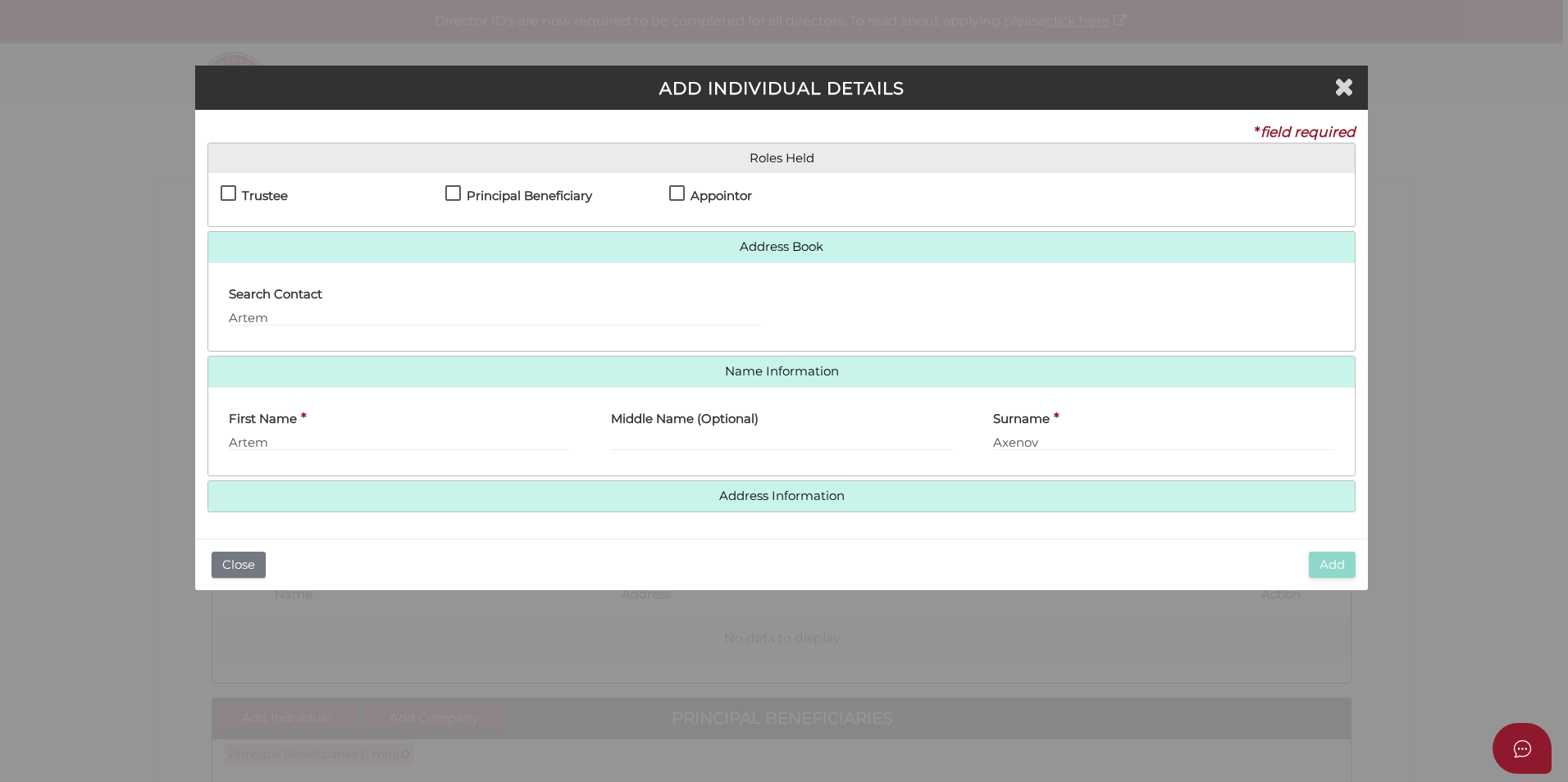
click at [225, 194] on label "Trustee" at bounding box center [254, 200] width 67 height 20
checkbox input "true"
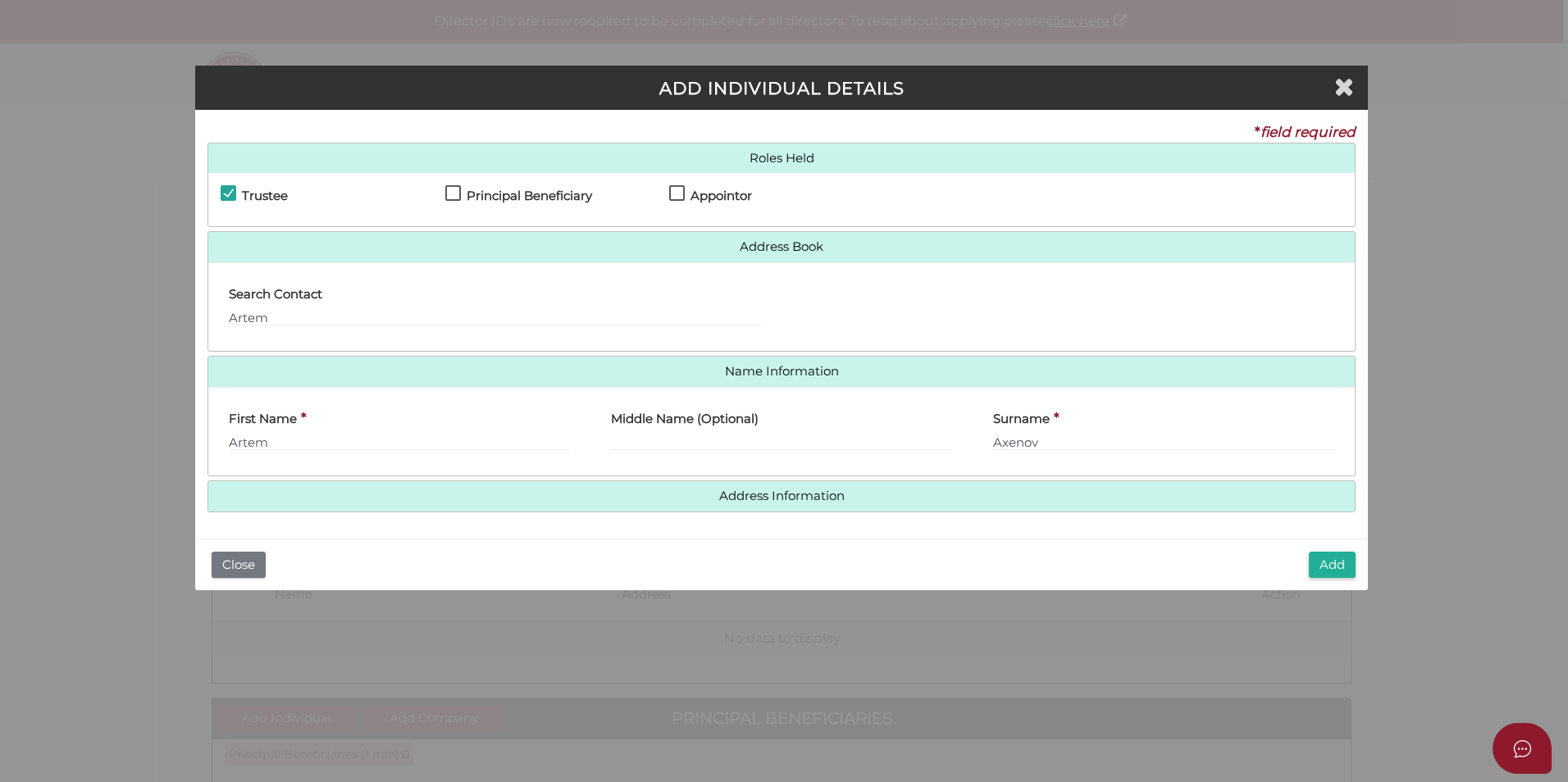
click at [677, 192] on label "Appointor" at bounding box center [711, 200] width 83 height 20
checkbox input "true"
click at [454, 194] on label "Principal Beneficiary" at bounding box center [518, 200] width 147 height 20
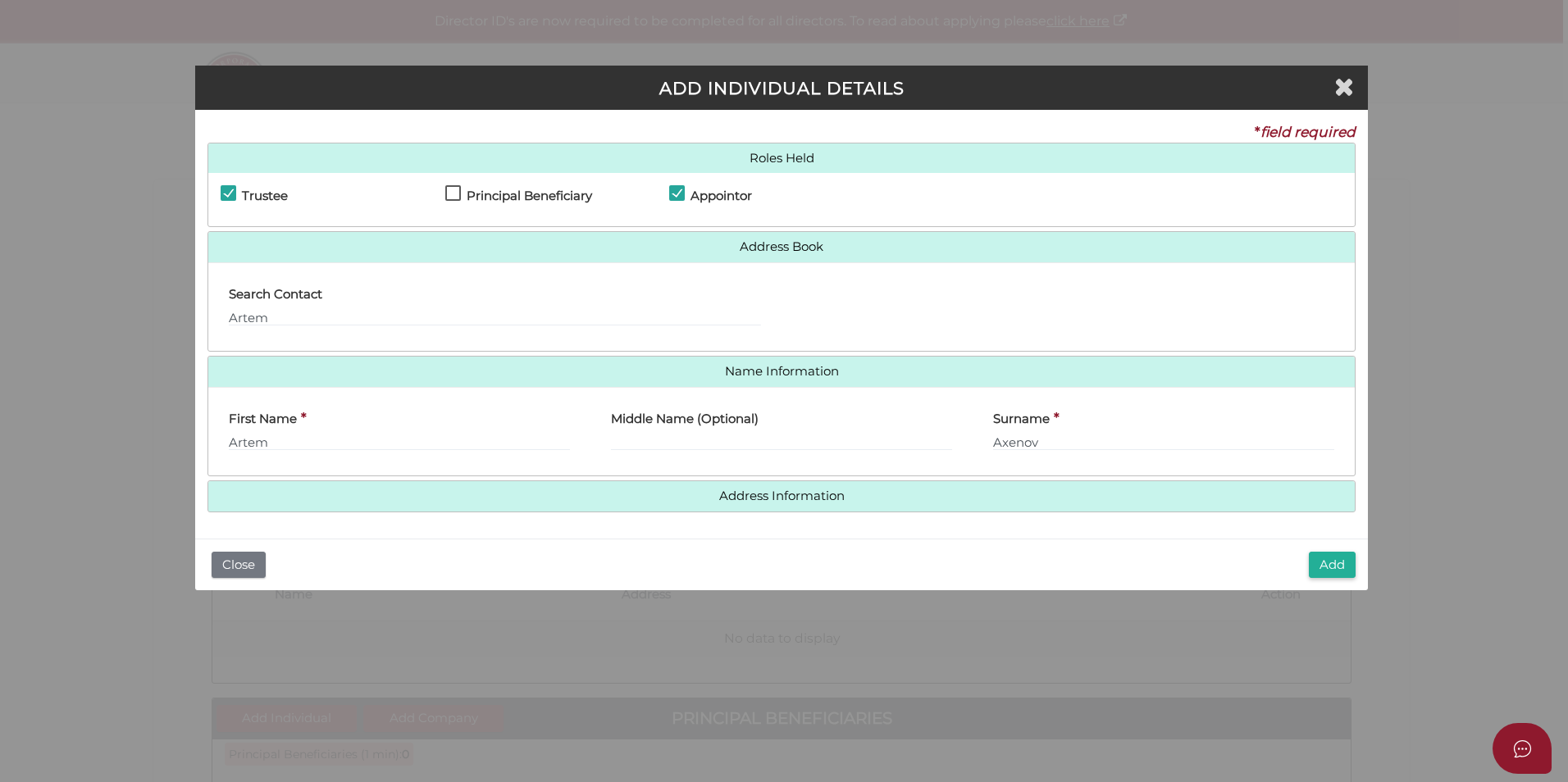
checkbox input "true"
click at [1328, 565] on button "Add" at bounding box center [1332, 565] width 47 height 27
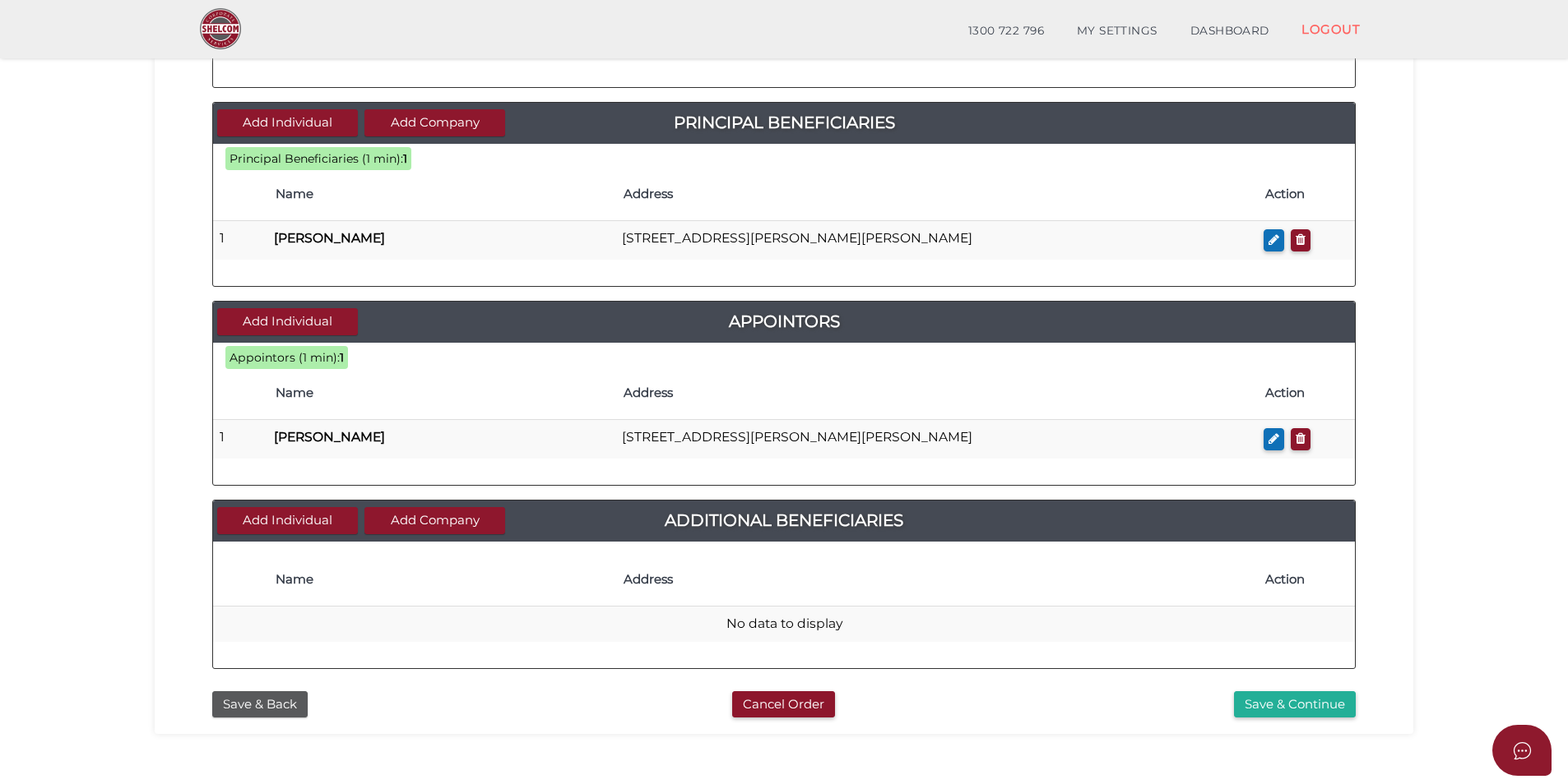
scroll to position [623, 0]
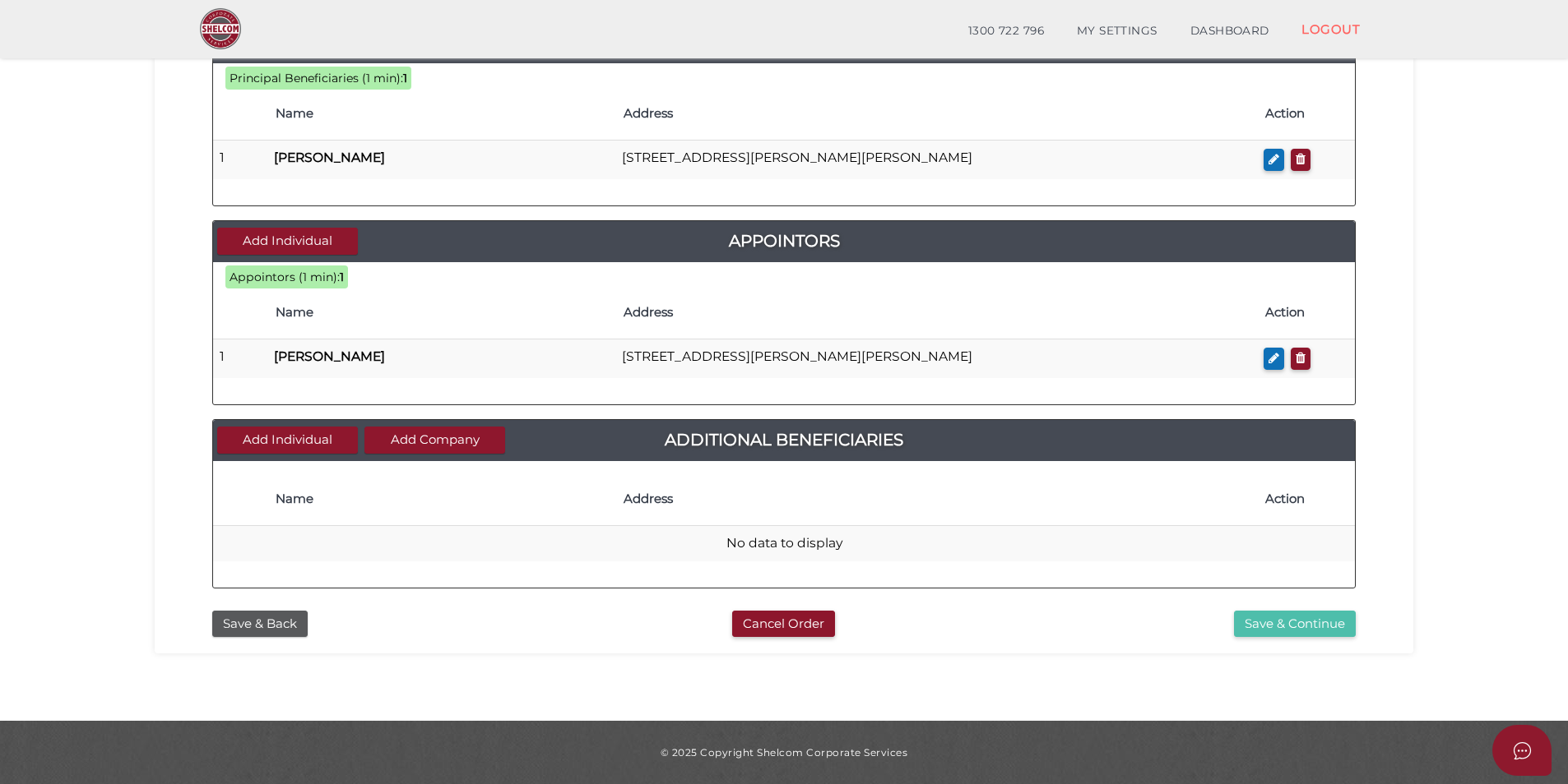
click at [1286, 620] on button "Save & Continue" at bounding box center [1294, 624] width 122 height 27
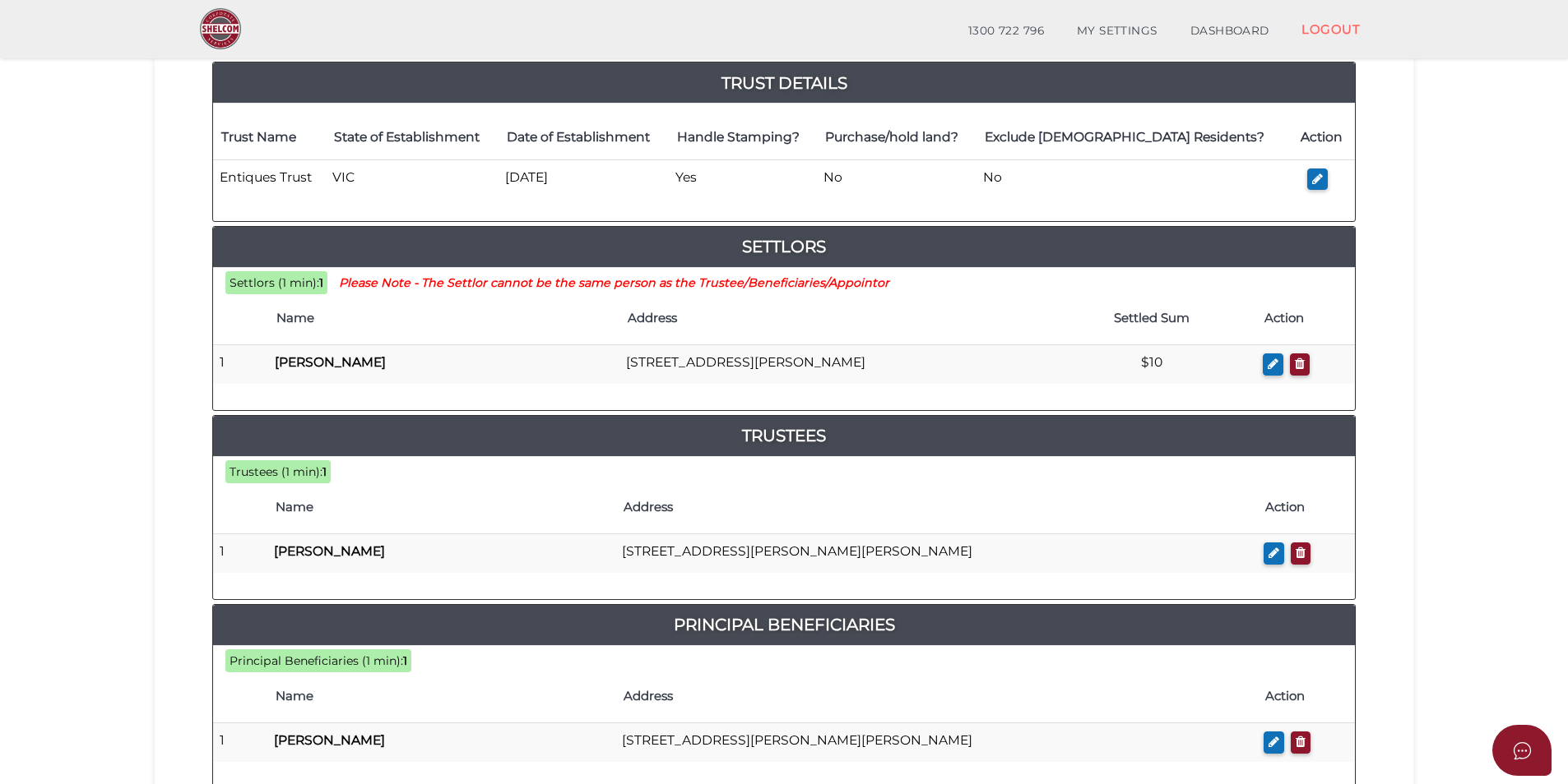
scroll to position [247, 0]
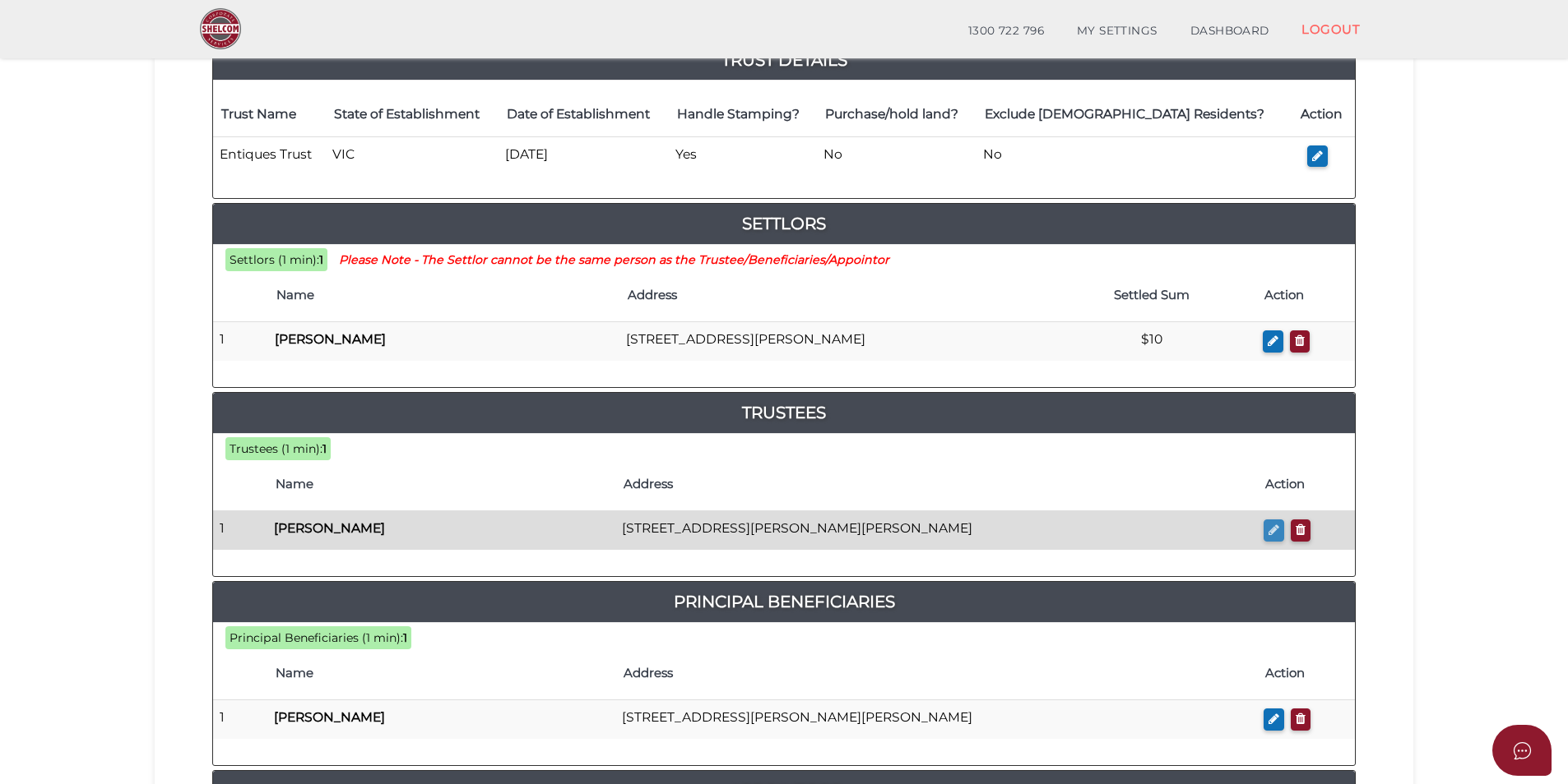
click at [1272, 529] on icon "button" at bounding box center [1273, 529] width 11 height 12
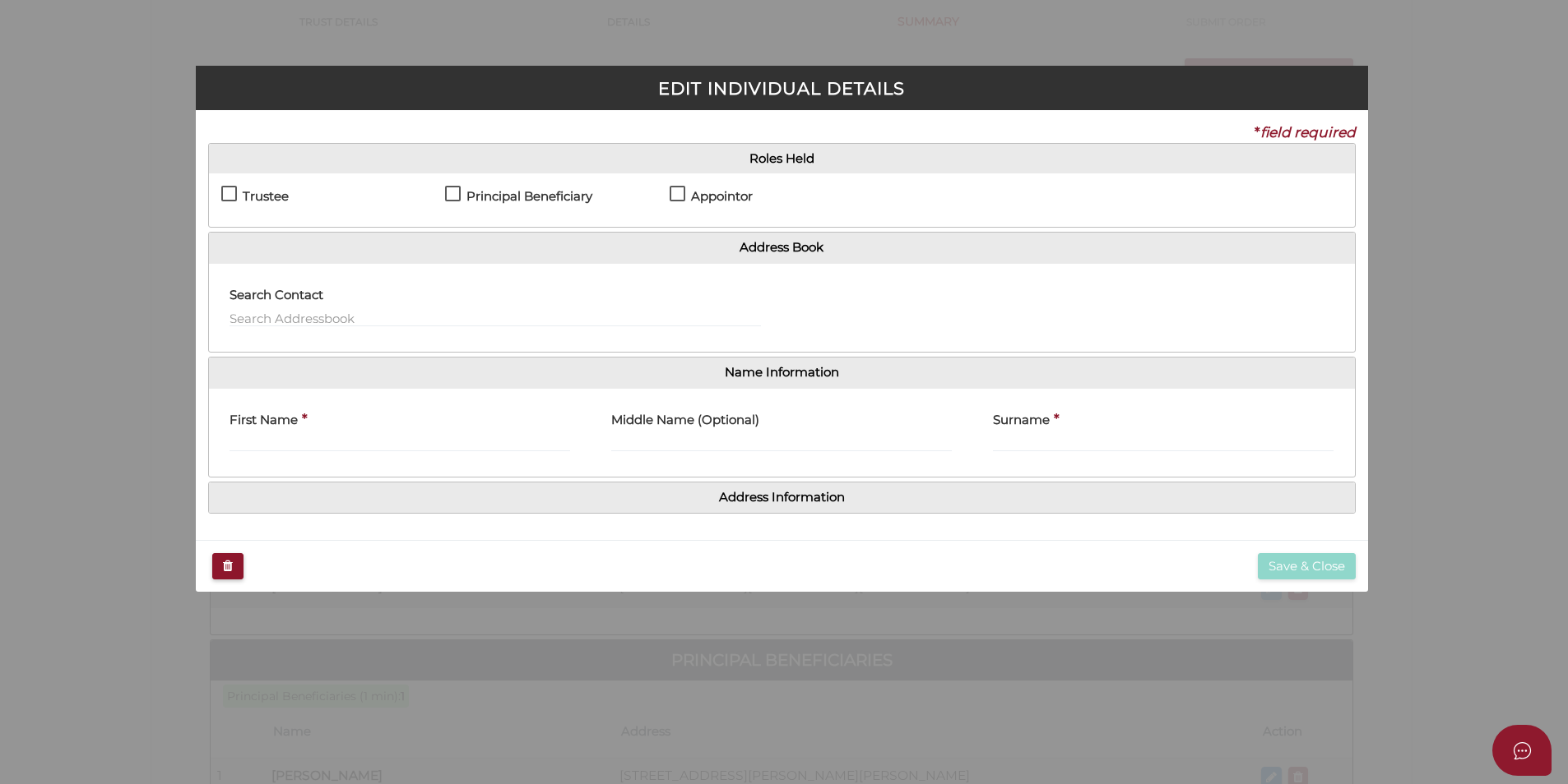
scroll to position [0, 0]
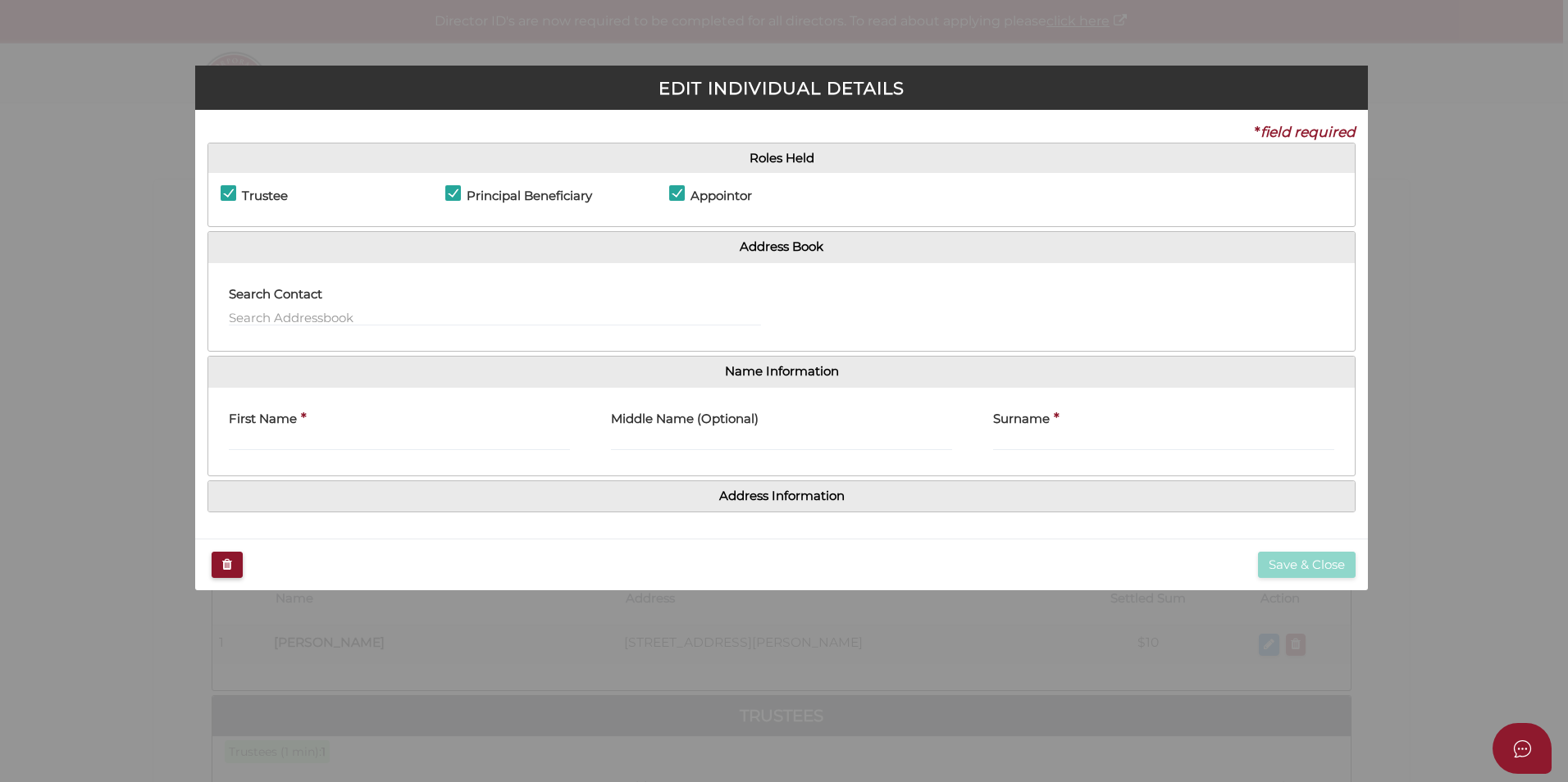
checkbox input "true"
type input "Artem"
type input "Axenov"
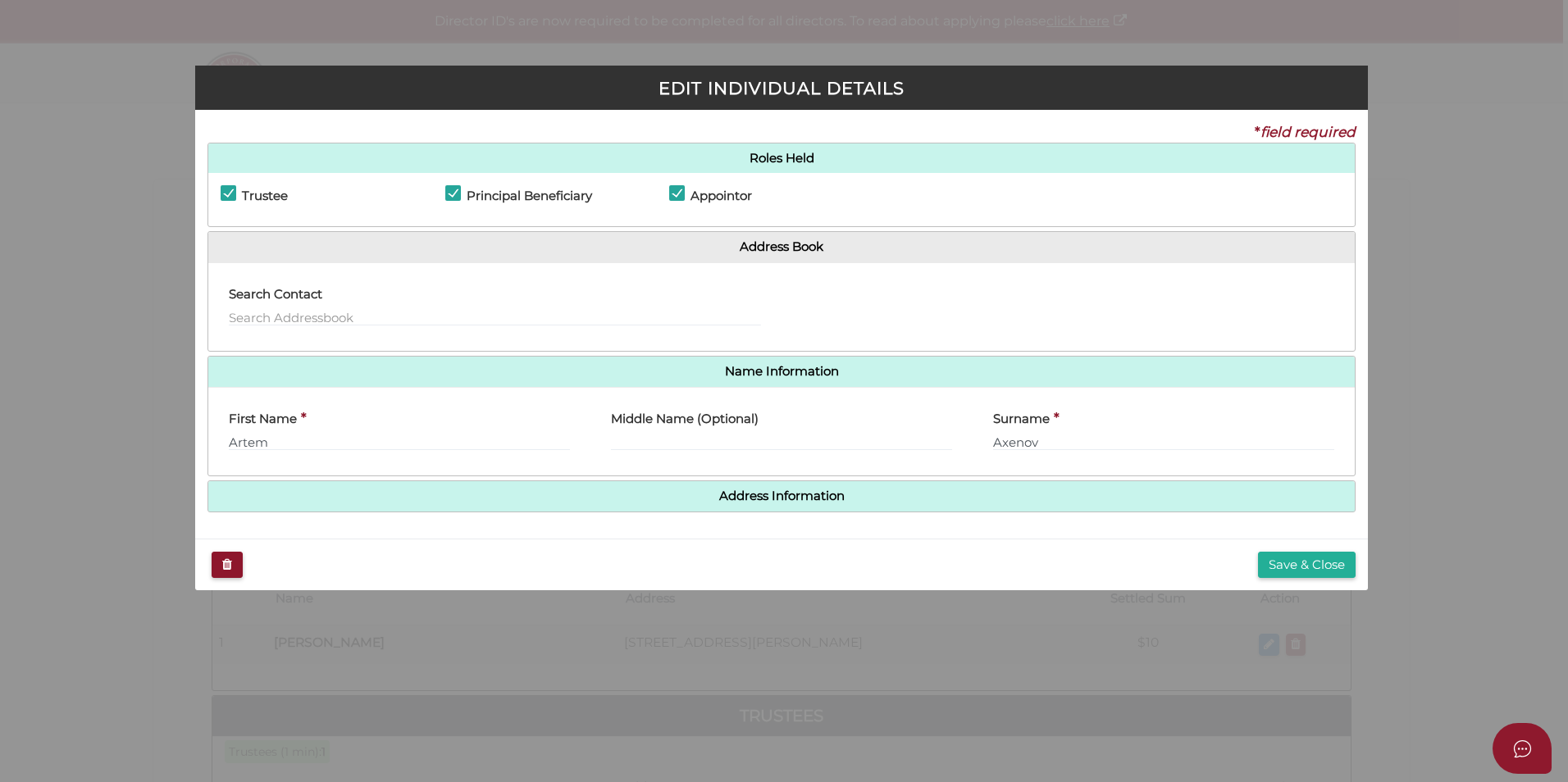
click at [223, 194] on label "Trustee" at bounding box center [254, 200] width 67 height 20
checkbox input "false"
click at [1324, 573] on button "Save & Close" at bounding box center [1306, 565] width 98 height 27
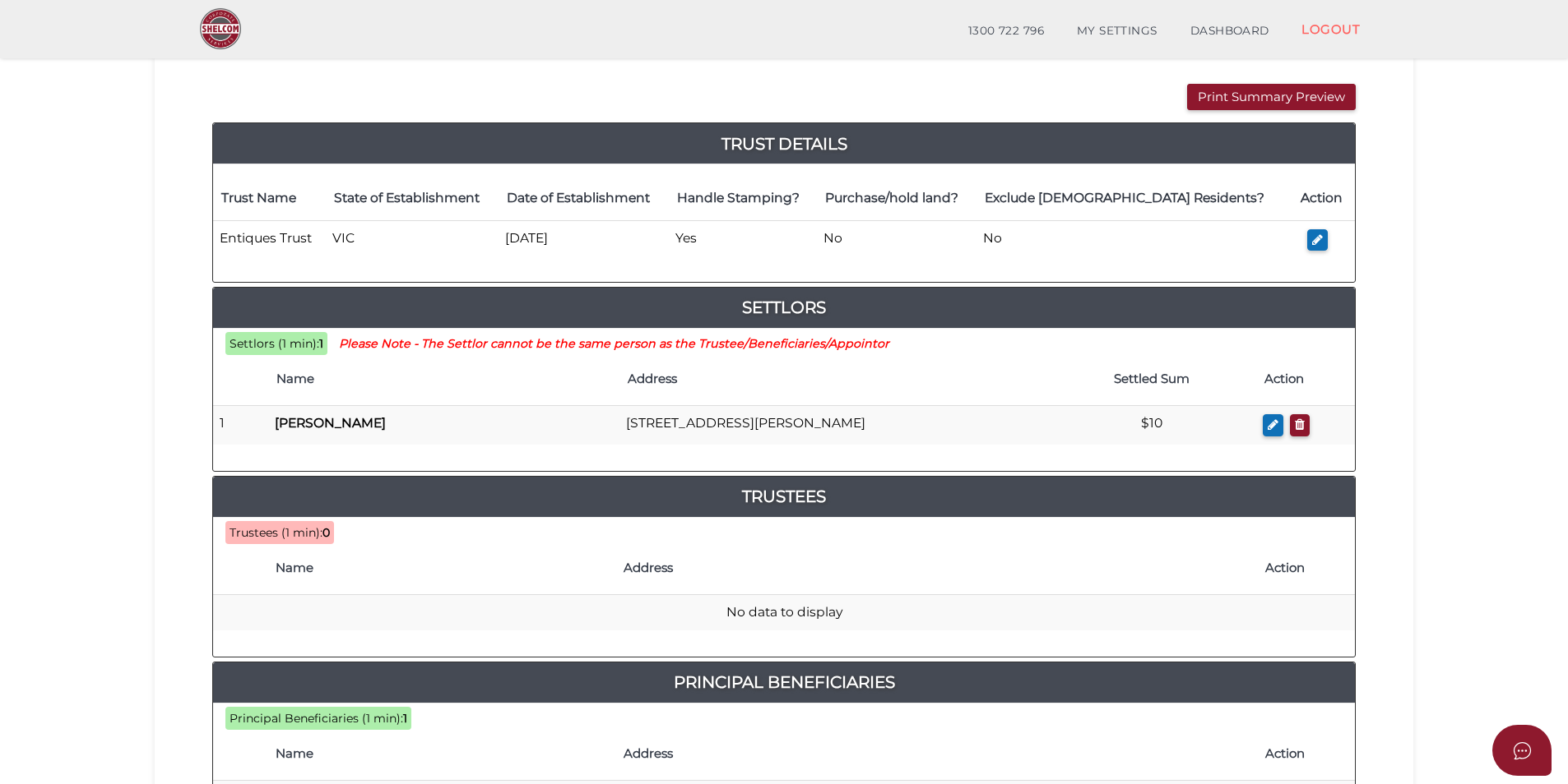
scroll to position [164, 0]
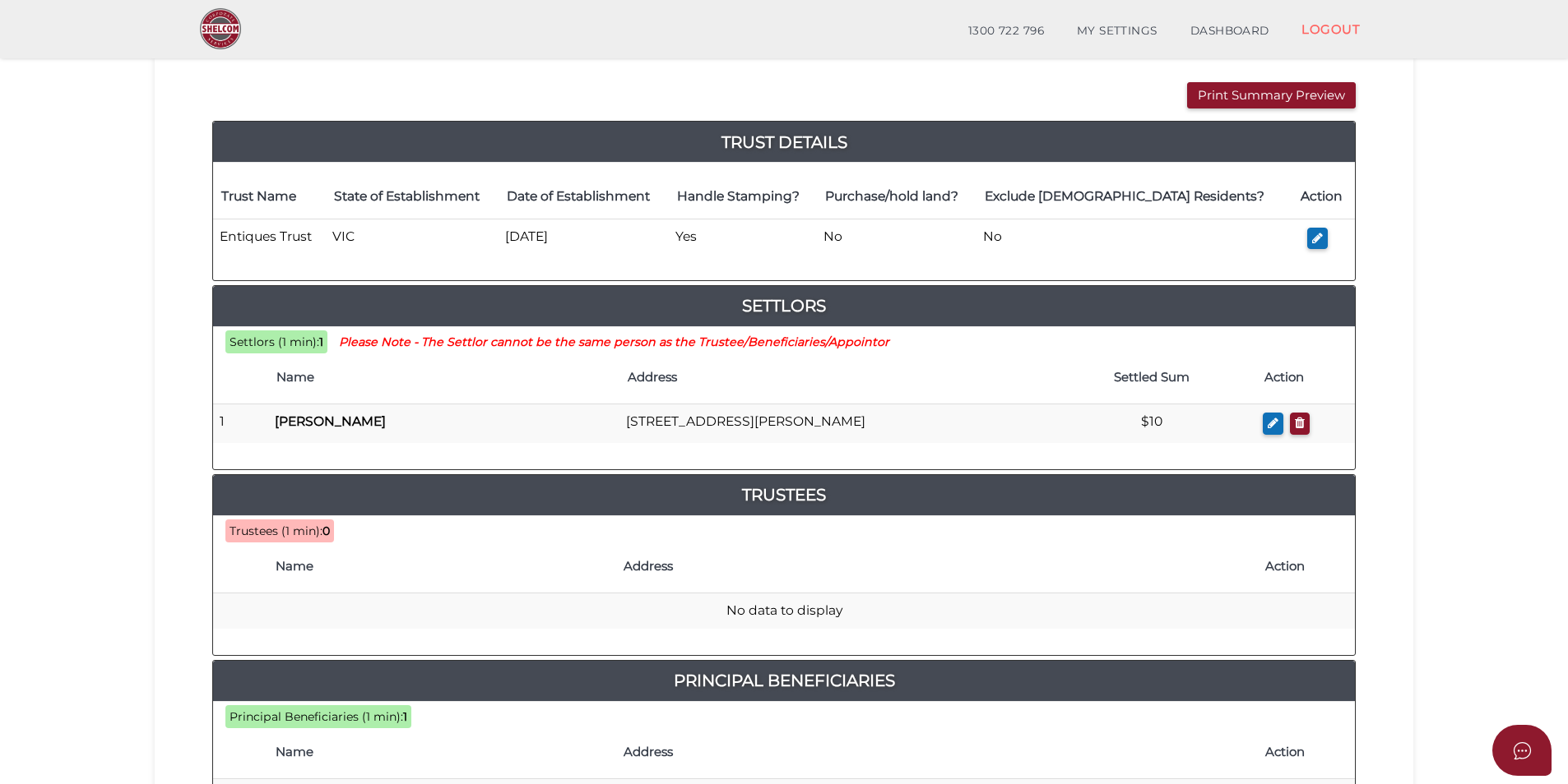
click at [298, 530] on span "Trustees (1 min):" at bounding box center [275, 530] width 93 height 14
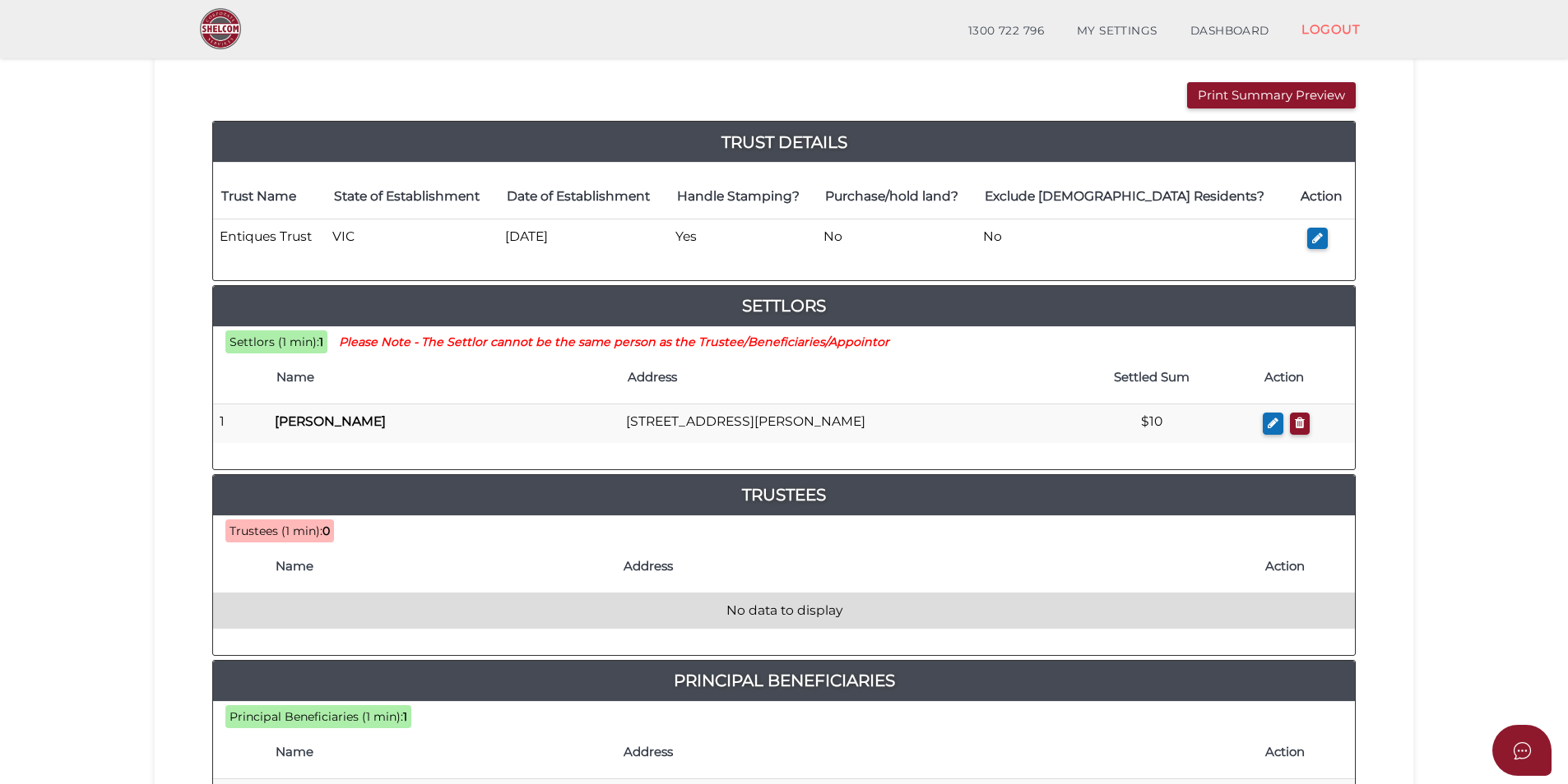
click at [778, 601] on td "No data to display" at bounding box center [784, 611] width 1141 height 36
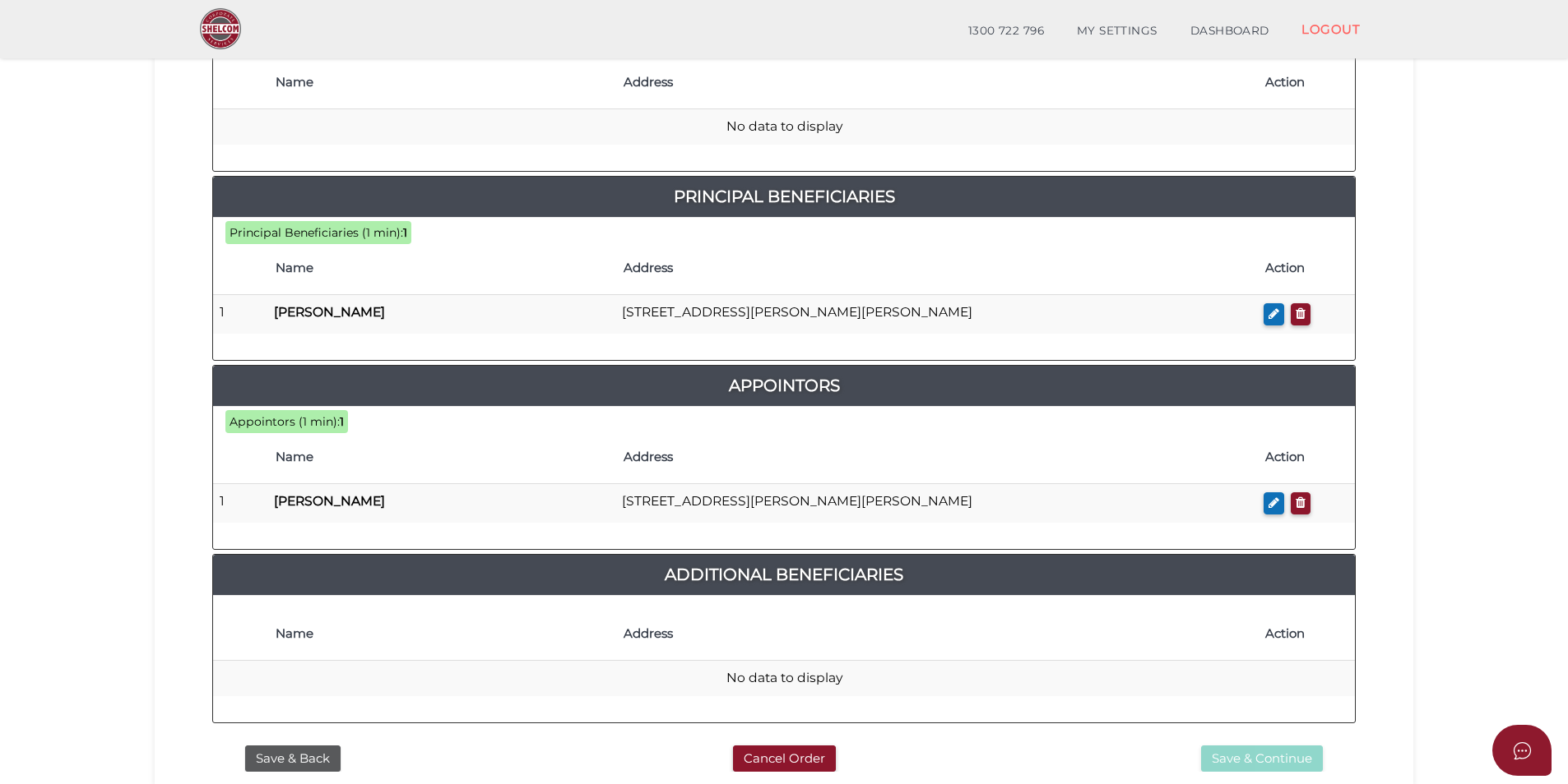
scroll to position [783, 0]
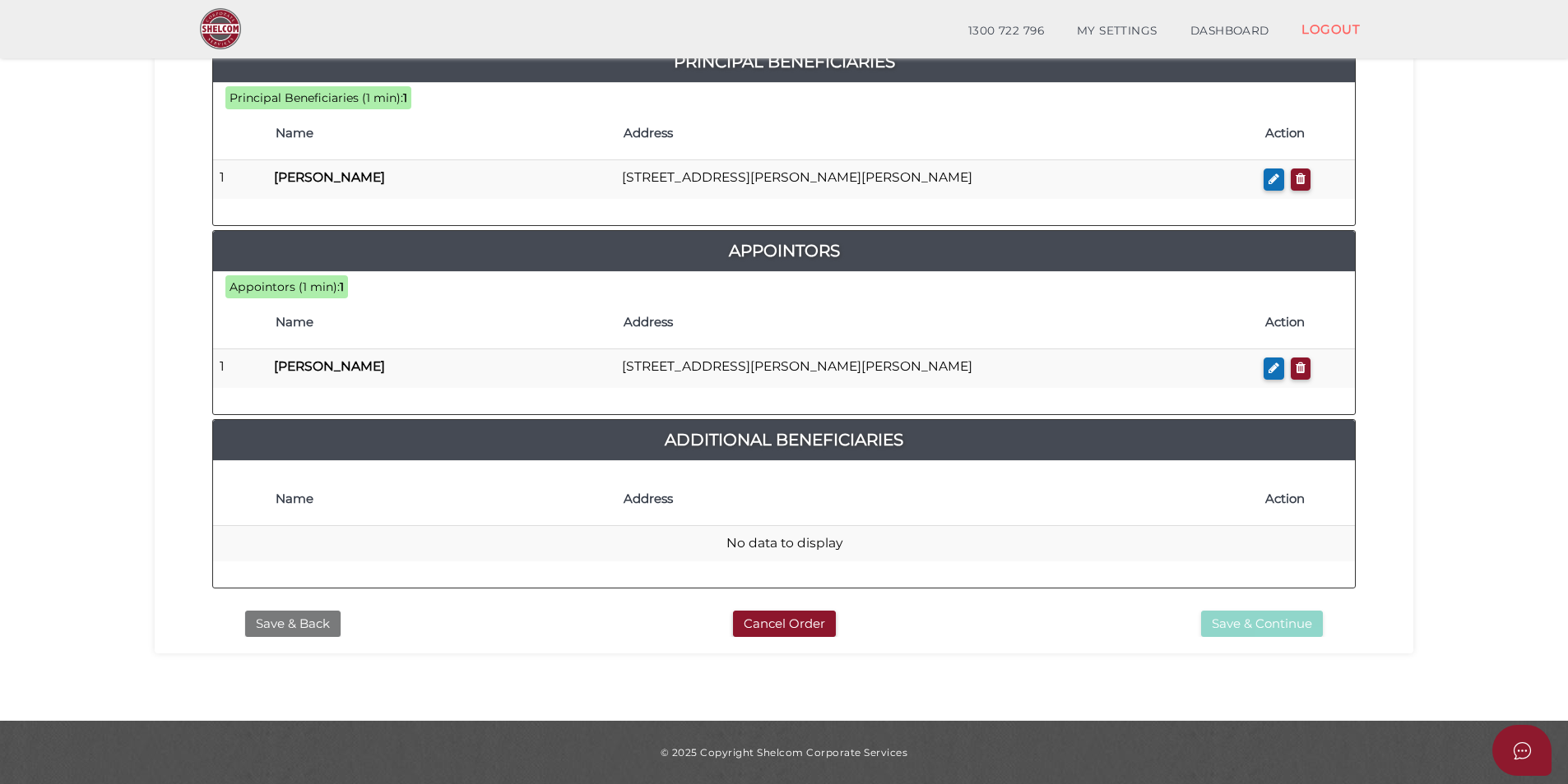
click at [297, 631] on button "Save & Back" at bounding box center [293, 624] width 95 height 27
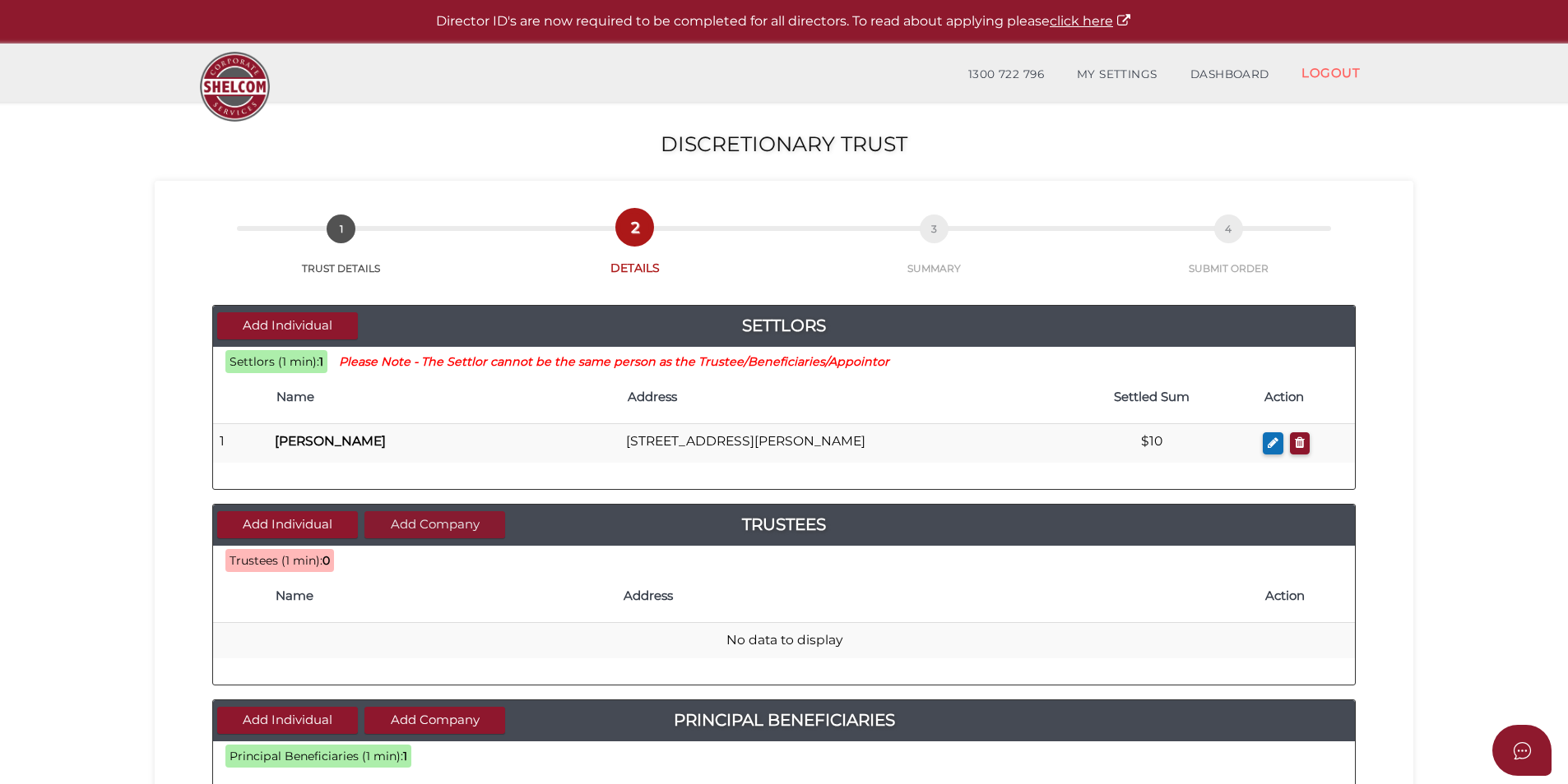
click at [418, 526] on button "Add Company" at bounding box center [434, 525] width 141 height 27
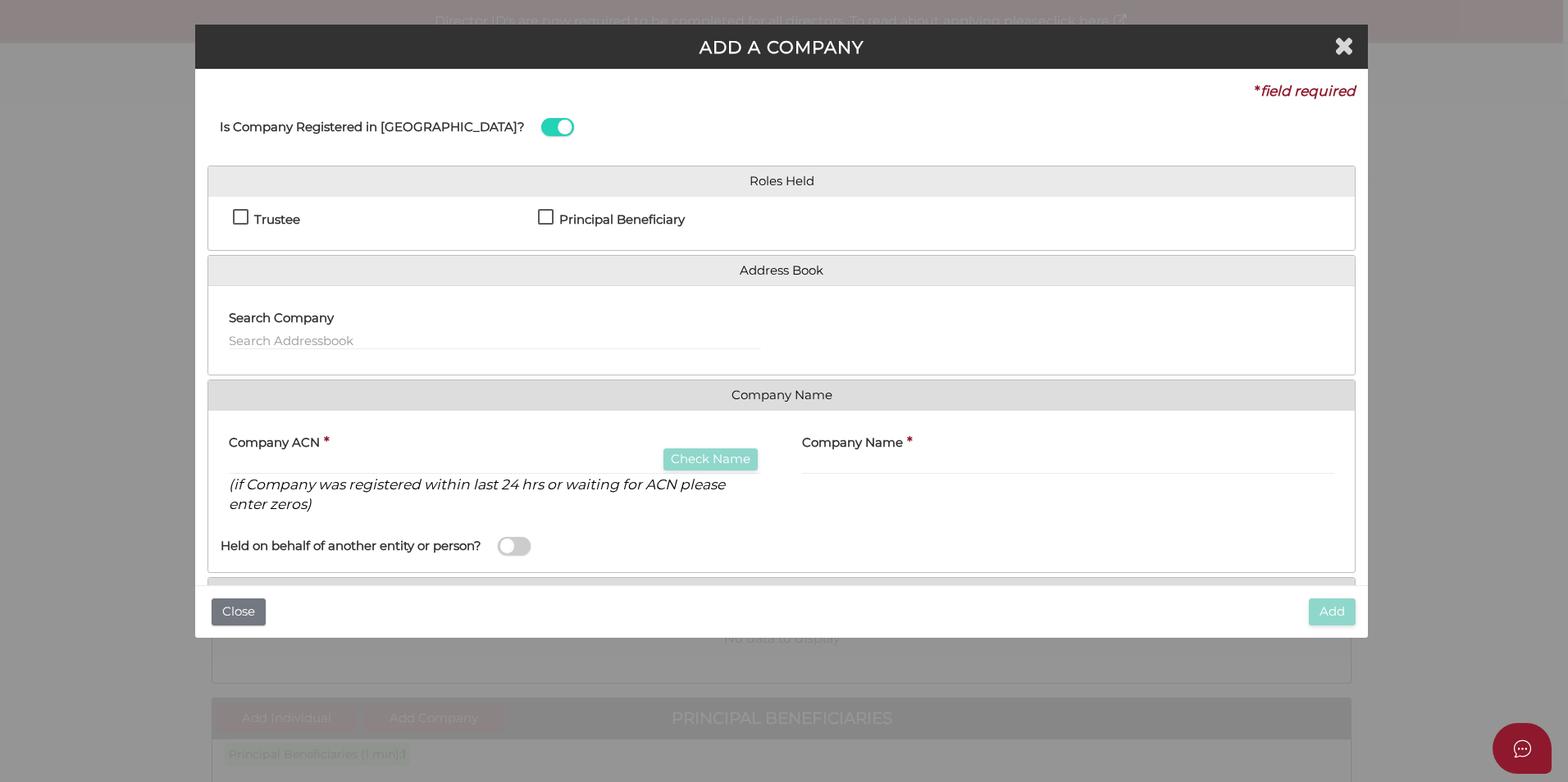
click at [245, 217] on label "Trustee" at bounding box center [266, 223] width 67 height 20
checkbox input "true"
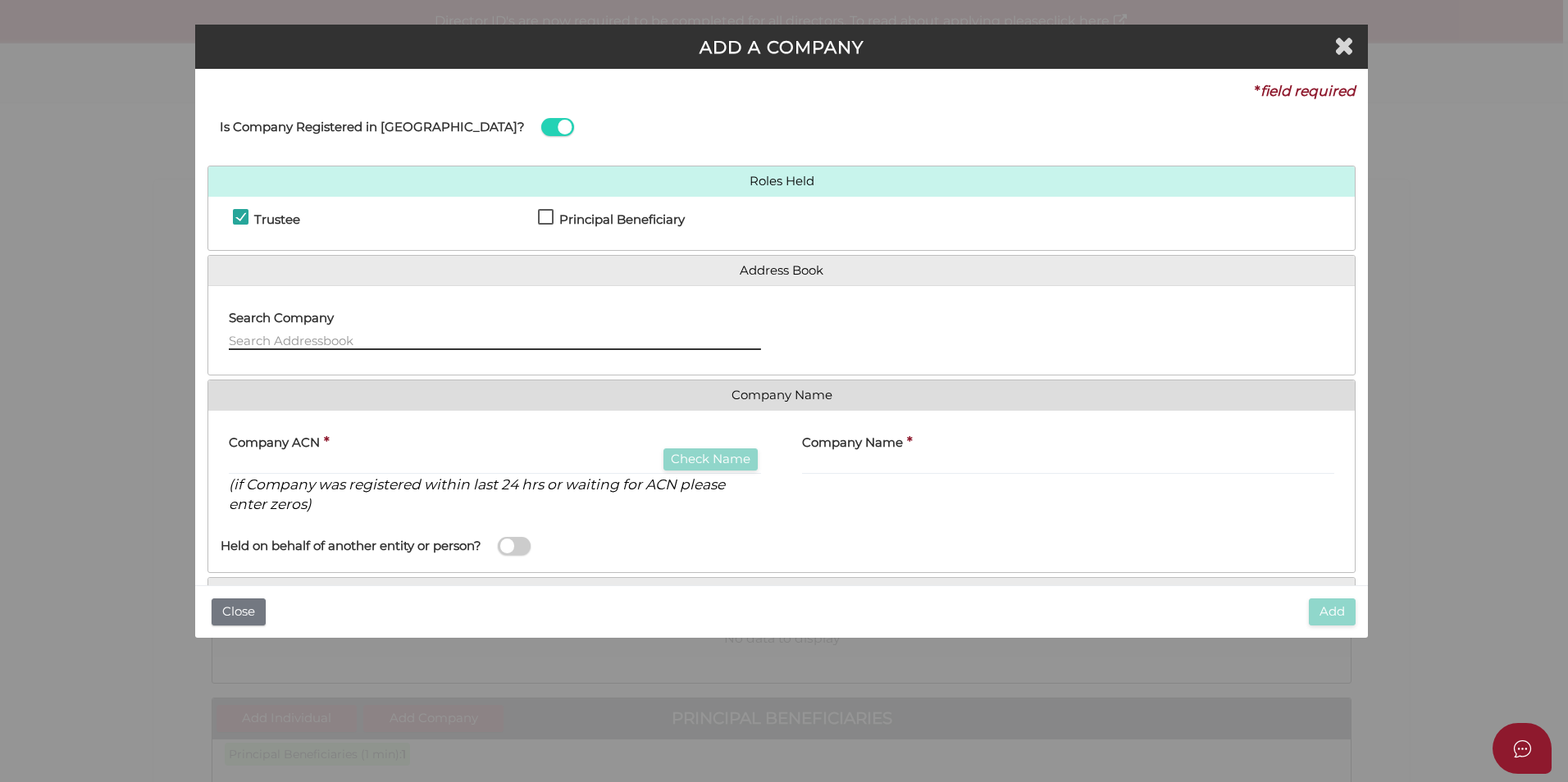
click at [338, 340] on input "text" at bounding box center [494, 340] width 533 height 18
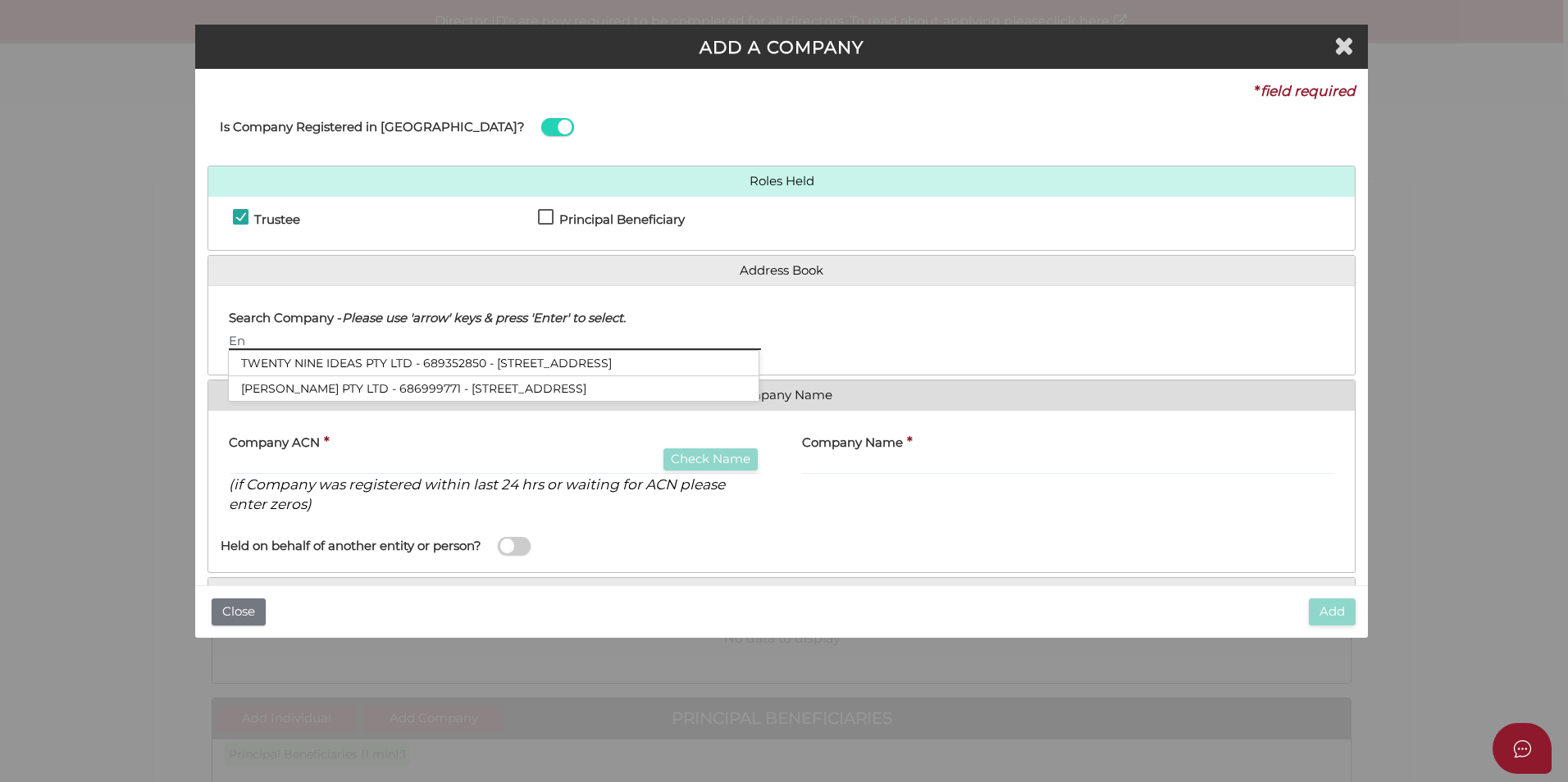
type input "E"
type input "ENTIQUES PTY LTD"
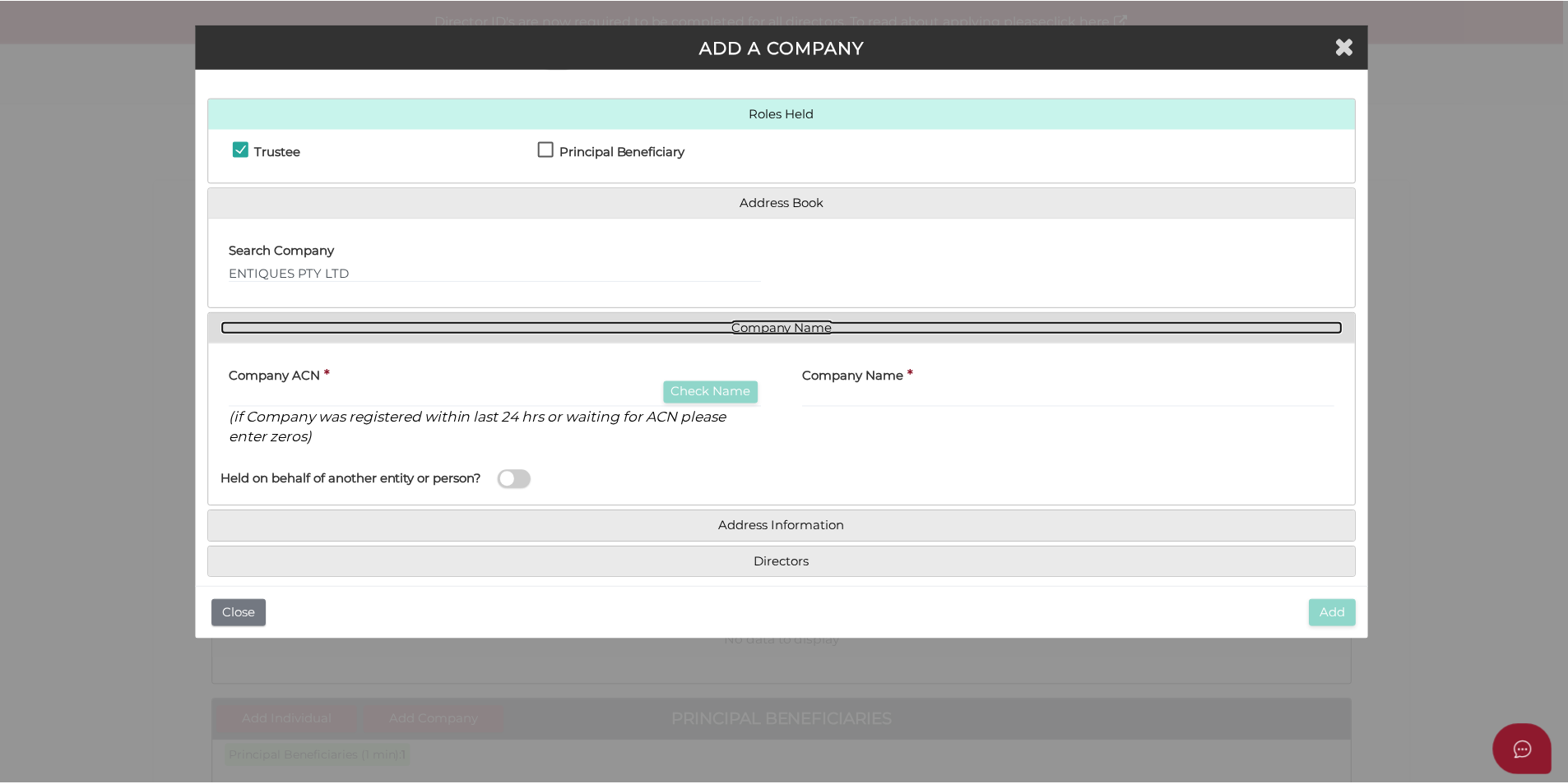
scroll to position [83, 0]
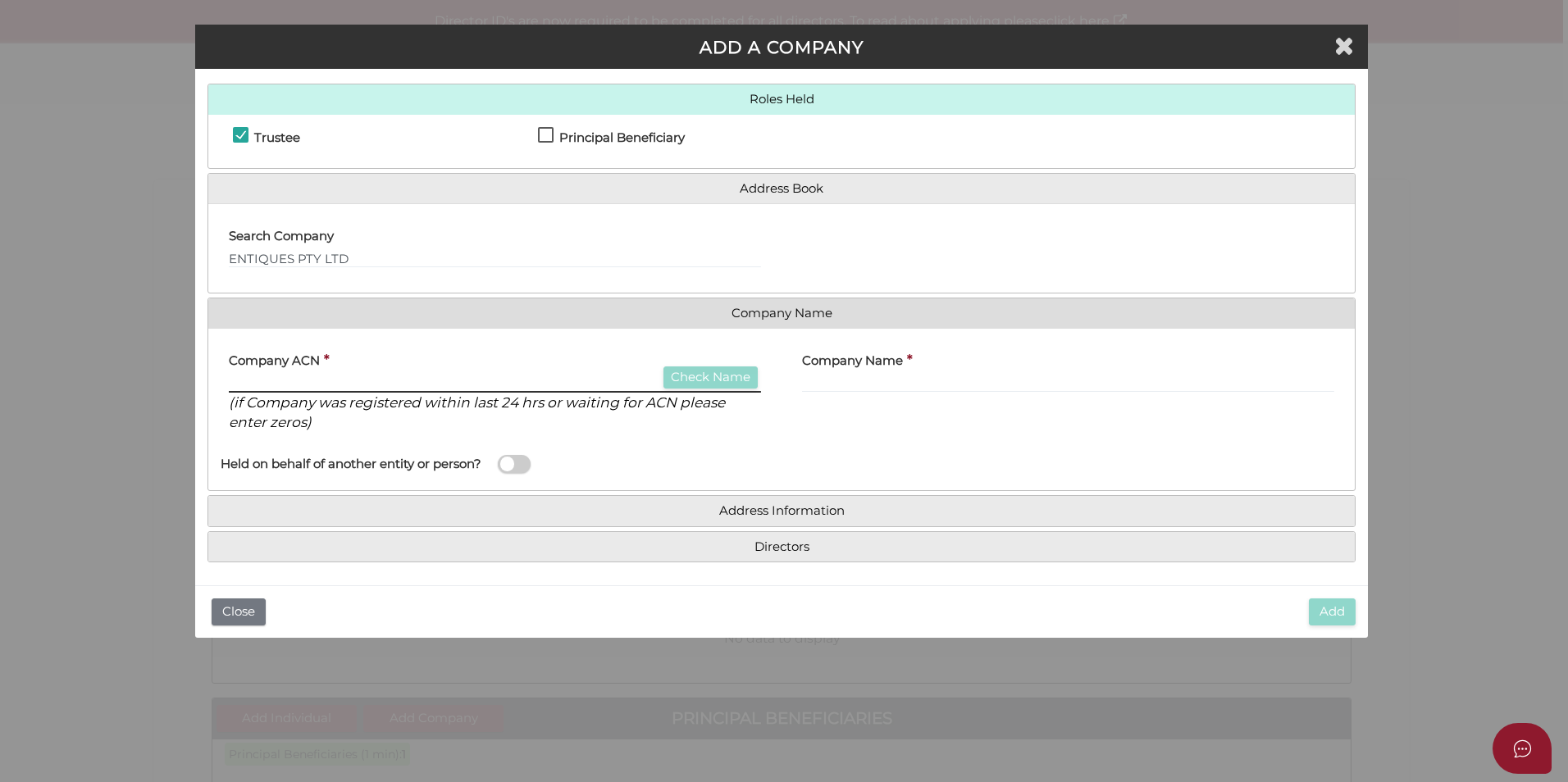
click at [470, 381] on input "text" at bounding box center [494, 383] width 533 height 18
click at [935, 414] on div "Company Name *" at bounding box center [1068, 393] width 573 height 104
click at [213, 607] on button "Close" at bounding box center [239, 612] width 54 height 27
